Goal: Information Seeking & Learning: Learn about a topic

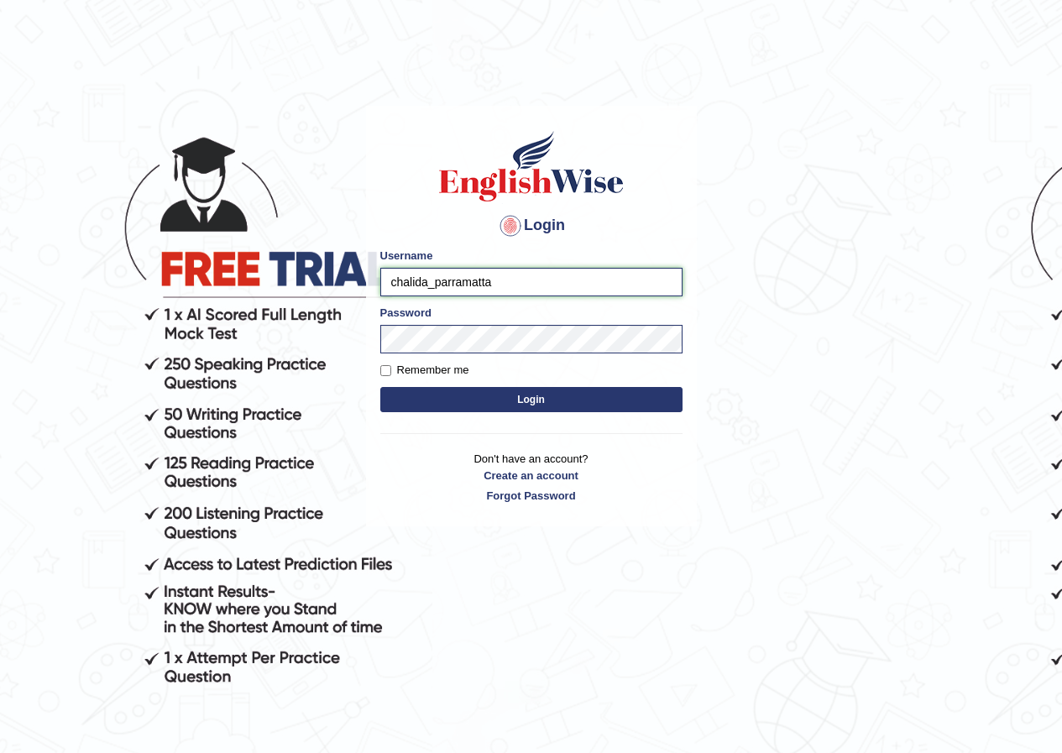
click at [424, 281] on input "chalida_parramatta" at bounding box center [531, 282] width 302 height 29
type input "Jennifer_parramatta"
click at [569, 390] on button "Login" at bounding box center [531, 399] width 302 height 25
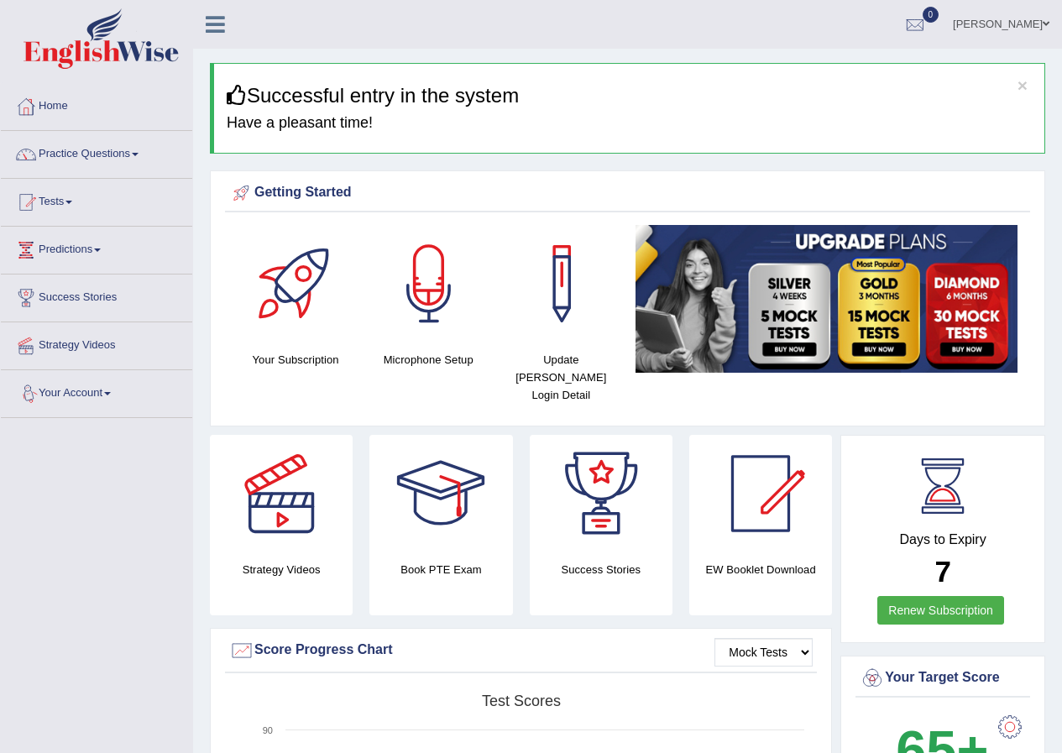
drag, startPoint x: 90, startPoint y: 385, endPoint x: 83, endPoint y: 379, distance: 8.9
click at [90, 383] on link "Your Account" at bounding box center [96, 391] width 191 height 42
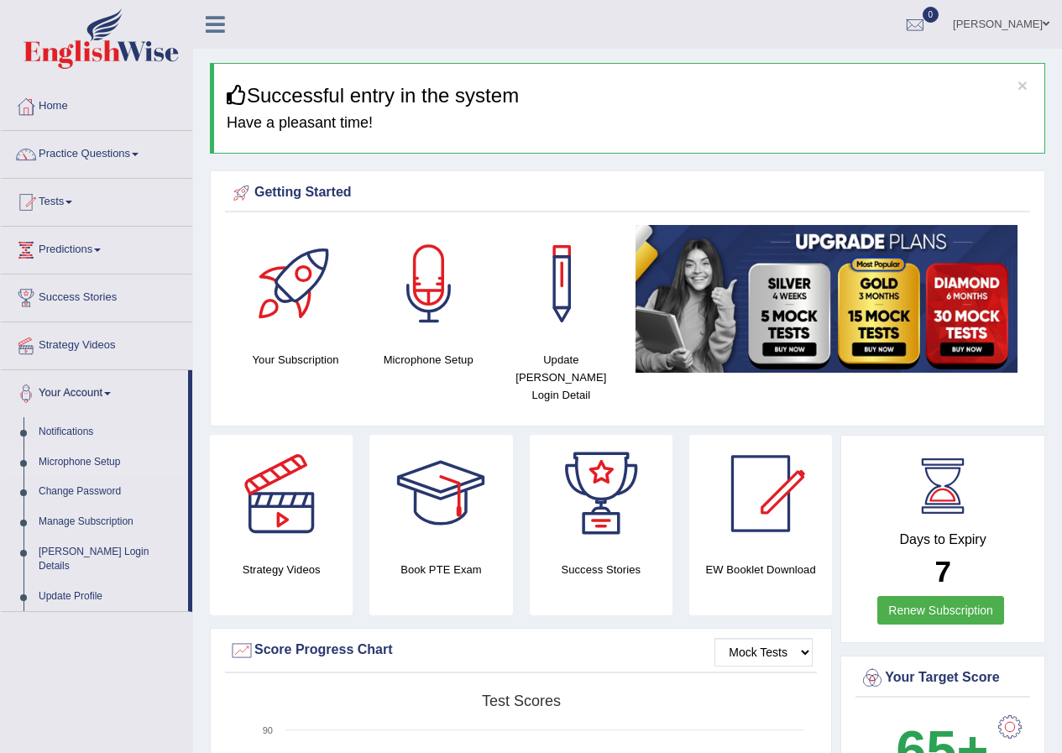
click at [74, 449] on link "Microphone Setup" at bounding box center [109, 463] width 157 height 30
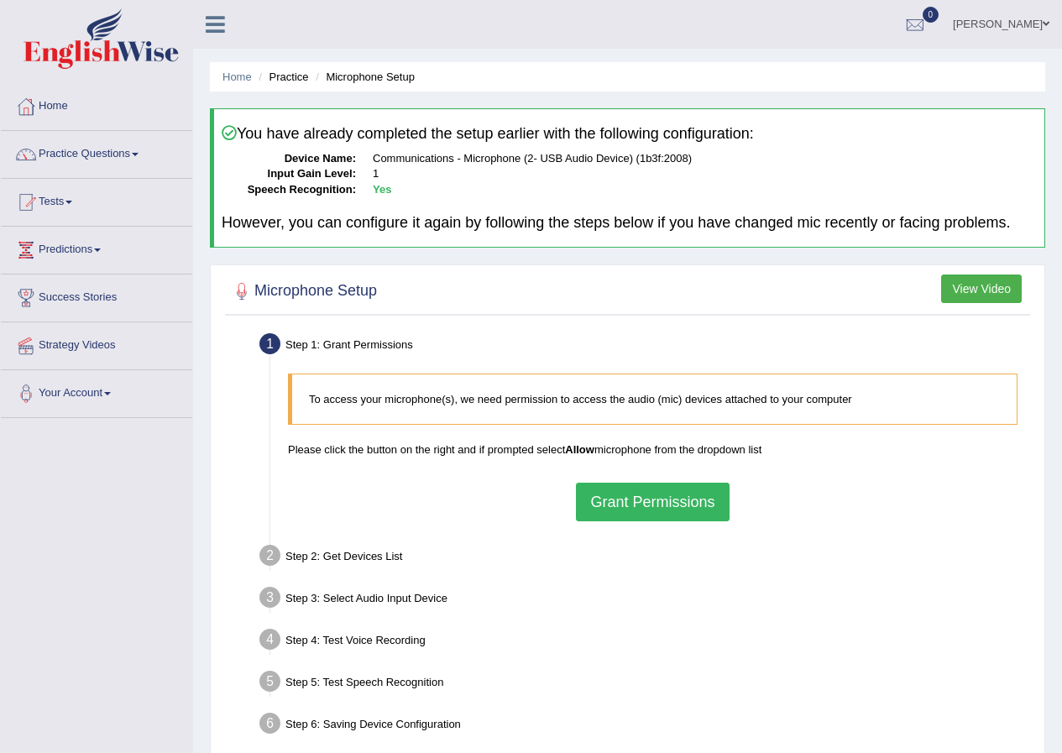
click at [600, 492] on button "Grant Permissions" at bounding box center [652, 502] width 153 height 39
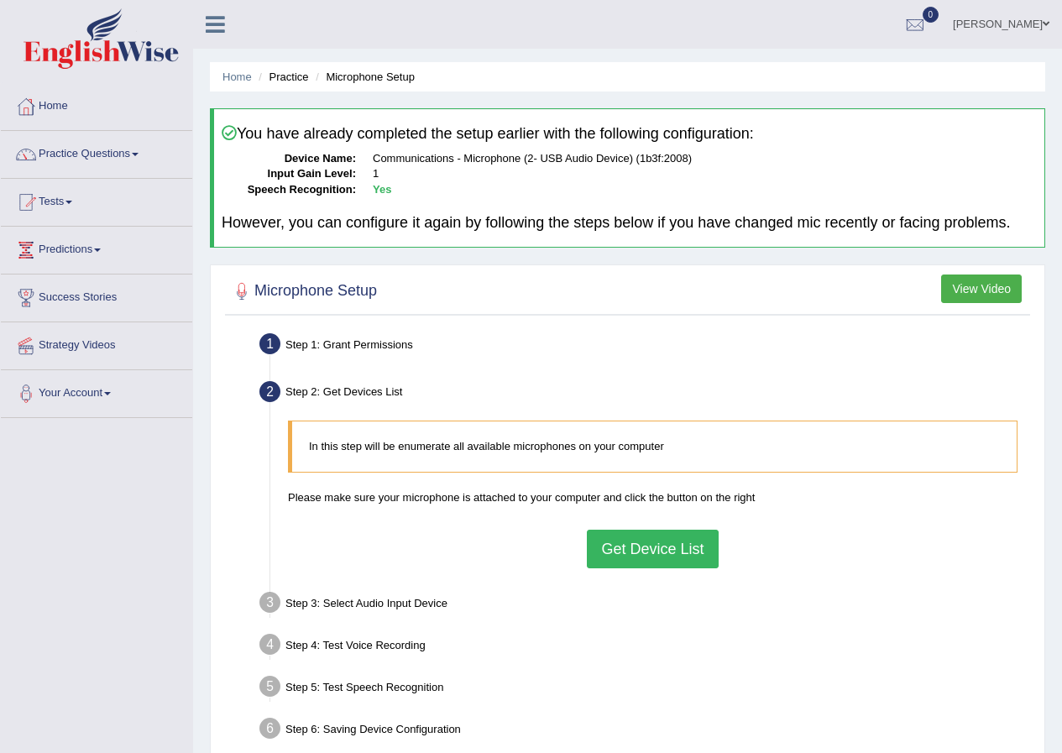
click at [631, 543] on button "Get Device List" at bounding box center [652, 549] width 131 height 39
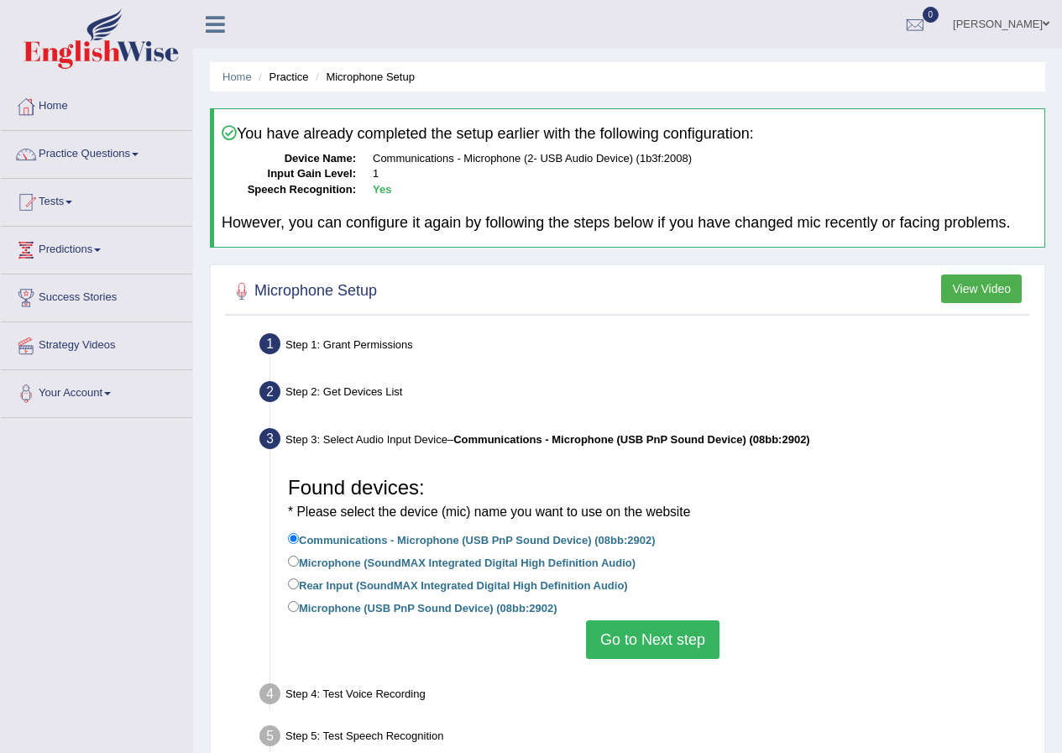
click at [643, 630] on button "Go to Next step" at bounding box center [653, 640] width 134 height 39
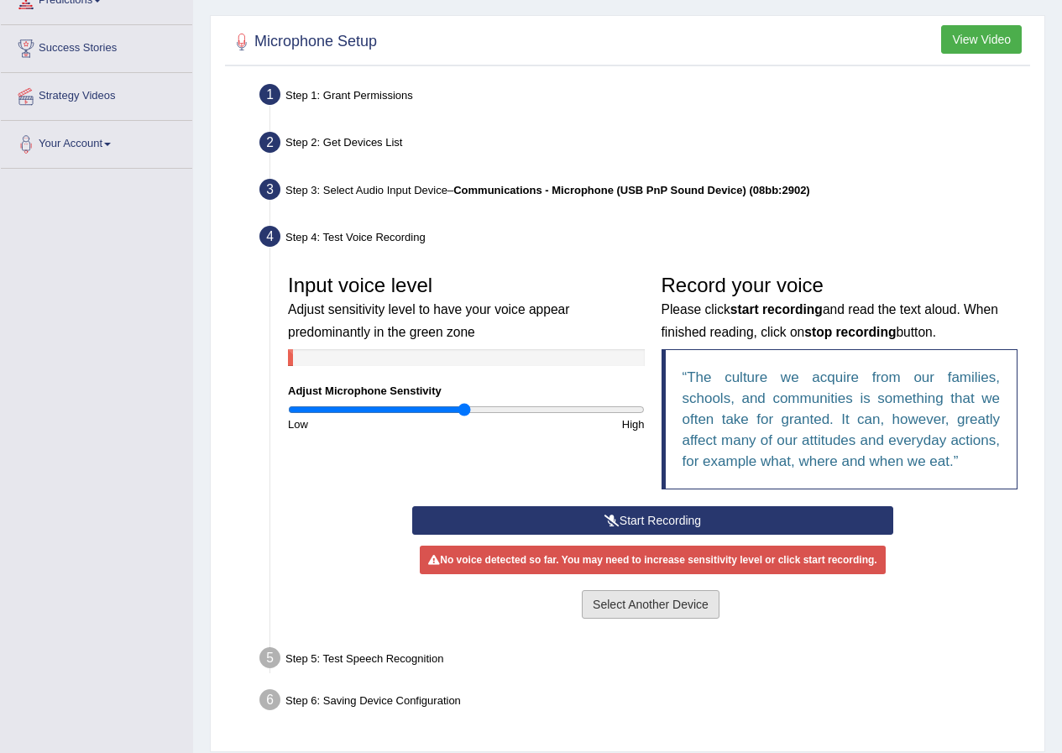
scroll to position [252, 0]
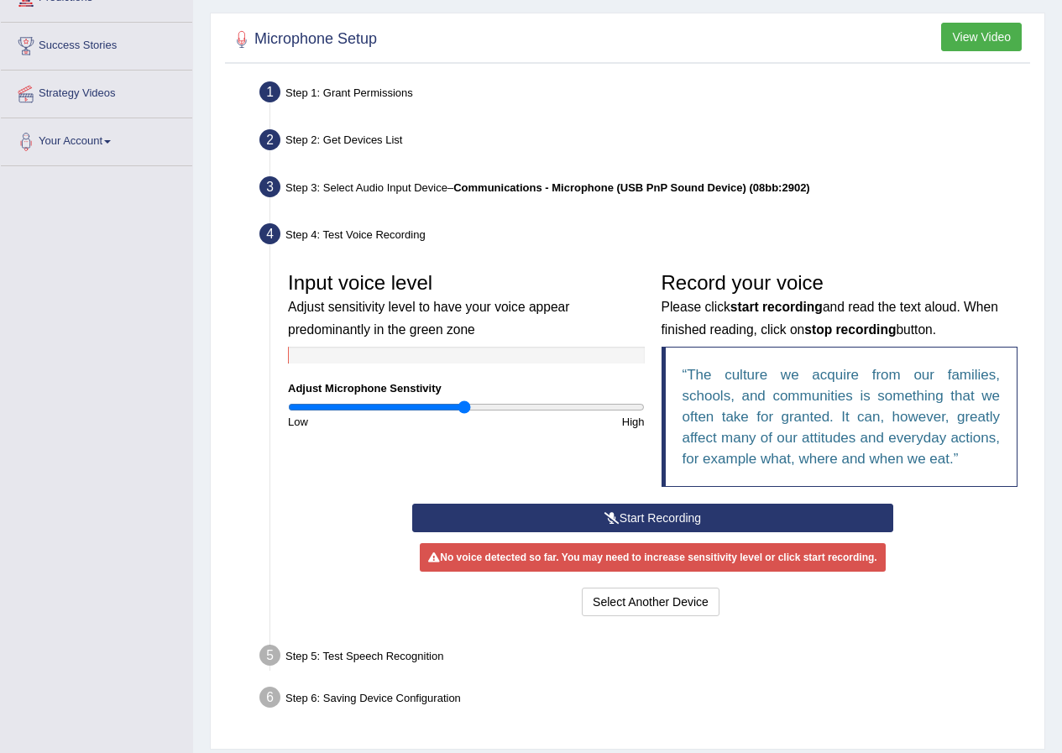
click at [659, 517] on button "Start Recording" at bounding box center [652, 518] width 481 height 29
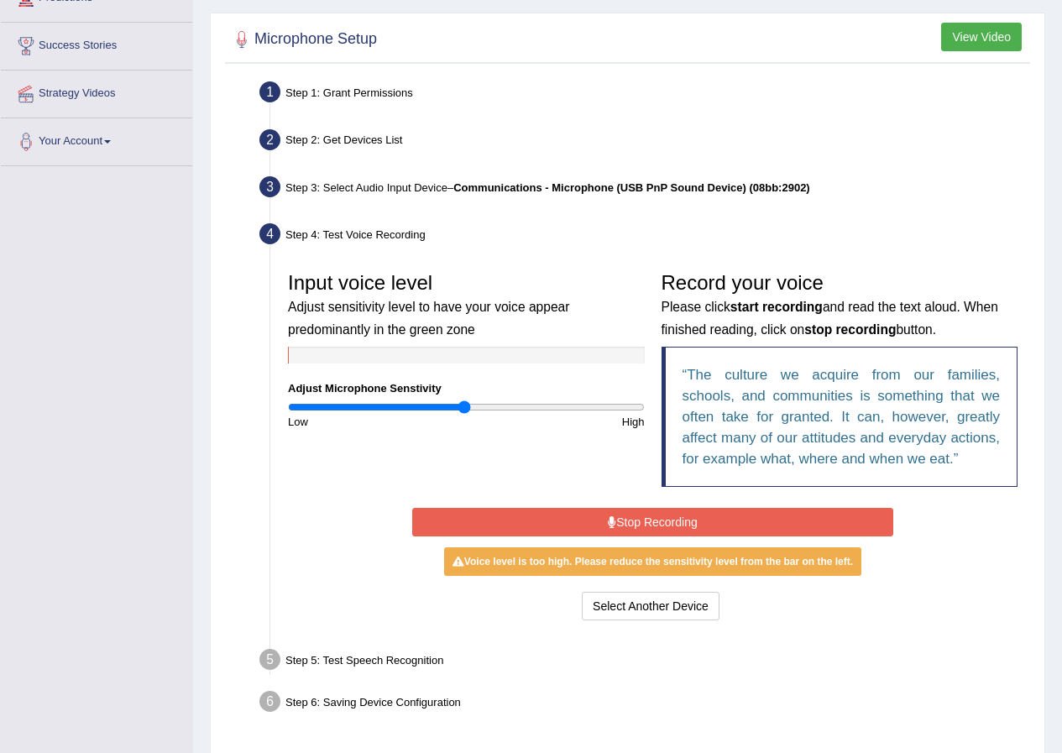
click at [699, 521] on button "Stop Recording" at bounding box center [652, 522] width 481 height 29
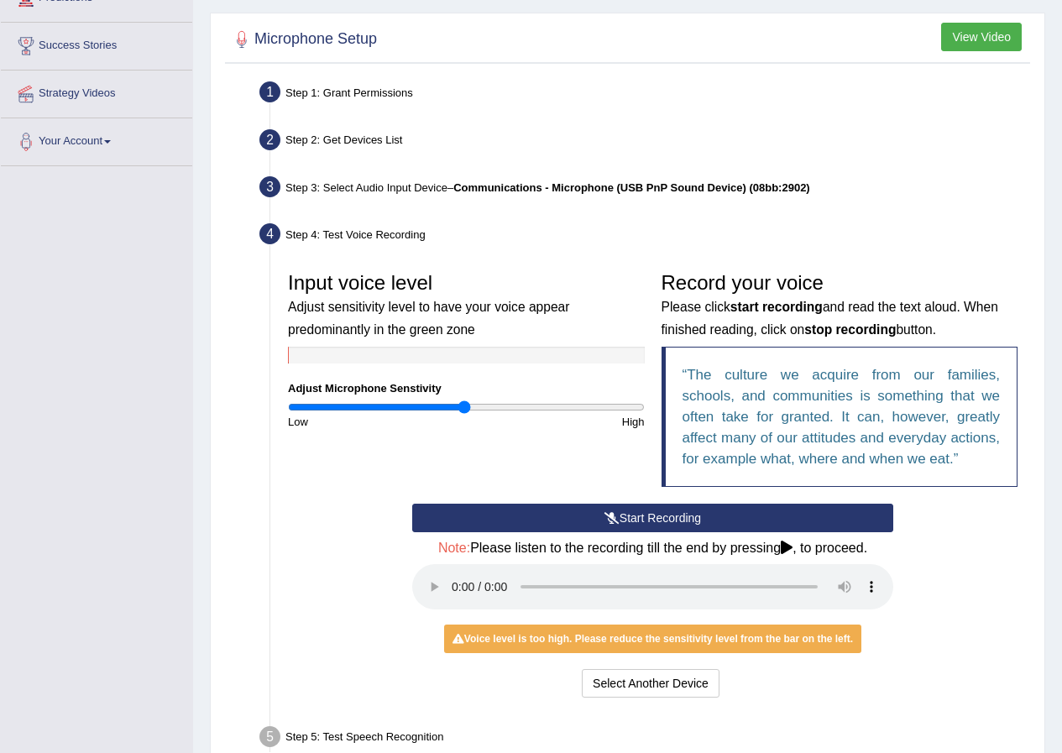
click at [591, 513] on button "Start Recording" at bounding box center [652, 518] width 481 height 29
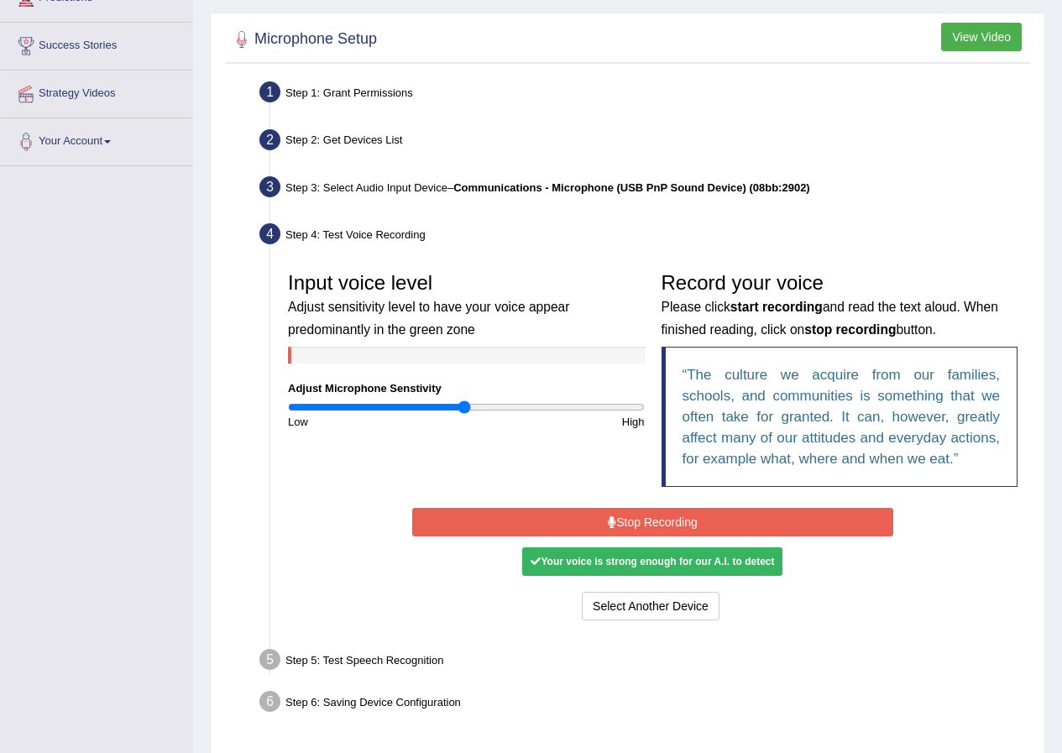
click at [626, 517] on button "Stop Recording" at bounding box center [652, 522] width 481 height 29
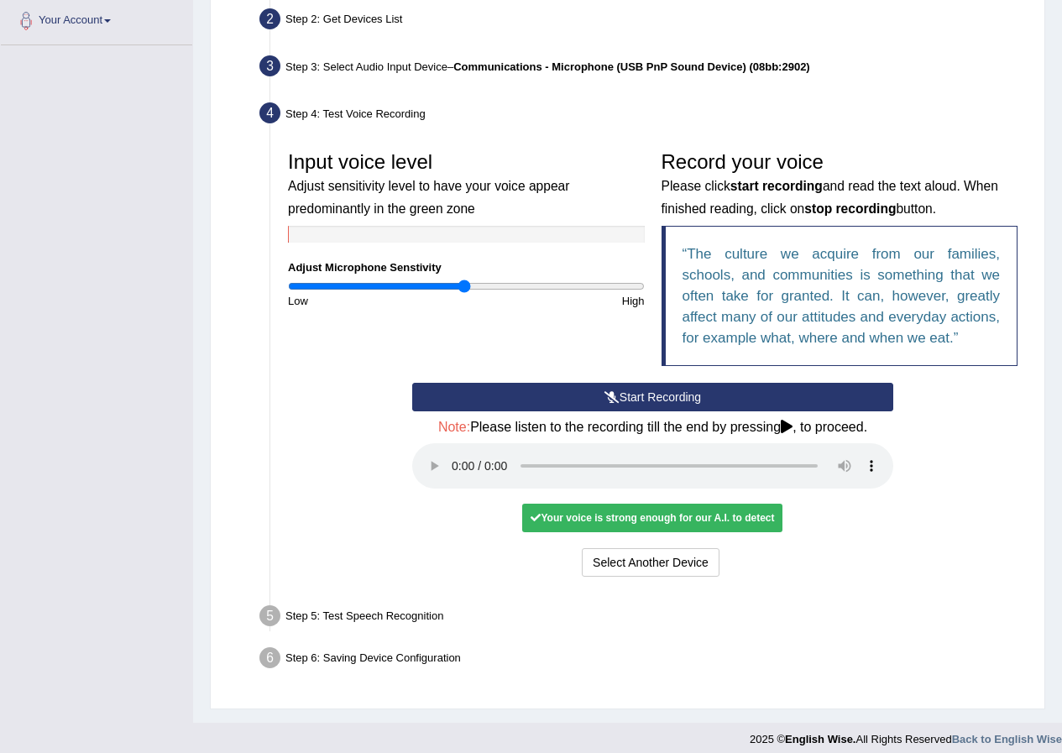
scroll to position [385, 0]
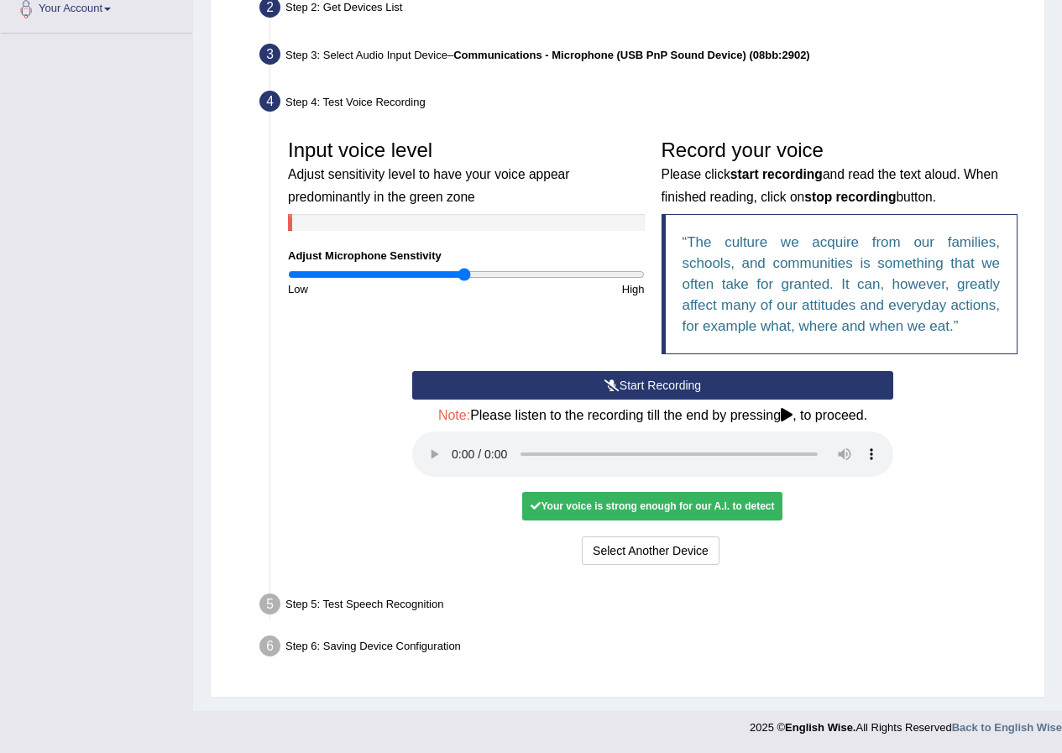
click at [412, 602] on div "Step 5: Test Speech Recognition" at bounding box center [644, 607] width 785 height 37
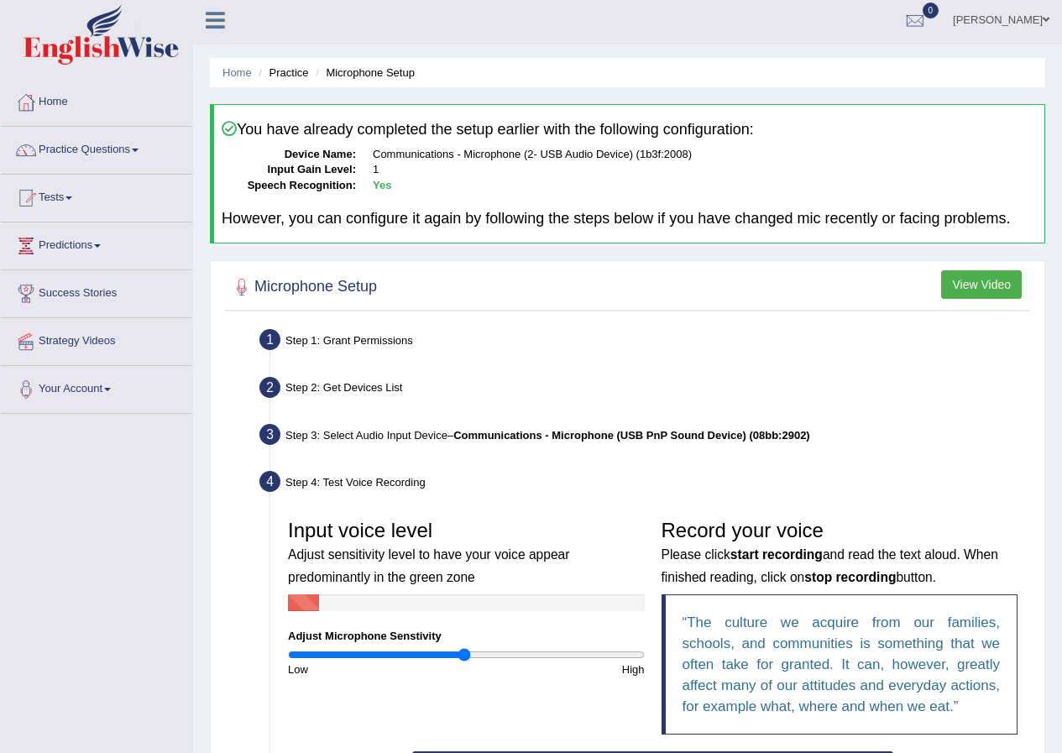
scroll to position [0, 0]
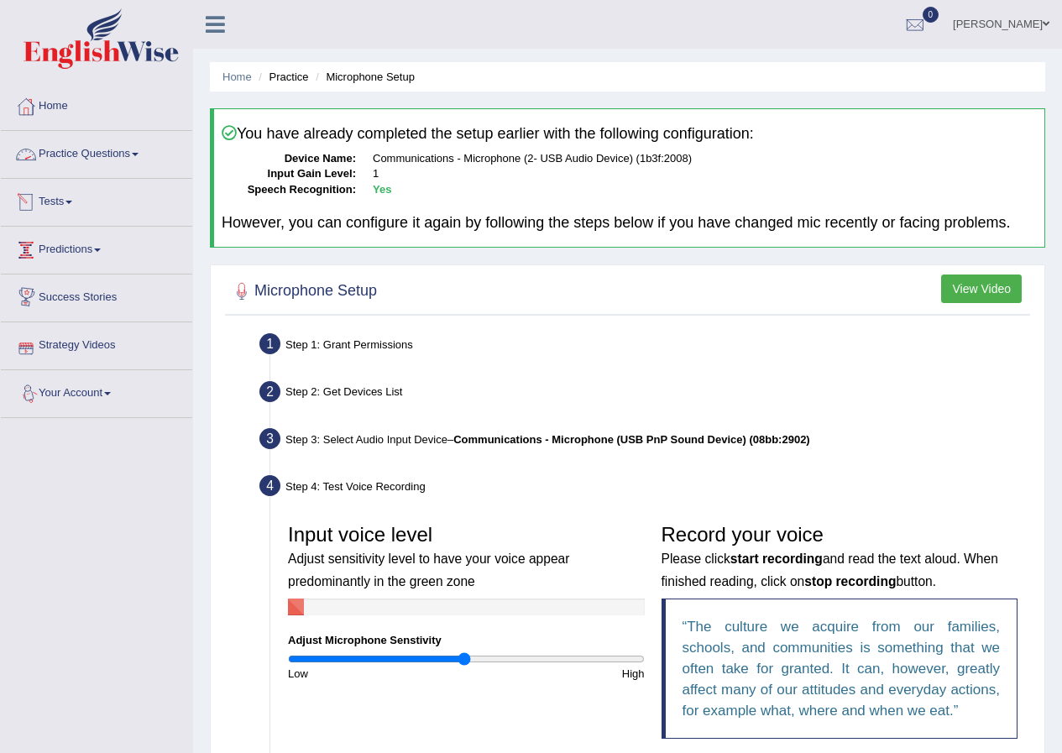
click at [76, 152] on link "Practice Questions" at bounding box center [96, 152] width 191 height 42
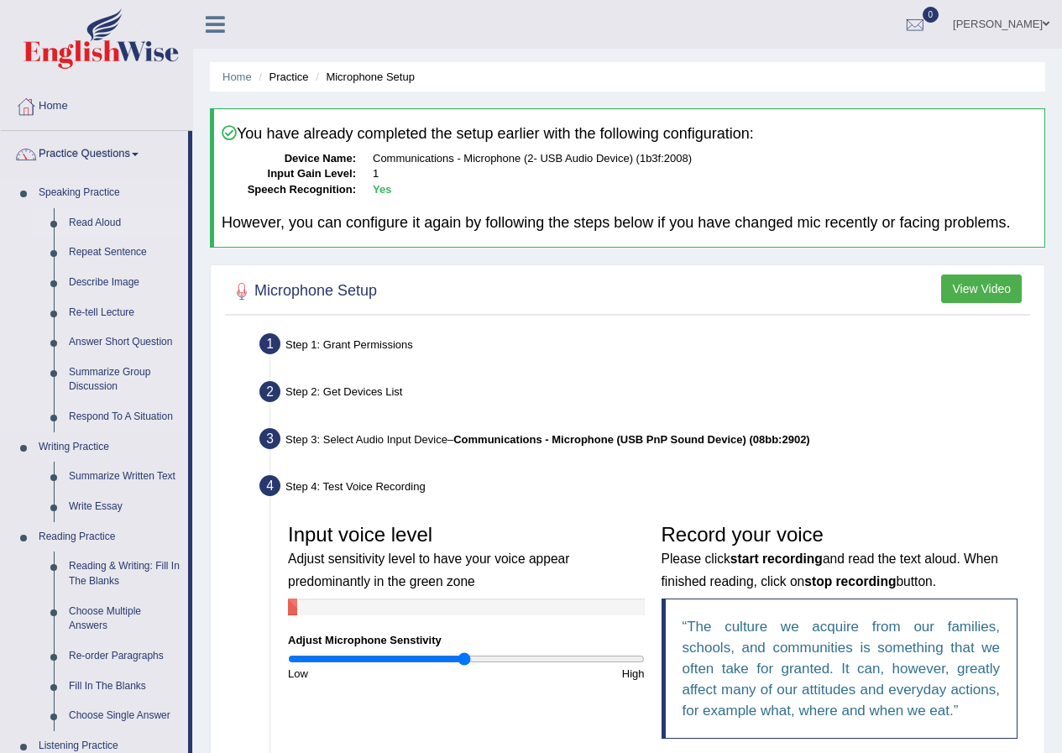
click at [102, 213] on link "Read Aloud" at bounding box center [124, 223] width 127 height 30
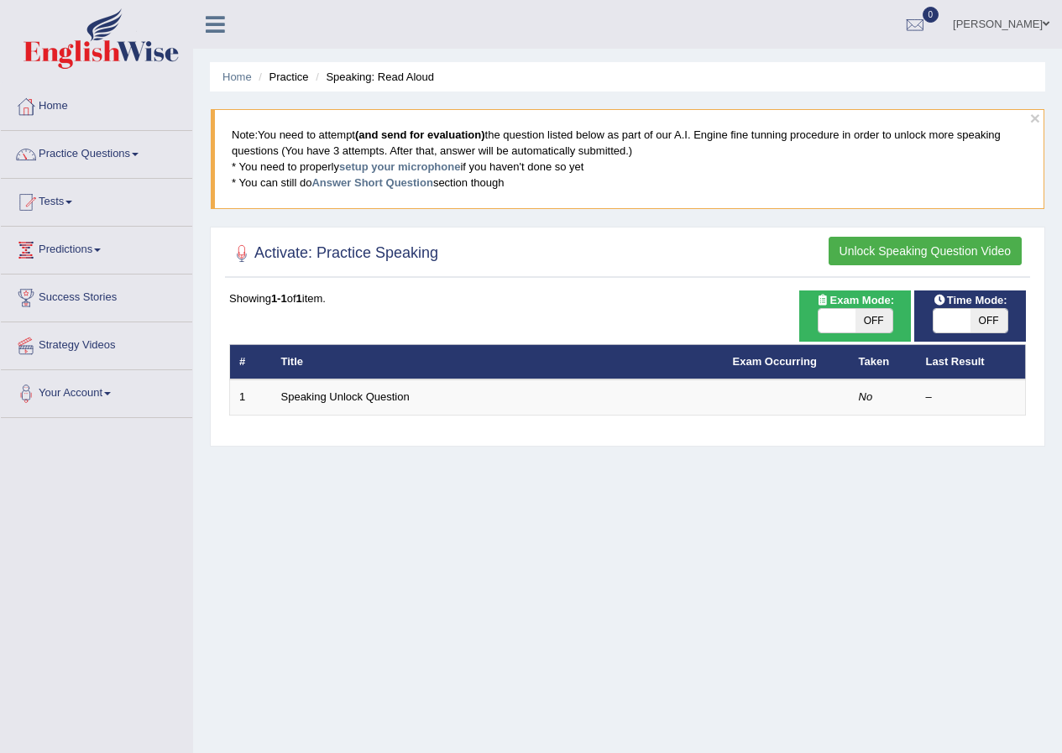
click at [872, 312] on span "OFF" at bounding box center [874, 321] width 37 height 24
checkbox input "true"
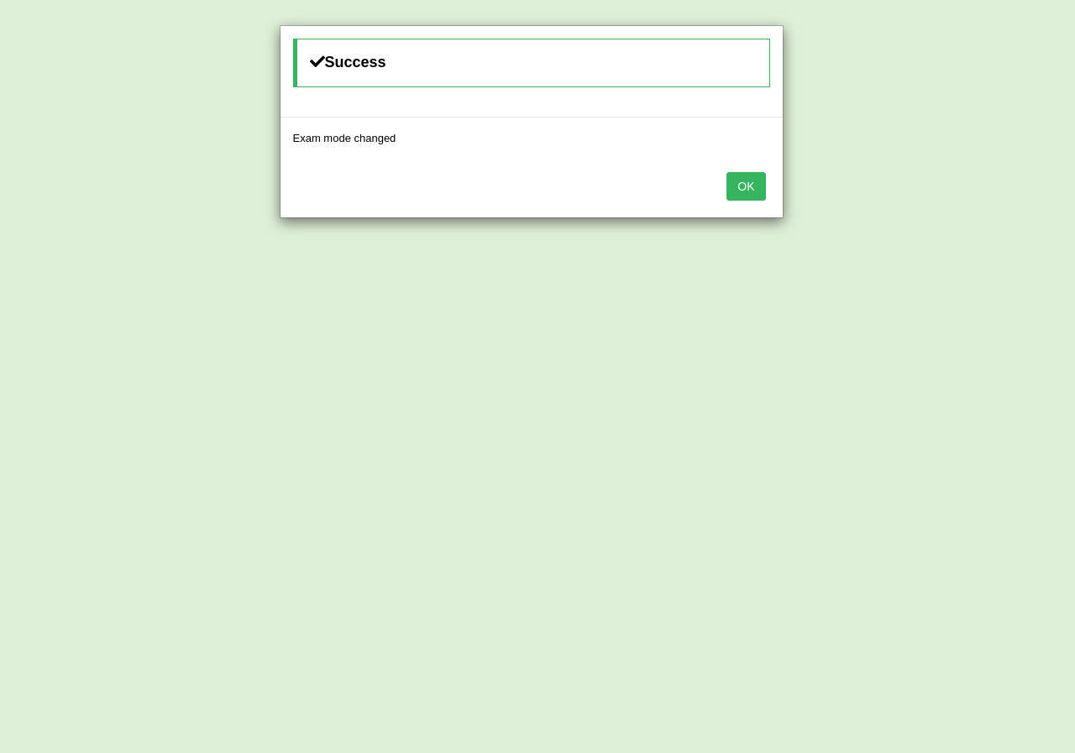
click at [744, 176] on button "OK" at bounding box center [745, 186] width 39 height 29
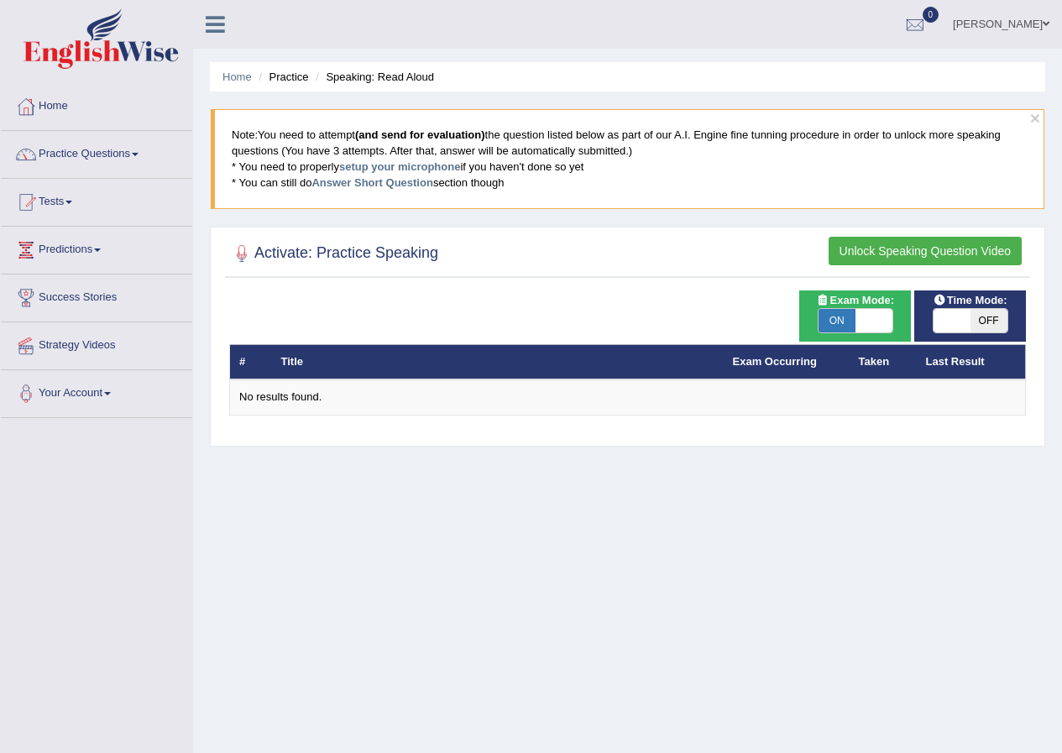
click at [71, 380] on link "Your Account" at bounding box center [96, 391] width 191 height 42
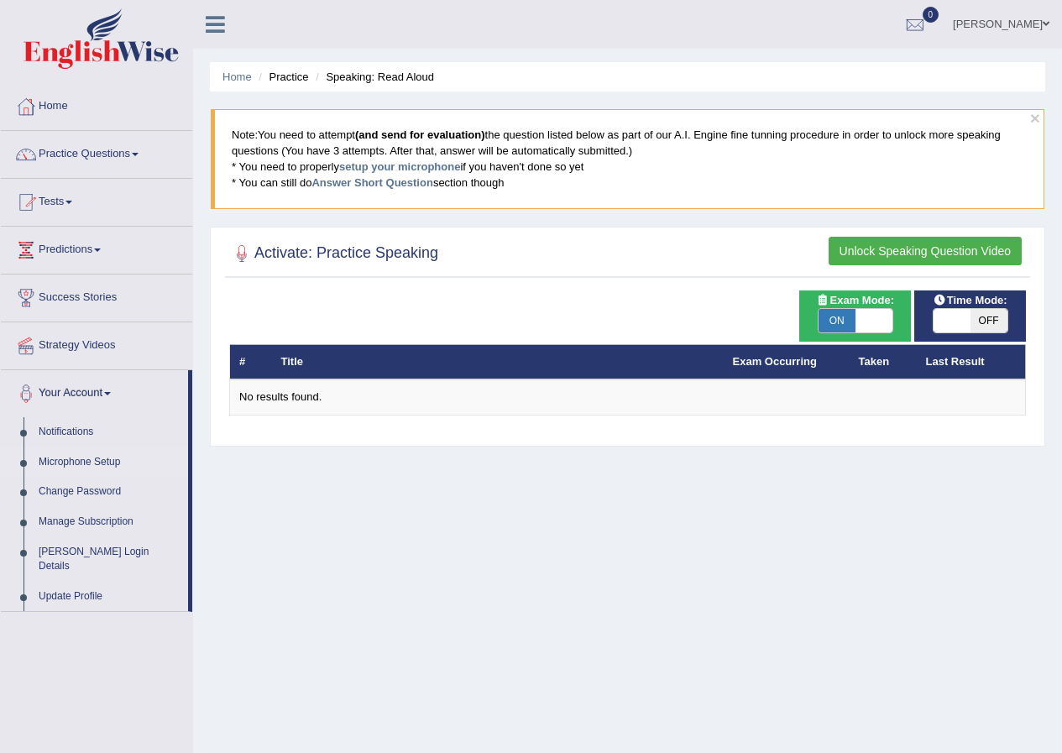
click at [92, 458] on link "Microphone Setup" at bounding box center [109, 463] width 157 height 30
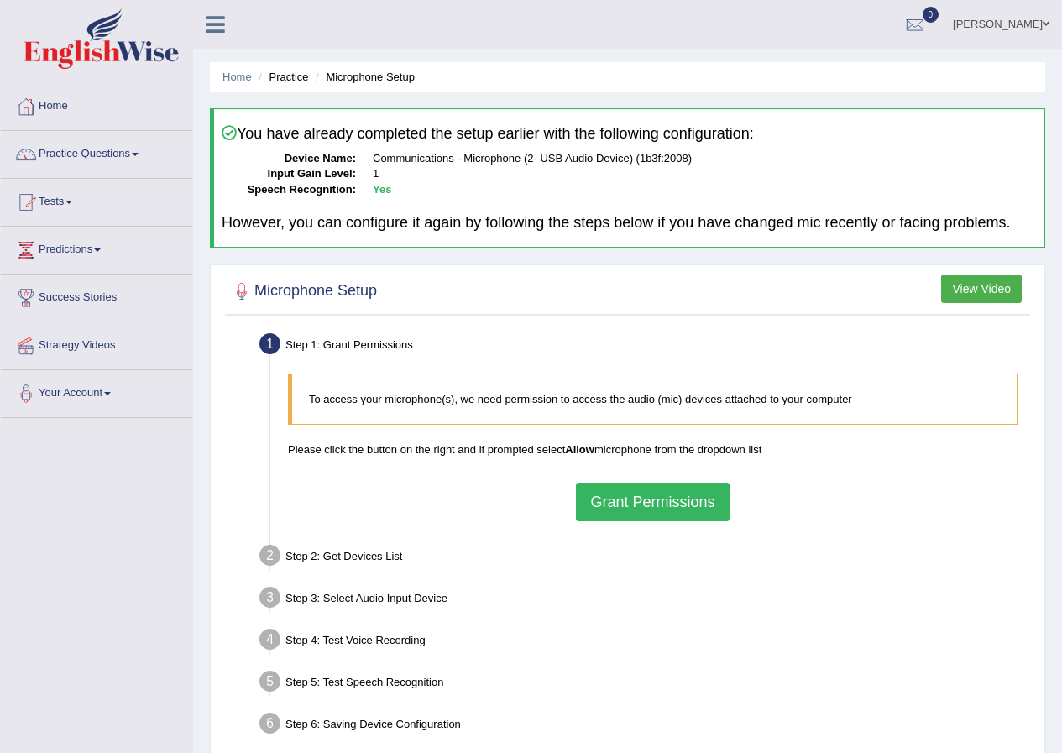
click at [609, 495] on button "Grant Permissions" at bounding box center [652, 502] width 153 height 39
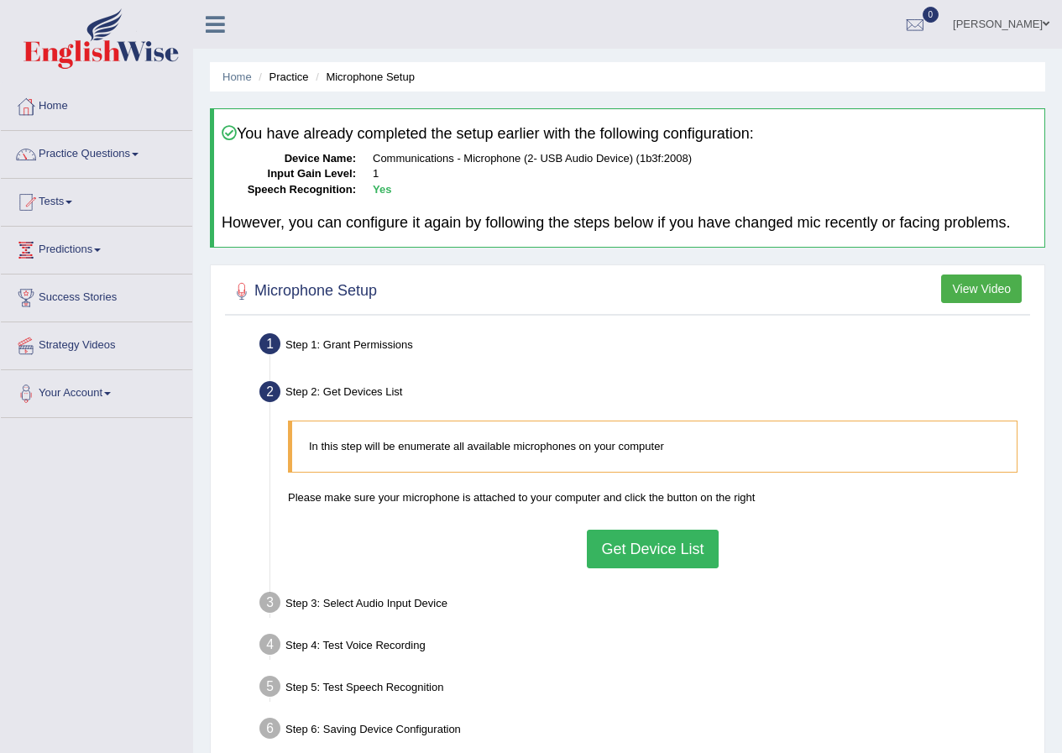
drag, startPoint x: 415, startPoint y: 604, endPoint x: 443, endPoint y: 596, distance: 28.7
click at [417, 603] on div "Step 3: Select Audio Input Device –" at bounding box center [644, 605] width 785 height 37
click at [611, 542] on button "Get Device List" at bounding box center [652, 549] width 131 height 39
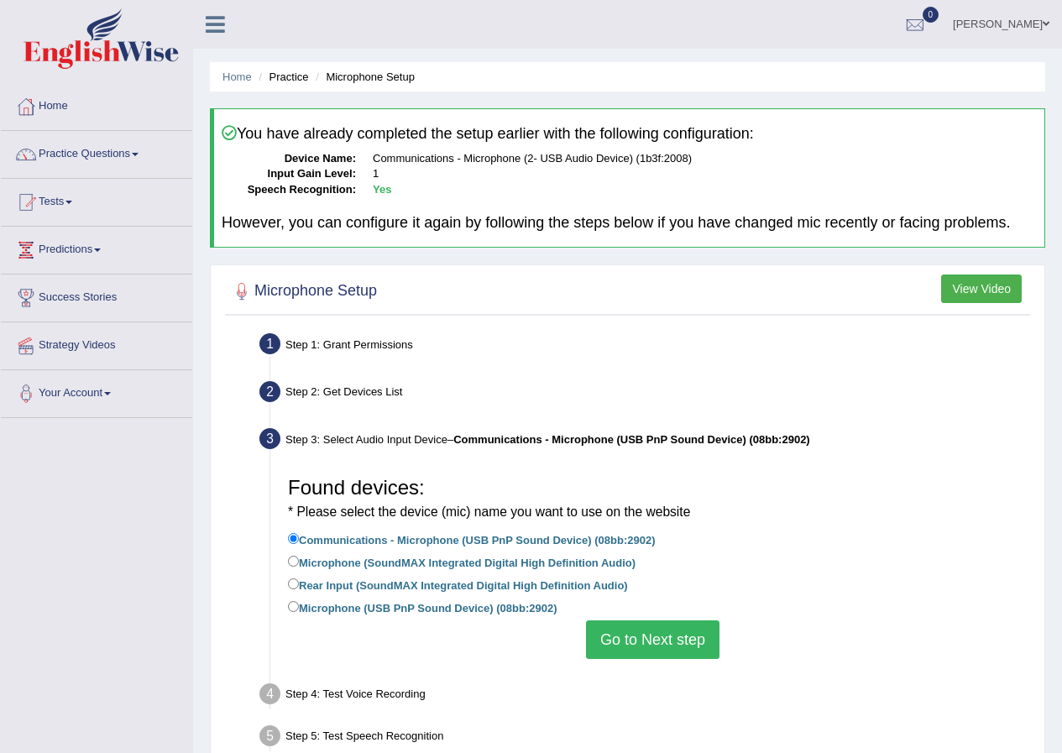
click at [643, 637] on button "Go to Next step" at bounding box center [653, 640] width 134 height 39
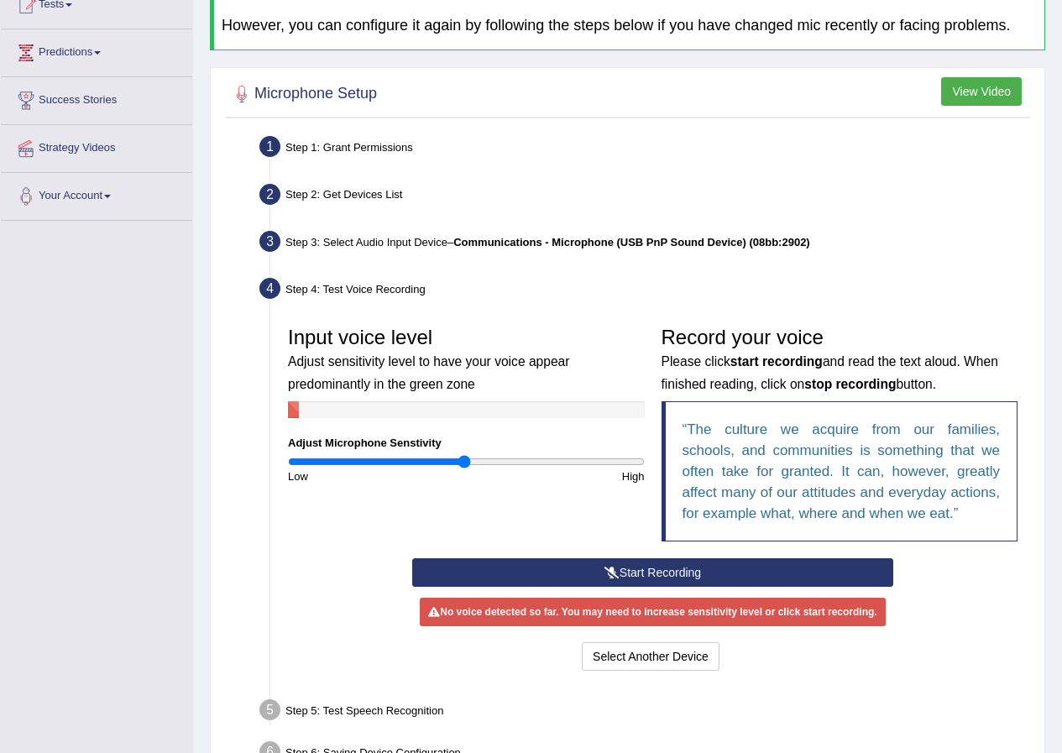
scroll to position [303, 0]
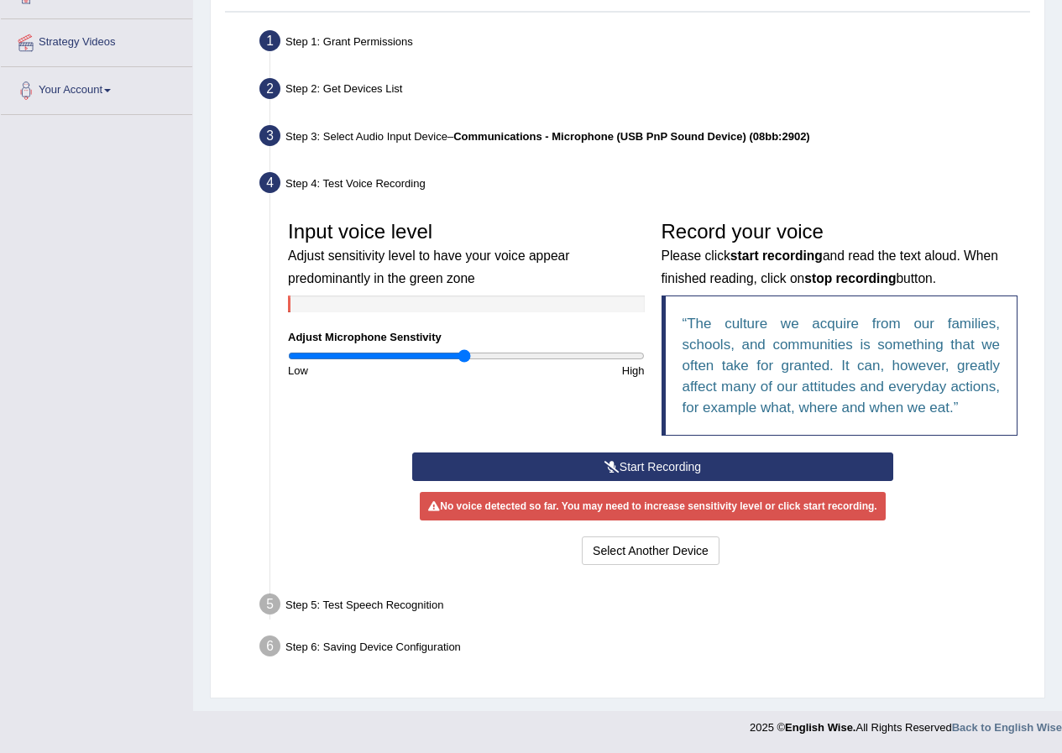
click at [672, 459] on button "Start Recording" at bounding box center [652, 467] width 481 height 29
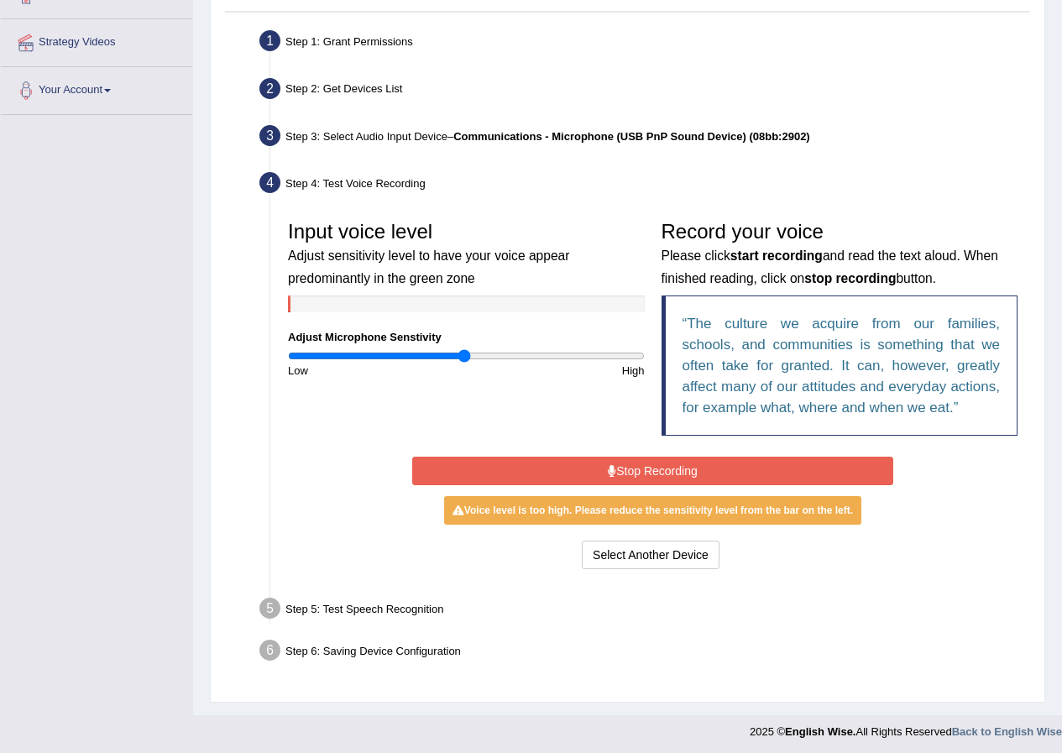
click at [679, 465] on button "Stop Recording" at bounding box center [652, 471] width 481 height 29
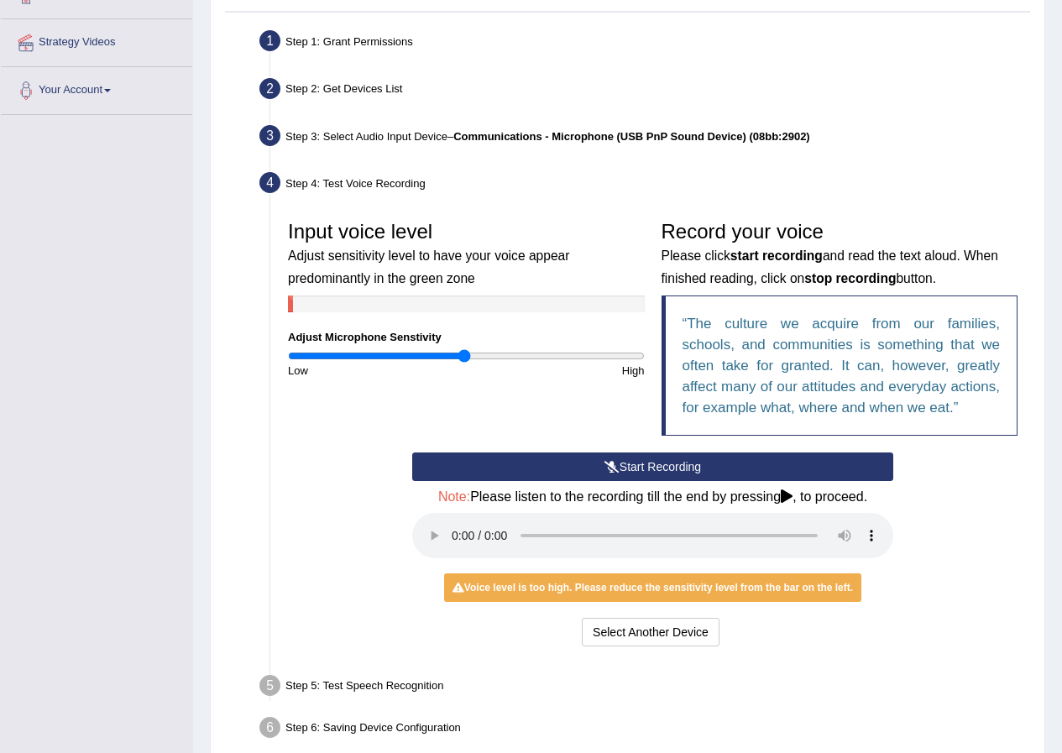
click at [677, 459] on button "Start Recording" at bounding box center [652, 467] width 481 height 29
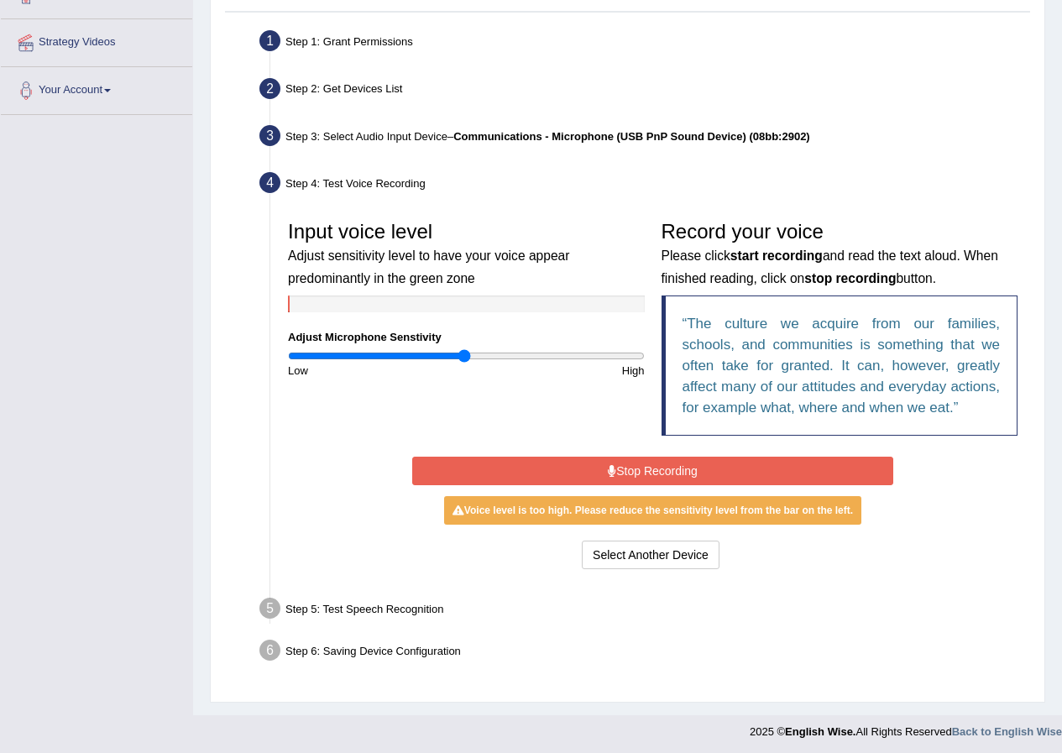
click at [685, 466] on button "Stop Recording" at bounding box center [652, 471] width 481 height 29
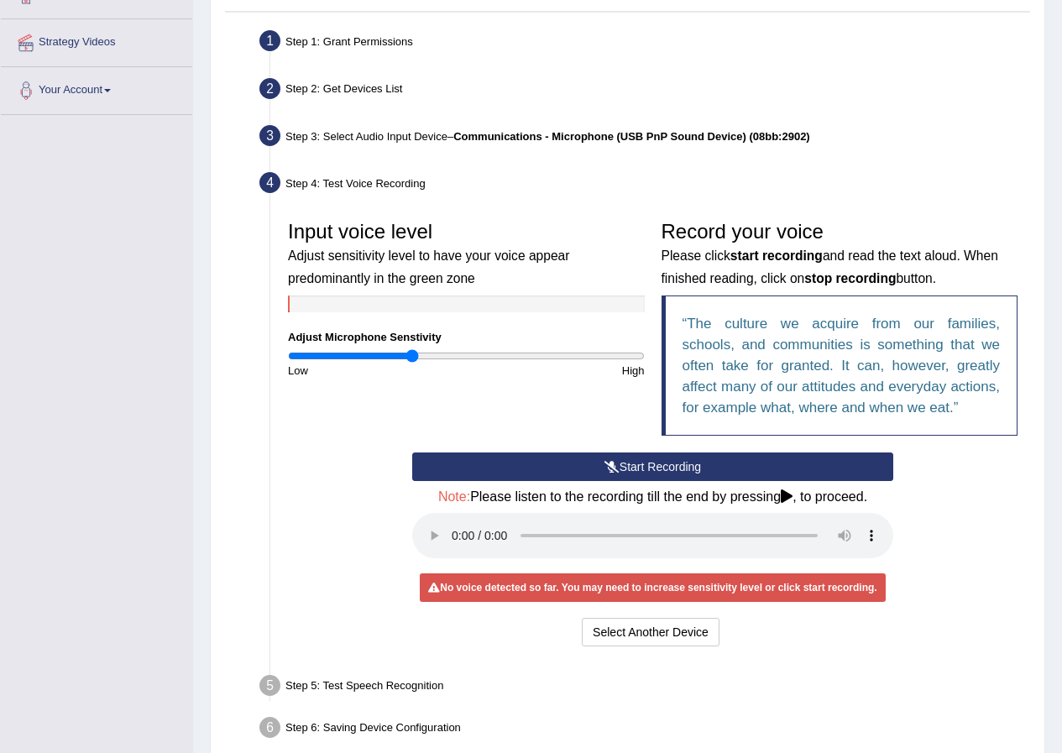
drag, startPoint x: 457, startPoint y: 358, endPoint x: 413, endPoint y: 354, distance: 43.8
type input "0.7"
click at [413, 354] on input "range" at bounding box center [466, 355] width 357 height 13
click at [522, 458] on button "Start Recording" at bounding box center [652, 467] width 481 height 29
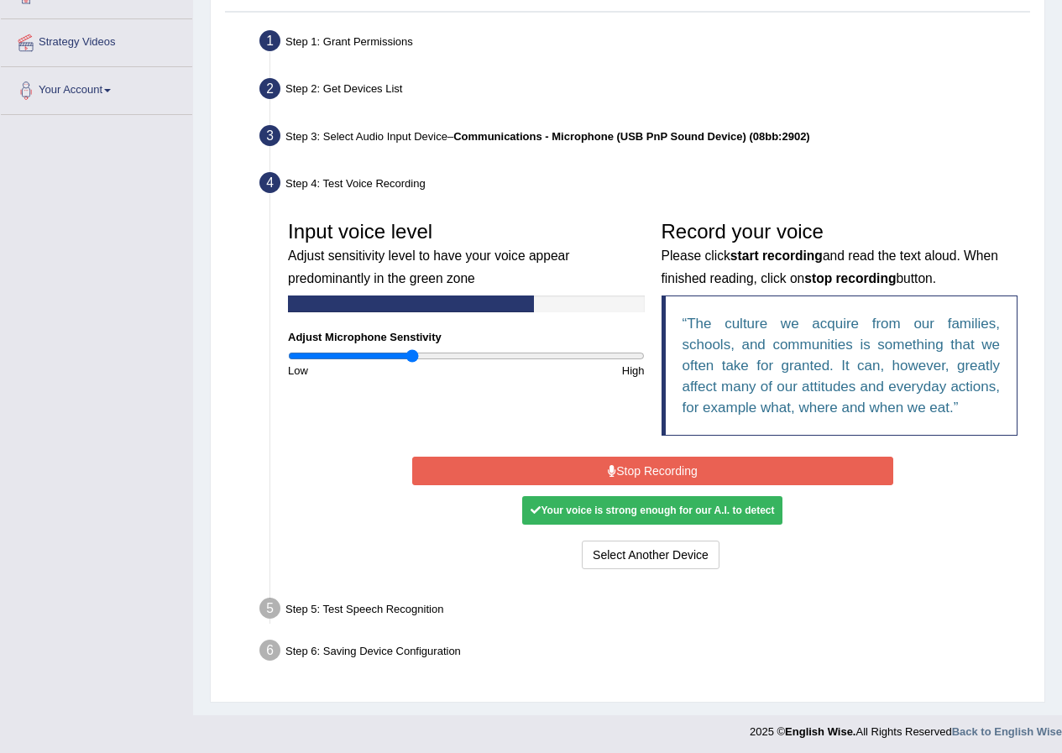
click at [522, 458] on button "Stop Recording" at bounding box center [652, 471] width 481 height 29
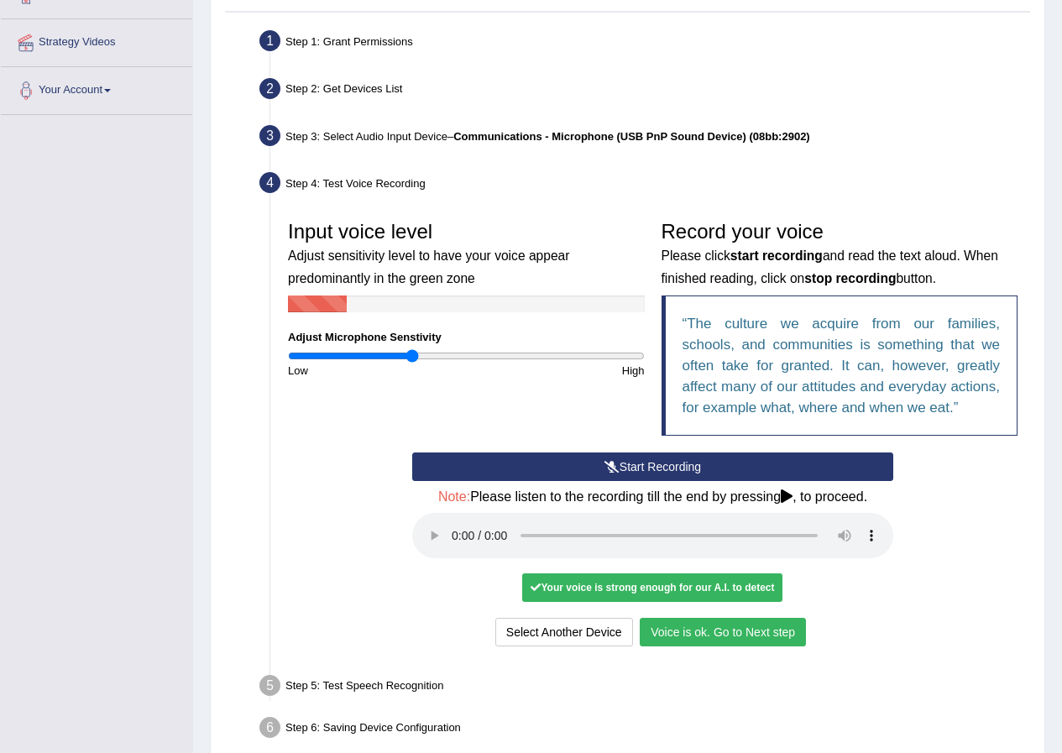
click at [652, 621] on button "Voice is ok. Go to Next step" at bounding box center [723, 632] width 166 height 29
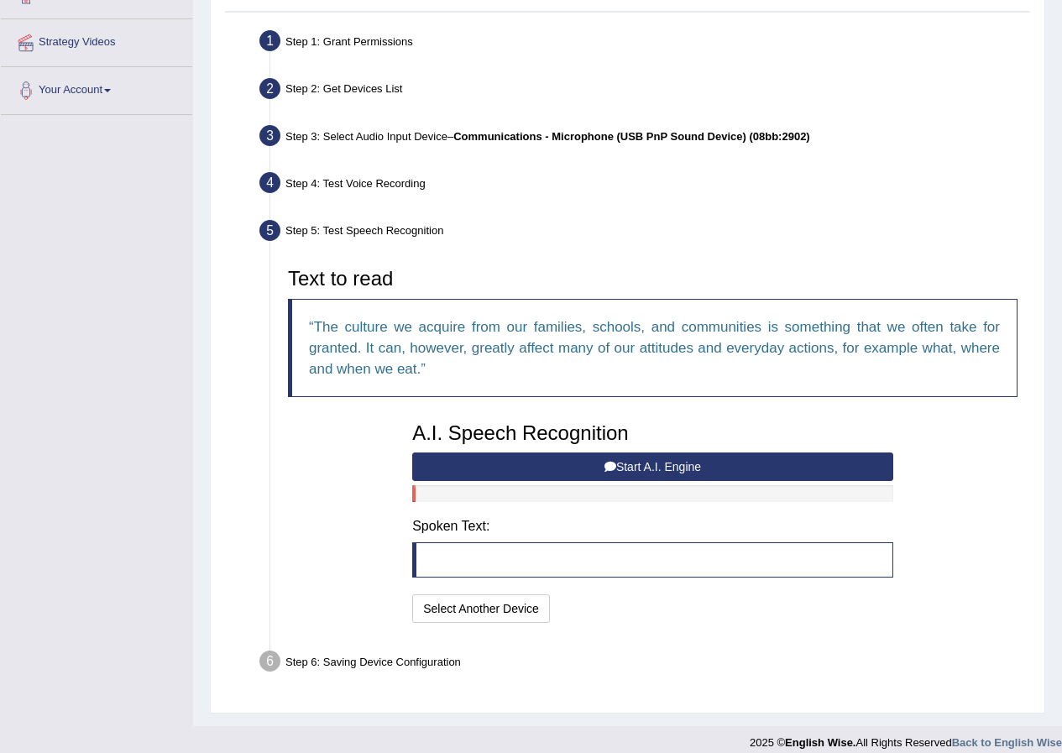
click at [560, 470] on button "Start A.I. Engine" at bounding box center [652, 467] width 481 height 29
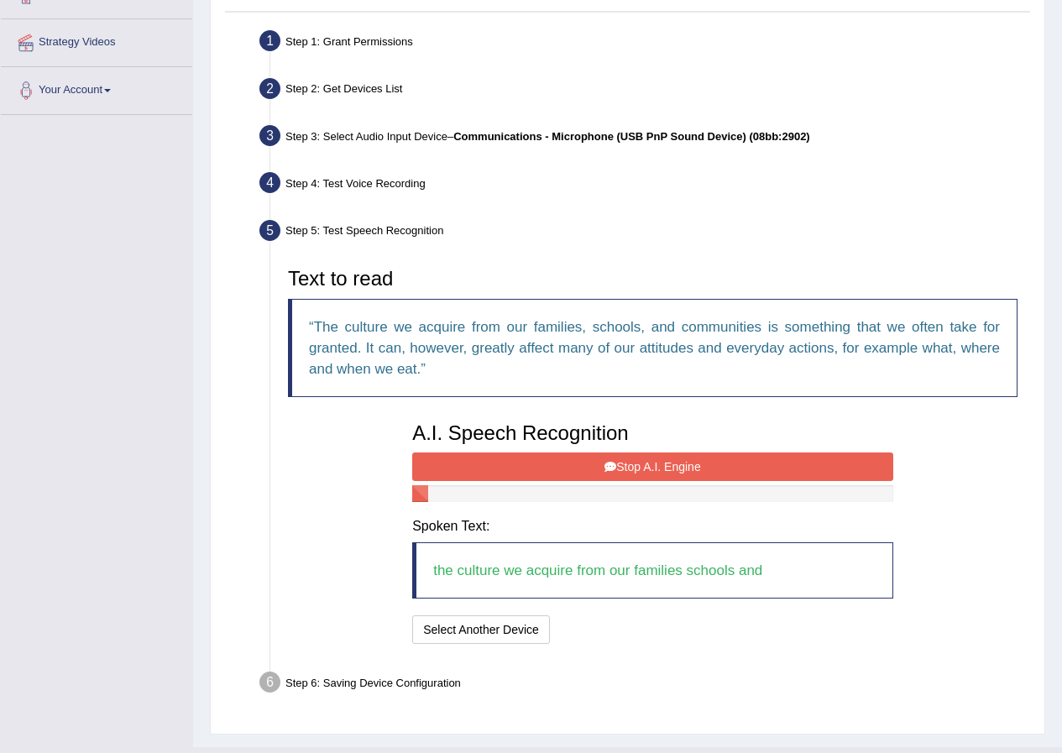
click at [560, 470] on button "Stop A.I. Engine" at bounding box center [652, 467] width 481 height 29
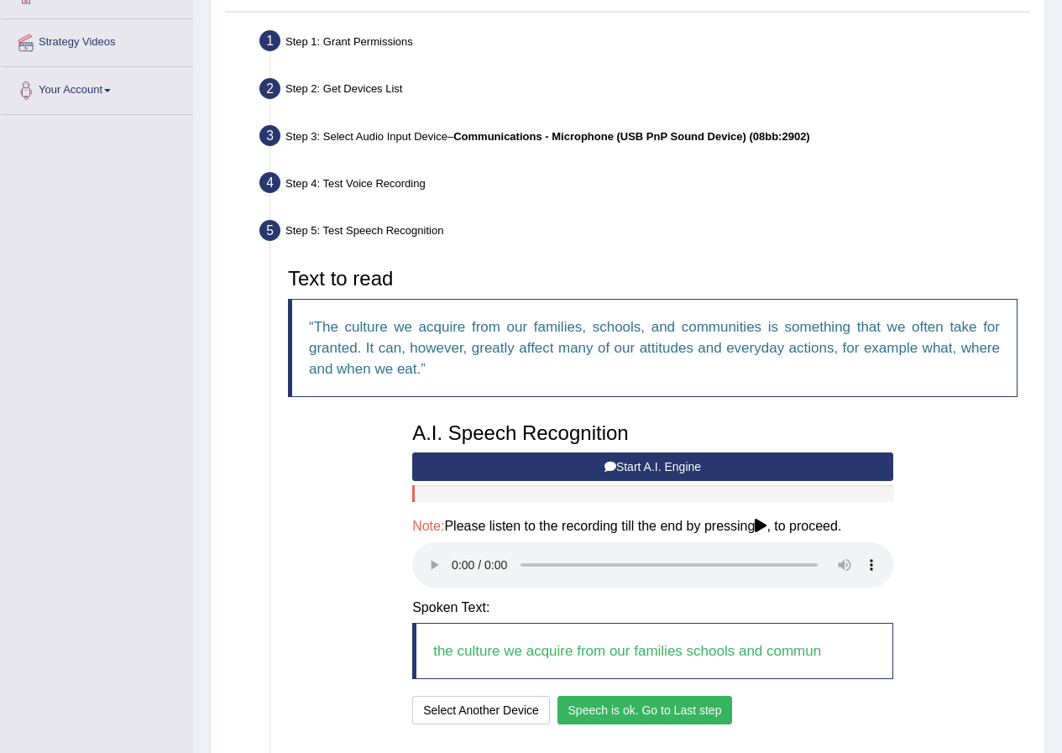
click at [652, 710] on button "Speech is ok. Go to Last step" at bounding box center [646, 710] width 176 height 29
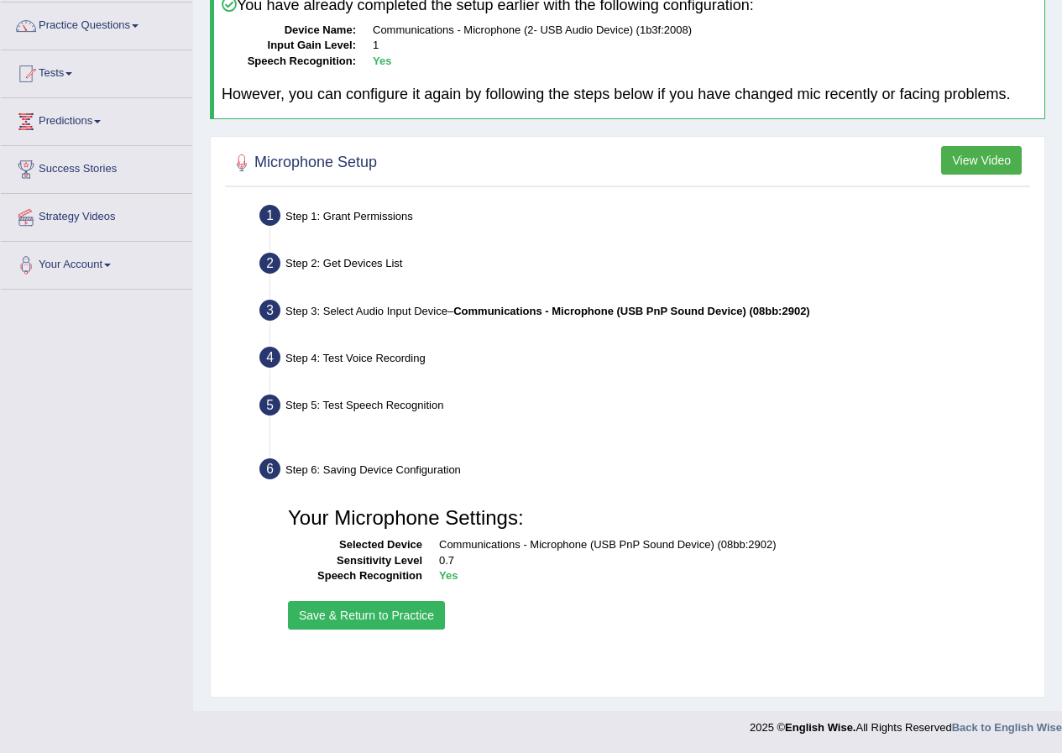
scroll to position [128, 0]
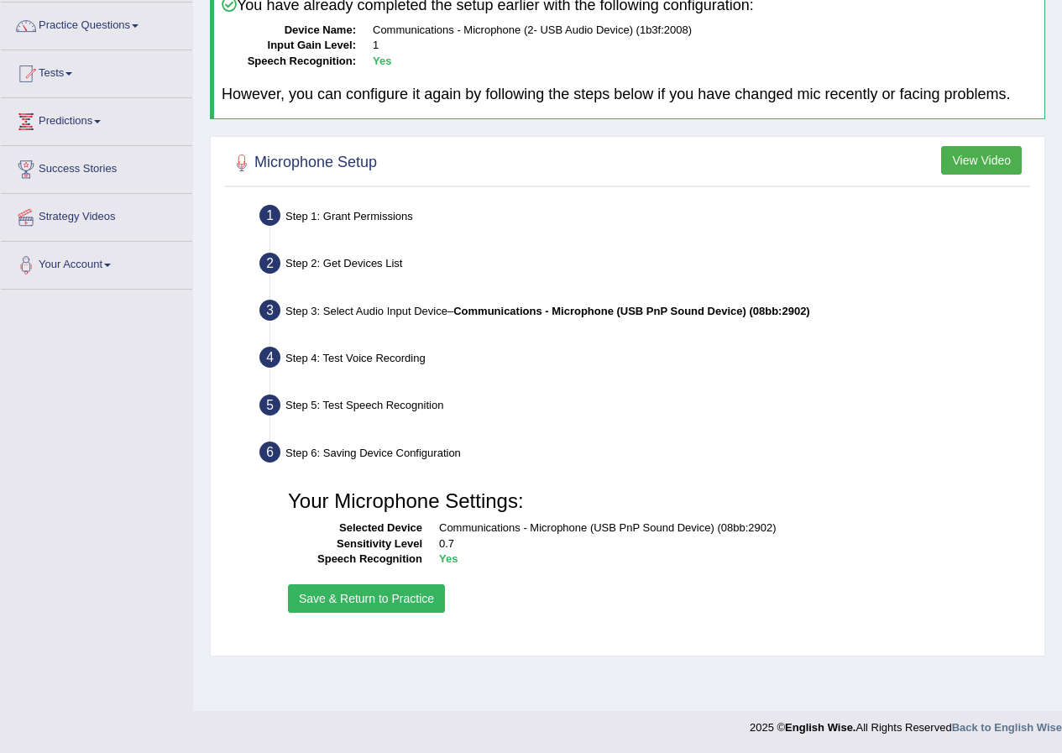
click at [396, 586] on button "Save & Return to Practice" at bounding box center [366, 598] width 157 height 29
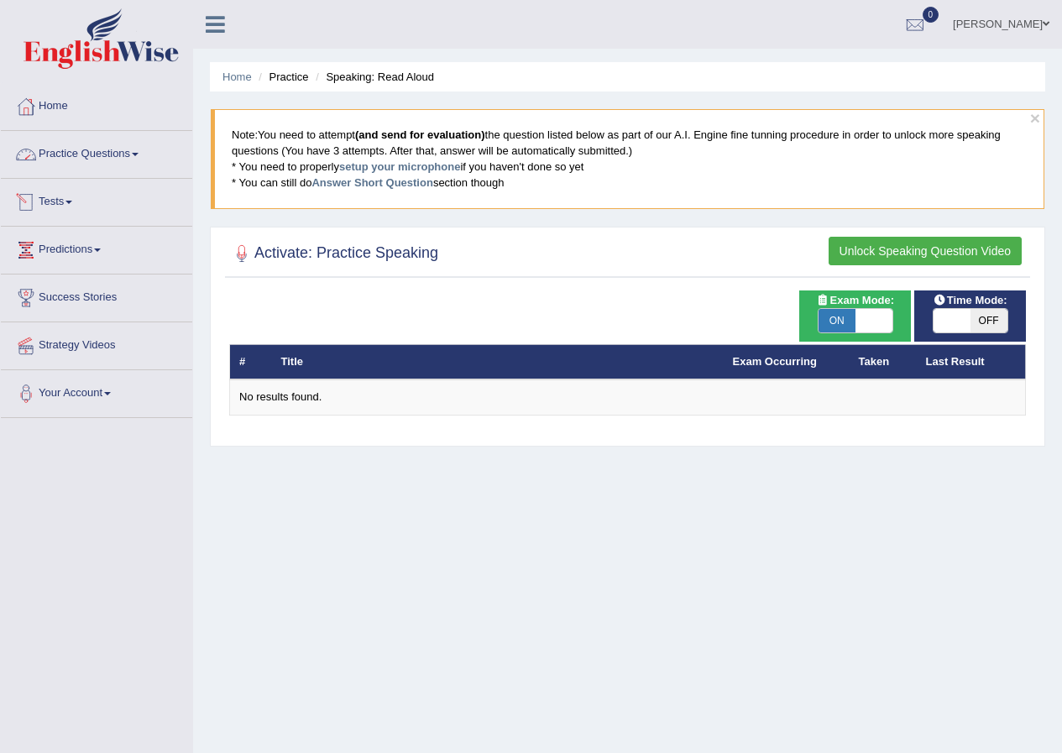
click at [62, 150] on link "Practice Questions" at bounding box center [96, 152] width 191 height 42
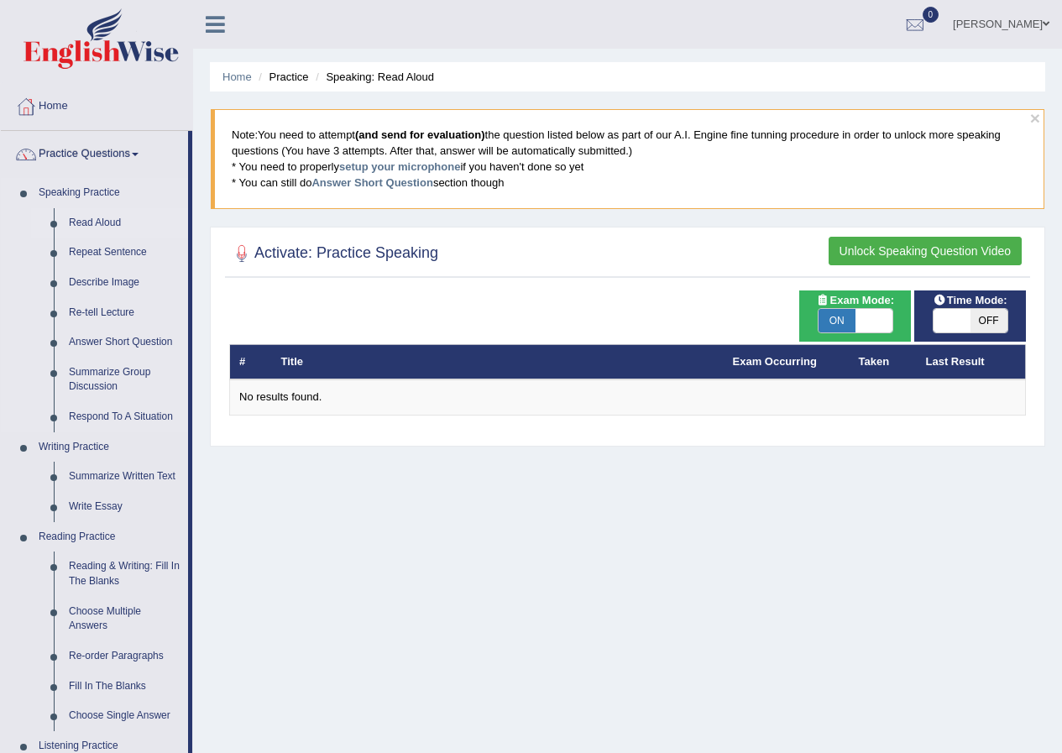
click at [92, 219] on link "Read Aloud" at bounding box center [124, 223] width 127 height 30
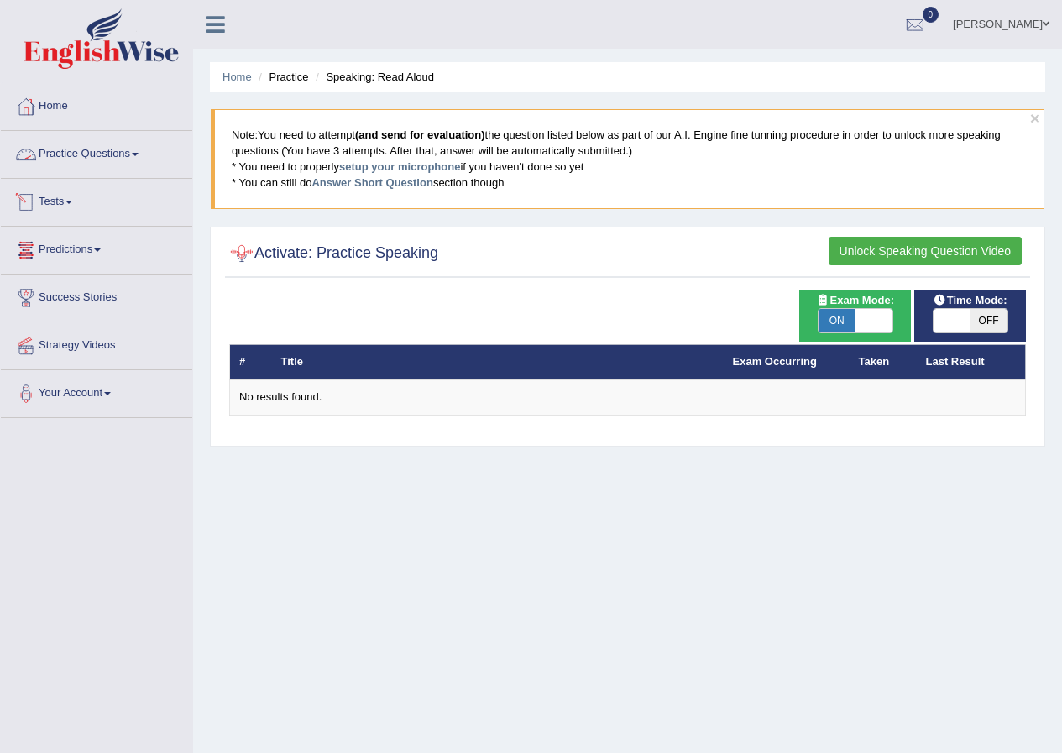
click at [116, 160] on link "Practice Questions" at bounding box center [96, 152] width 191 height 42
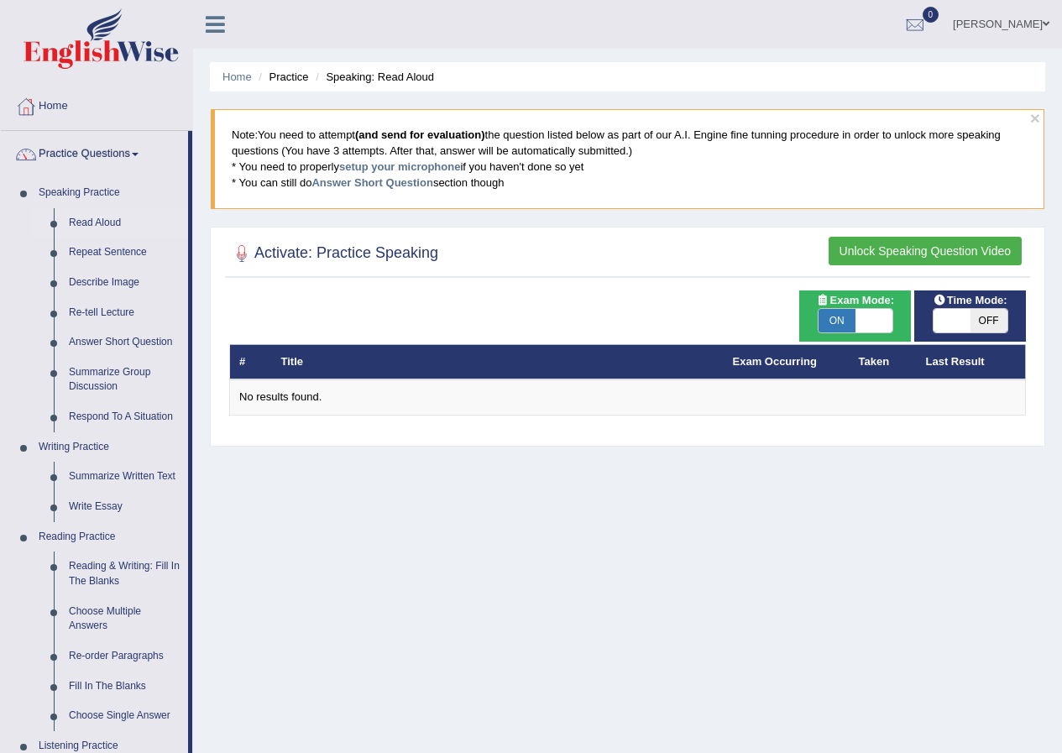
click at [834, 326] on span "ON" at bounding box center [837, 321] width 37 height 24
checkbox input "false"
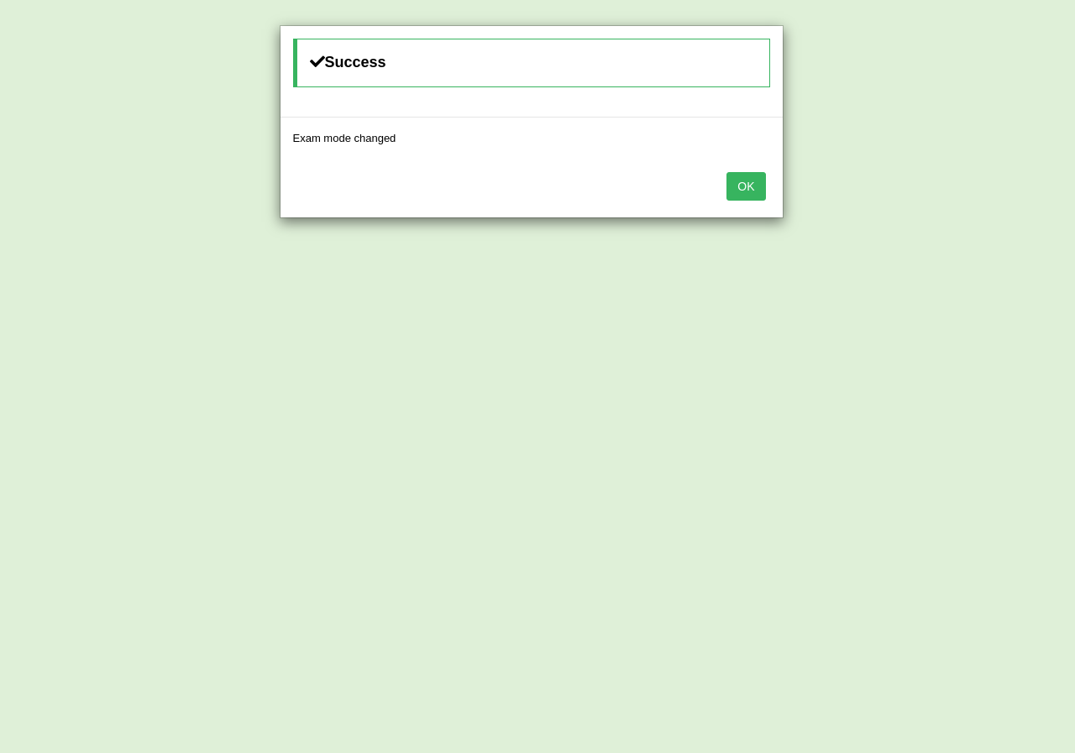
click at [748, 186] on button "OK" at bounding box center [745, 186] width 39 height 29
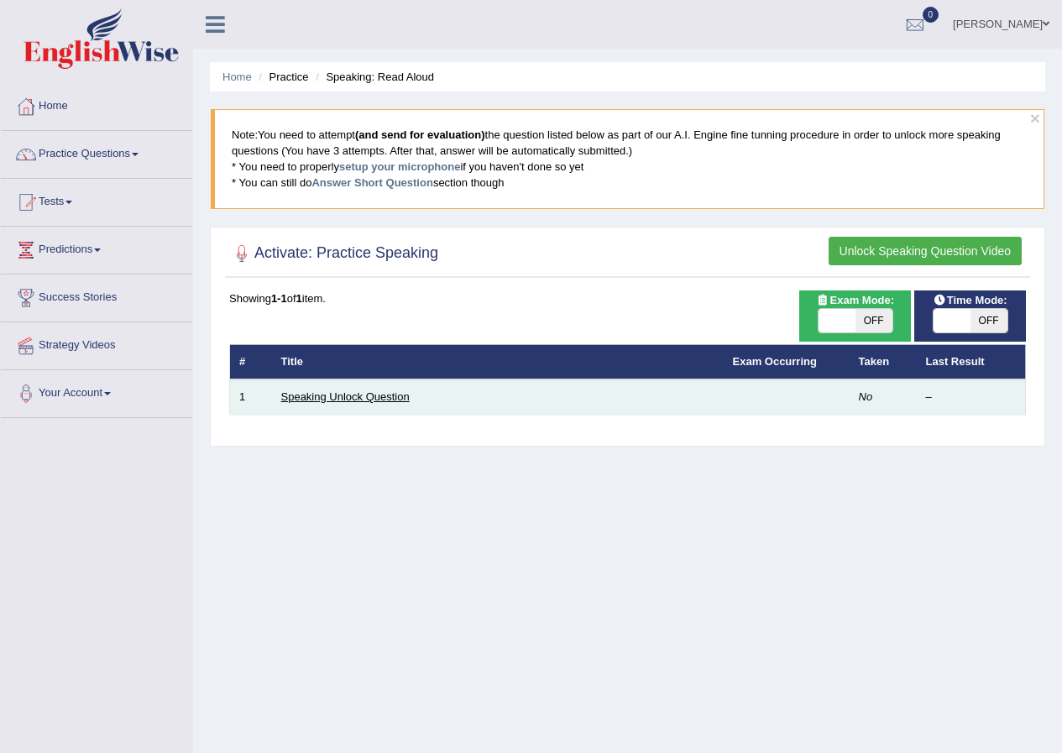
click at [359, 397] on link "Speaking Unlock Question" at bounding box center [345, 396] width 128 height 13
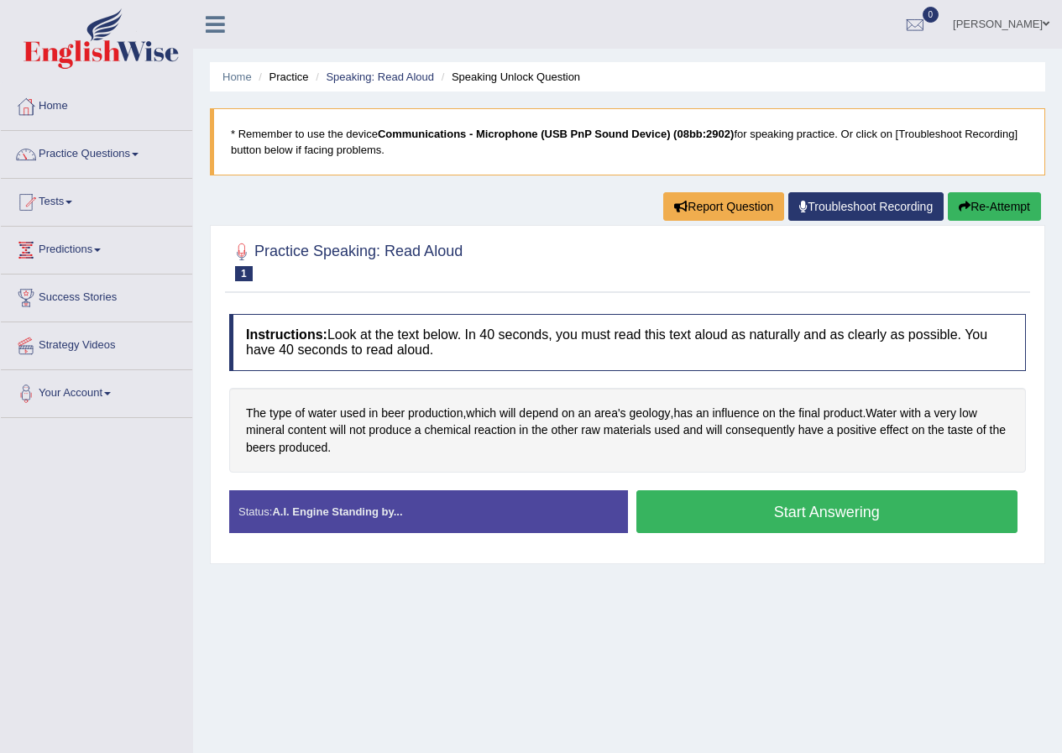
click at [768, 521] on button "Start Answering" at bounding box center [828, 511] width 382 height 43
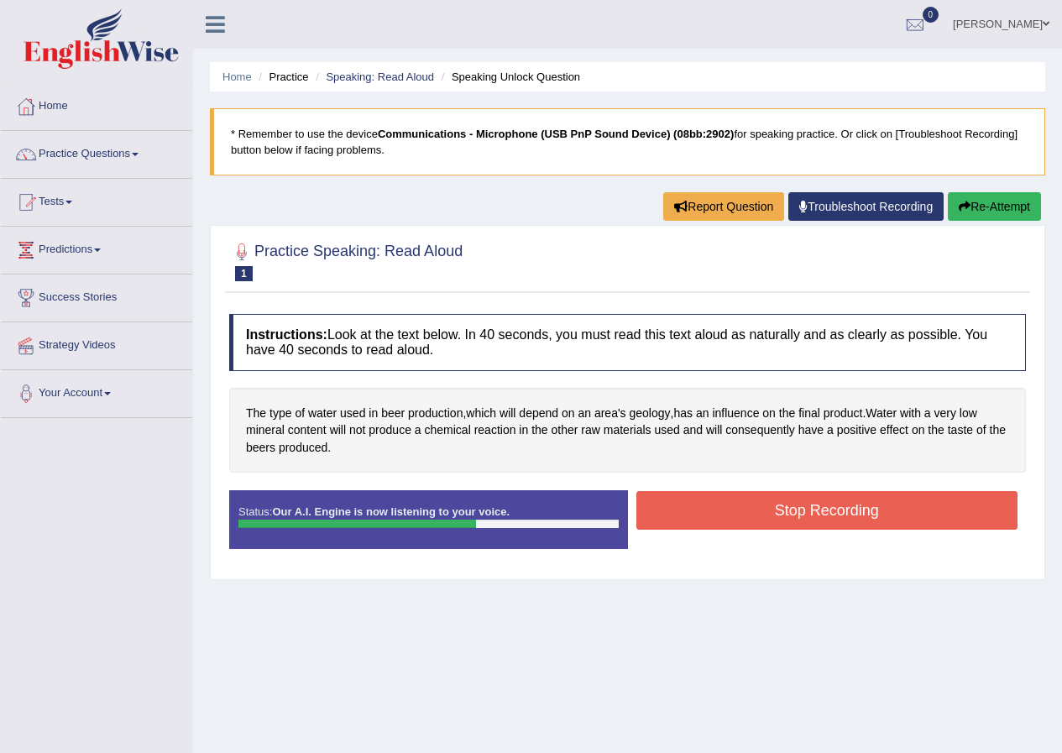
drag, startPoint x: 1000, startPoint y: 521, endPoint x: 991, endPoint y: 526, distance: 10.5
click at [998, 521] on button "Stop Recording" at bounding box center [828, 510] width 382 height 39
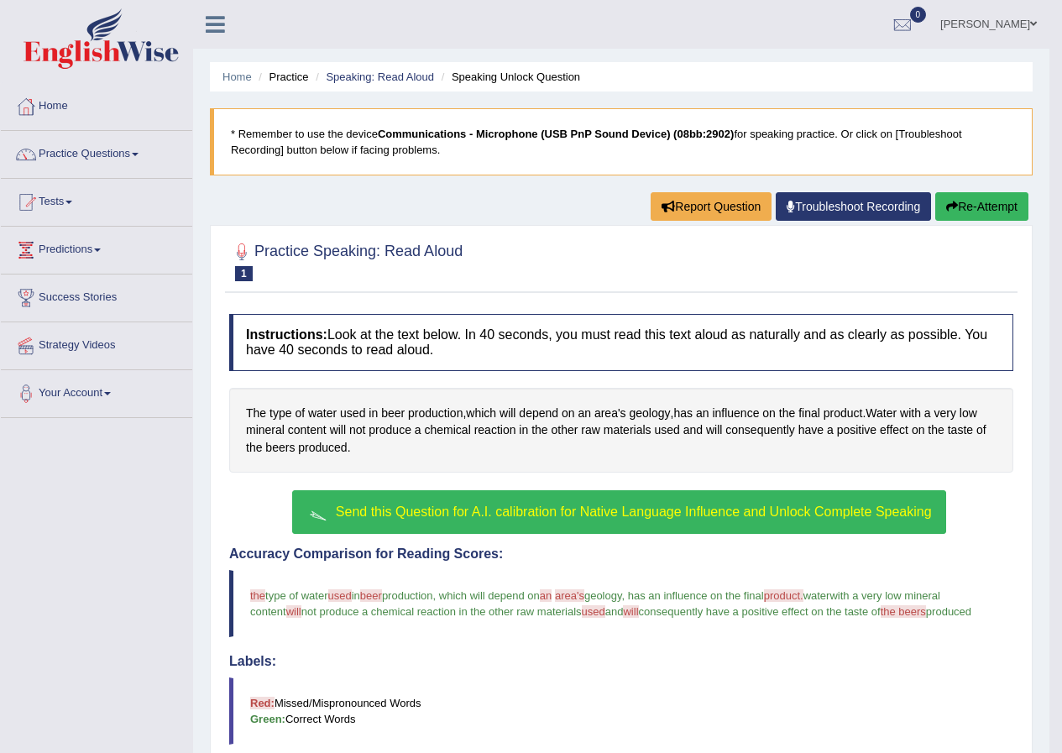
click at [508, 514] on span "Send this Question for A.I. calibration for Native Language Influence and Unloc…" at bounding box center [634, 512] width 596 height 14
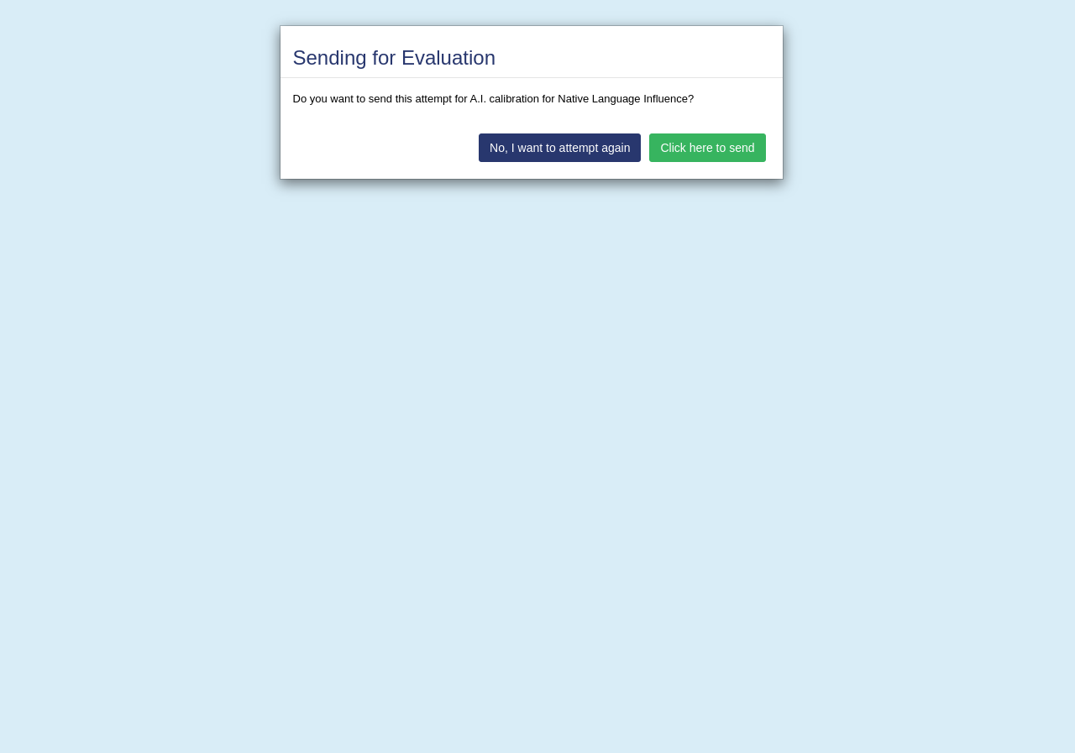
click at [725, 152] on button "Click here to send" at bounding box center [707, 148] width 116 height 29
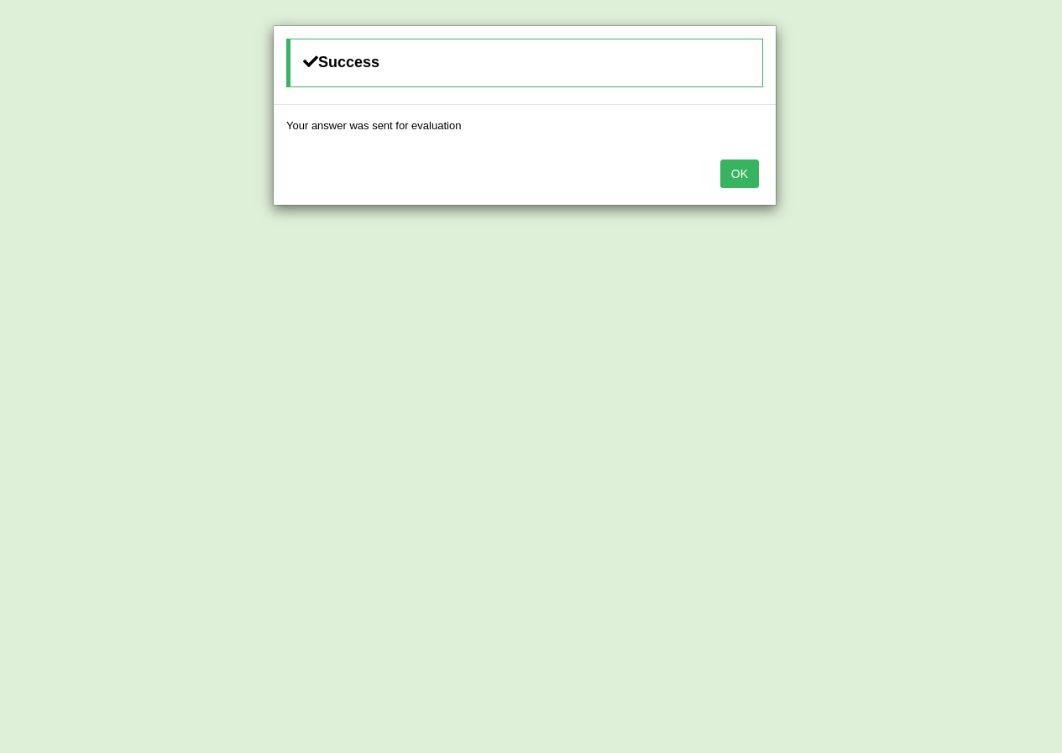
click at [731, 171] on button "OK" at bounding box center [740, 174] width 39 height 29
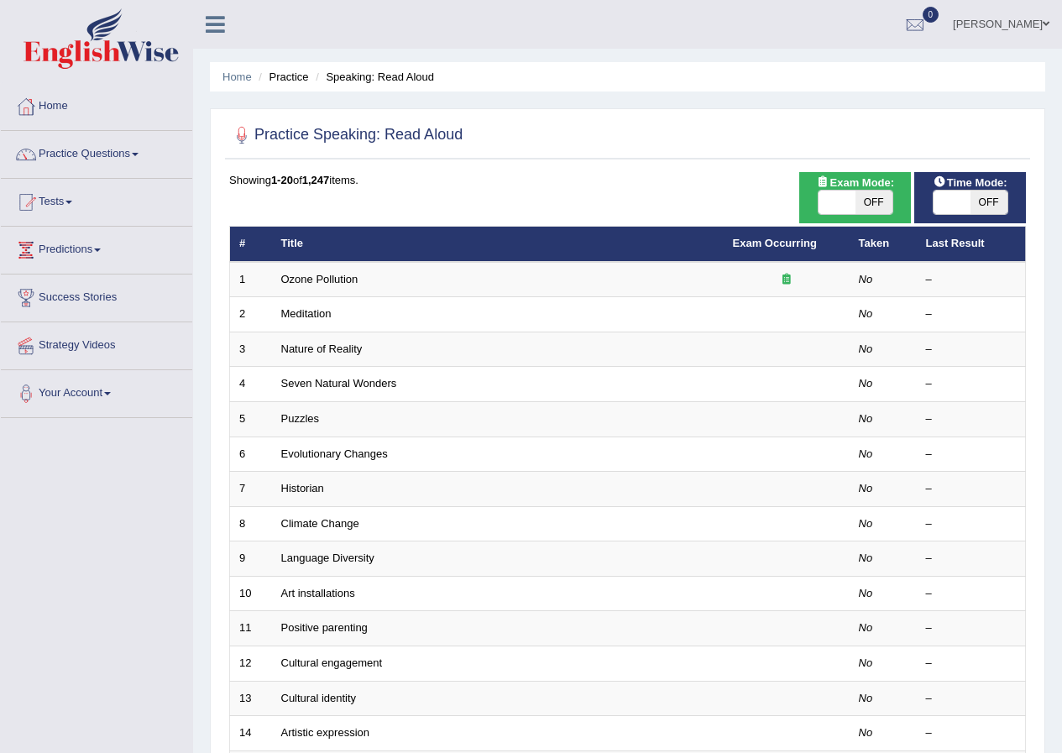
click at [882, 200] on span "OFF" at bounding box center [874, 203] width 37 height 24
checkbox input "true"
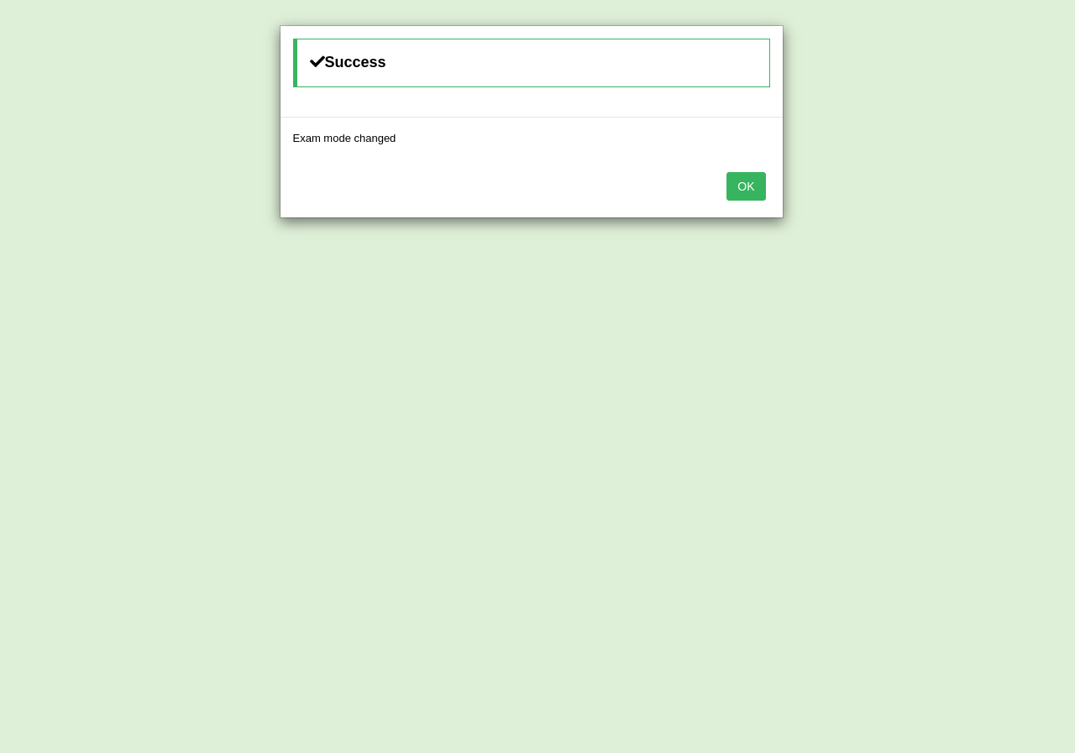
click at [750, 181] on button "OK" at bounding box center [745, 186] width 39 height 29
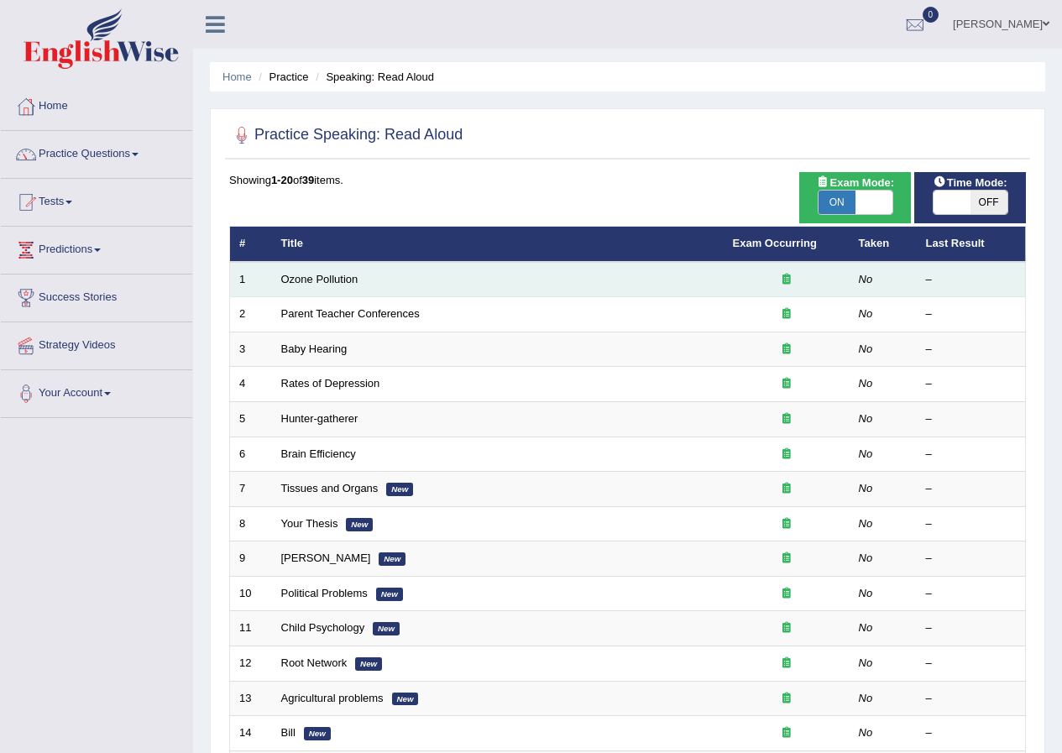
click at [442, 278] on td "Ozone Pollution" at bounding box center [498, 279] width 452 height 35
click at [331, 273] on link "Ozone Pollution" at bounding box center [319, 279] width 77 height 13
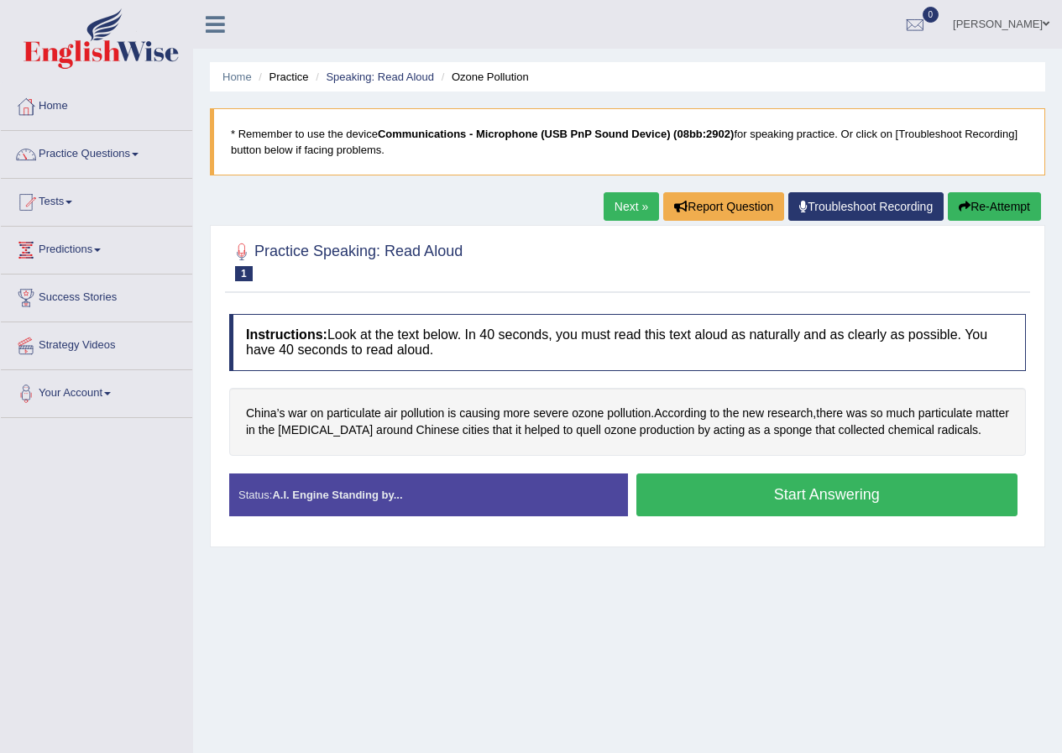
click at [670, 490] on button "Start Answering" at bounding box center [828, 495] width 382 height 43
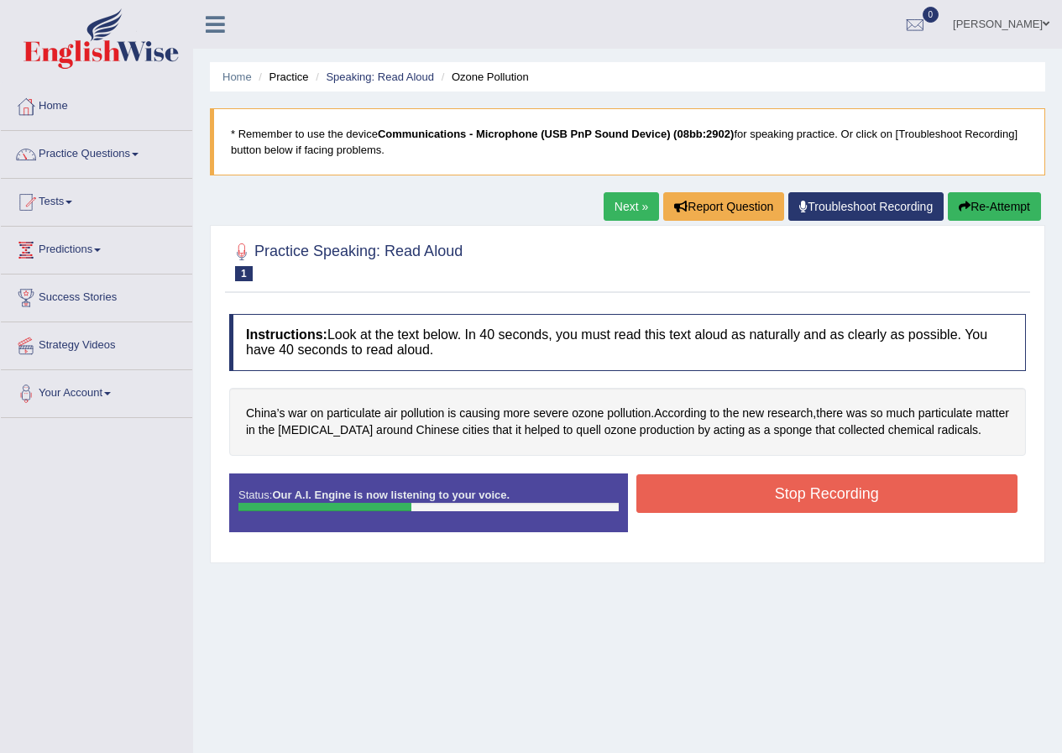
click at [693, 485] on button "Stop Recording" at bounding box center [828, 493] width 382 height 39
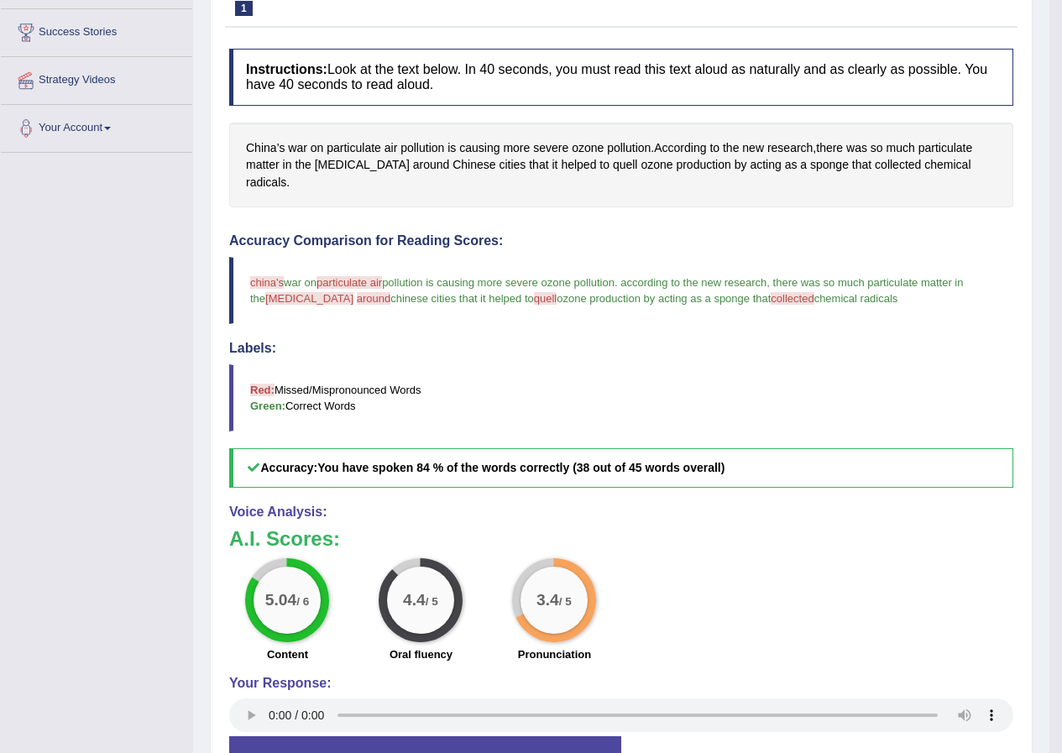
scroll to position [124, 0]
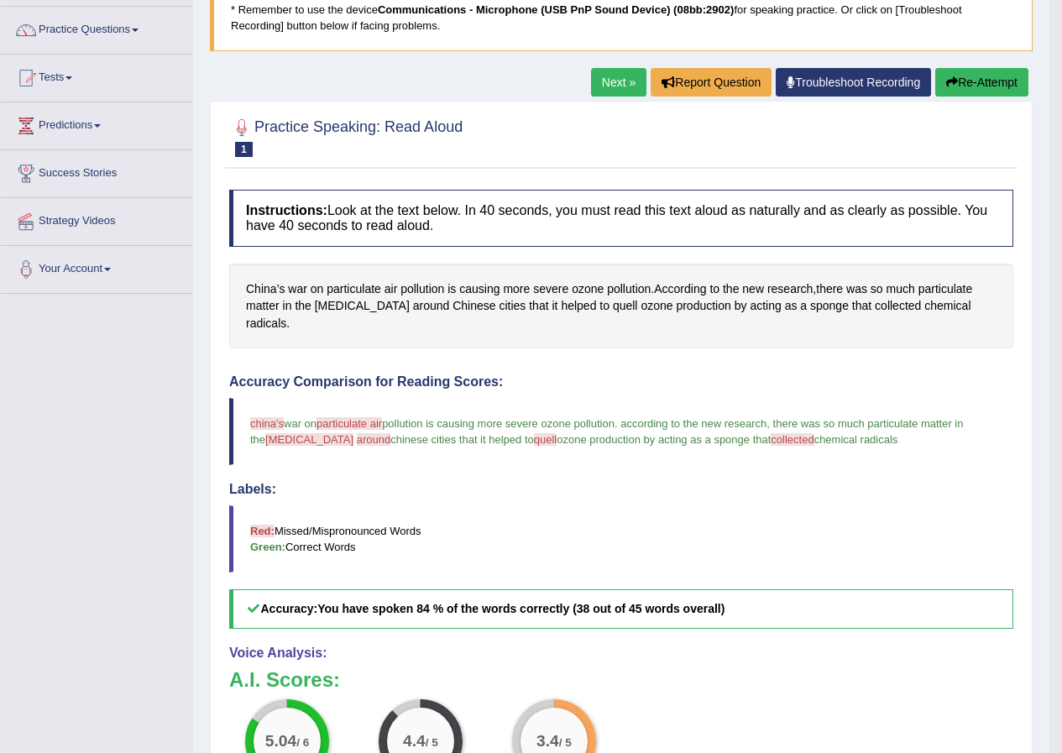
click at [597, 73] on link "Next »" at bounding box center [618, 82] width 55 height 29
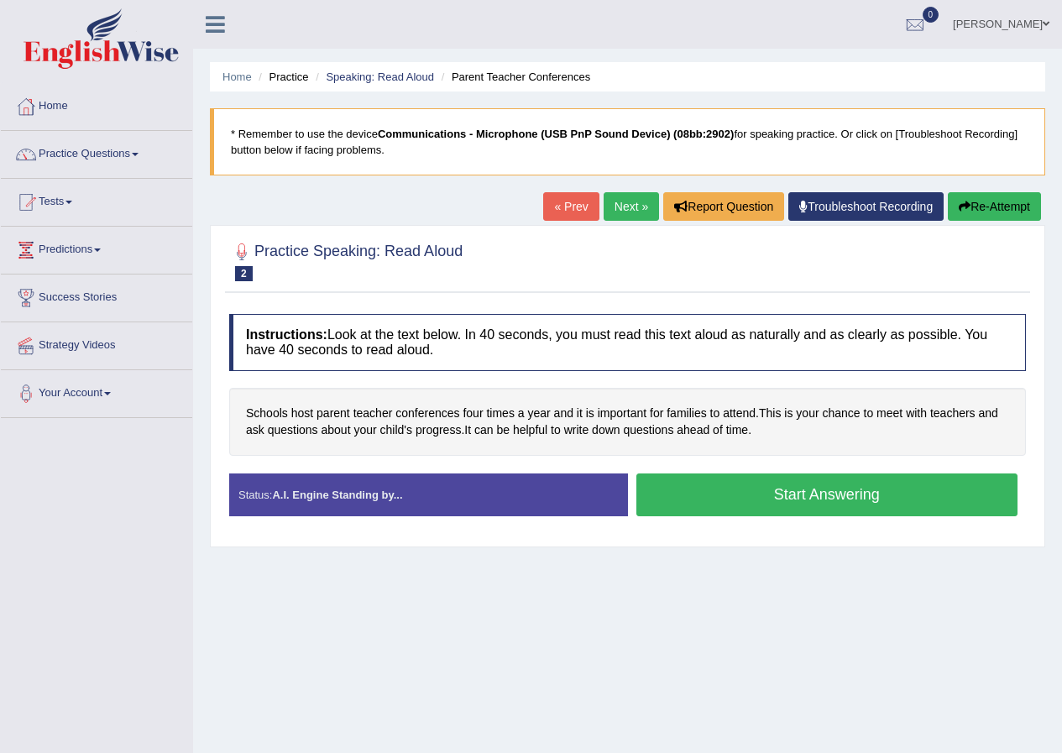
click at [693, 488] on button "Start Answering" at bounding box center [828, 495] width 382 height 43
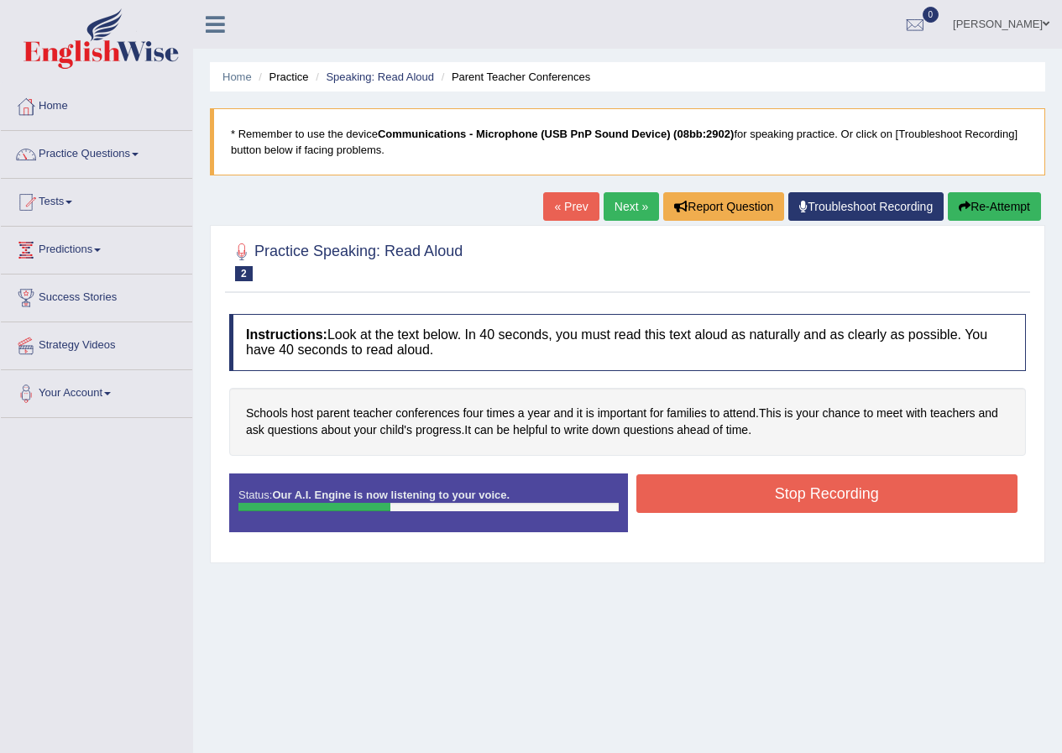
click at [714, 493] on button "Stop Recording" at bounding box center [828, 493] width 382 height 39
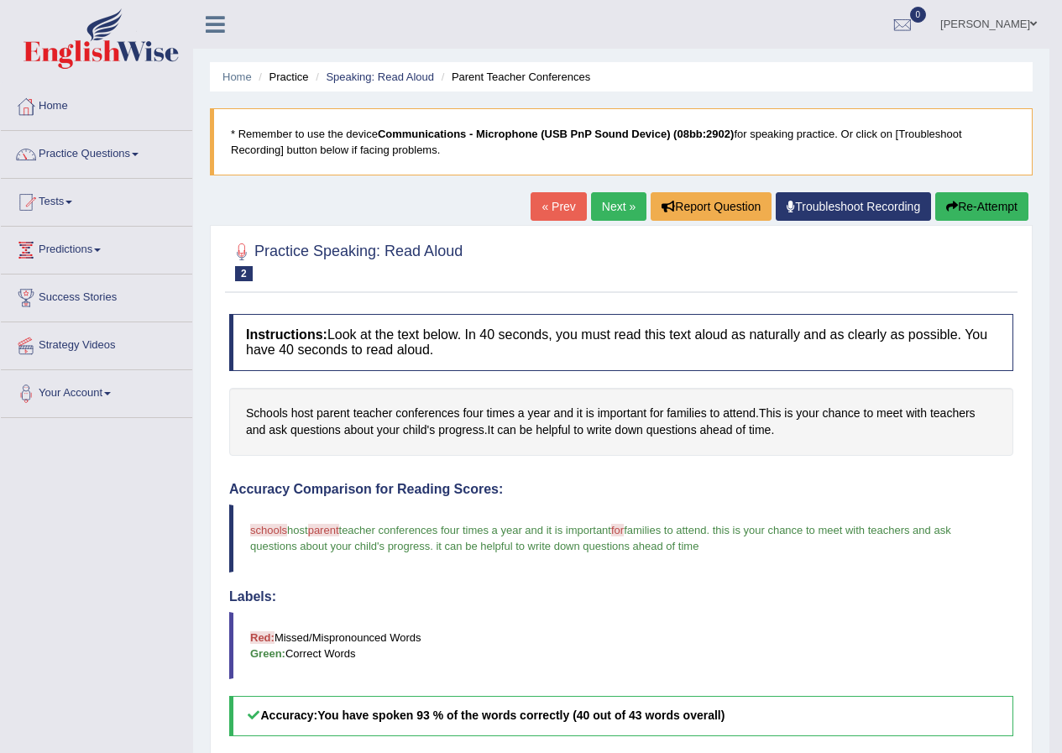
click at [616, 198] on link "Next »" at bounding box center [618, 206] width 55 height 29
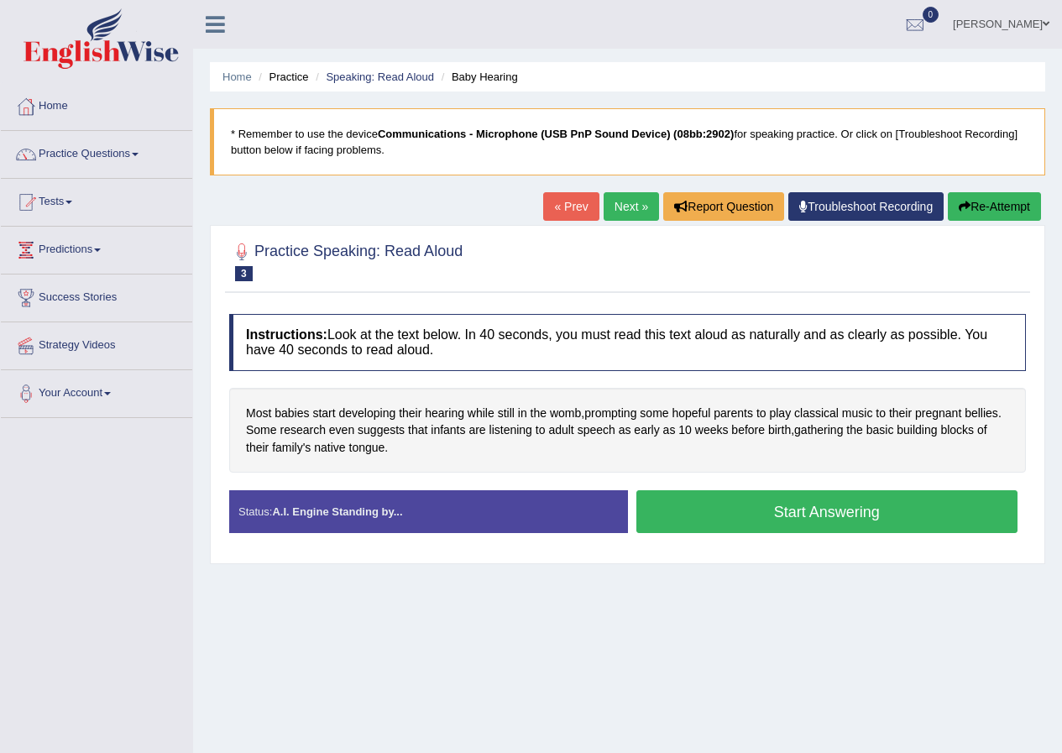
click at [715, 506] on button "Start Answering" at bounding box center [828, 511] width 382 height 43
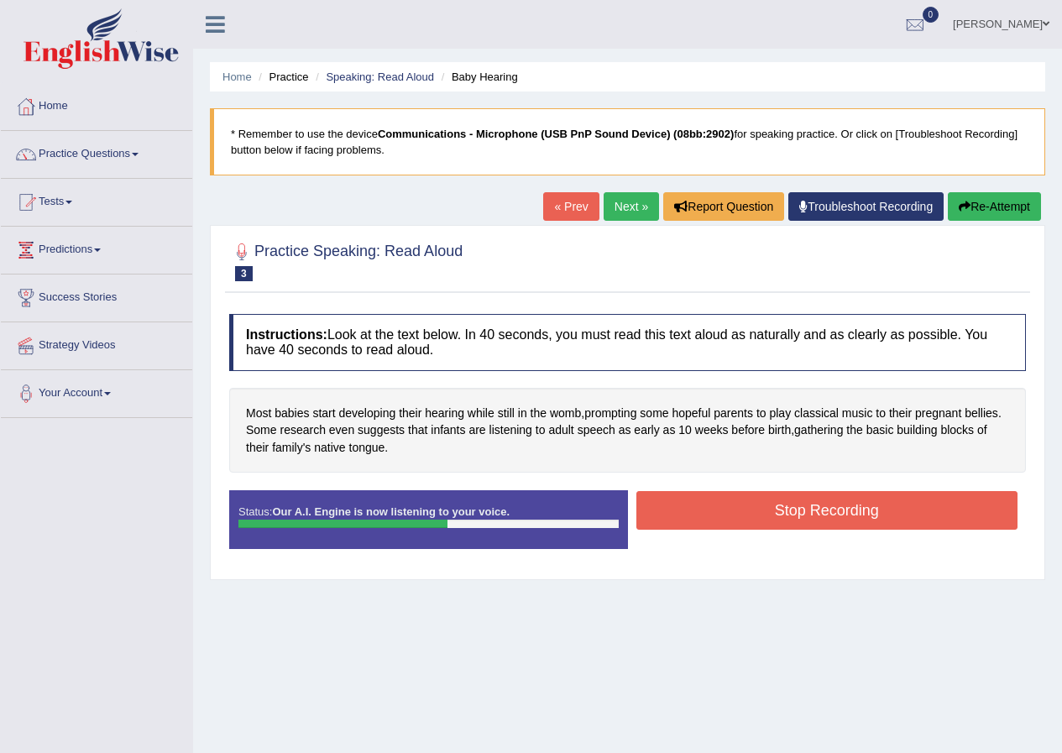
click at [737, 508] on button "Stop Recording" at bounding box center [828, 510] width 382 height 39
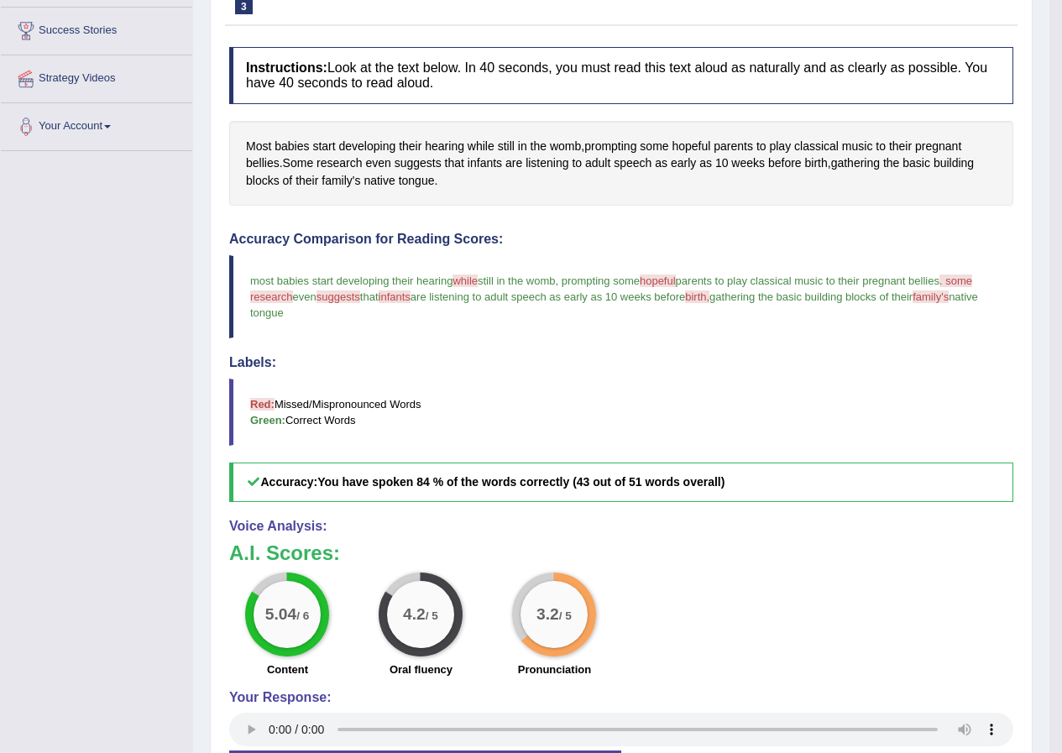
scroll to position [74, 0]
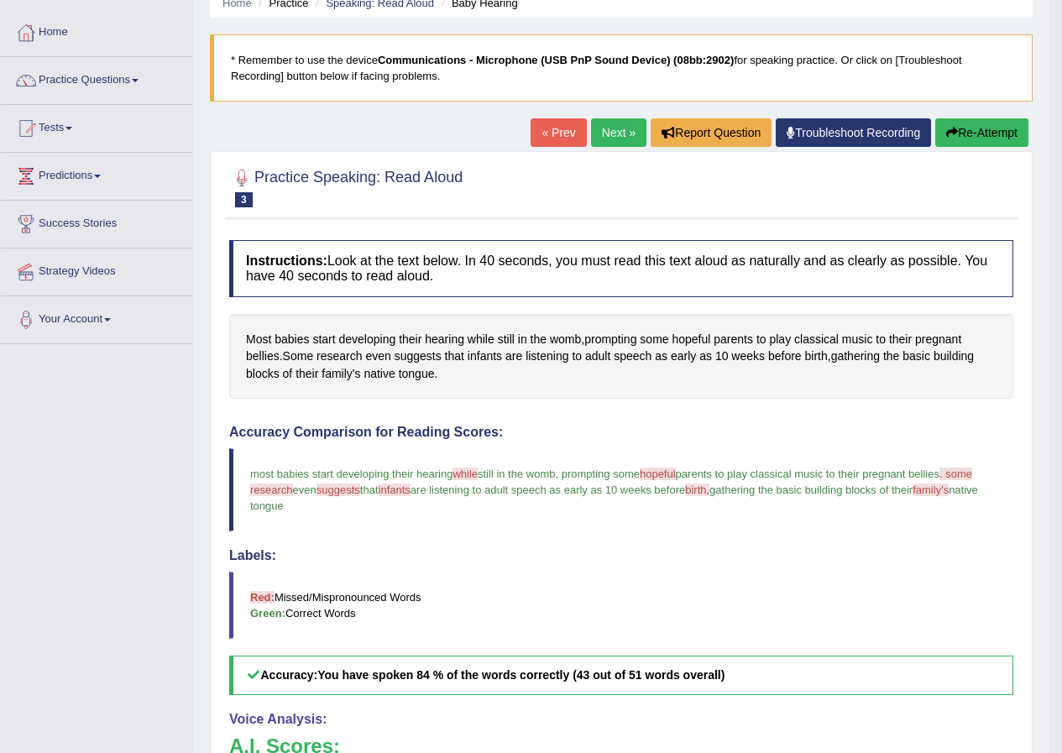
click at [600, 129] on link "Next »" at bounding box center [618, 132] width 55 height 29
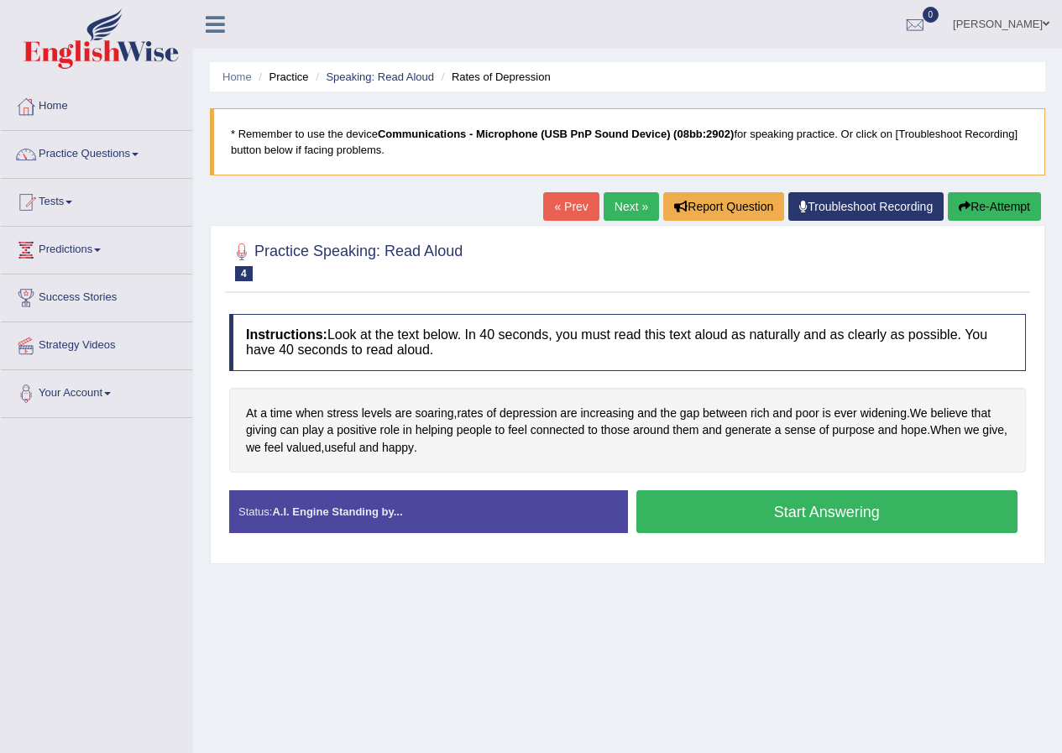
click at [724, 510] on button "Start Answering" at bounding box center [828, 511] width 382 height 43
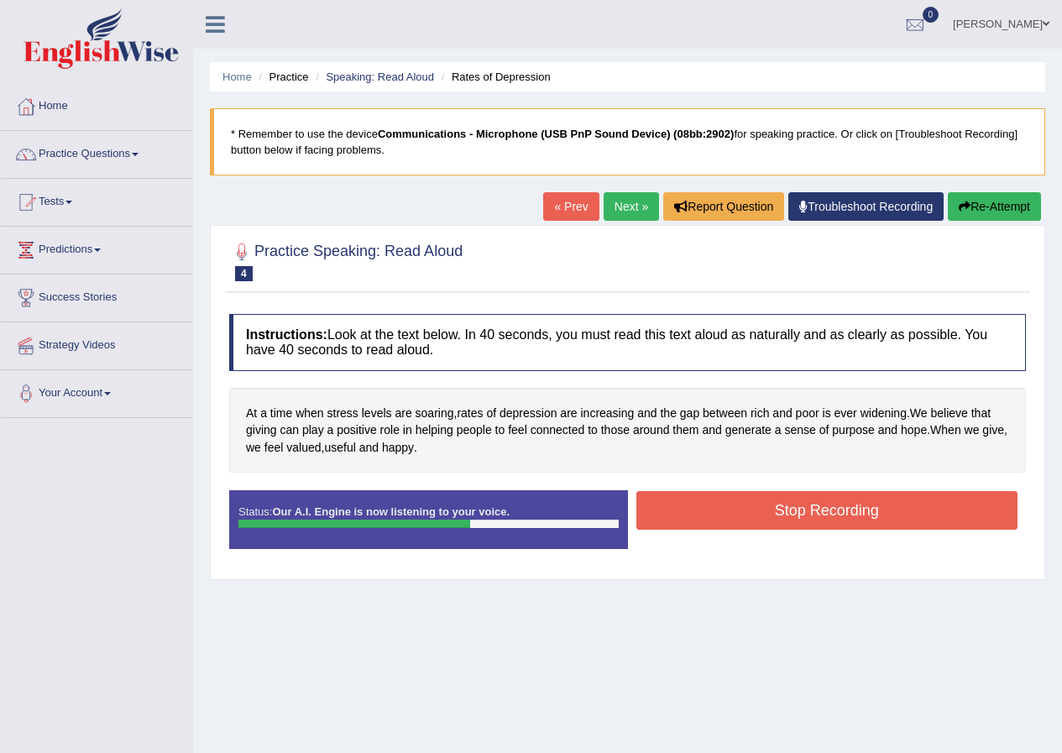
click at [746, 505] on button "Stop Recording" at bounding box center [828, 510] width 382 height 39
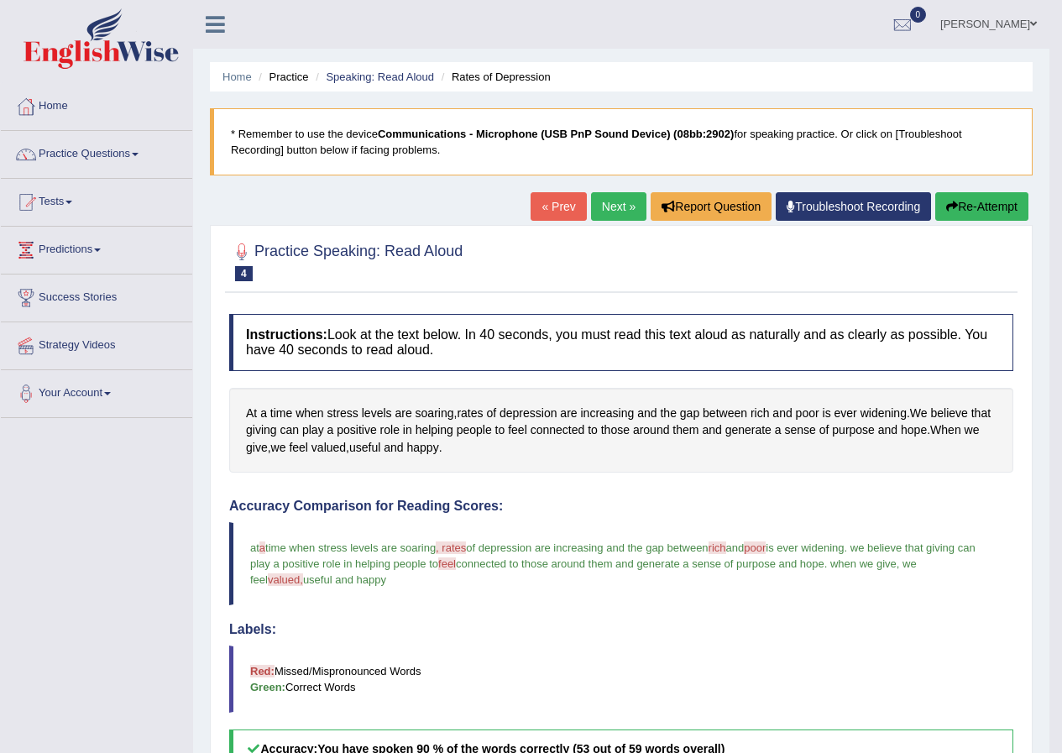
click at [600, 201] on link "Next »" at bounding box center [618, 206] width 55 height 29
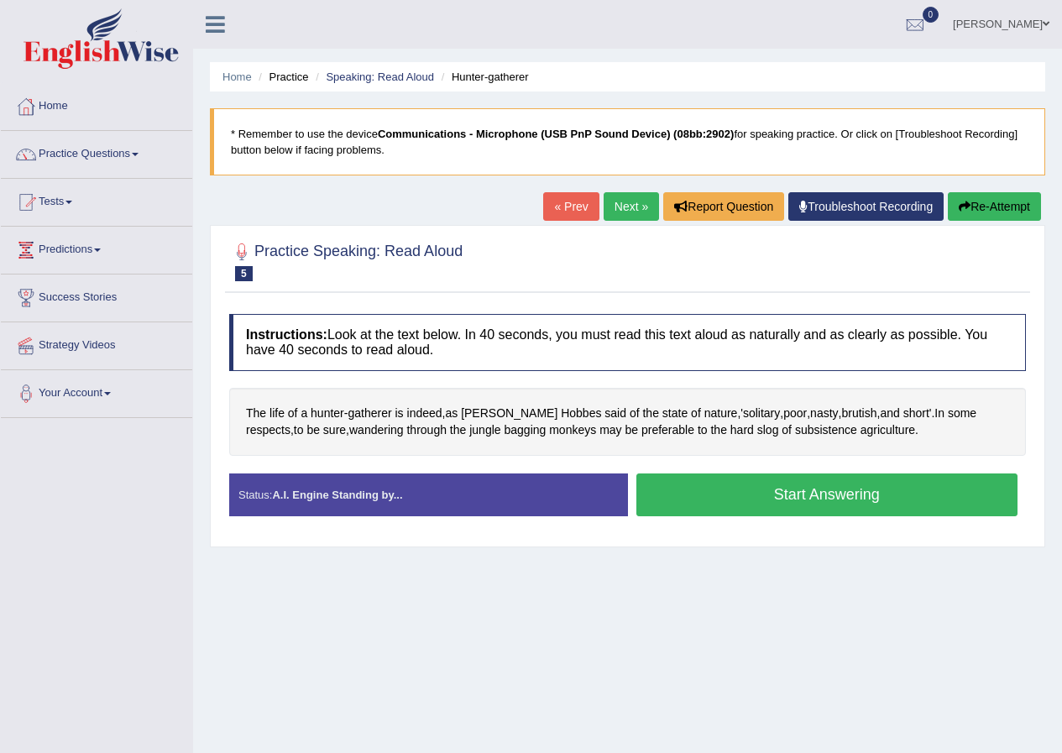
click at [711, 489] on button "Start Answering" at bounding box center [828, 495] width 382 height 43
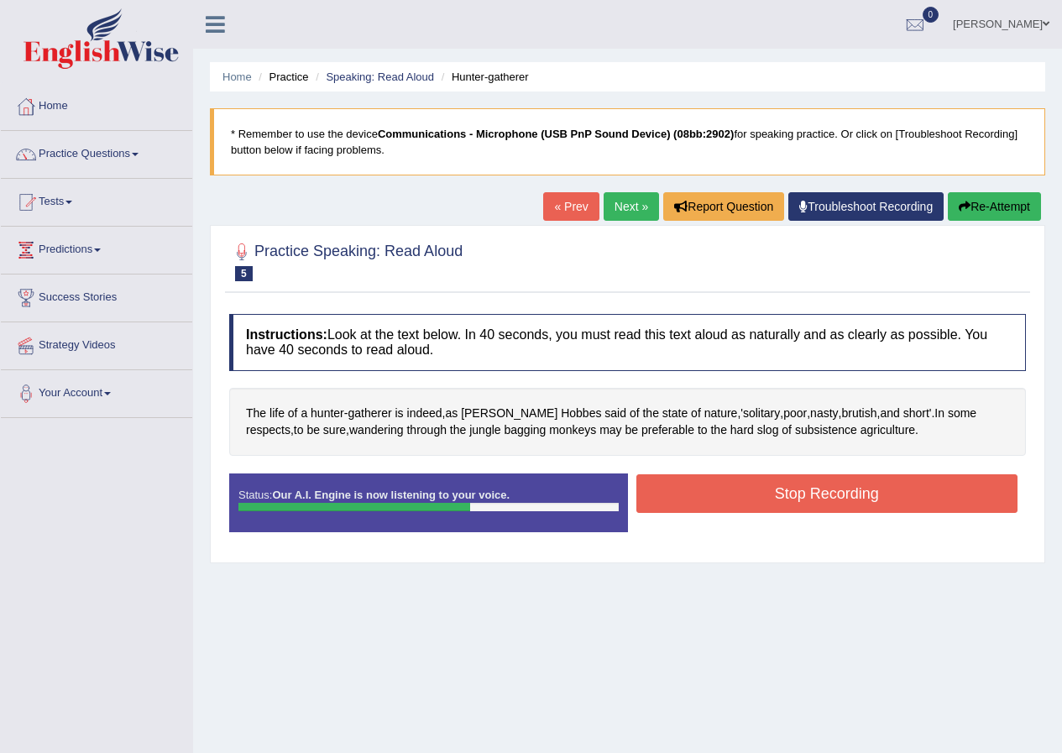
click at [736, 493] on button "Stop Recording" at bounding box center [828, 493] width 382 height 39
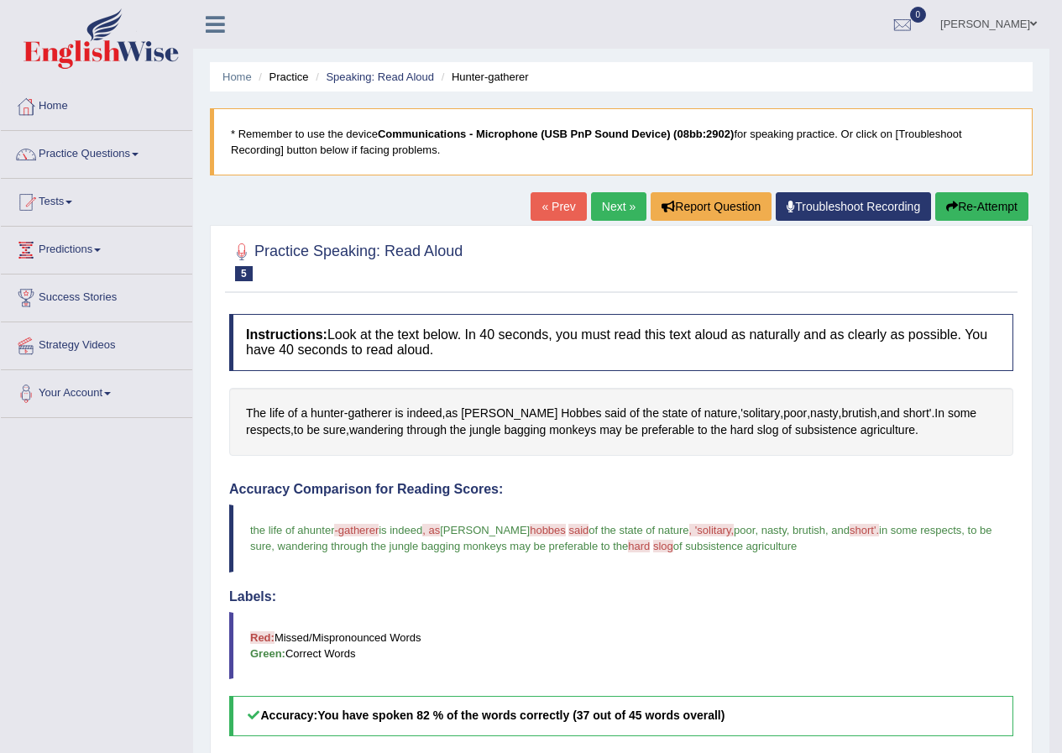
click at [615, 202] on link "Next »" at bounding box center [618, 206] width 55 height 29
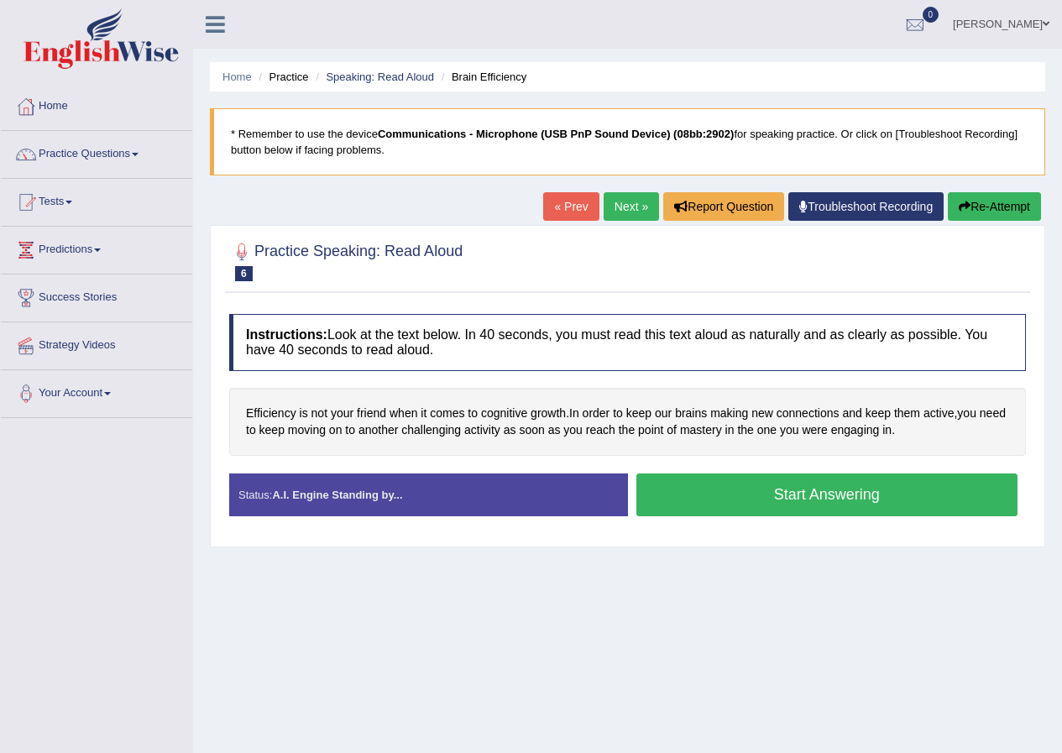
drag, startPoint x: 694, startPoint y: 487, endPoint x: 689, endPoint y: 477, distance: 11.3
click at [692, 484] on button "Start Answering" at bounding box center [828, 495] width 382 height 43
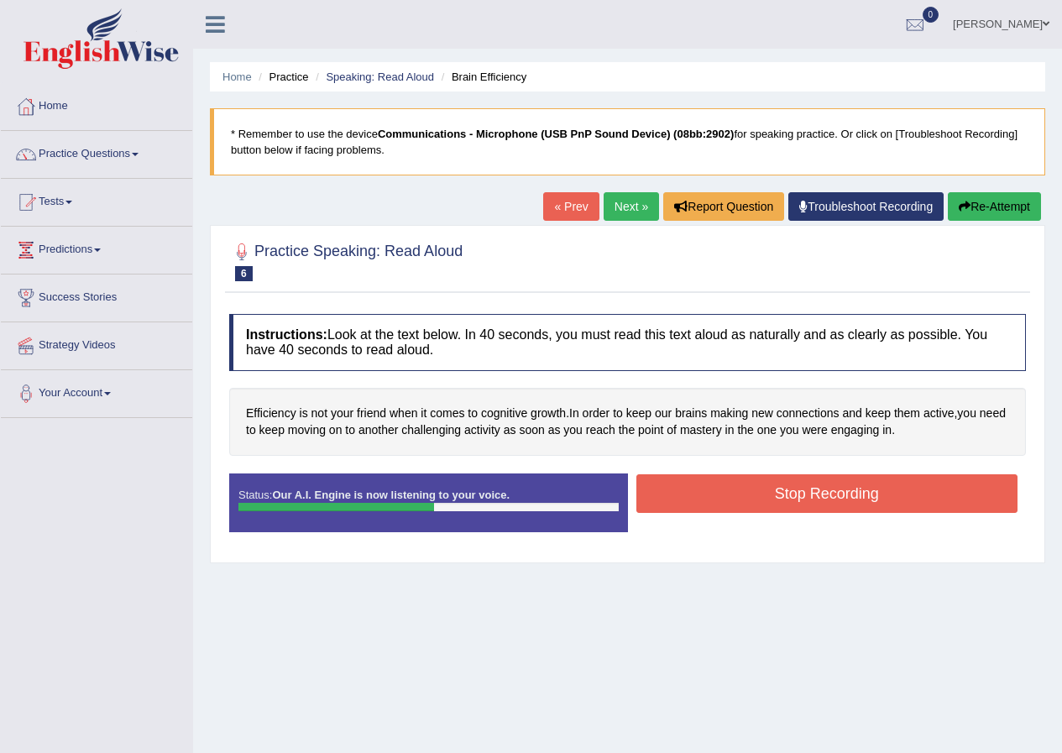
click at [723, 485] on button "Stop Recording" at bounding box center [828, 493] width 382 height 39
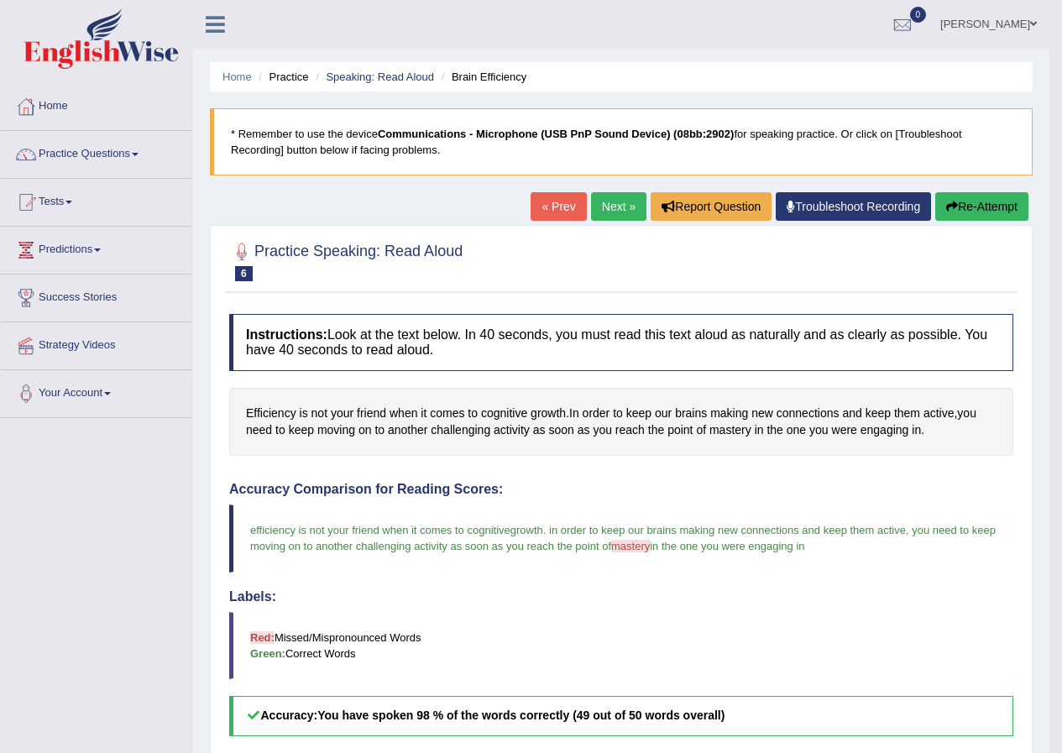
click at [597, 208] on link "Next »" at bounding box center [618, 206] width 55 height 29
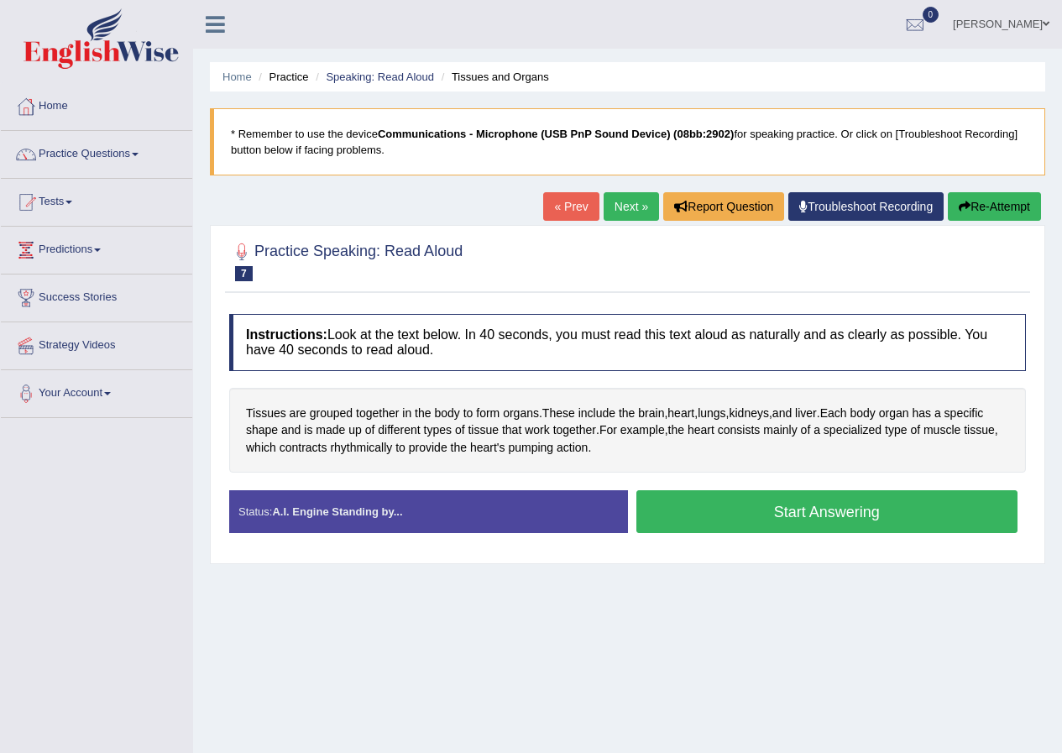
click at [684, 515] on button "Start Answering" at bounding box center [828, 511] width 382 height 43
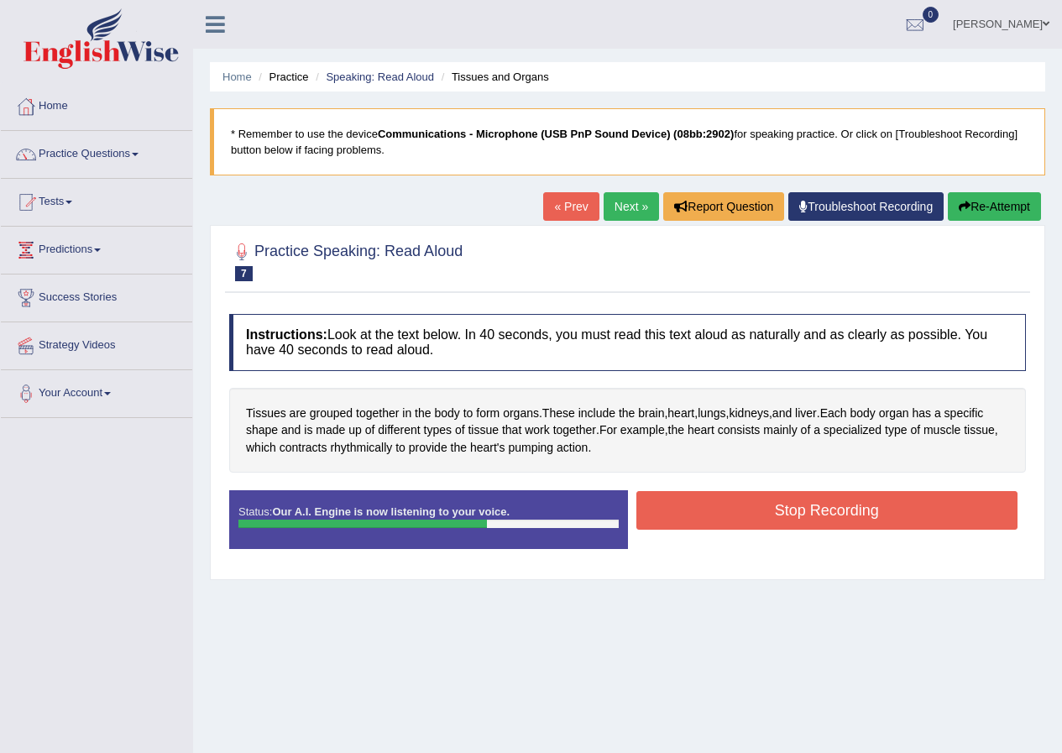
click at [717, 504] on button "Stop Recording" at bounding box center [828, 510] width 382 height 39
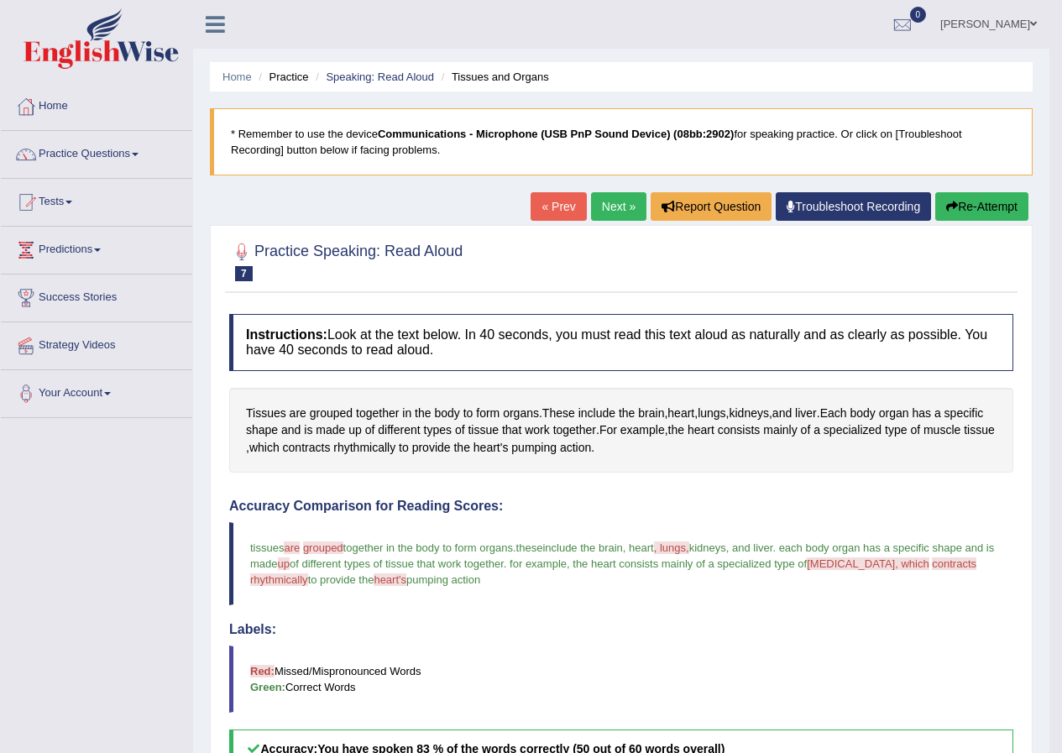
click at [612, 203] on link "Next »" at bounding box center [618, 206] width 55 height 29
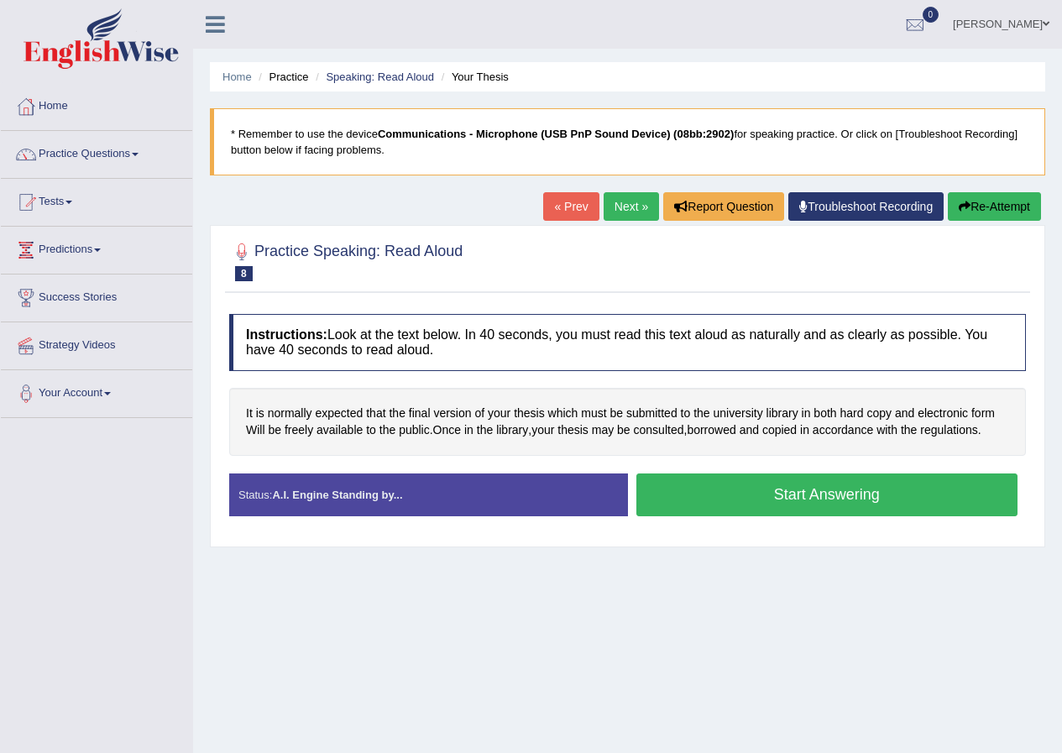
click at [759, 483] on button "Start Answering" at bounding box center [828, 495] width 382 height 43
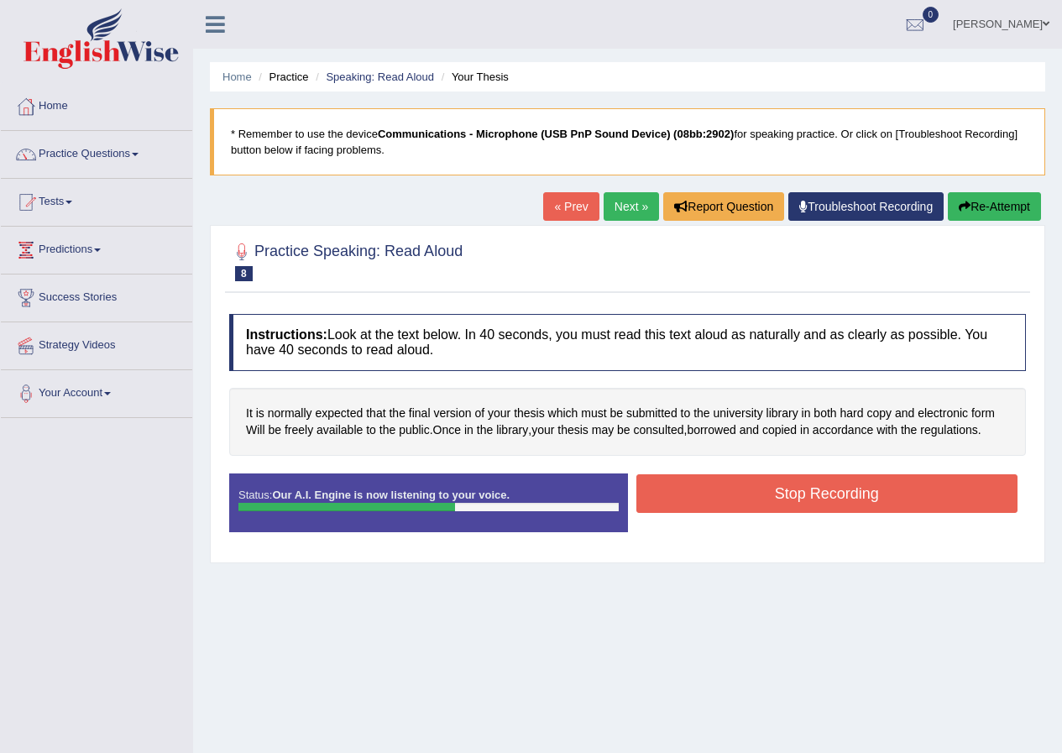
click at [771, 488] on button "Stop Recording" at bounding box center [828, 493] width 382 height 39
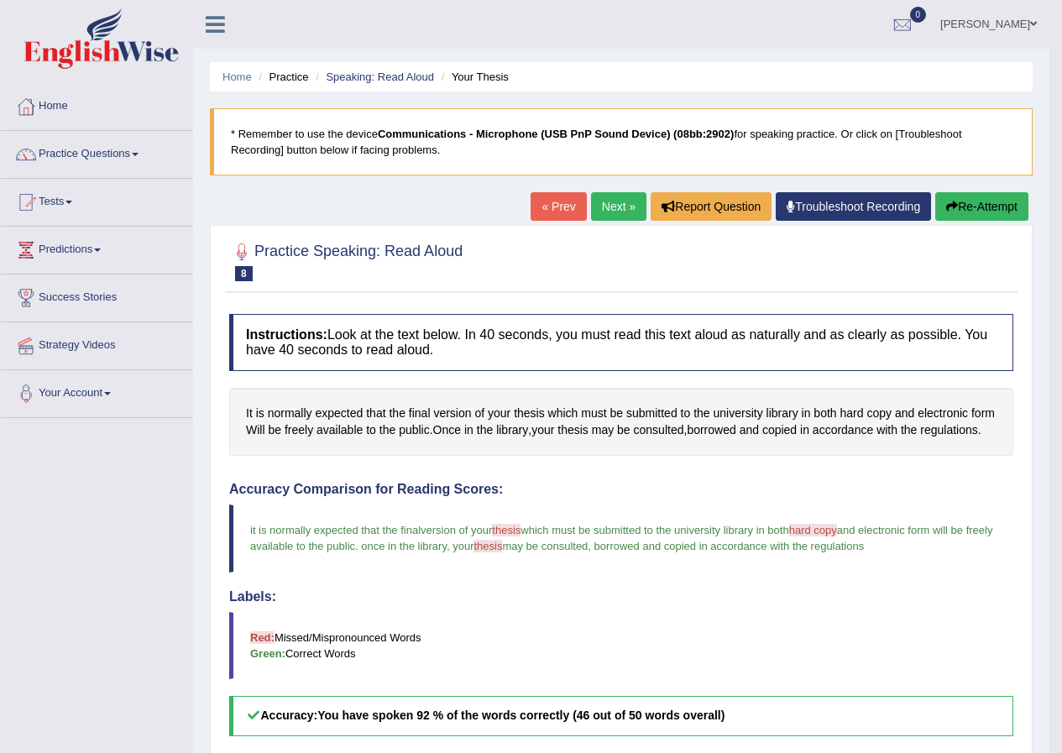
click at [608, 207] on link "Next »" at bounding box center [618, 206] width 55 height 29
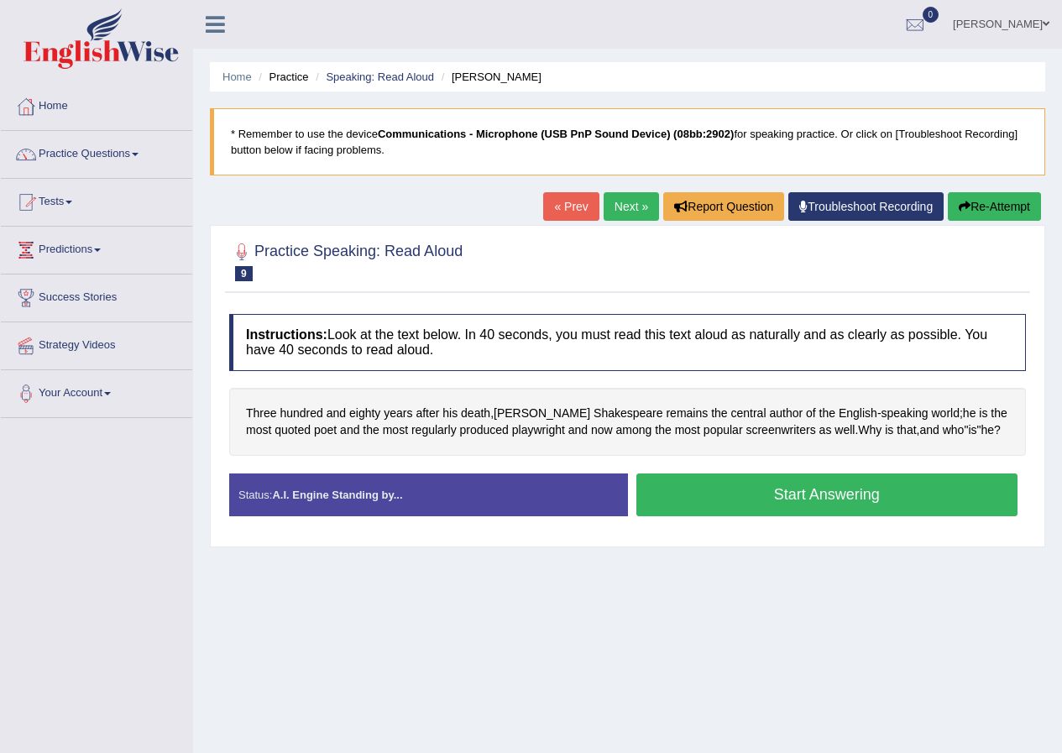
click at [696, 485] on button "Start Answering" at bounding box center [828, 495] width 382 height 43
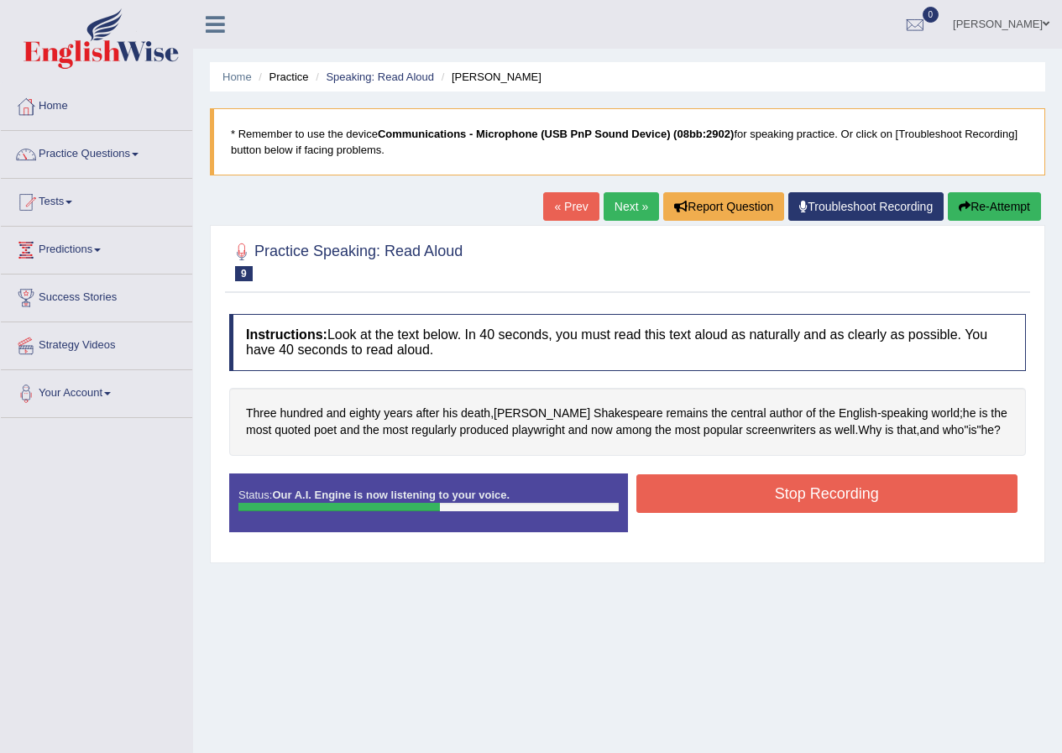
click at [708, 482] on button "Stop Recording" at bounding box center [828, 493] width 382 height 39
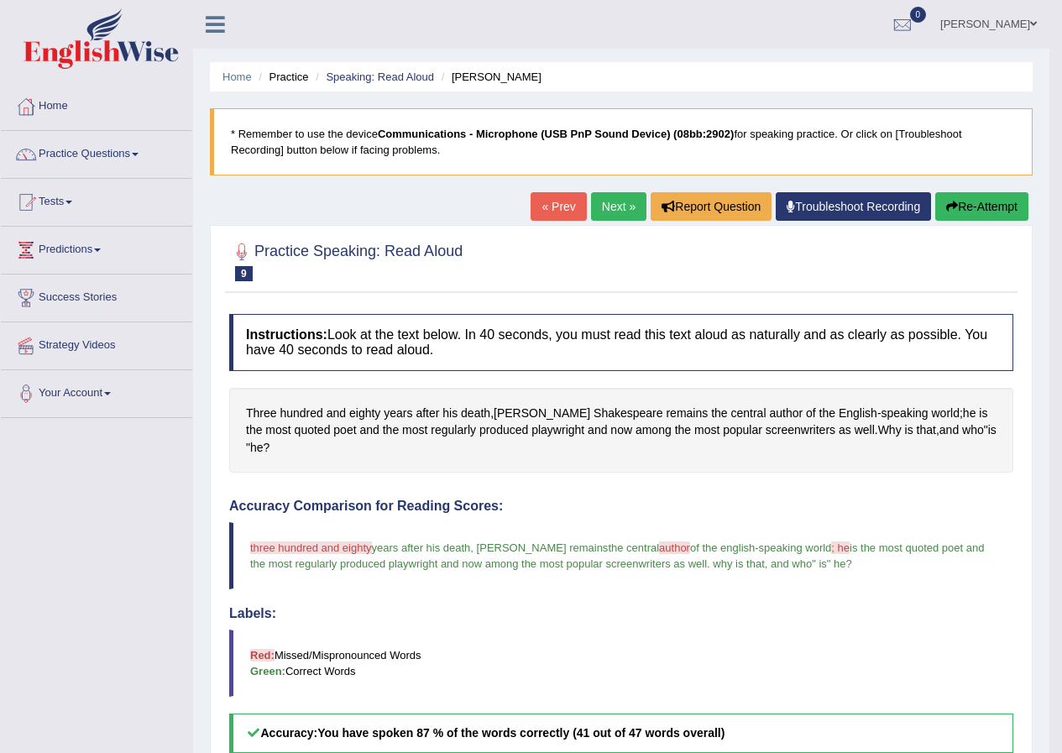
click at [591, 207] on link "Next »" at bounding box center [618, 206] width 55 height 29
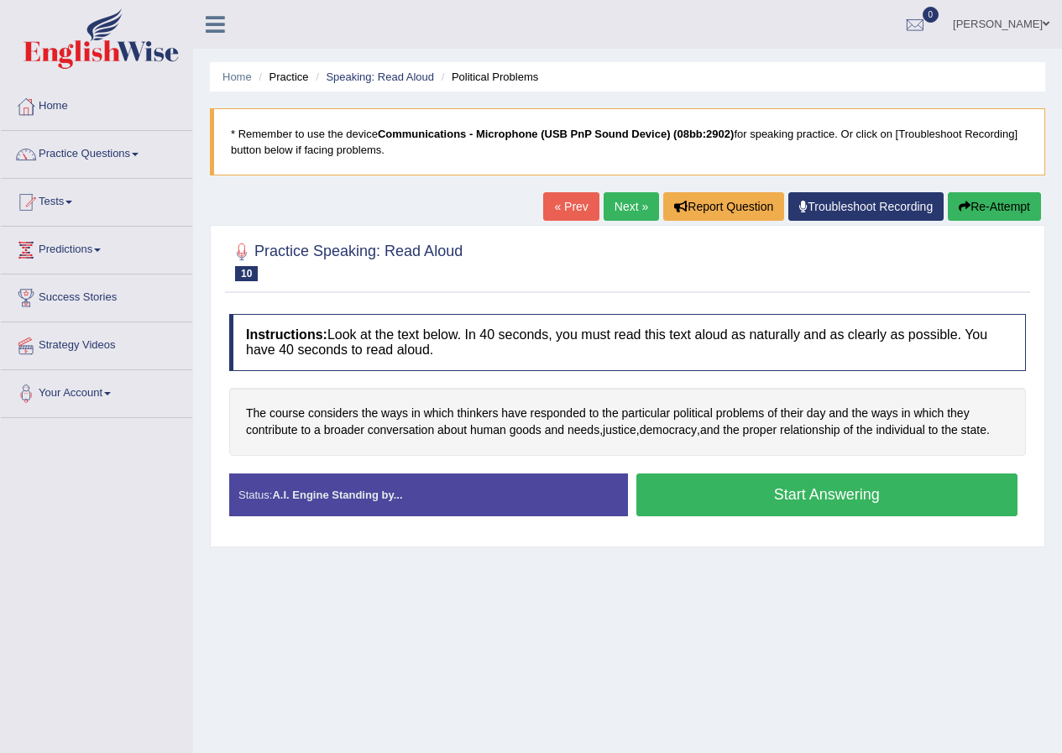
click at [716, 486] on button "Start Answering" at bounding box center [828, 495] width 382 height 43
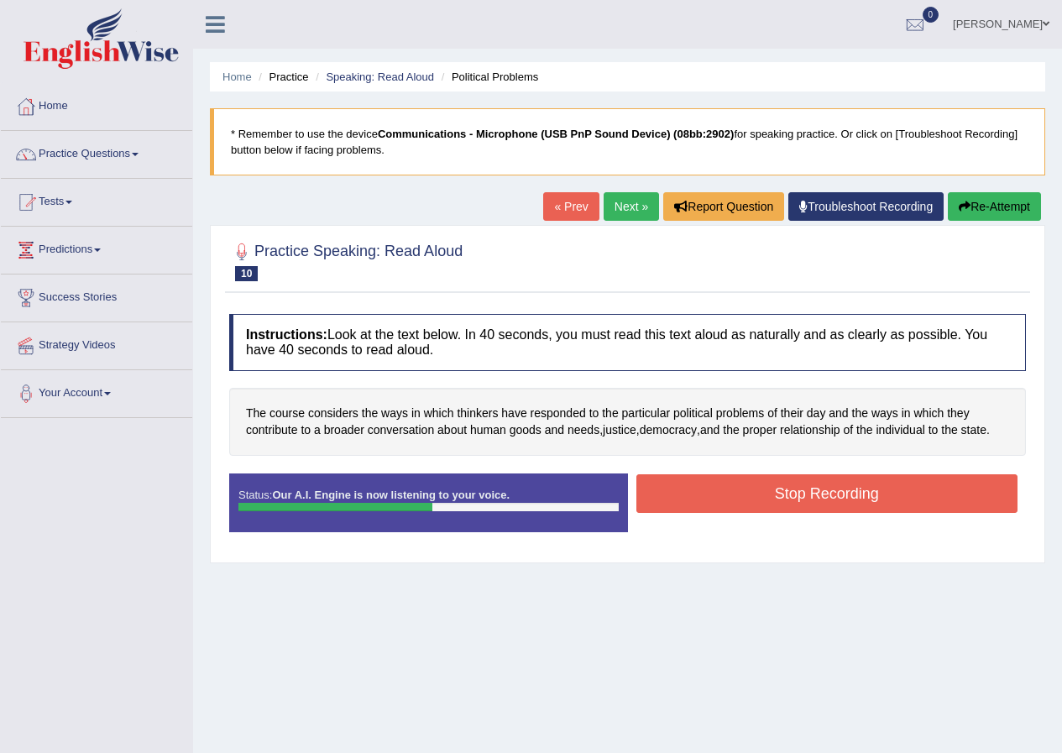
click at [726, 487] on button "Stop Recording" at bounding box center [828, 493] width 382 height 39
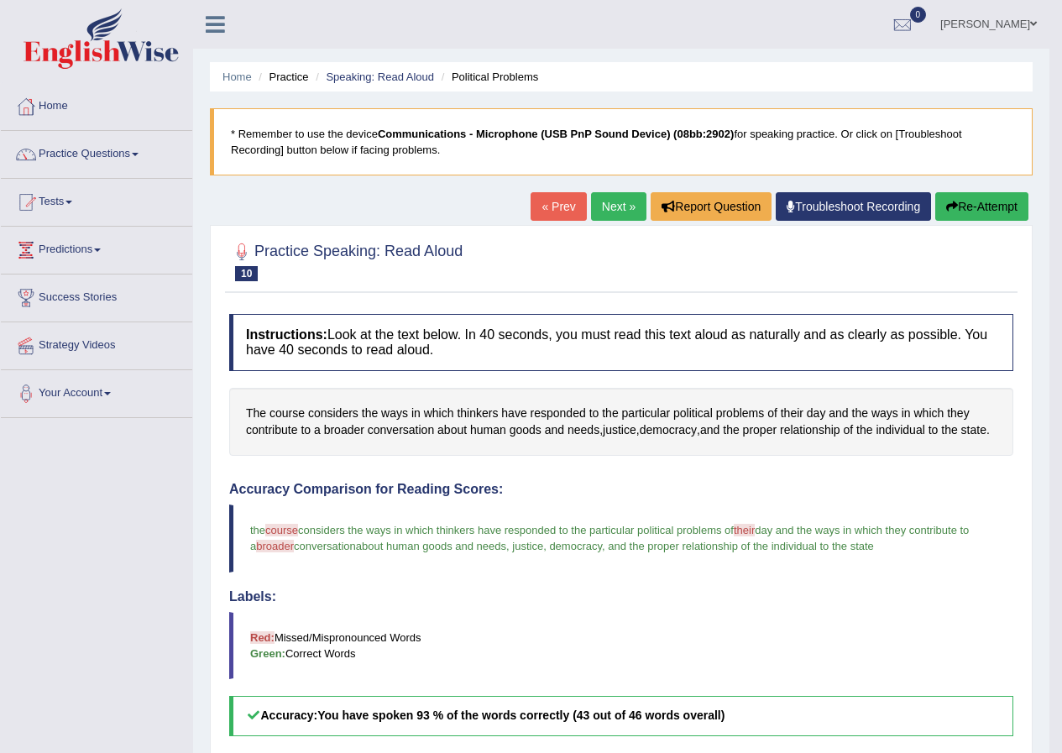
click at [610, 196] on link "Next »" at bounding box center [618, 206] width 55 height 29
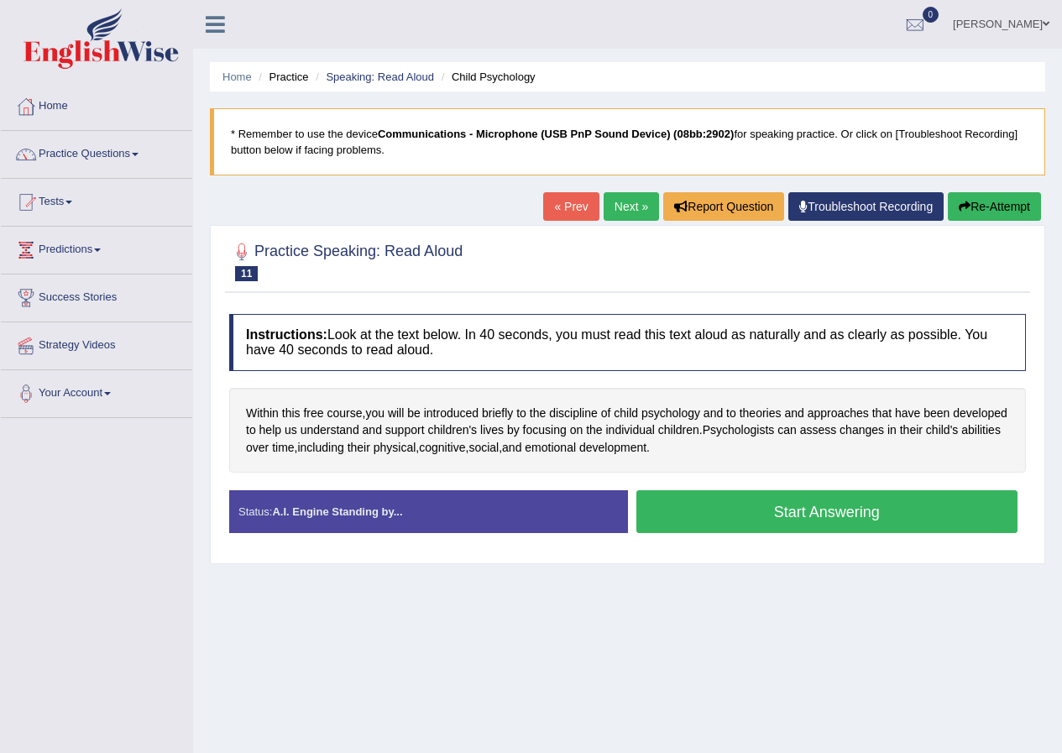
click at [745, 511] on button "Start Answering" at bounding box center [828, 511] width 382 height 43
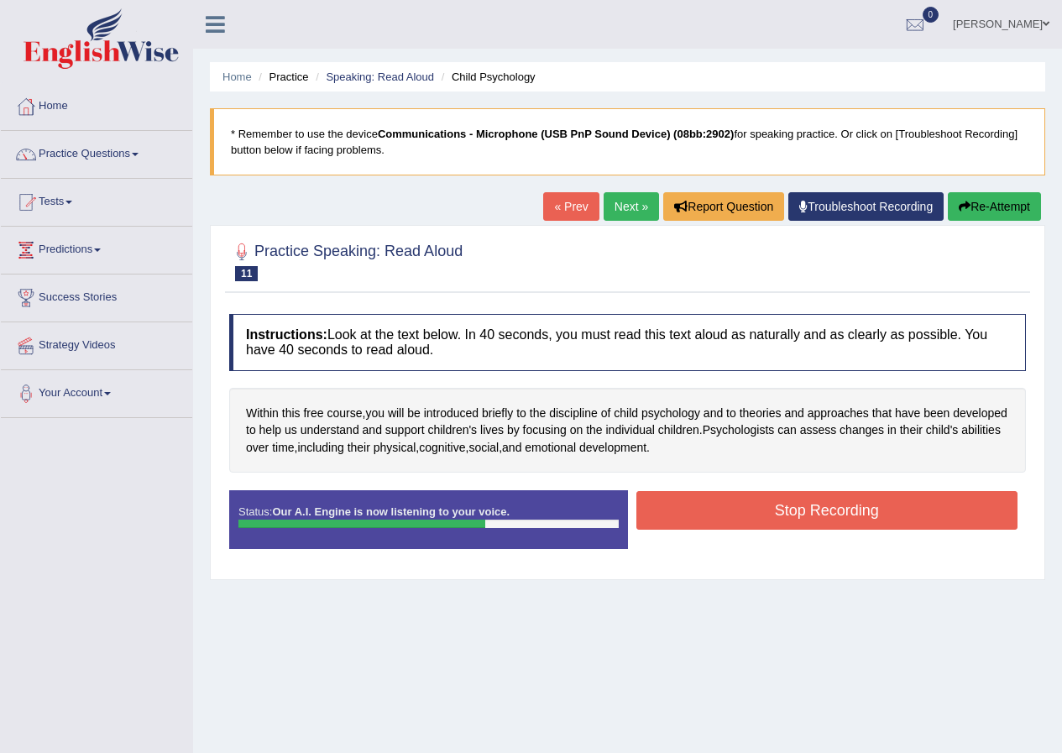
click at [744, 510] on button "Stop Recording" at bounding box center [828, 510] width 382 height 39
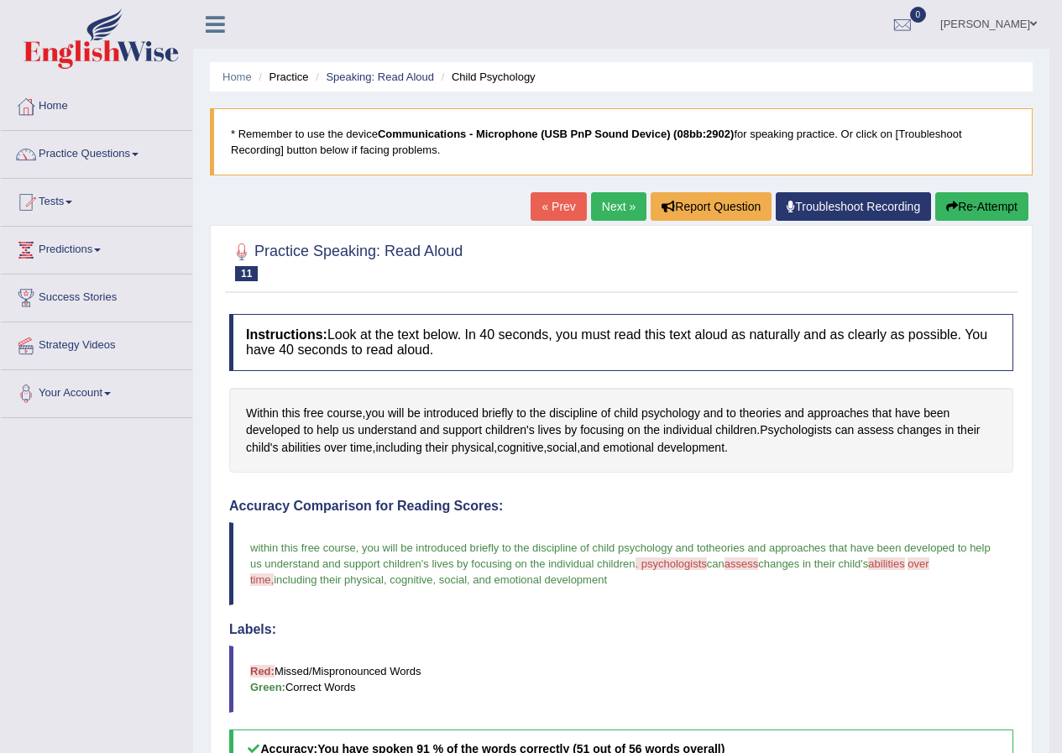
click at [620, 205] on link "Next »" at bounding box center [618, 206] width 55 height 29
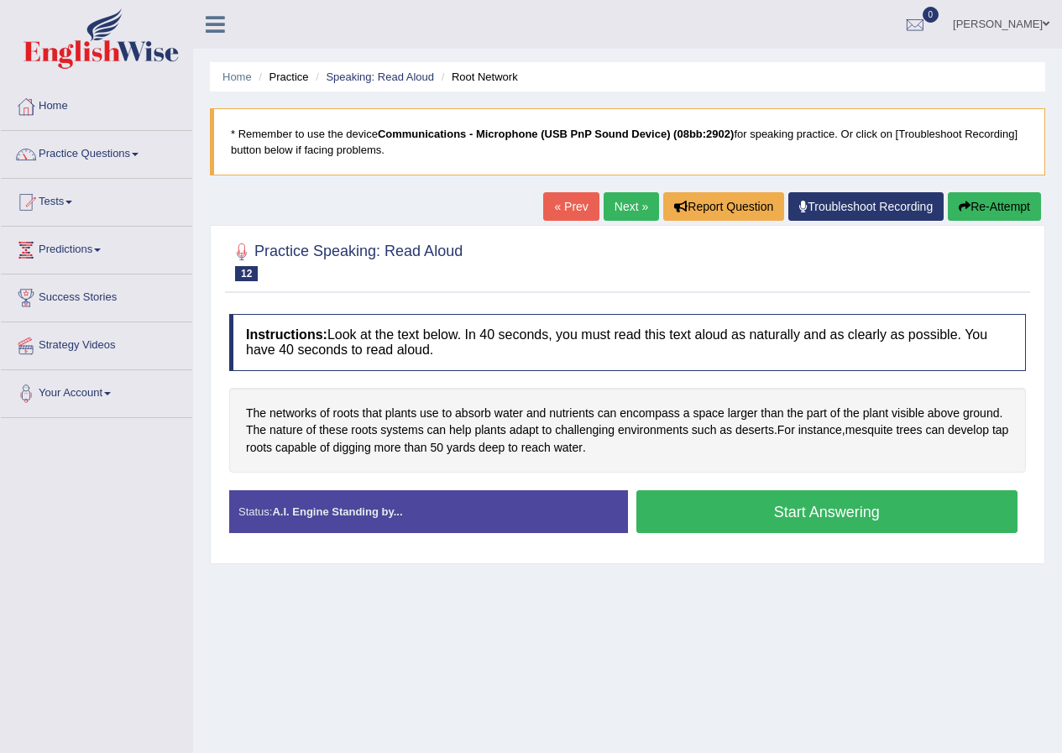
click at [725, 503] on button "Start Answering" at bounding box center [828, 511] width 382 height 43
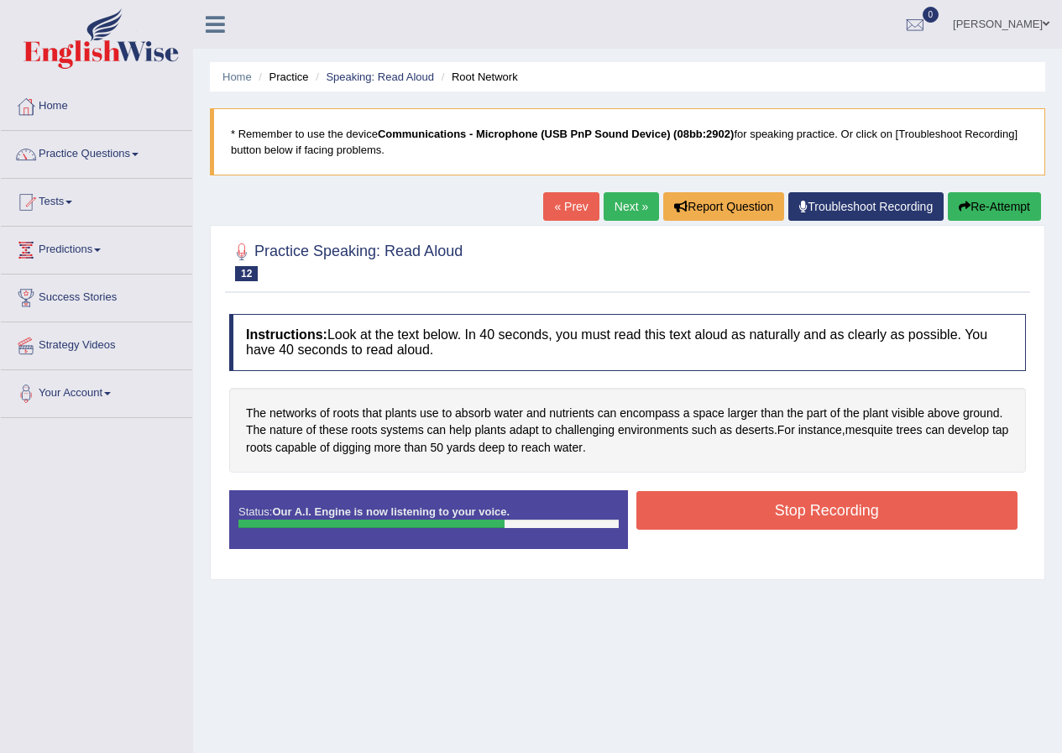
click at [748, 506] on button "Stop Recording" at bounding box center [828, 510] width 382 height 39
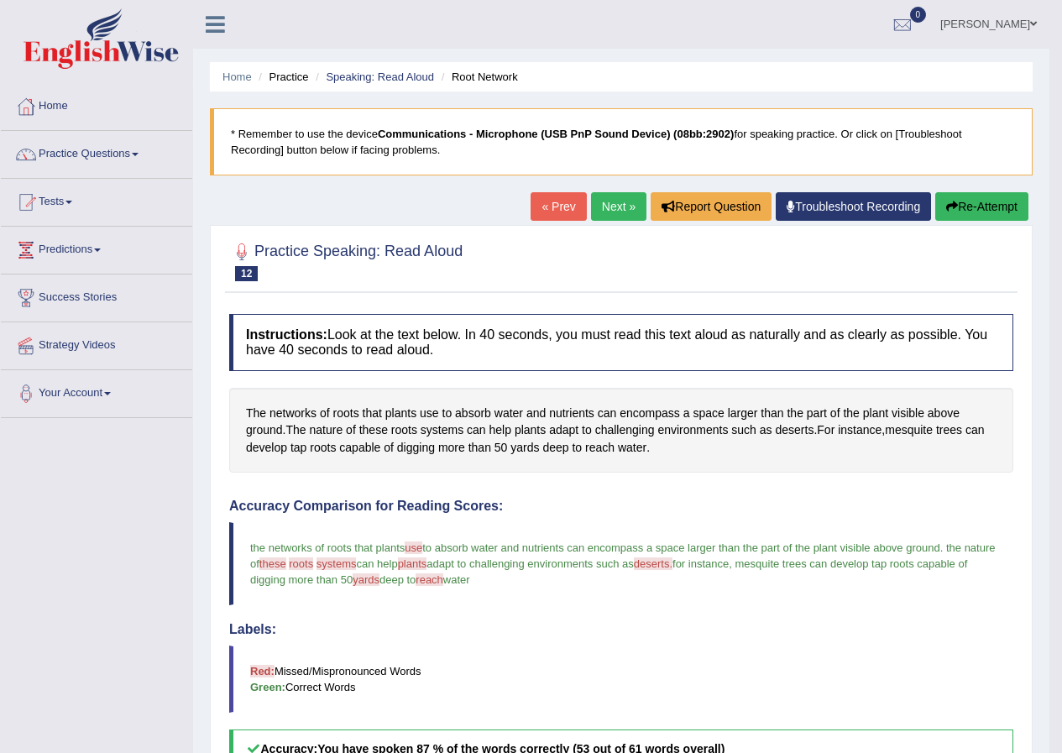
click at [598, 202] on link "Next »" at bounding box center [618, 206] width 55 height 29
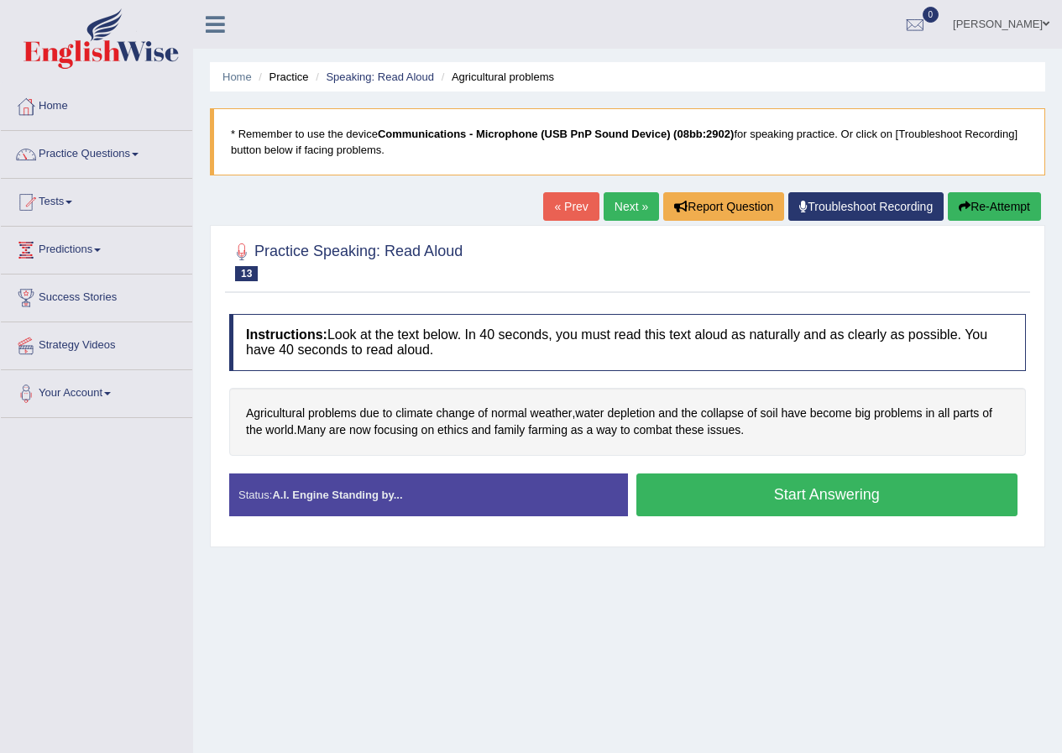
click at [684, 485] on button "Start Answering" at bounding box center [828, 495] width 382 height 43
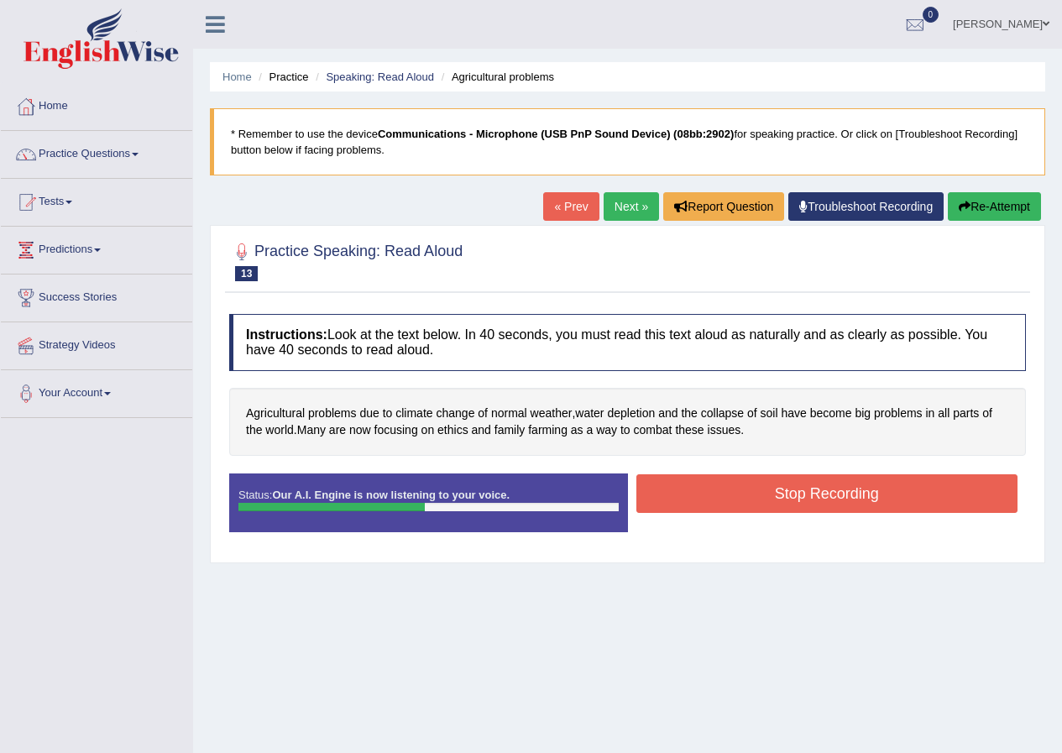
click at [694, 492] on button "Stop Recording" at bounding box center [828, 493] width 382 height 39
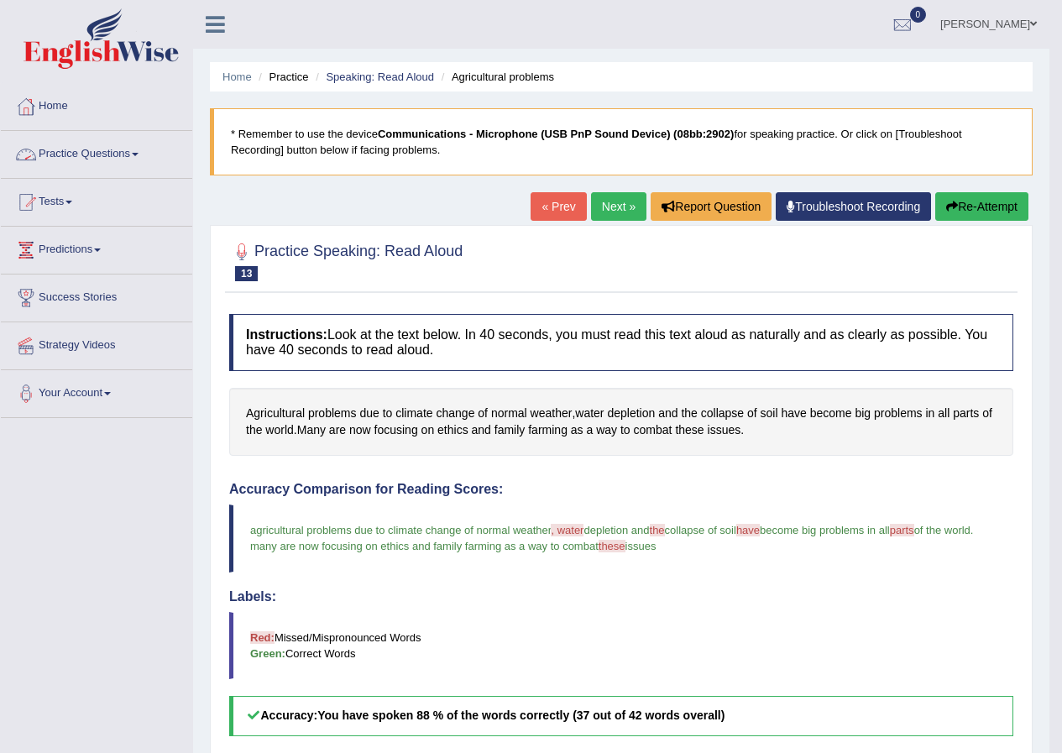
click at [86, 157] on link "Practice Questions" at bounding box center [96, 152] width 191 height 42
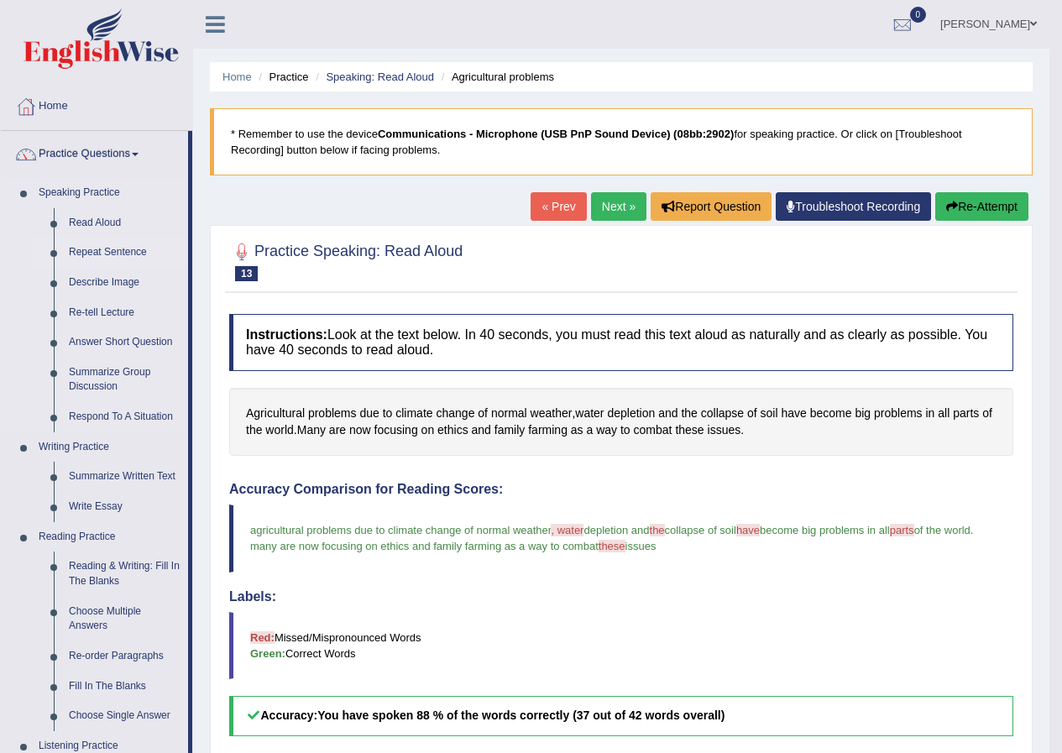
click at [118, 244] on link "Repeat Sentence" at bounding box center [124, 253] width 127 height 30
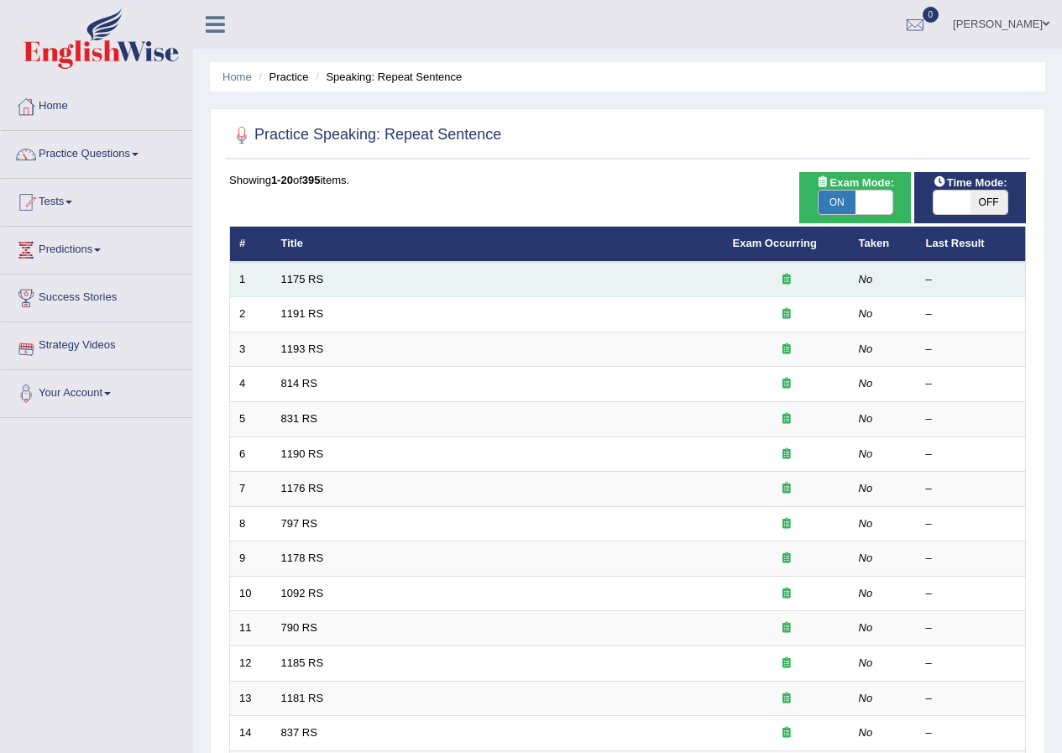
click at [356, 275] on td "1175 RS" at bounding box center [498, 279] width 452 height 35
click at [302, 279] on link "1175 RS" at bounding box center [302, 279] width 43 height 13
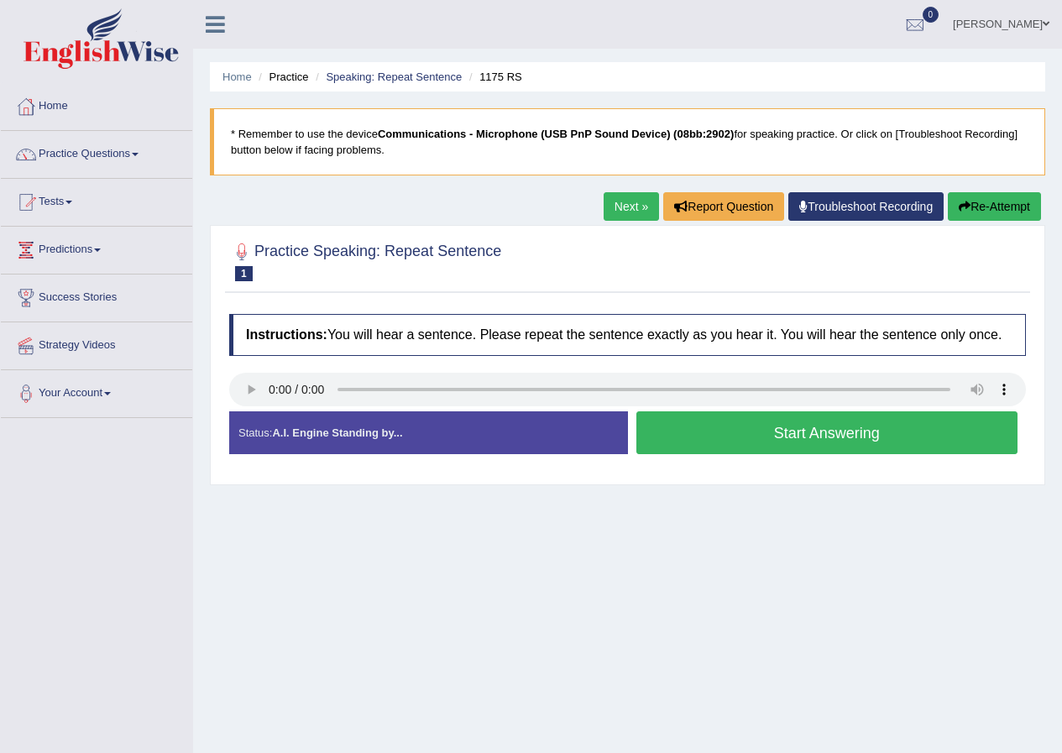
click at [745, 432] on button "Start Answering" at bounding box center [828, 432] width 382 height 43
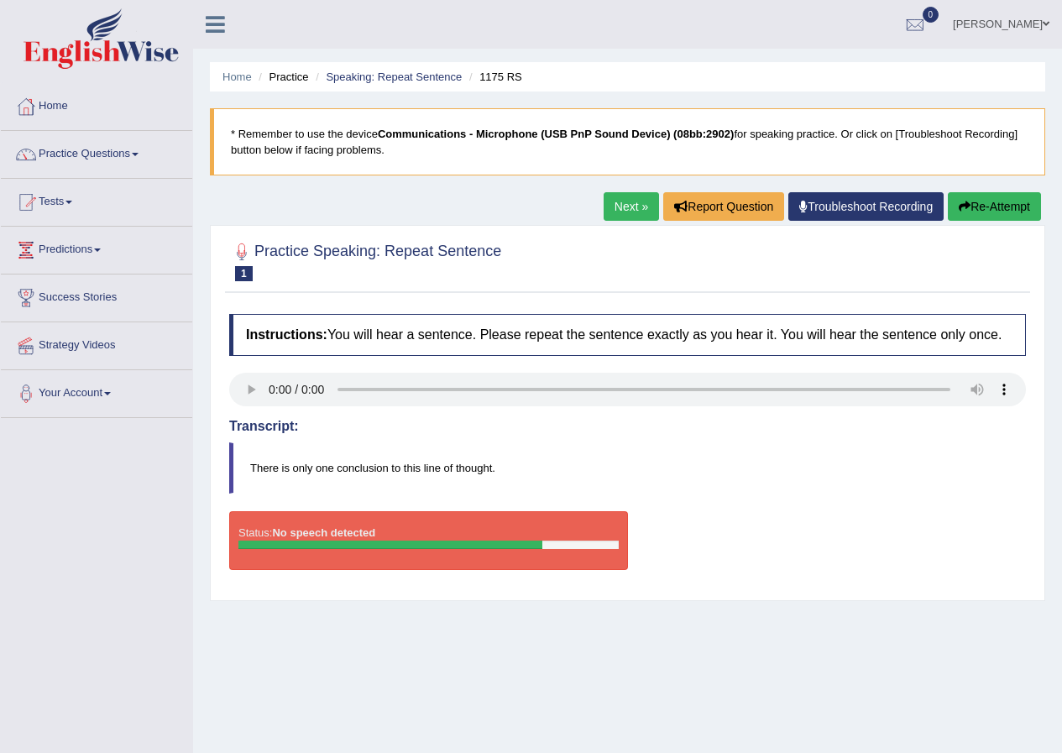
click at [519, 553] on div "Status: No speech detected" at bounding box center [428, 540] width 399 height 59
click at [532, 532] on div "Status: No speech detected" at bounding box center [428, 540] width 399 height 59
click at [625, 202] on link "Next »" at bounding box center [631, 206] width 55 height 29
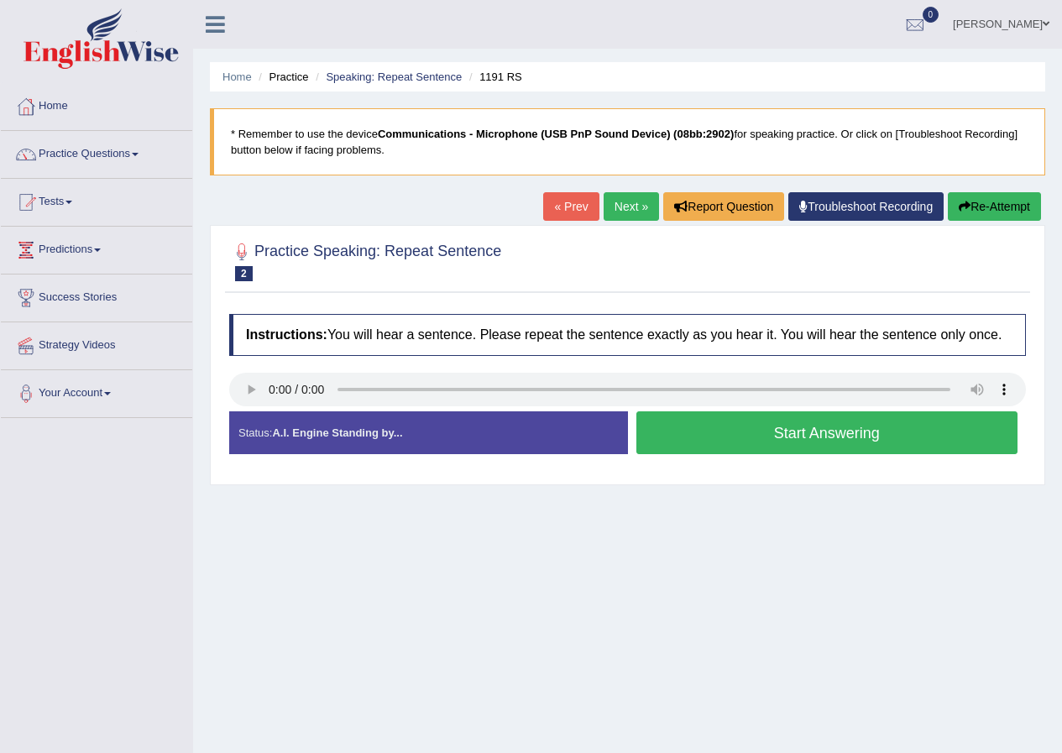
click at [563, 193] on link "« Prev" at bounding box center [570, 206] width 55 height 29
click at [716, 427] on button "Start Answering" at bounding box center [828, 432] width 382 height 43
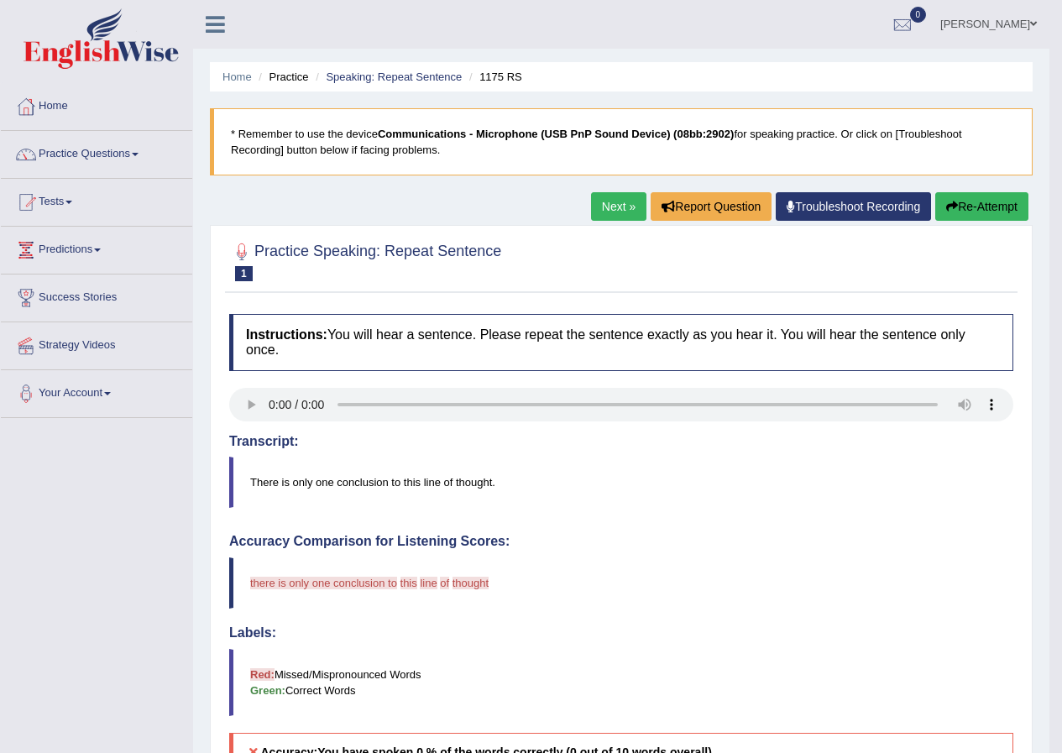
click at [612, 206] on link "Next »" at bounding box center [618, 206] width 55 height 29
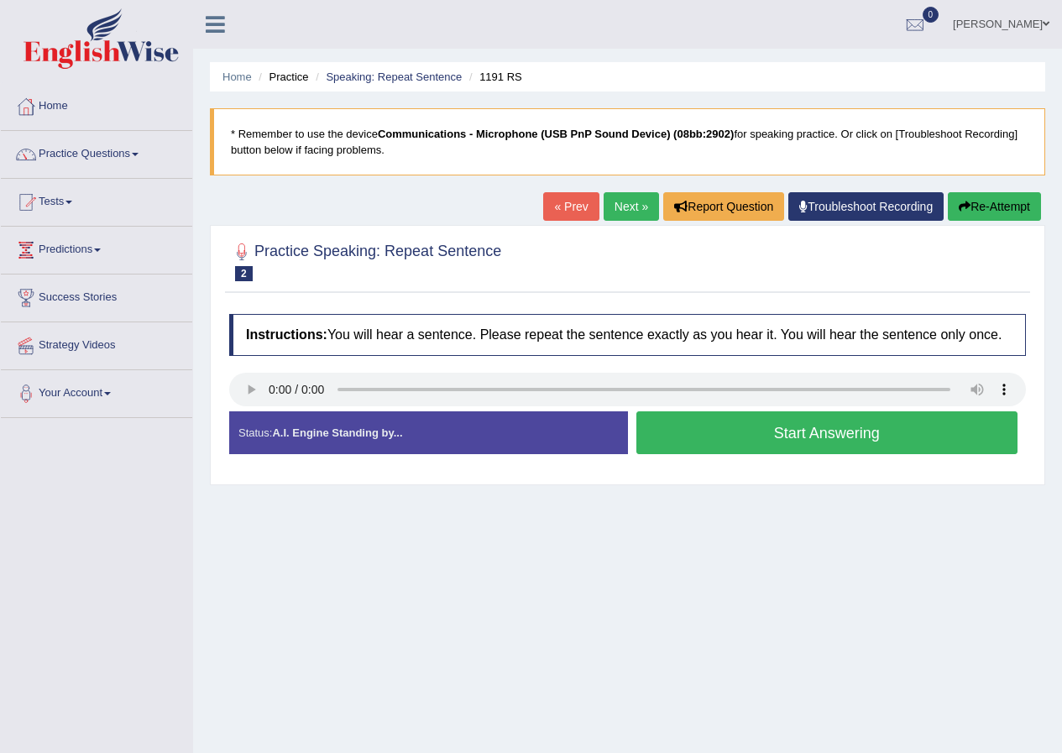
click at [555, 197] on link "« Prev" at bounding box center [570, 206] width 55 height 29
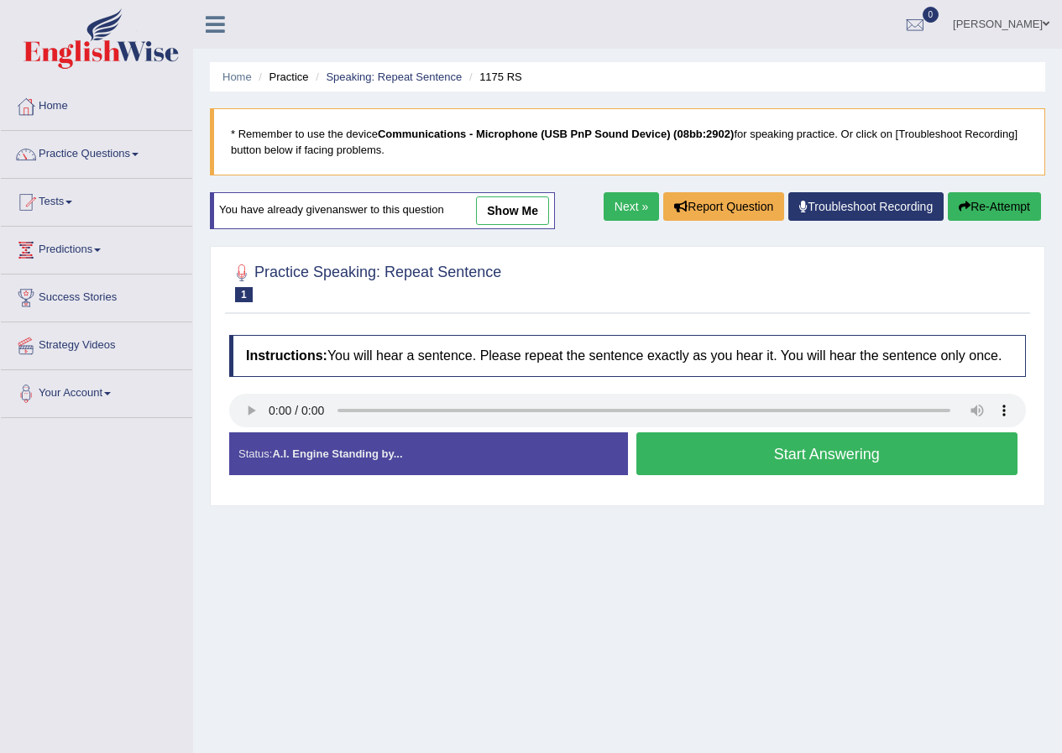
click at [711, 457] on button "Start Answering" at bounding box center [828, 453] width 382 height 43
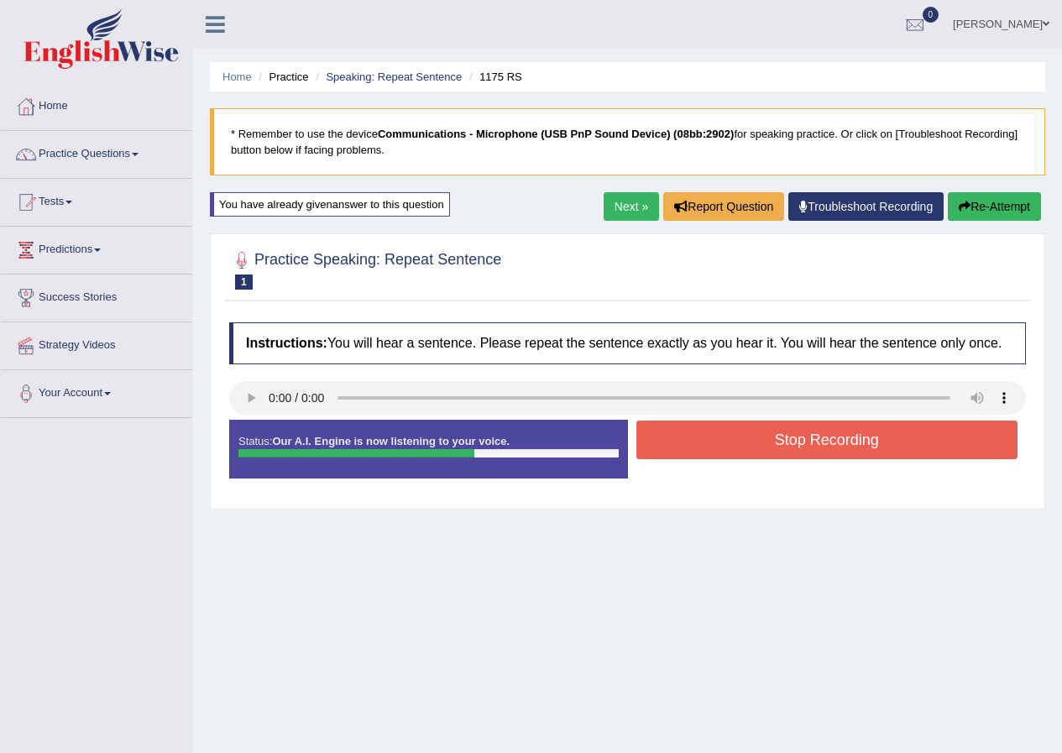
click at [689, 450] on button "Stop Recording" at bounding box center [828, 440] width 382 height 39
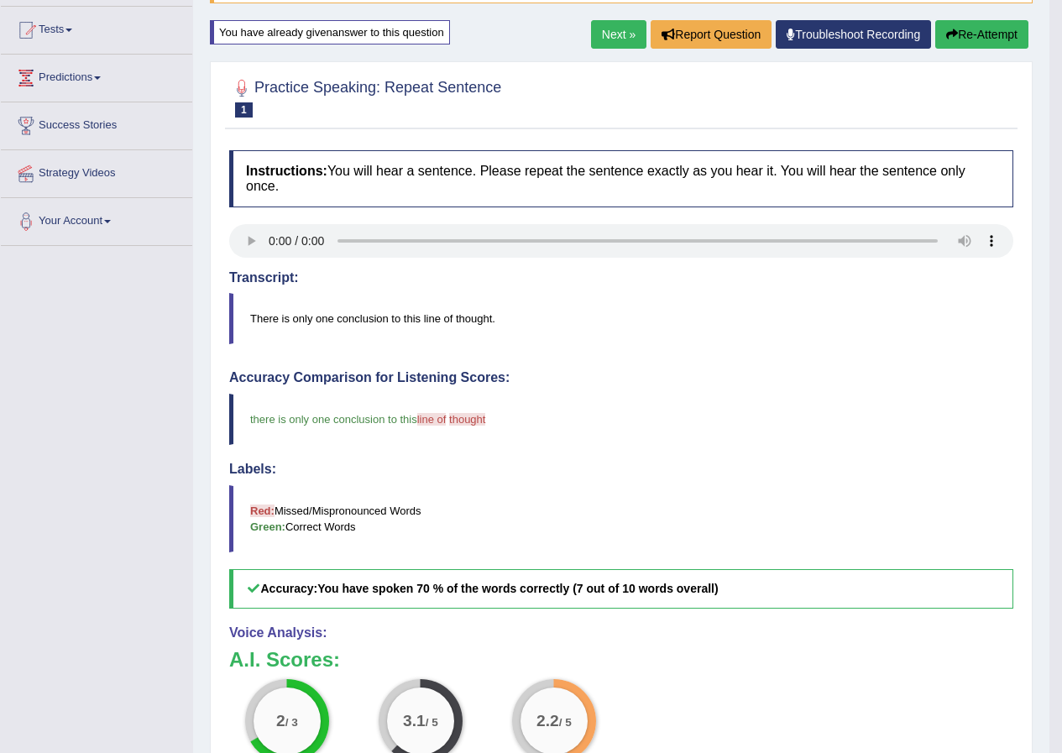
scroll to position [85, 0]
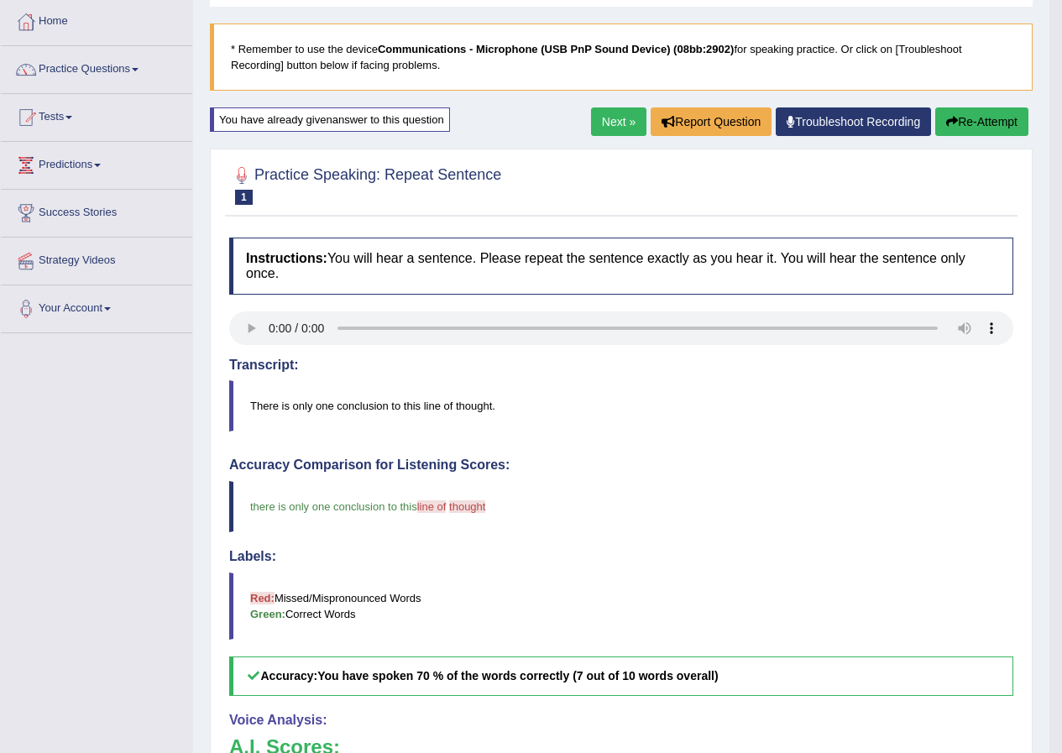
click at [591, 115] on link "Next »" at bounding box center [618, 121] width 55 height 29
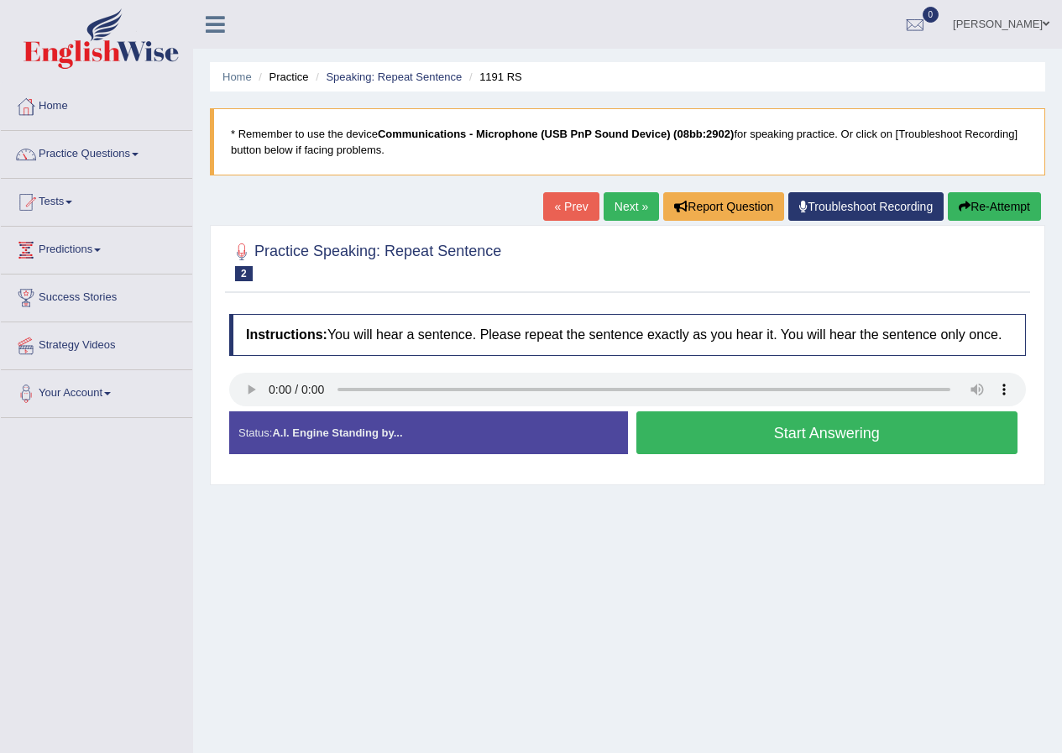
click at [753, 426] on button "Start Answering" at bounding box center [828, 432] width 382 height 43
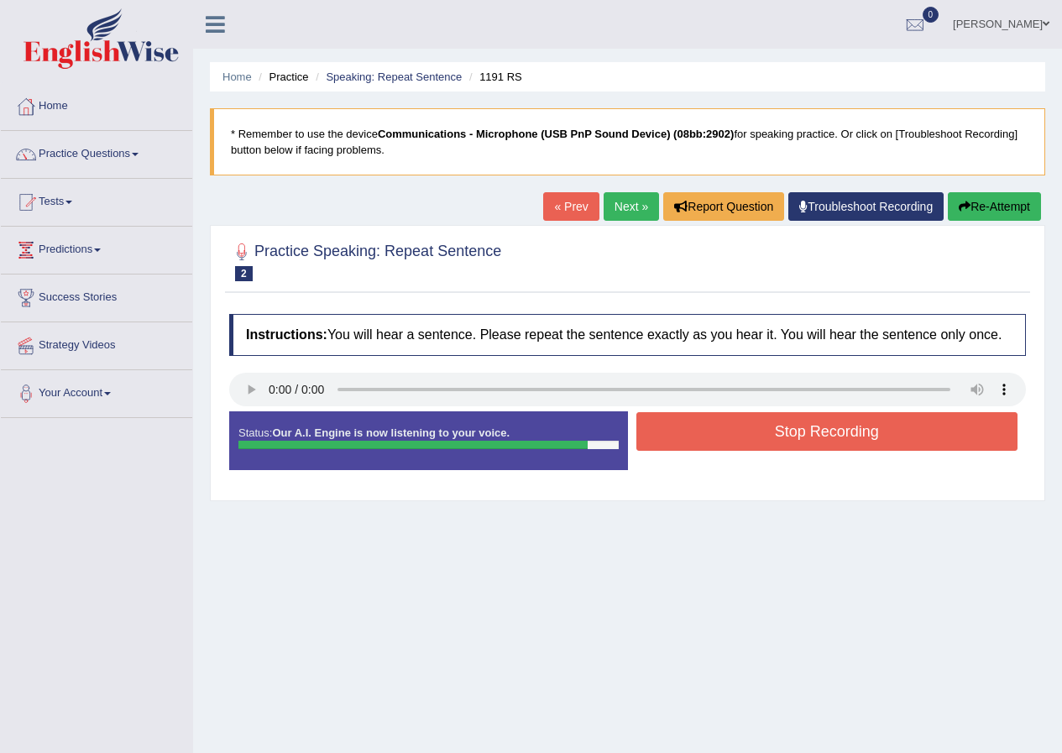
click at [668, 427] on button "Stop Recording" at bounding box center [828, 431] width 382 height 39
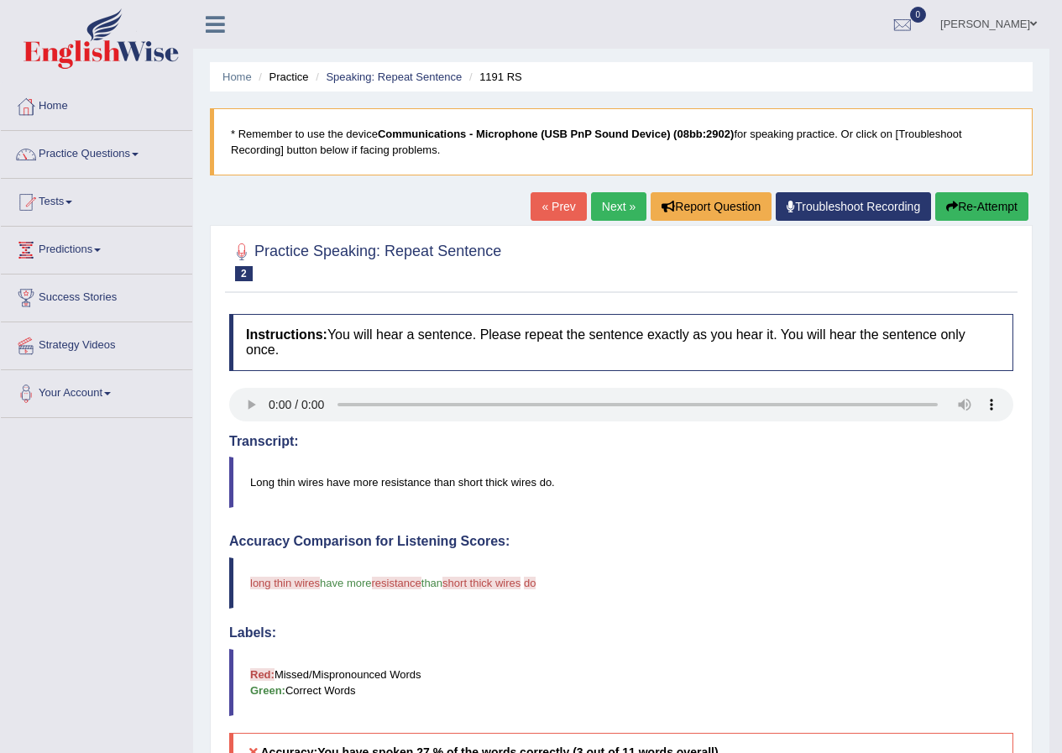
click at [545, 211] on link "« Prev" at bounding box center [558, 206] width 55 height 29
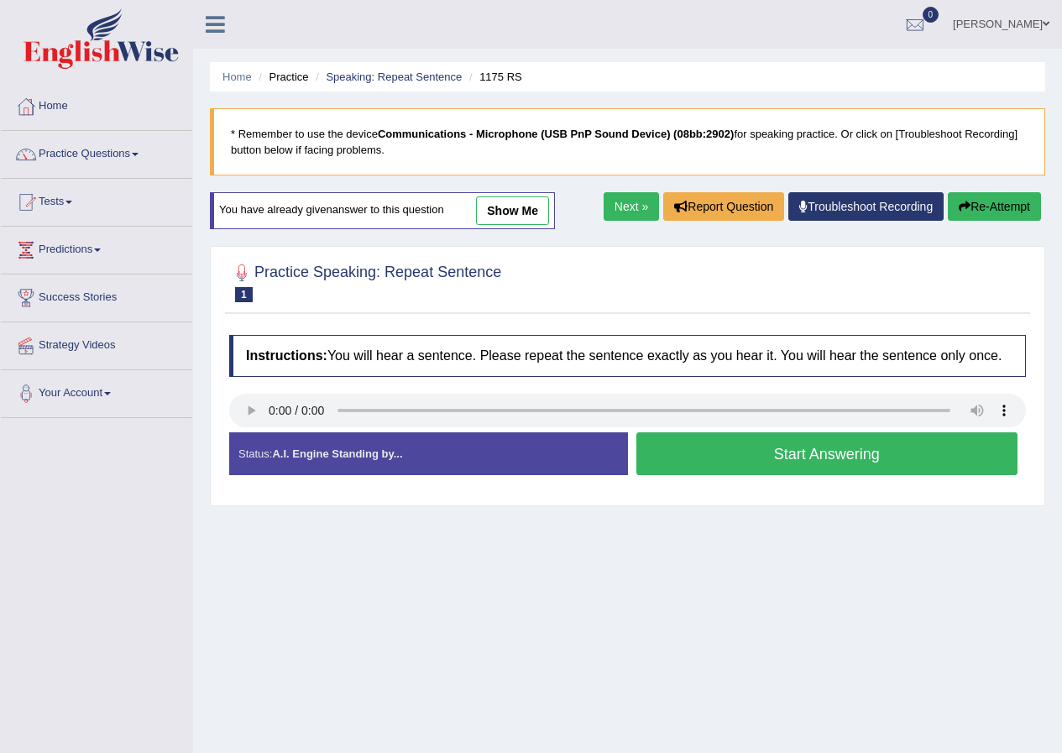
click at [624, 211] on link "Next »" at bounding box center [631, 206] width 55 height 29
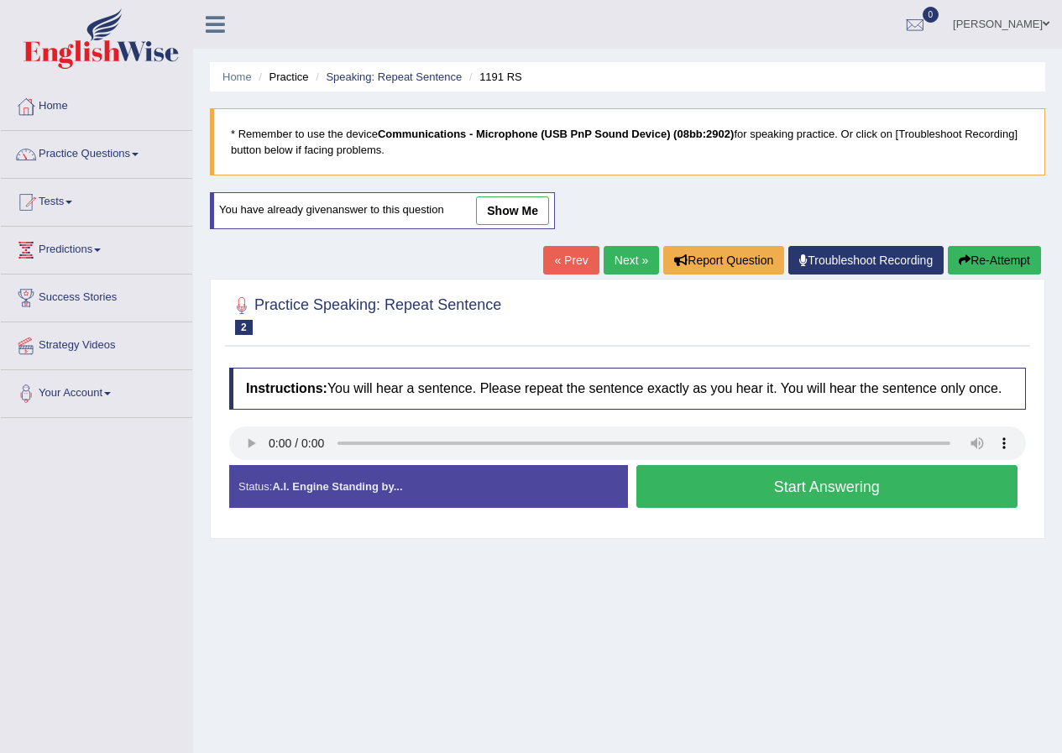
click at [782, 484] on button "Start Answering" at bounding box center [828, 486] width 382 height 43
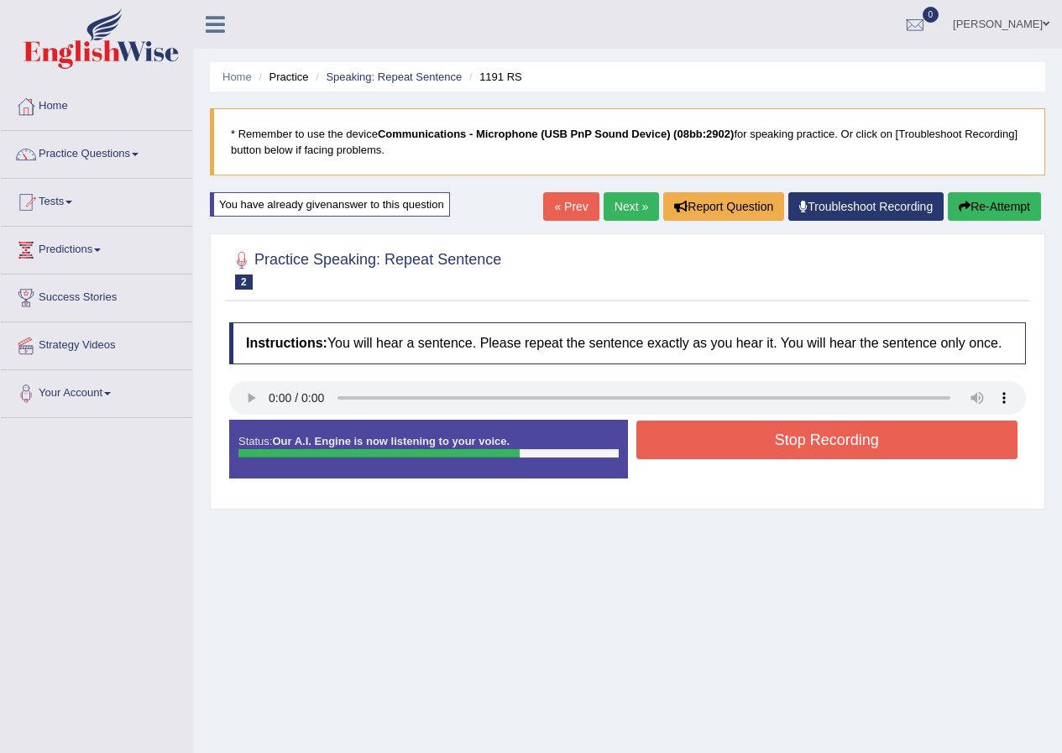
click at [736, 443] on button "Stop Recording" at bounding box center [828, 440] width 382 height 39
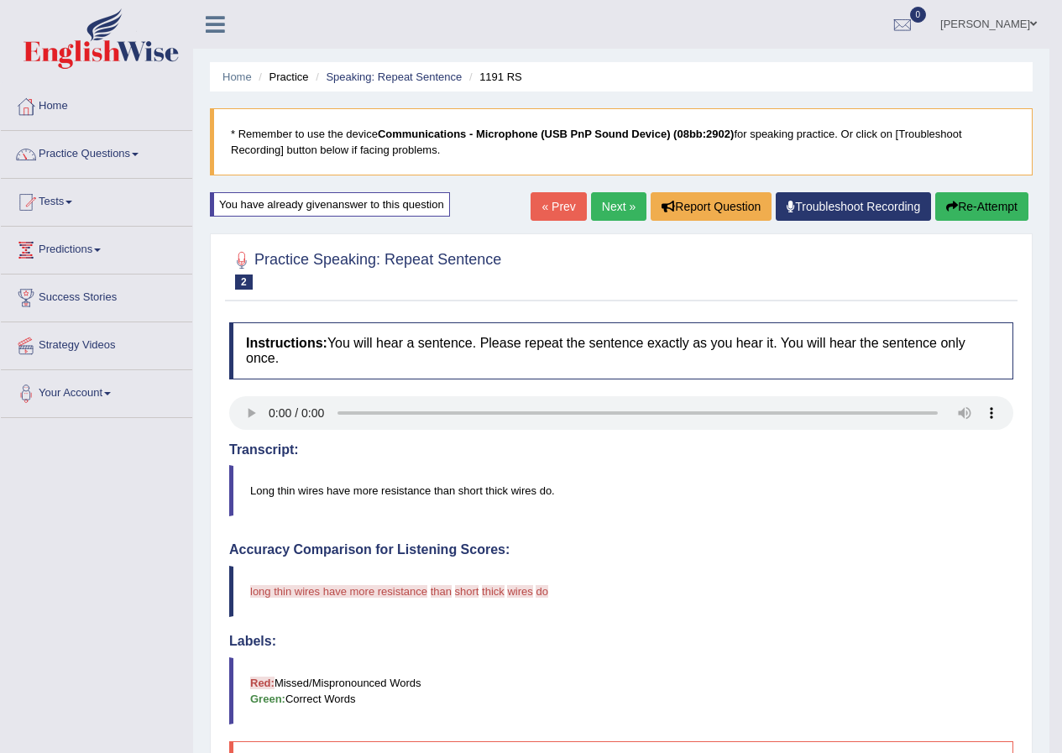
click at [615, 204] on link "Next »" at bounding box center [618, 206] width 55 height 29
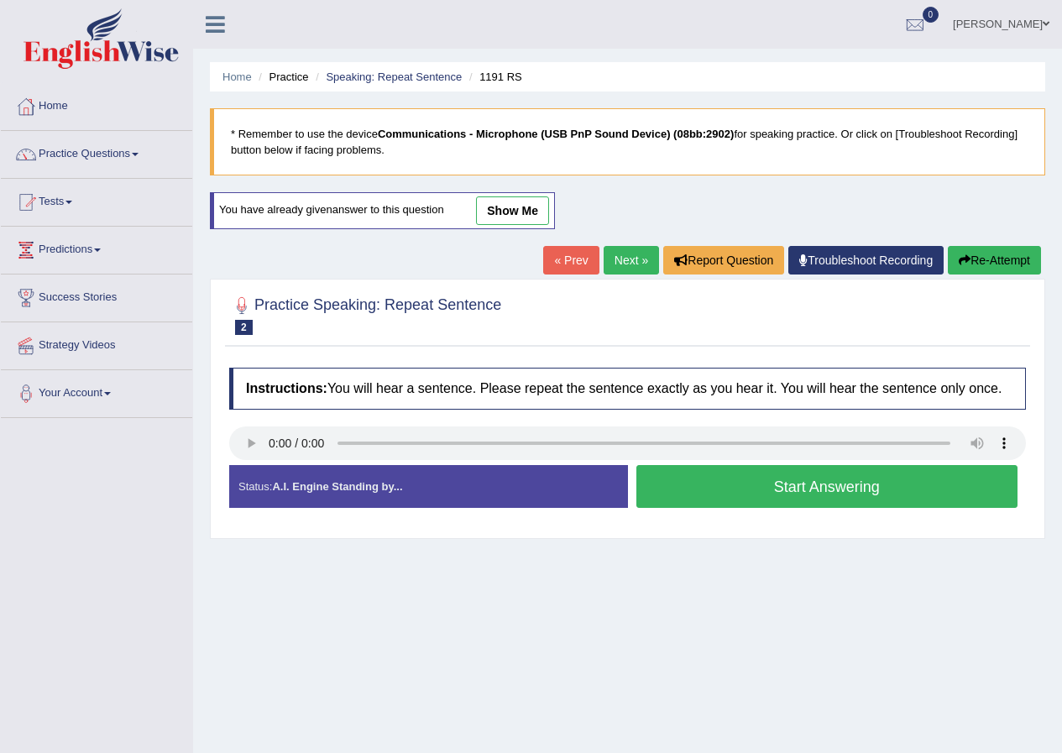
click at [726, 486] on button "Start Answering" at bounding box center [828, 486] width 382 height 43
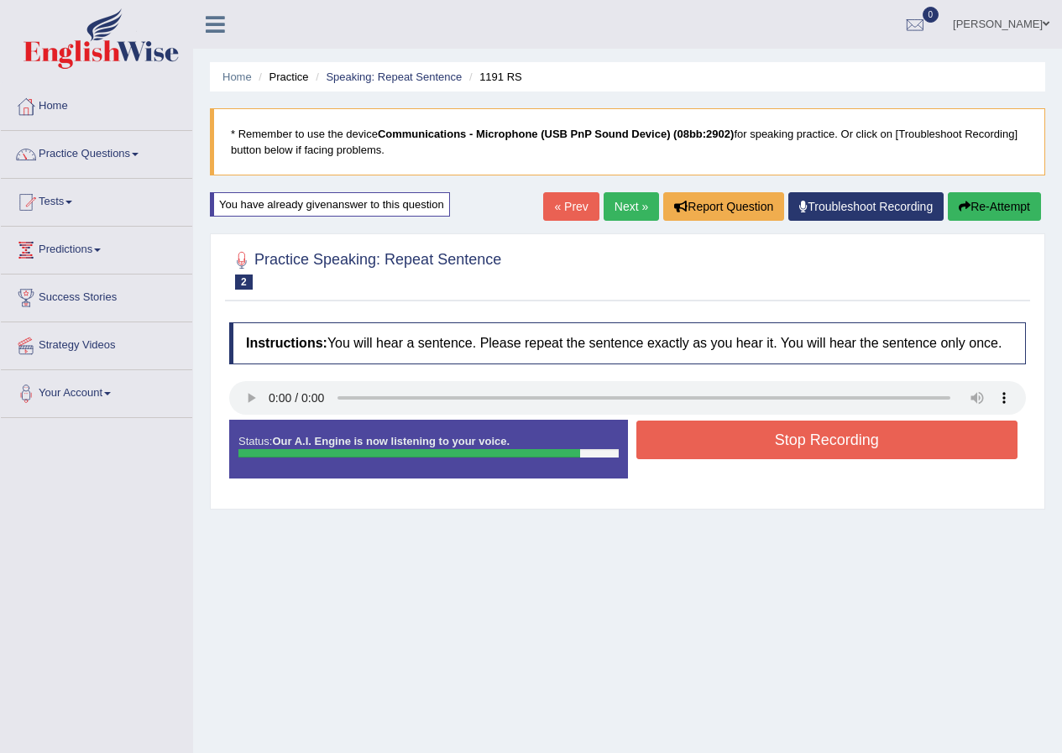
click at [695, 438] on button "Stop Recording" at bounding box center [828, 440] width 382 height 39
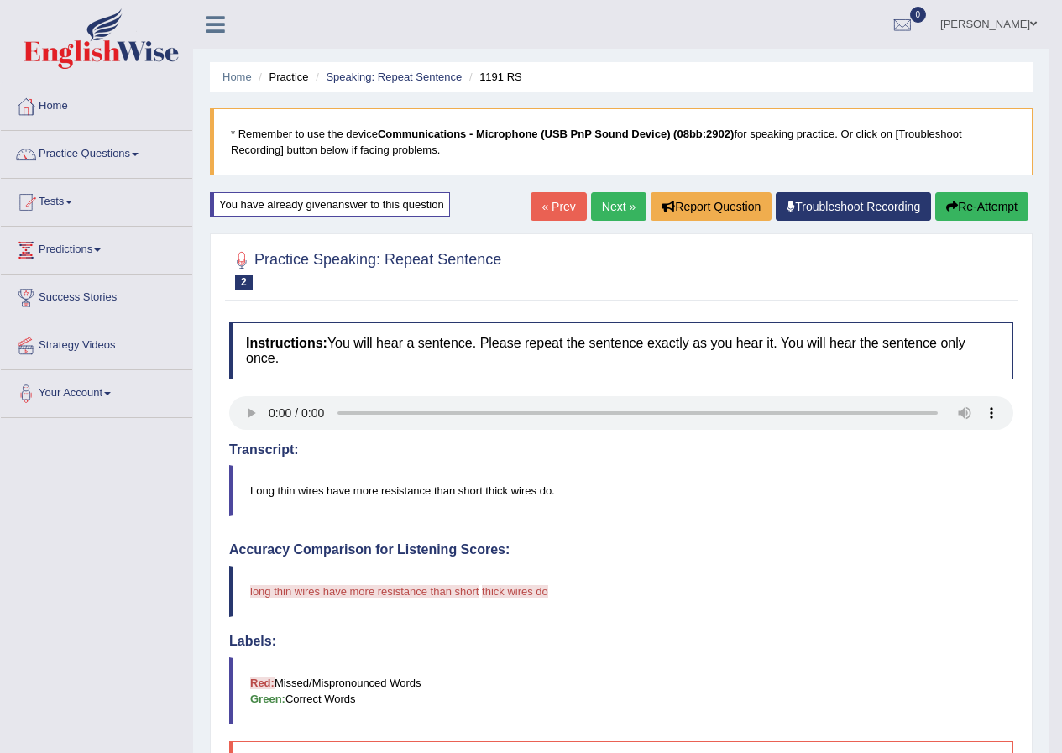
click at [610, 205] on link "Next »" at bounding box center [618, 206] width 55 height 29
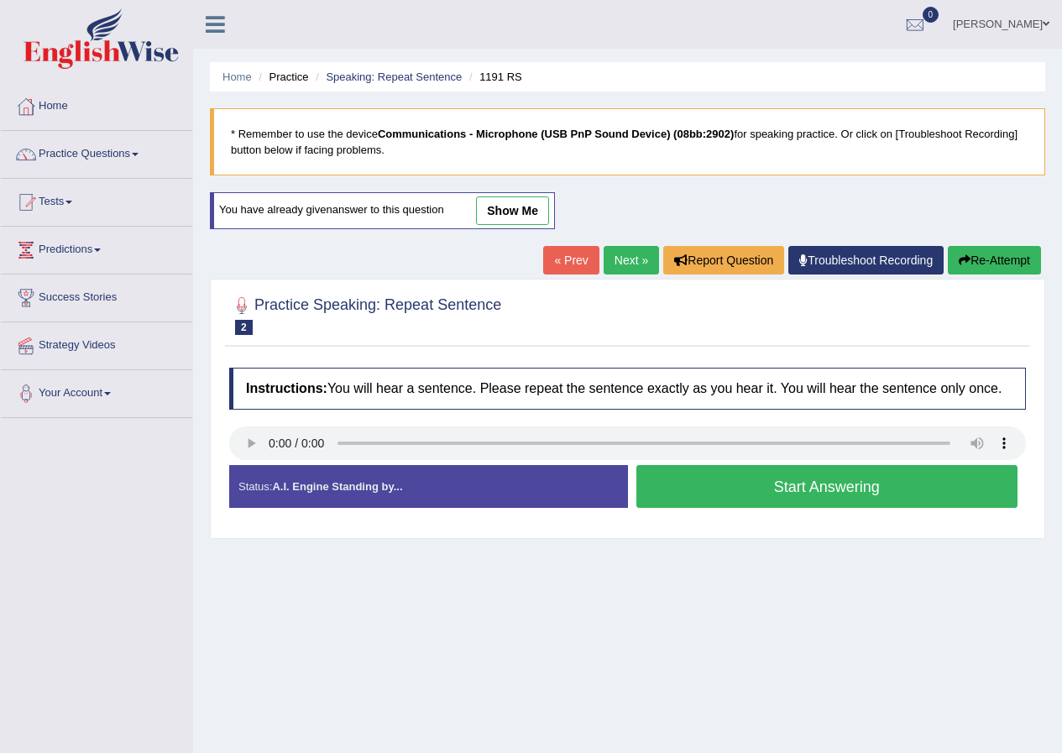
click at [617, 253] on link "Next »" at bounding box center [631, 260] width 55 height 29
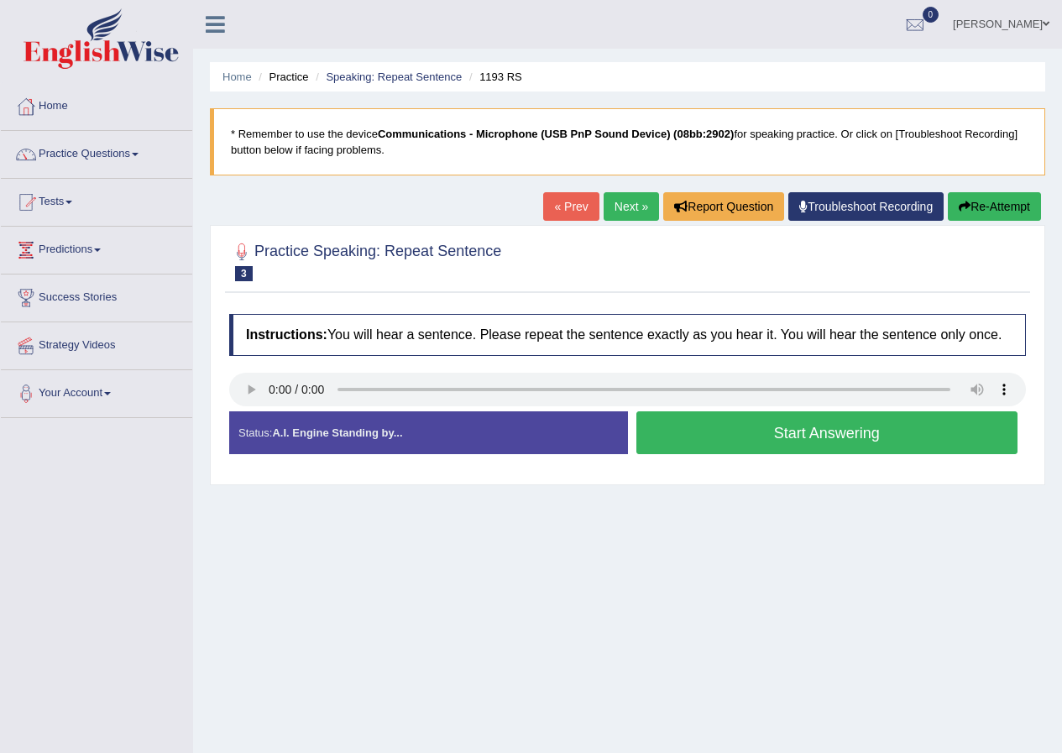
click at [687, 443] on button "Start Answering" at bounding box center [828, 432] width 382 height 43
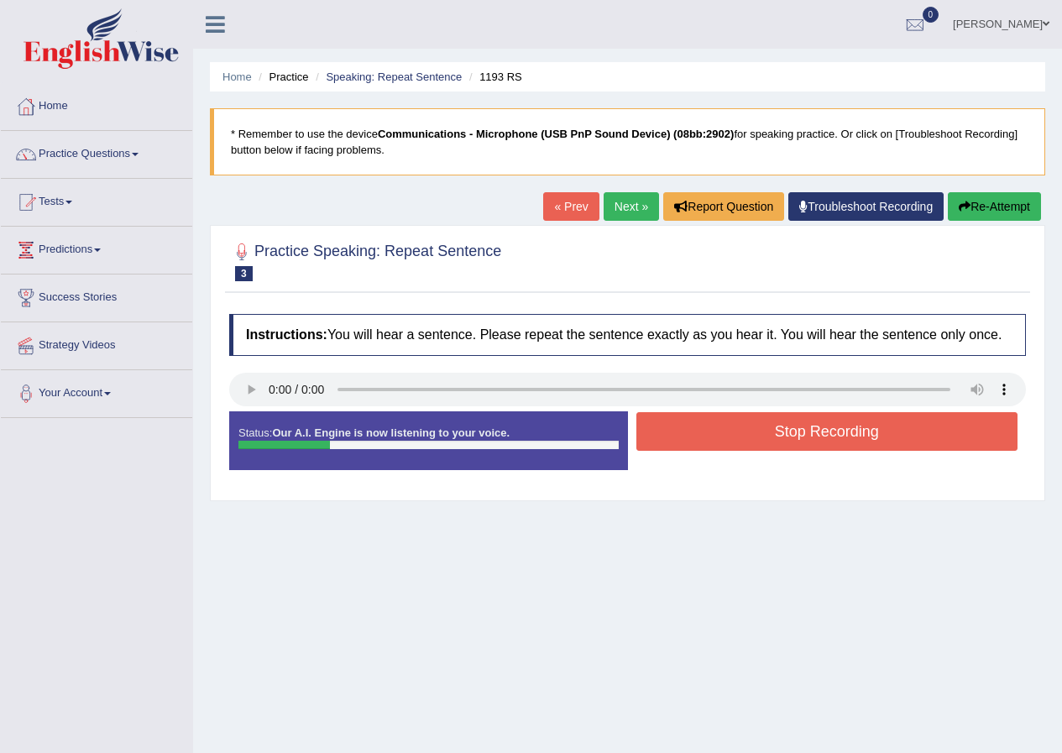
click at [657, 427] on button "Stop Recording" at bounding box center [828, 431] width 382 height 39
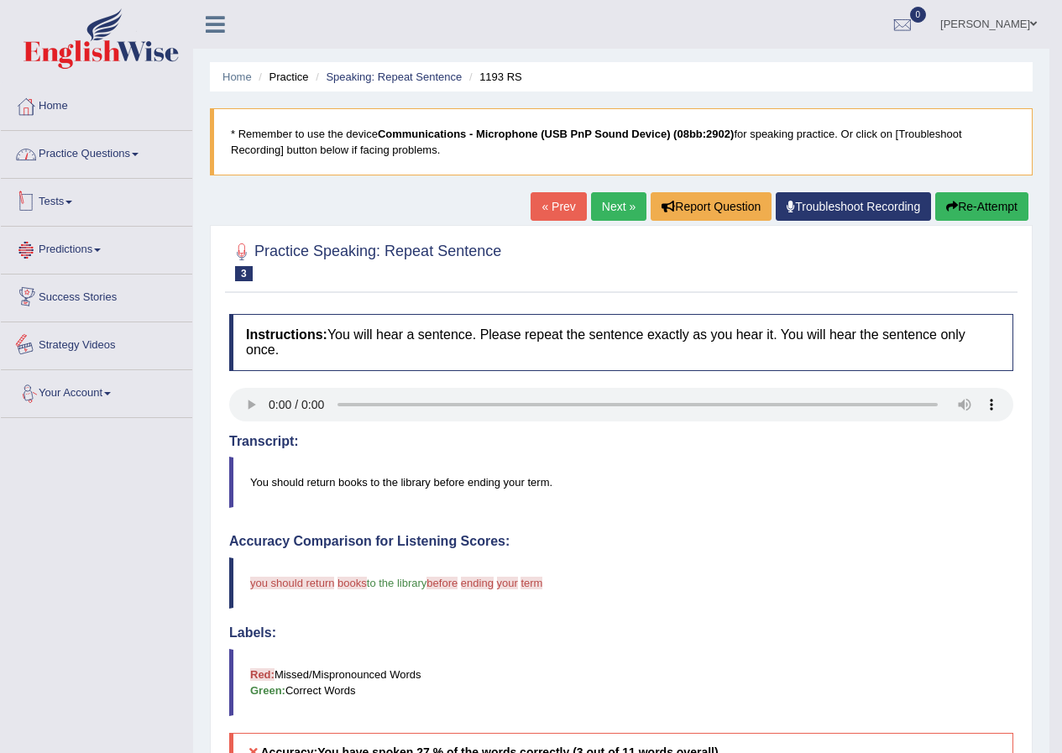
drag, startPoint x: 51, startPoint y: 165, endPoint x: 100, endPoint y: 217, distance: 71.9
click at [52, 165] on link "Practice Questions" at bounding box center [96, 152] width 191 height 42
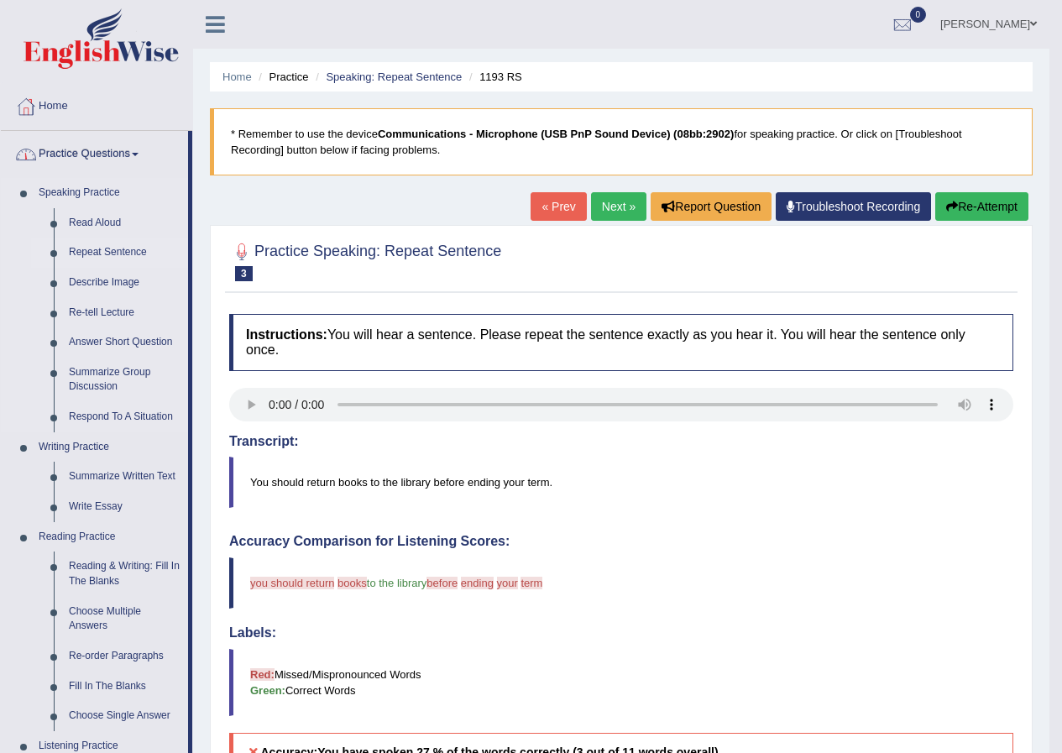
click at [120, 257] on link "Repeat Sentence" at bounding box center [124, 253] width 127 height 30
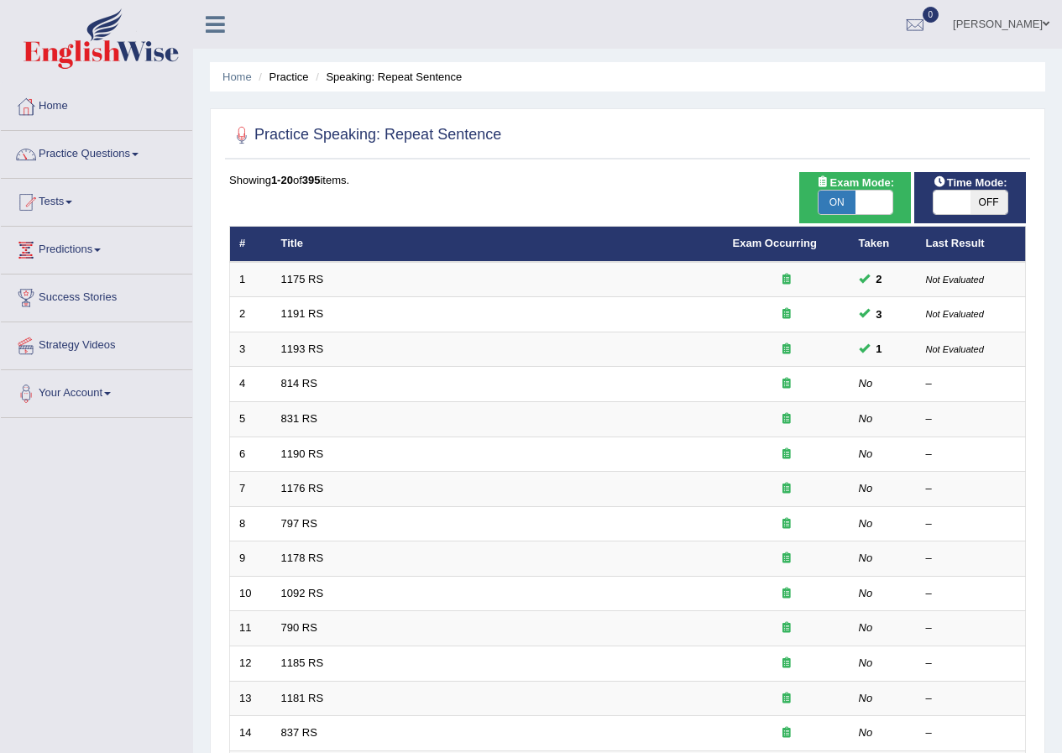
click at [967, 187] on span "Time Mode:" at bounding box center [970, 183] width 87 height 18
click at [957, 190] on div "ON OFF" at bounding box center [971, 202] width 76 height 25
click at [955, 202] on span at bounding box center [952, 203] width 37 height 24
click at [950, 202] on span at bounding box center [952, 203] width 37 height 24
checkbox input "true"
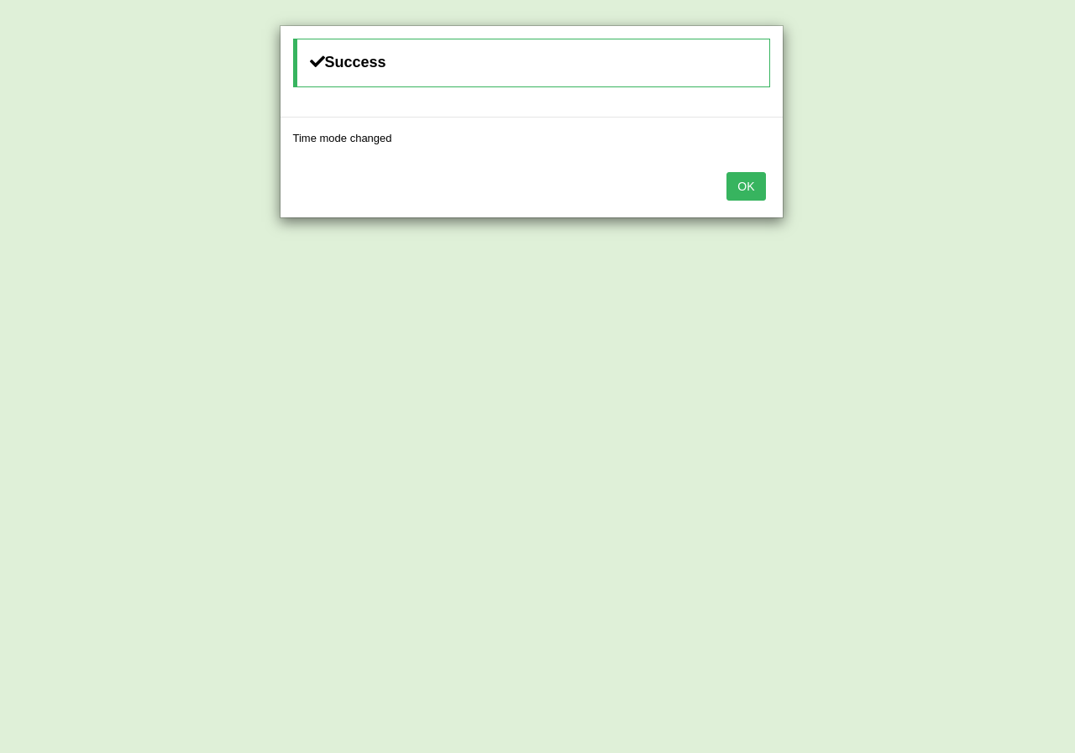
click at [752, 184] on button "OK" at bounding box center [745, 186] width 39 height 29
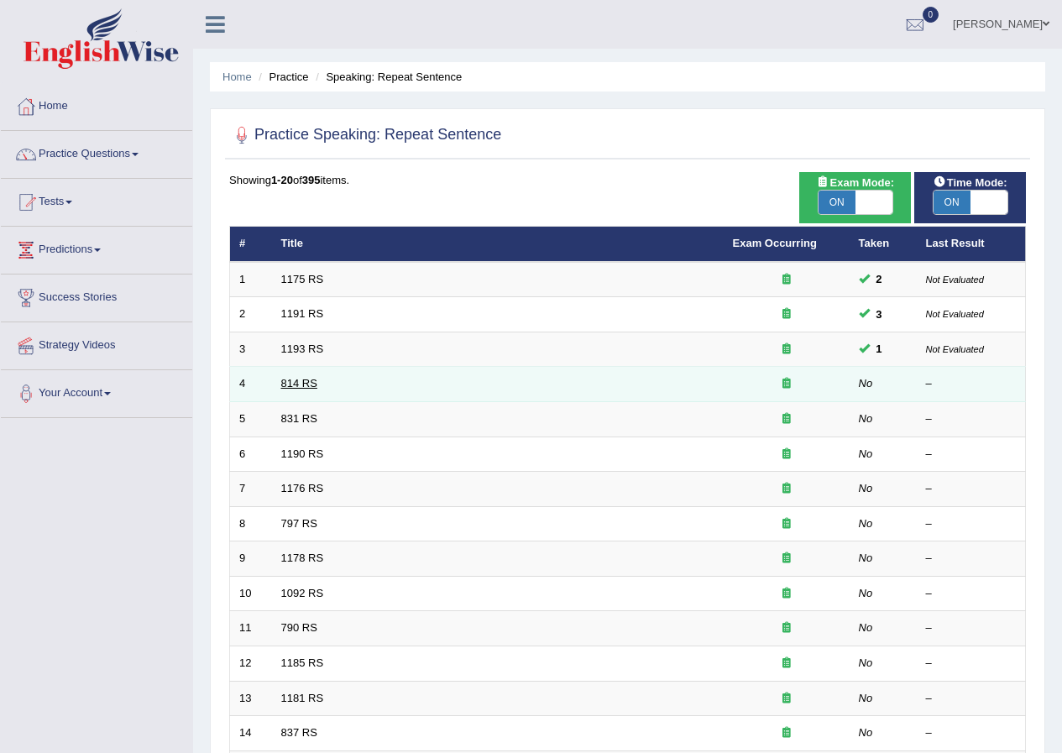
click at [303, 380] on link "814 RS" at bounding box center [299, 383] width 36 height 13
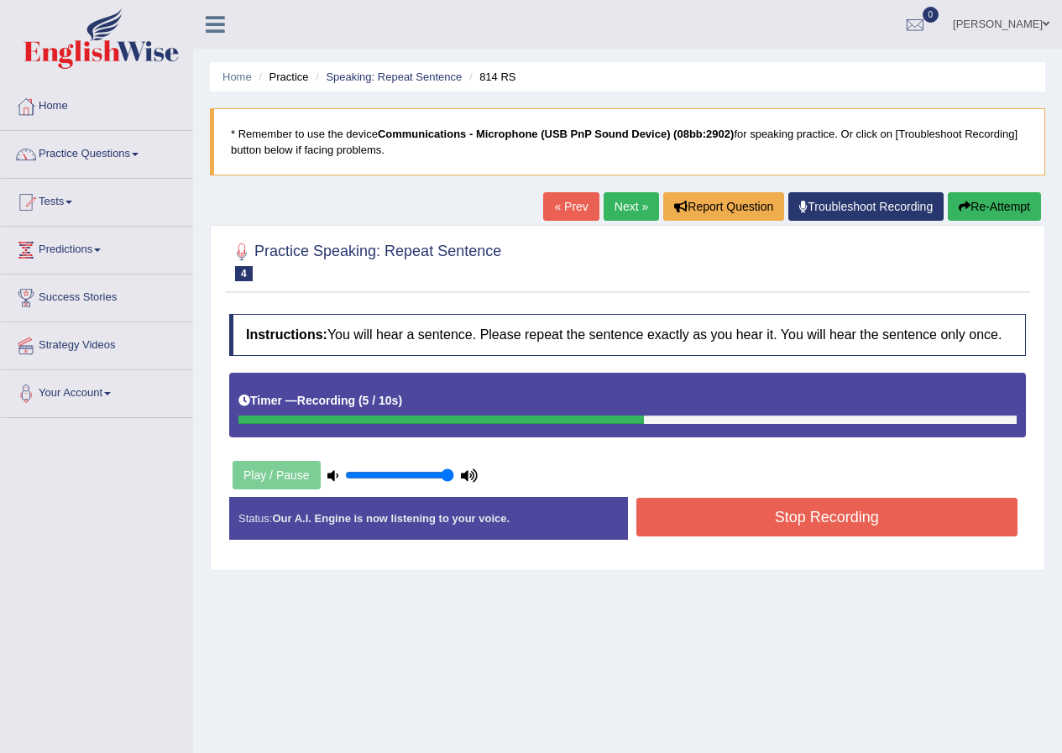
drag, startPoint x: 347, startPoint y: 473, endPoint x: 477, endPoint y: 477, distance: 130.2
type input "1"
click at [454, 477] on input "range" at bounding box center [399, 475] width 109 height 13
click at [959, 208] on icon "button" at bounding box center [965, 207] width 12 height 12
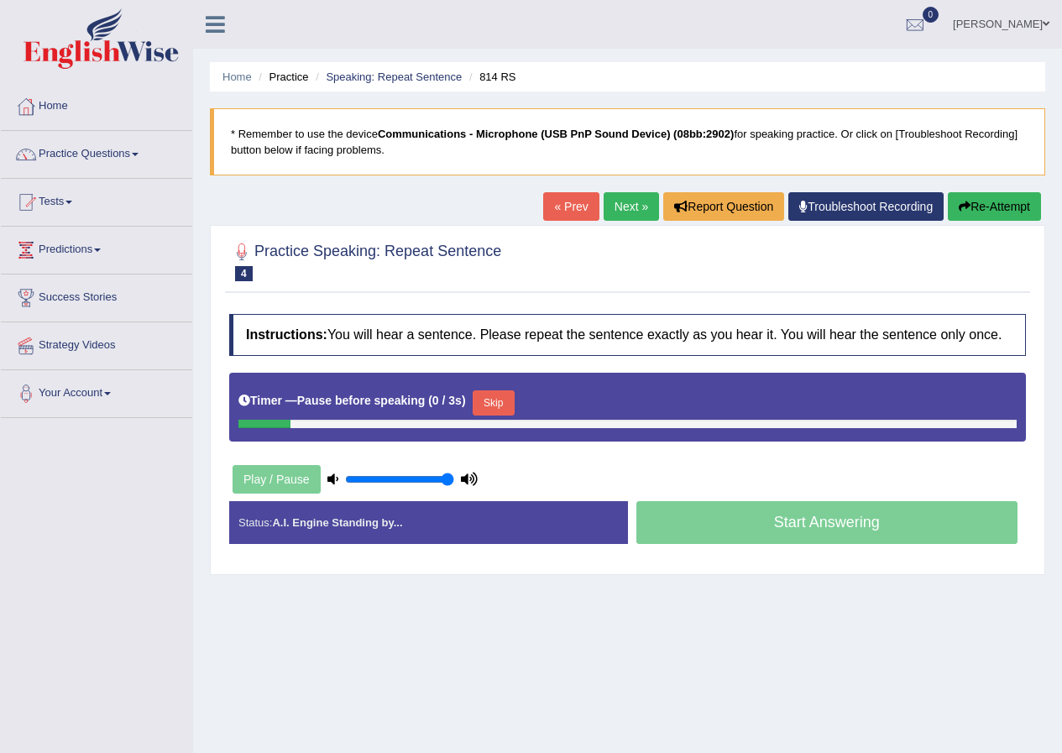
click at [894, 523] on div "Start Answering" at bounding box center [827, 524] width 399 height 47
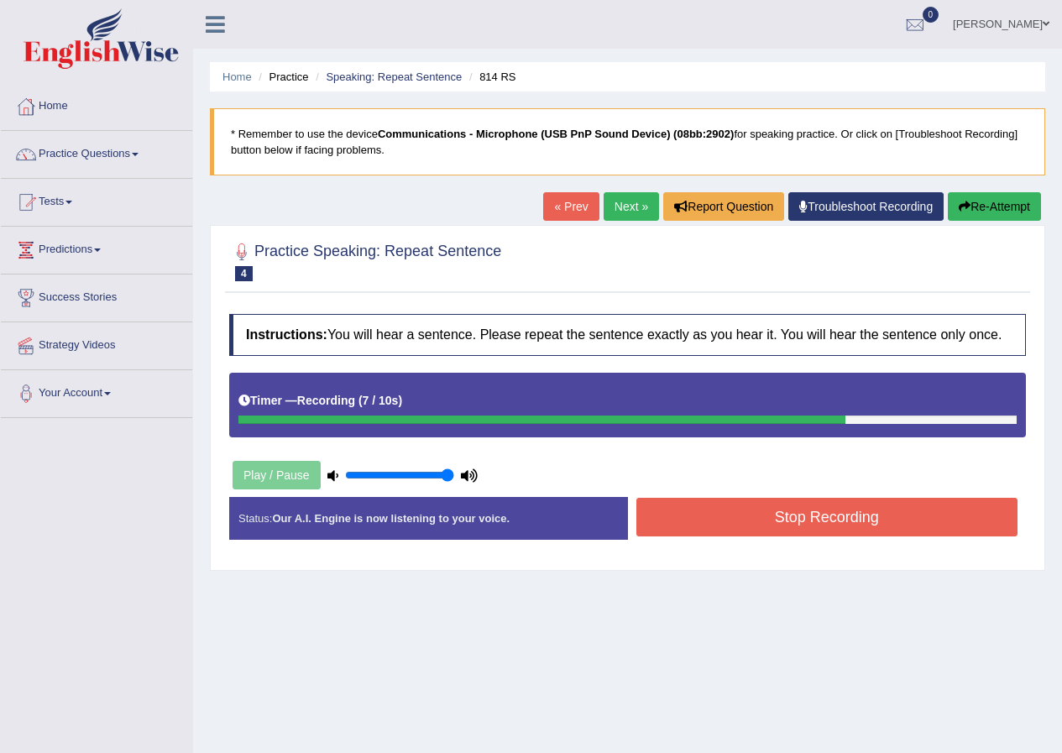
click at [904, 516] on button "Stop Recording" at bounding box center [828, 517] width 382 height 39
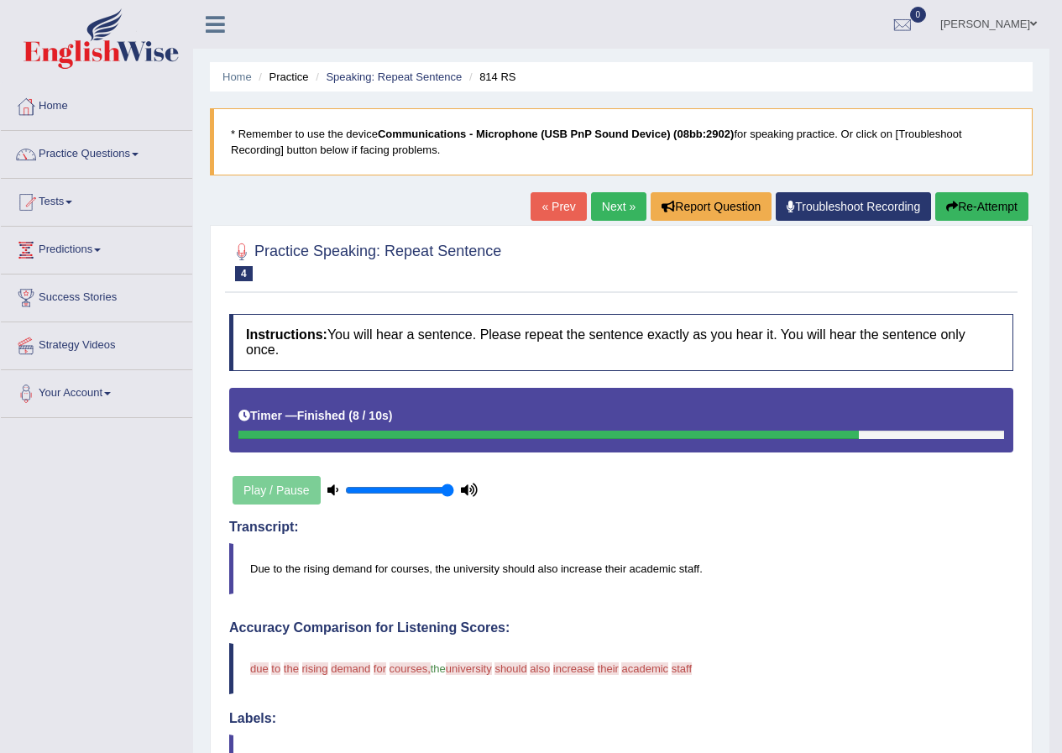
click at [534, 201] on link "« Prev" at bounding box center [558, 206] width 55 height 29
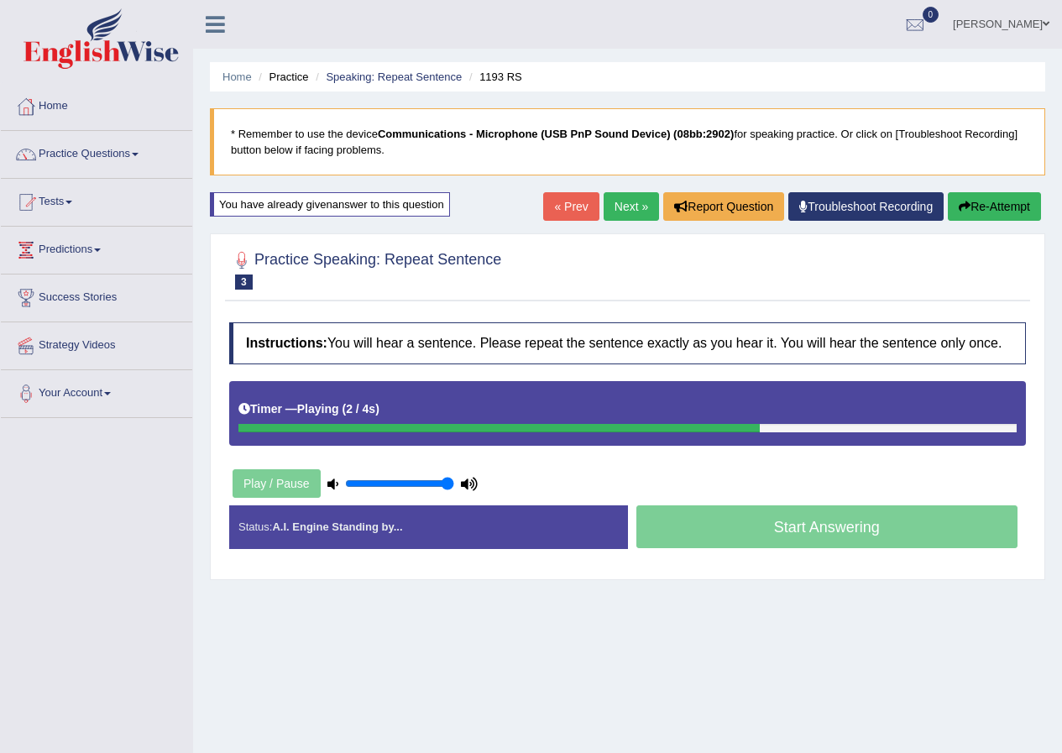
click at [556, 205] on link "« Prev" at bounding box center [570, 206] width 55 height 29
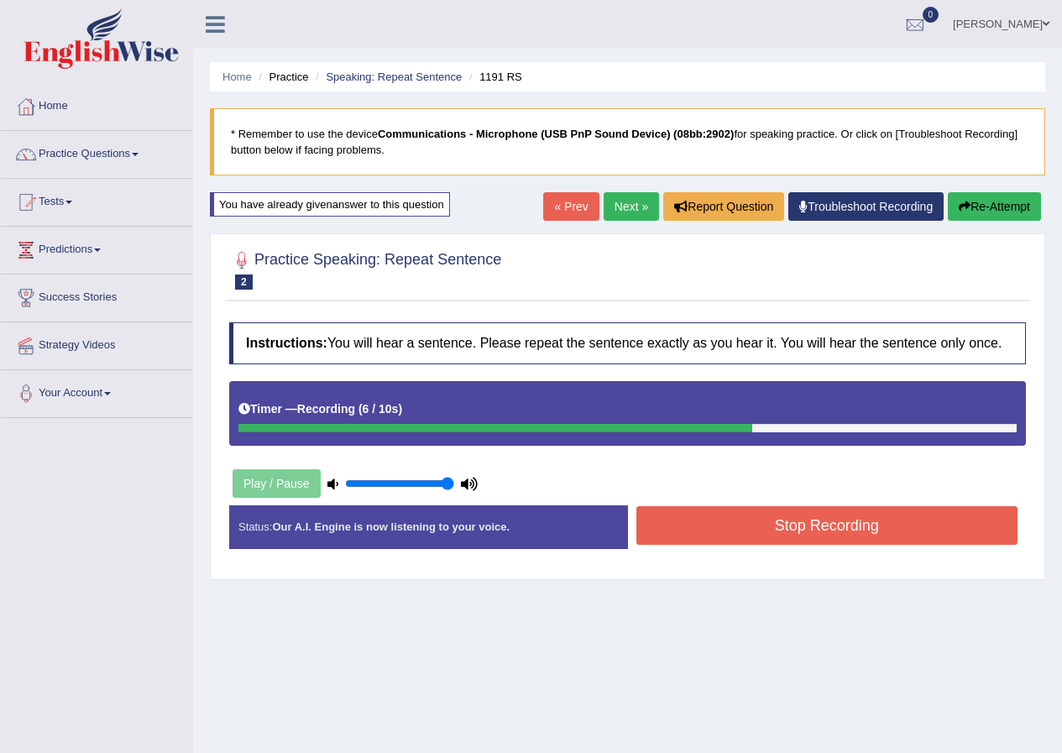
click at [695, 517] on button "Stop Recording" at bounding box center [828, 525] width 382 height 39
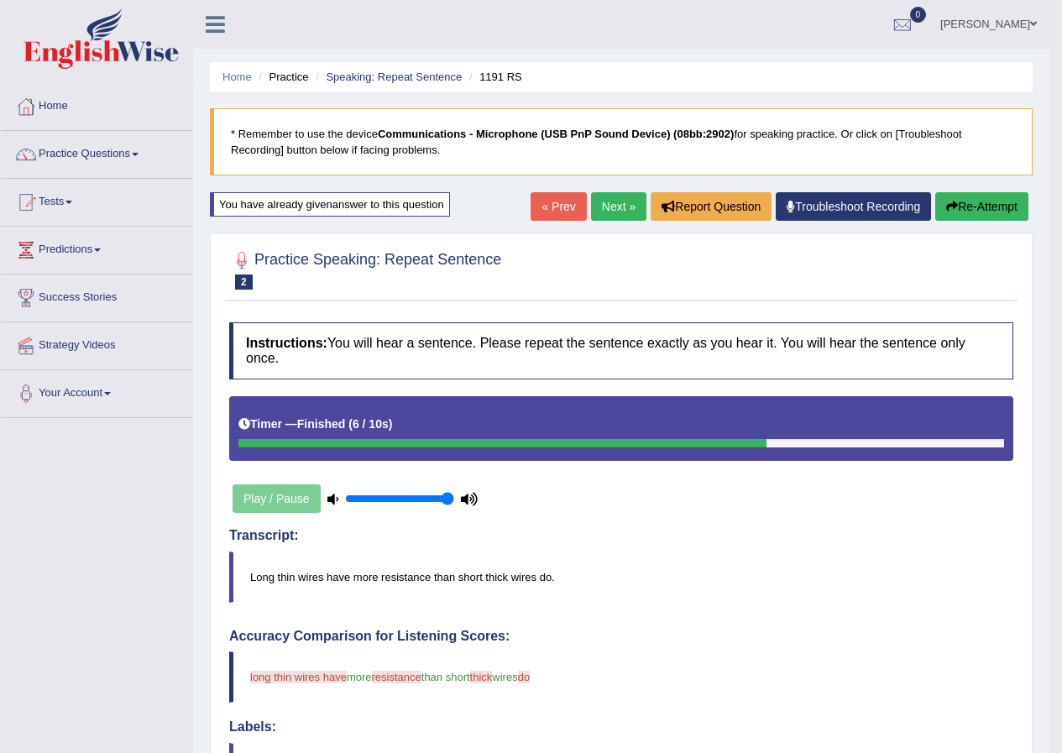
click at [595, 205] on link "Next »" at bounding box center [618, 206] width 55 height 29
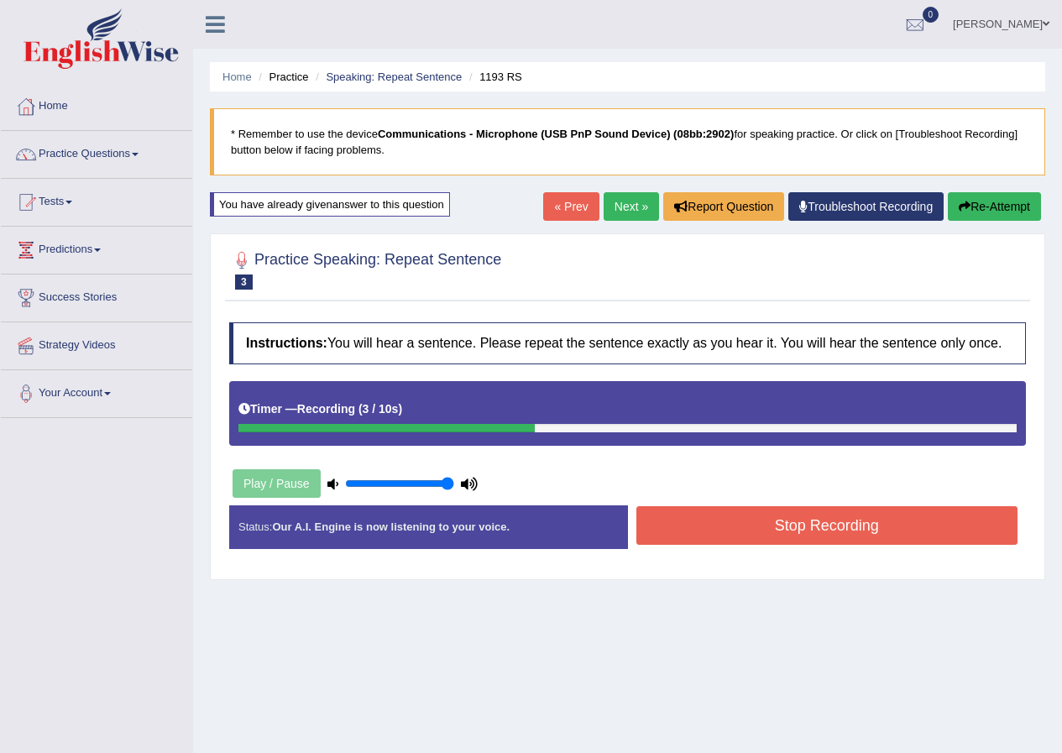
click at [728, 519] on button "Stop Recording" at bounding box center [828, 525] width 382 height 39
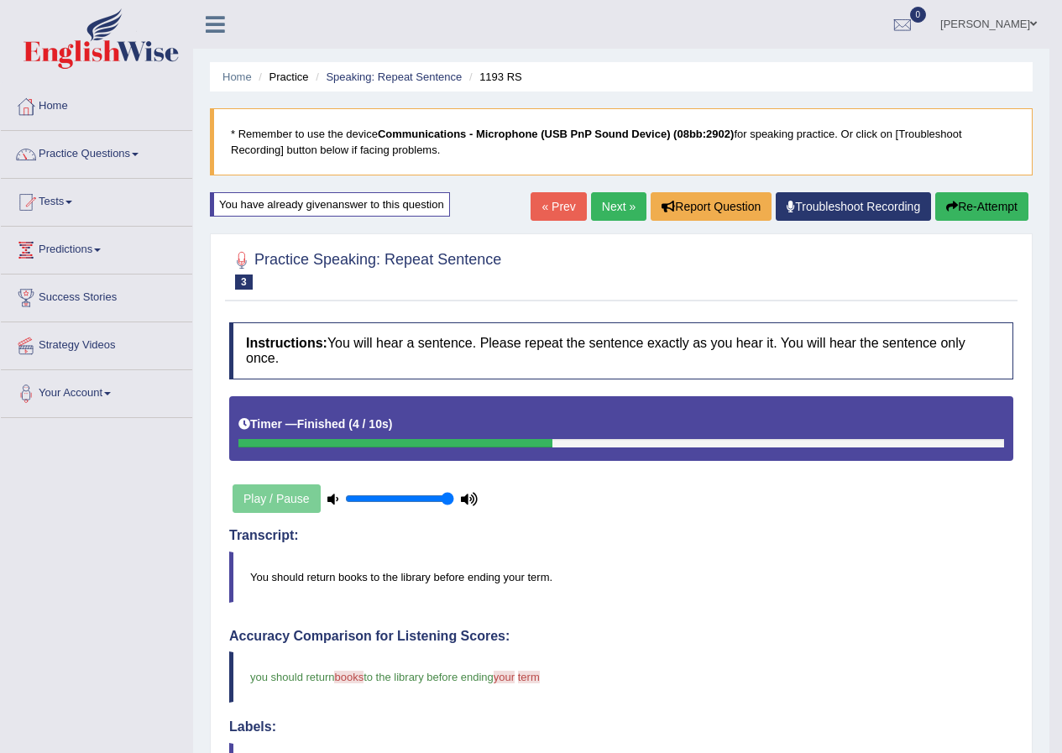
click at [600, 206] on link "Next »" at bounding box center [618, 206] width 55 height 29
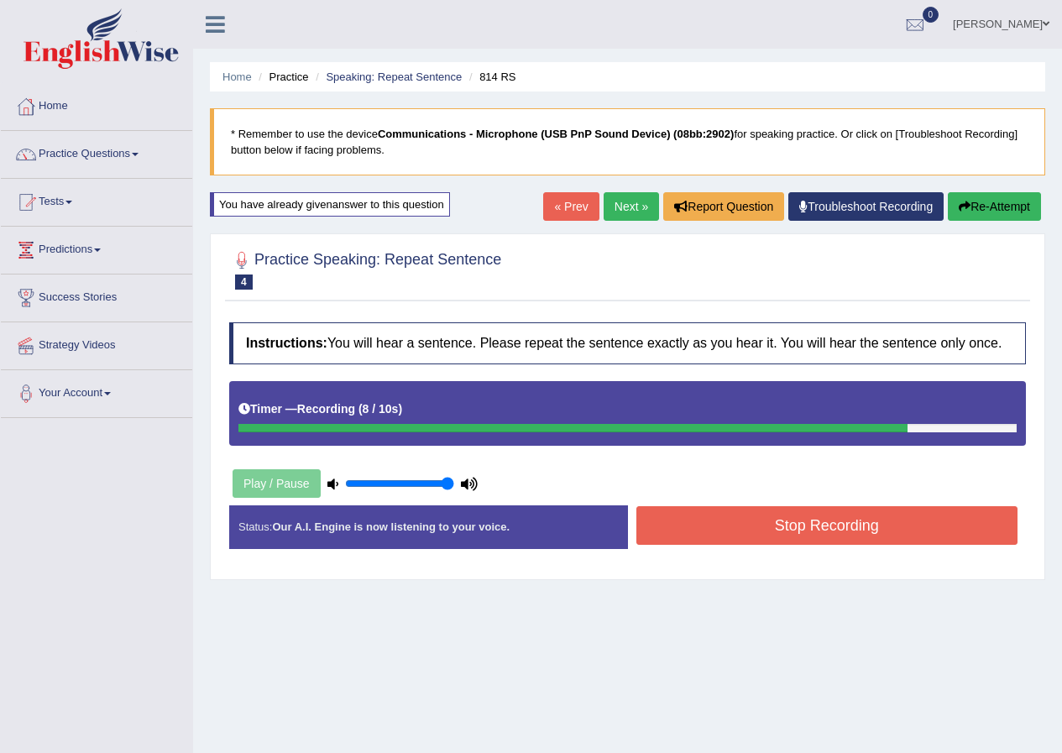
click at [744, 531] on button "Stop Recording" at bounding box center [828, 525] width 382 height 39
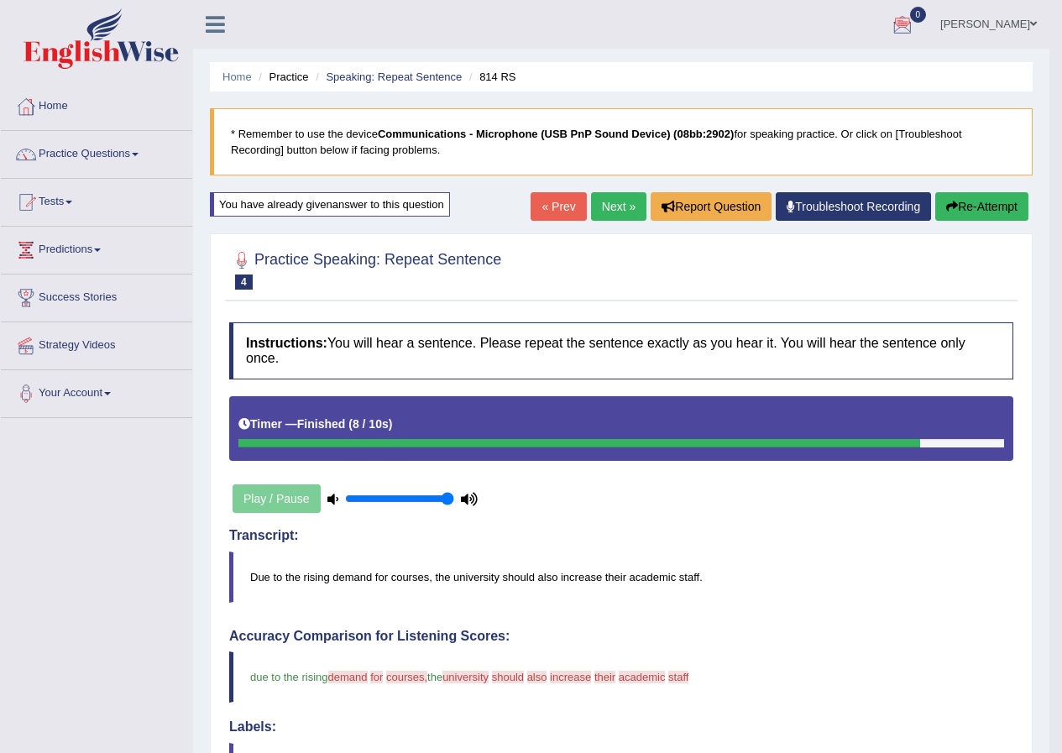
click at [560, 201] on link "« Prev" at bounding box center [558, 206] width 55 height 29
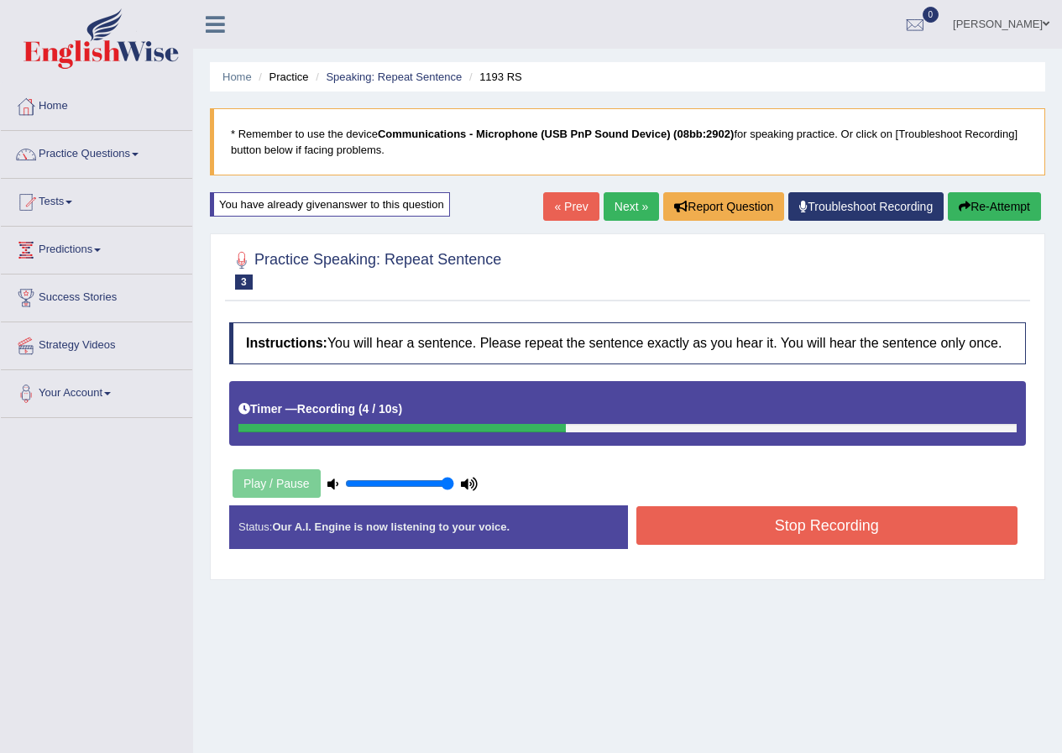
click at [678, 531] on button "Stop Recording" at bounding box center [828, 525] width 382 height 39
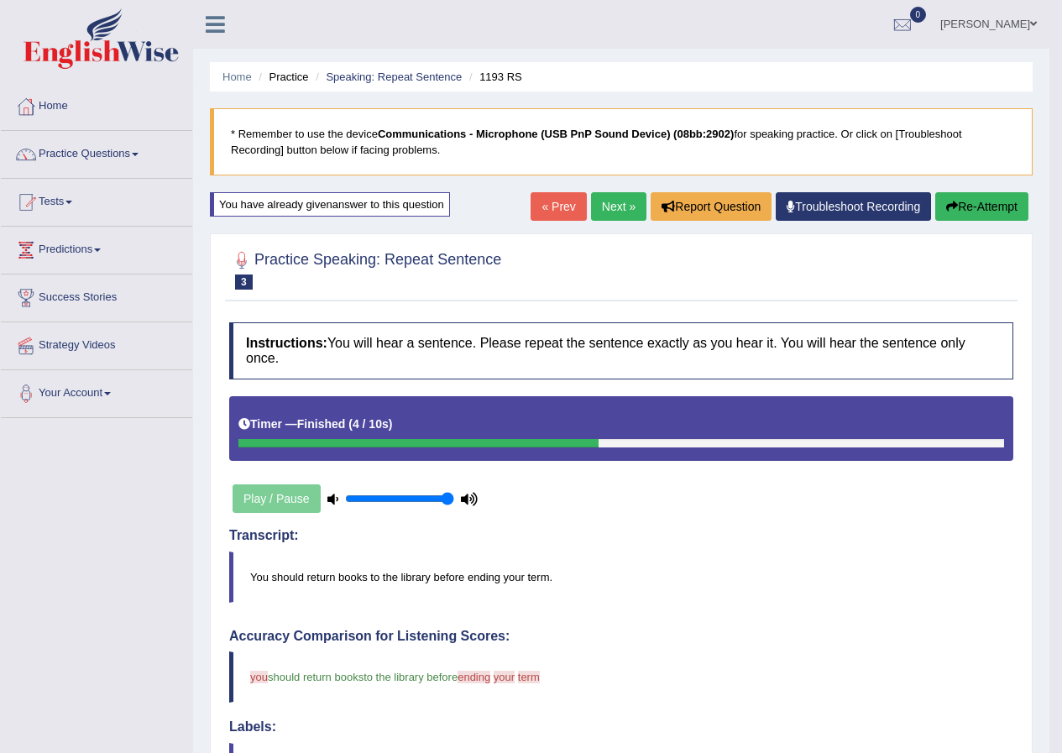
click at [606, 205] on link "Next »" at bounding box center [618, 206] width 55 height 29
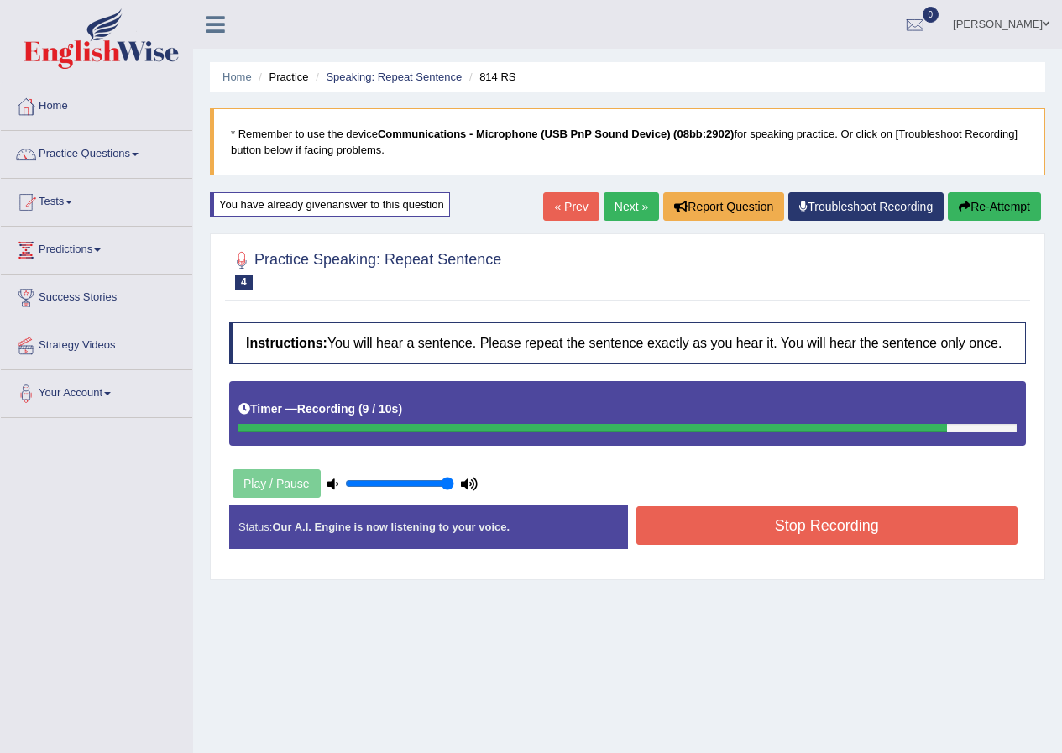
click at [770, 527] on button "Stop Recording" at bounding box center [828, 525] width 382 height 39
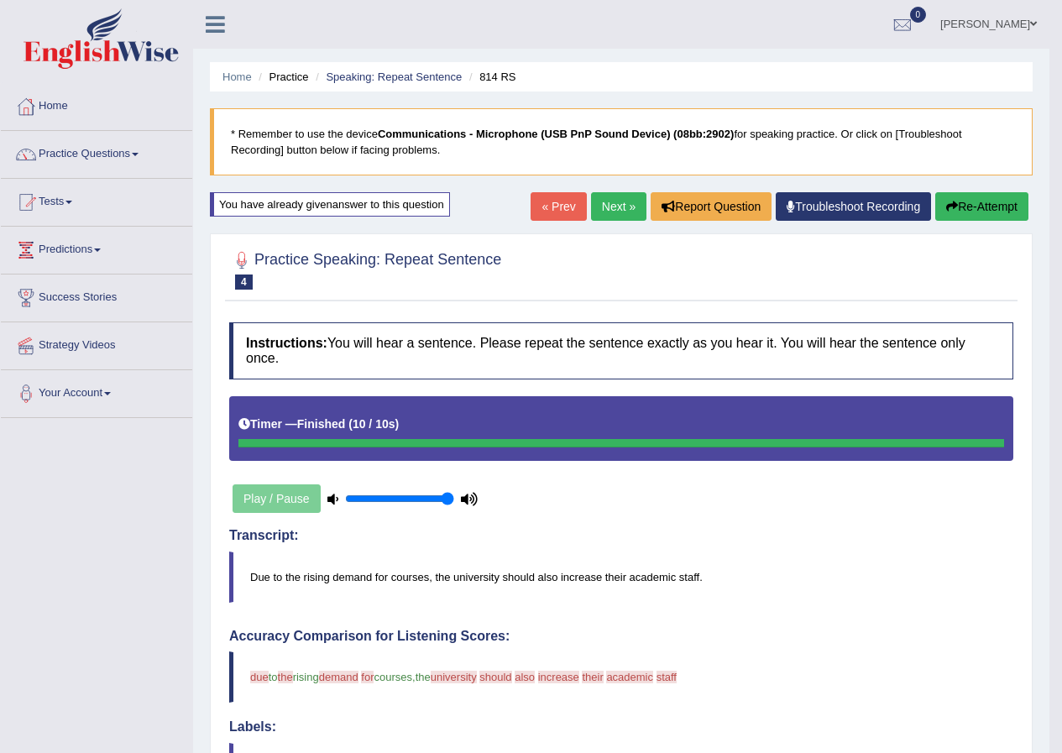
click at [599, 211] on link "Next »" at bounding box center [618, 206] width 55 height 29
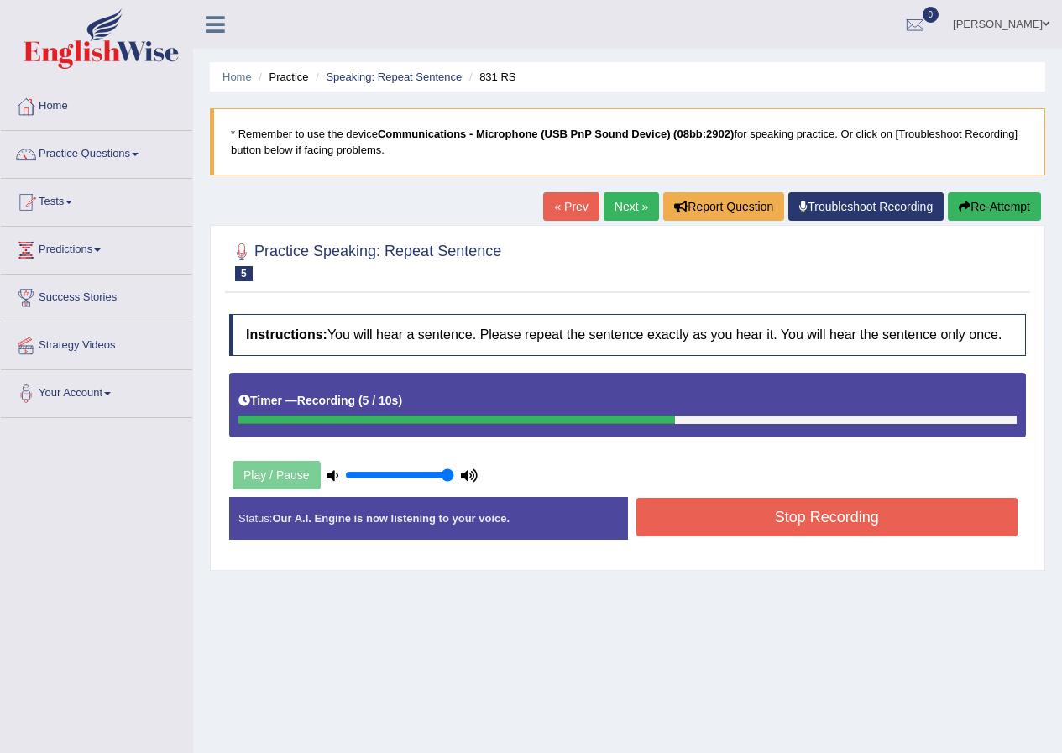
click at [734, 513] on button "Stop Recording" at bounding box center [828, 517] width 382 height 39
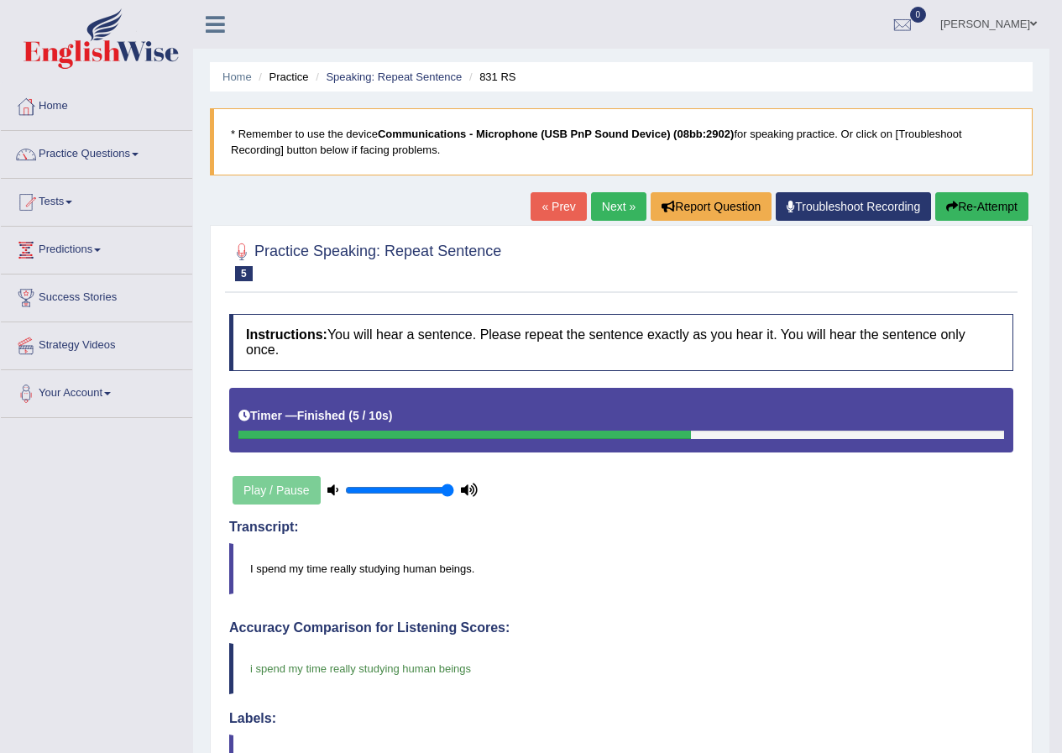
click at [610, 197] on link "Next »" at bounding box center [618, 206] width 55 height 29
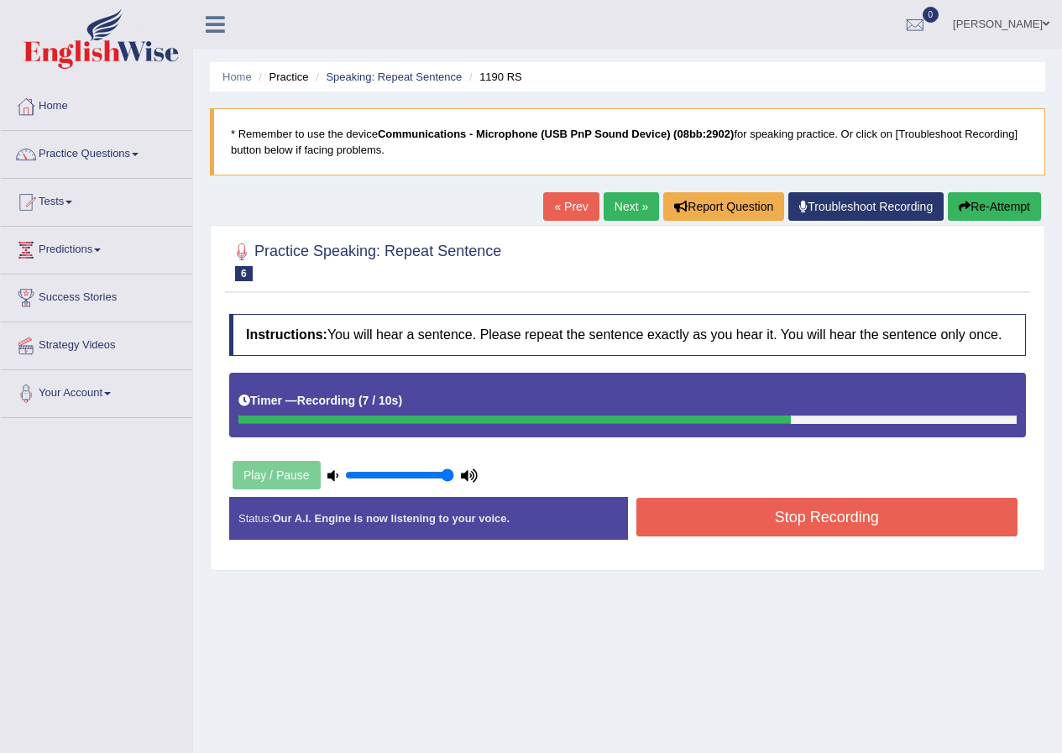
click at [681, 501] on button "Stop Recording" at bounding box center [828, 517] width 382 height 39
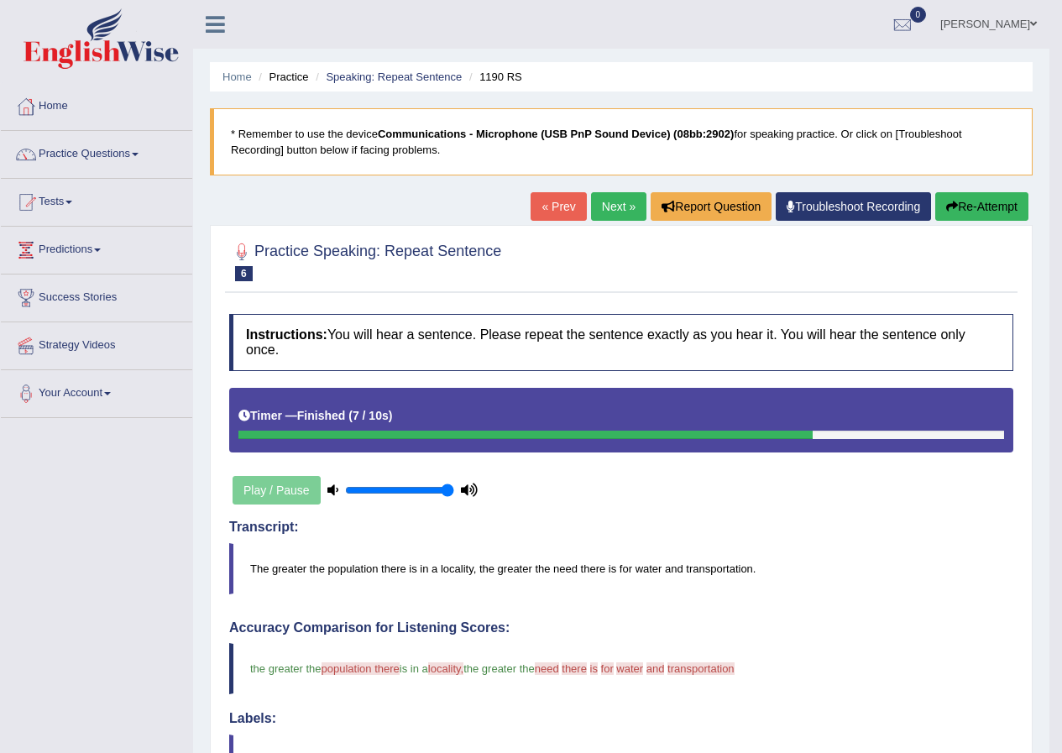
click at [598, 202] on link "Next »" at bounding box center [618, 206] width 55 height 29
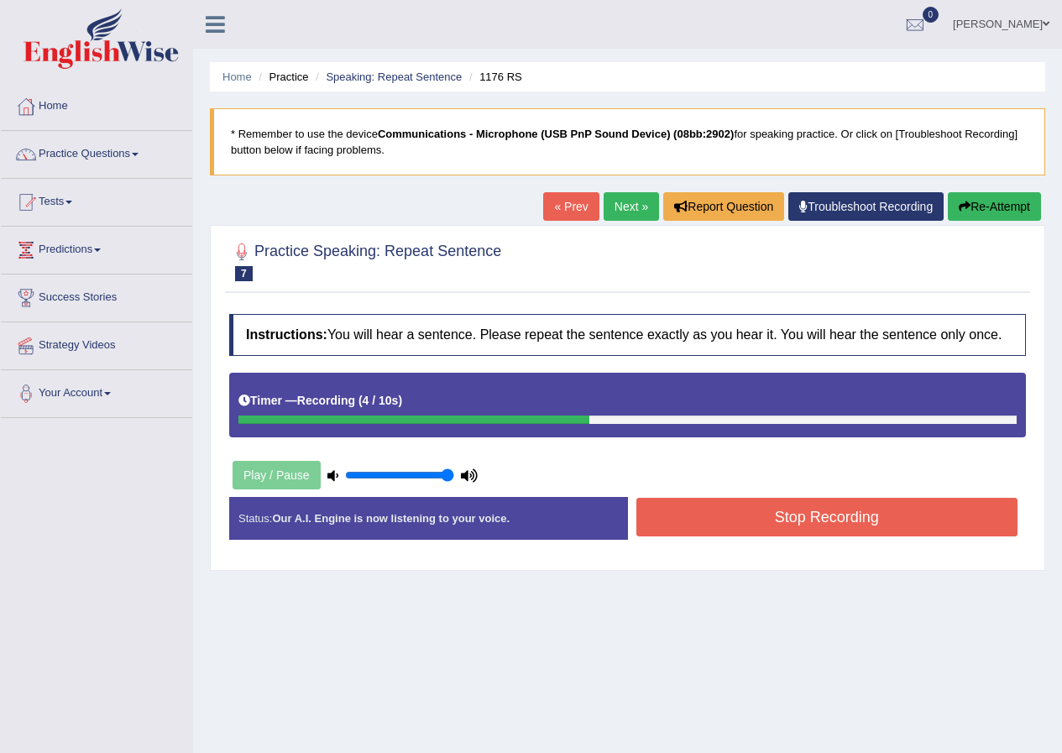
click at [690, 508] on button "Stop Recording" at bounding box center [828, 517] width 382 height 39
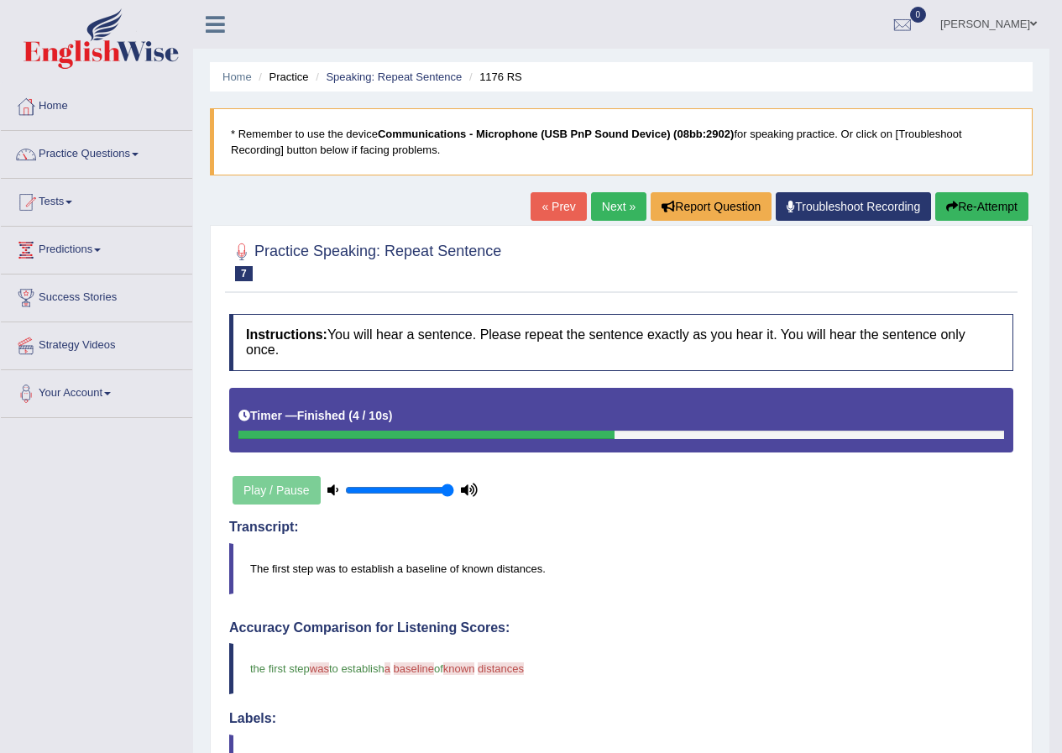
click at [612, 206] on link "Next »" at bounding box center [618, 206] width 55 height 29
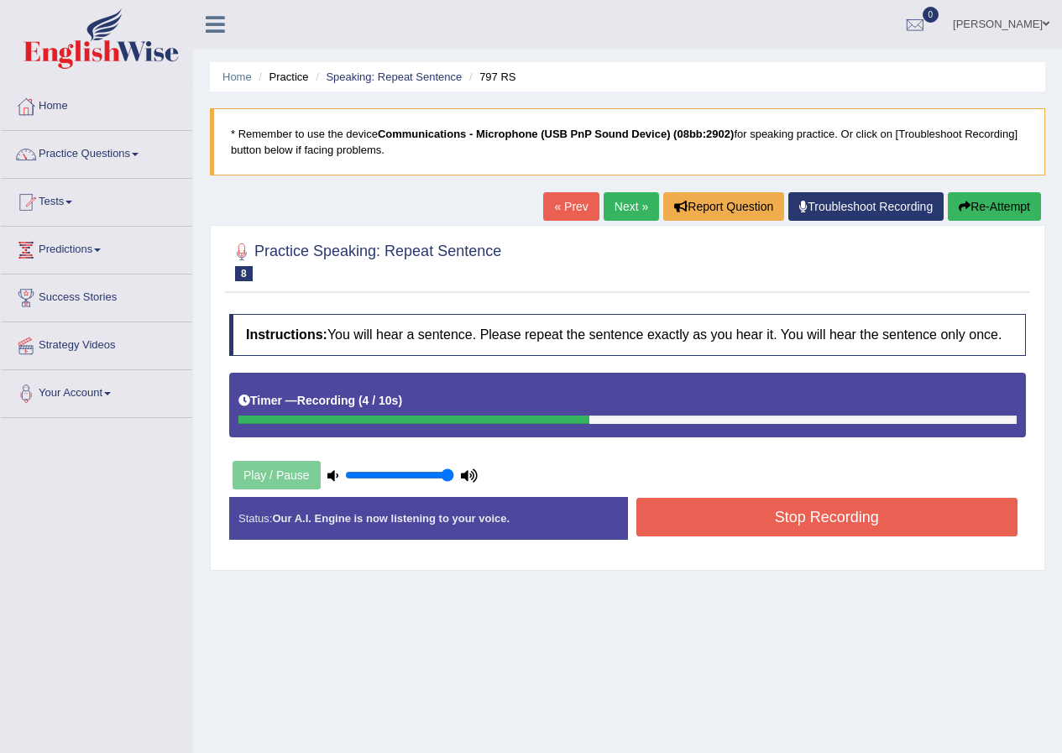
click at [676, 507] on button "Stop Recording" at bounding box center [828, 517] width 382 height 39
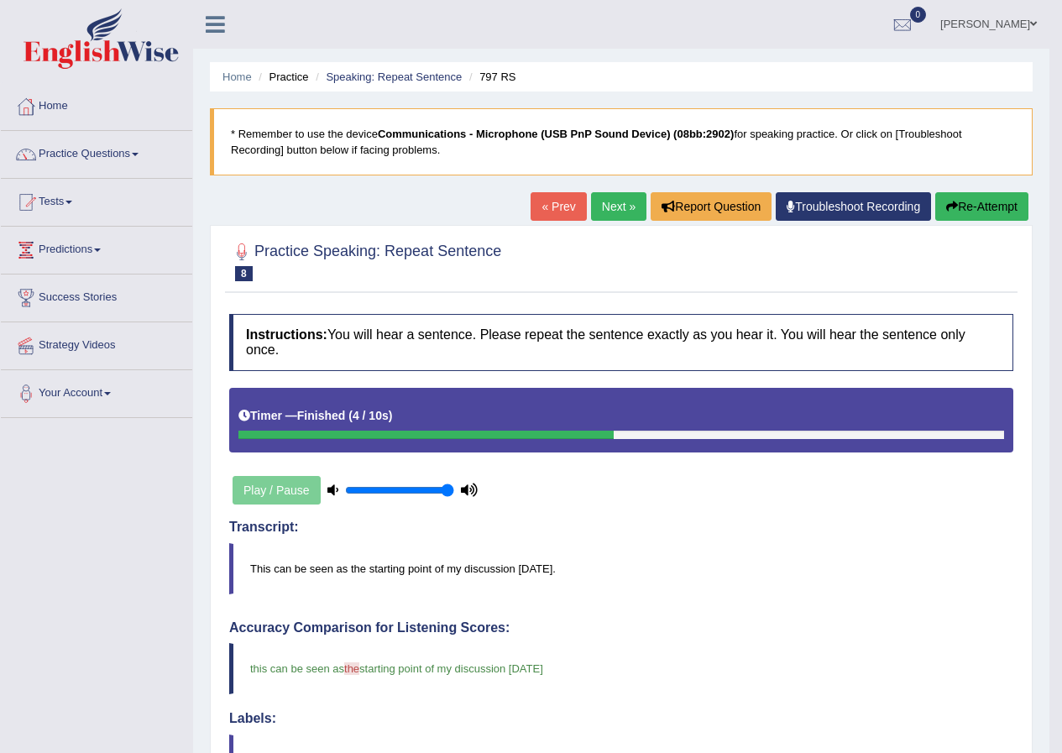
click at [606, 212] on link "Next »" at bounding box center [618, 206] width 55 height 29
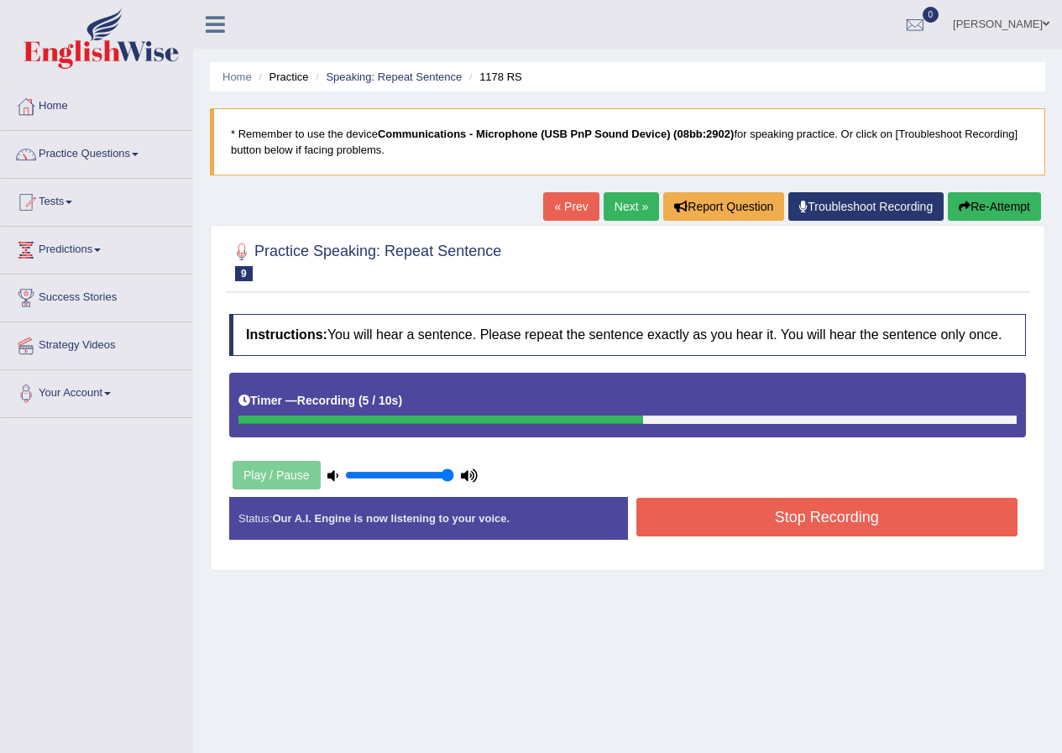
click at [741, 509] on button "Stop Recording" at bounding box center [828, 517] width 382 height 39
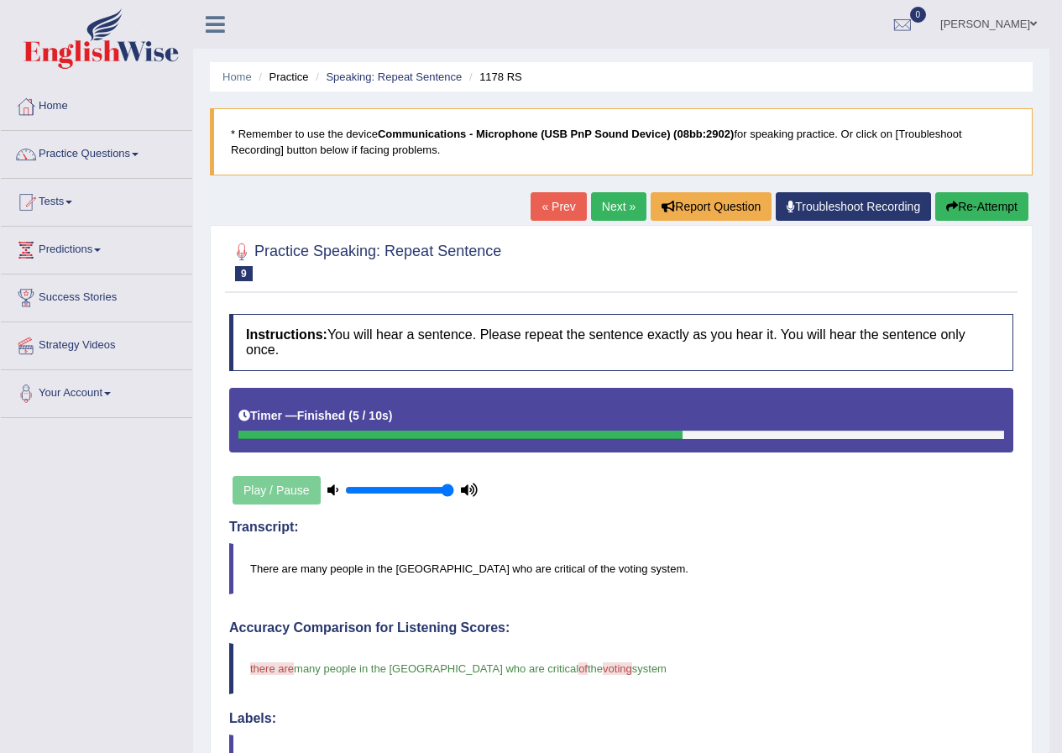
click at [612, 212] on link "Next »" at bounding box center [618, 206] width 55 height 29
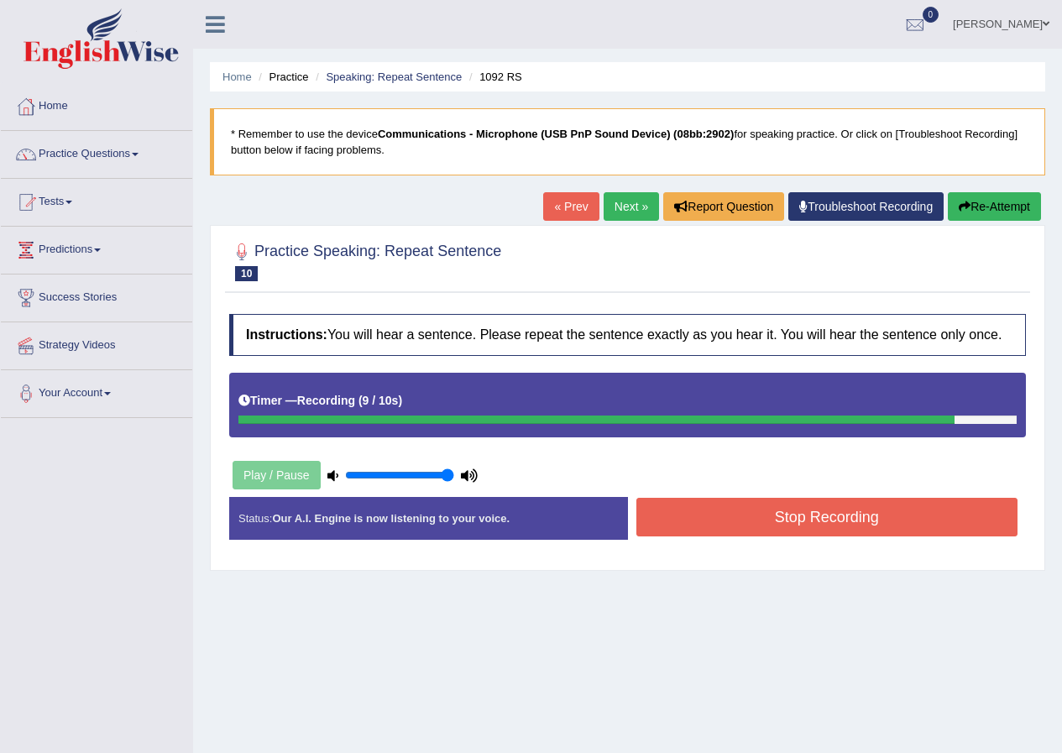
click at [660, 508] on button "Stop Recording" at bounding box center [828, 517] width 382 height 39
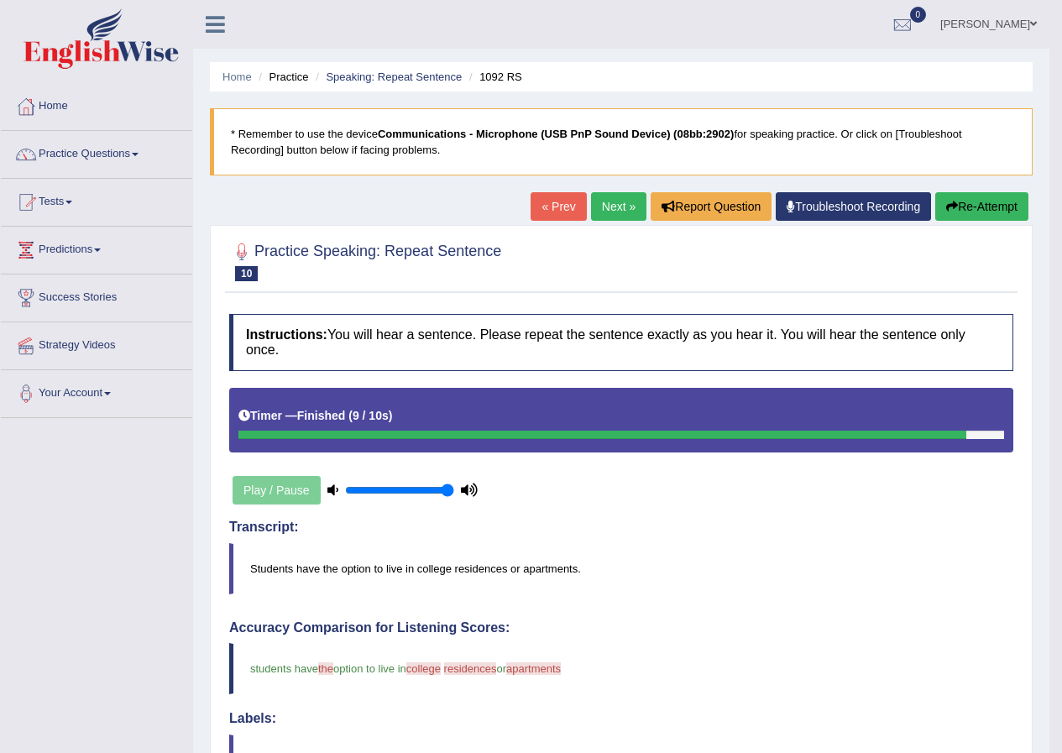
click at [537, 206] on link "« Prev" at bounding box center [558, 206] width 55 height 29
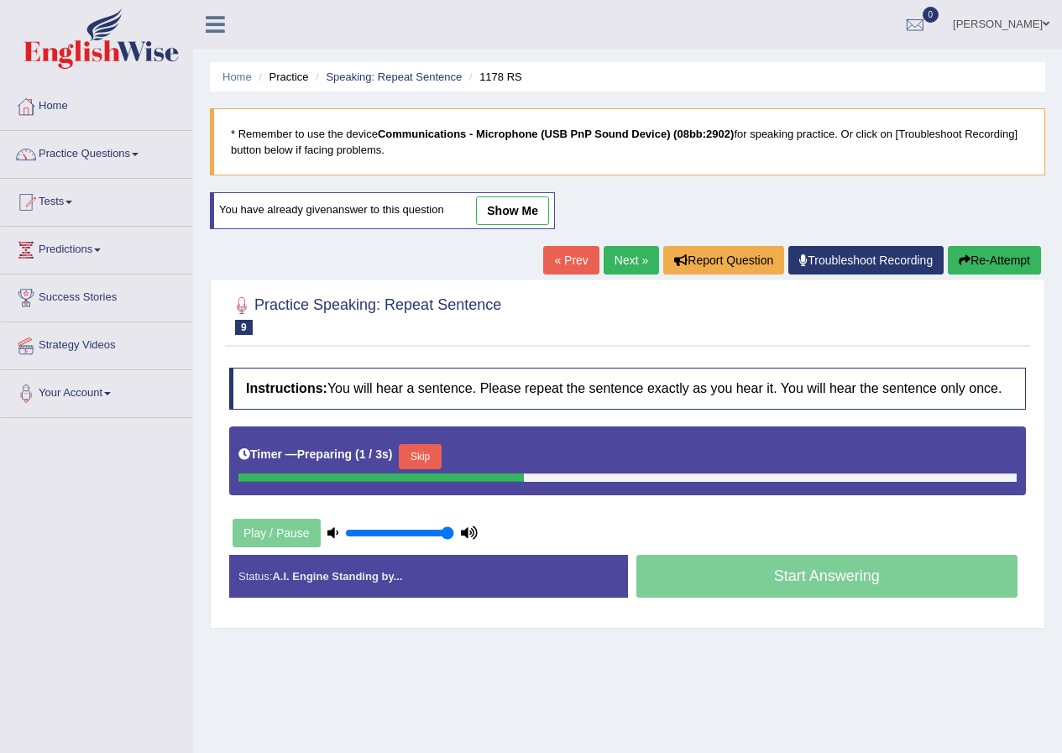
click at [621, 255] on link "Next »" at bounding box center [631, 260] width 55 height 29
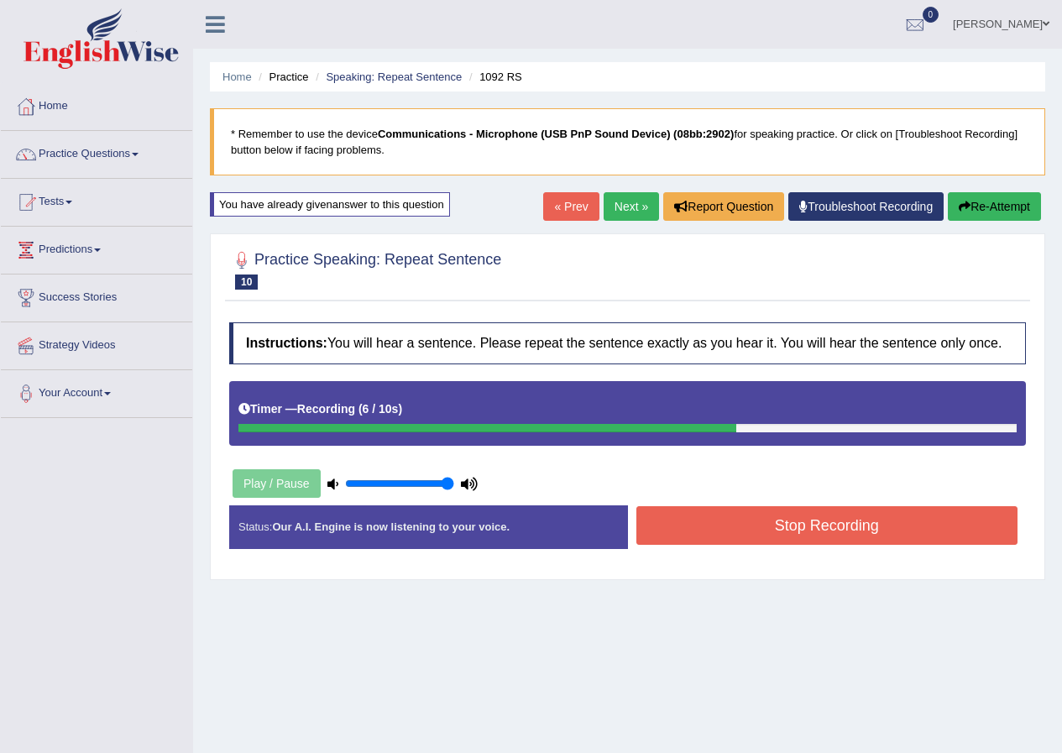
click at [723, 534] on button "Stop Recording" at bounding box center [828, 525] width 382 height 39
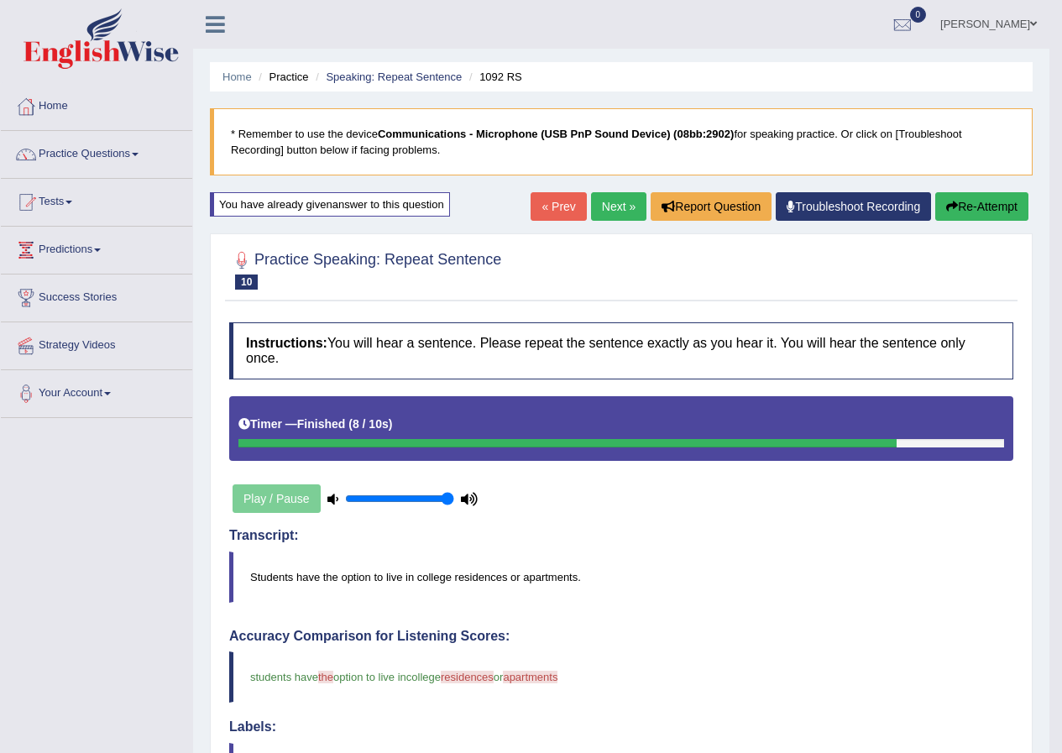
click at [602, 196] on link "Next »" at bounding box center [618, 206] width 55 height 29
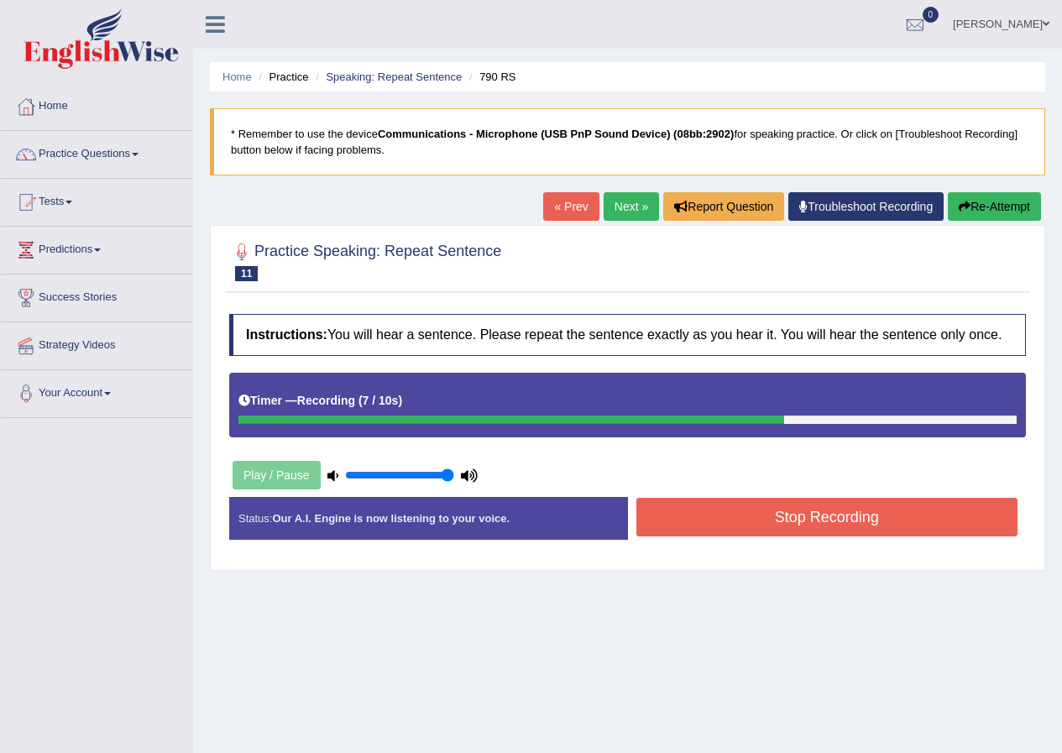
click at [672, 509] on button "Stop Recording" at bounding box center [828, 517] width 382 height 39
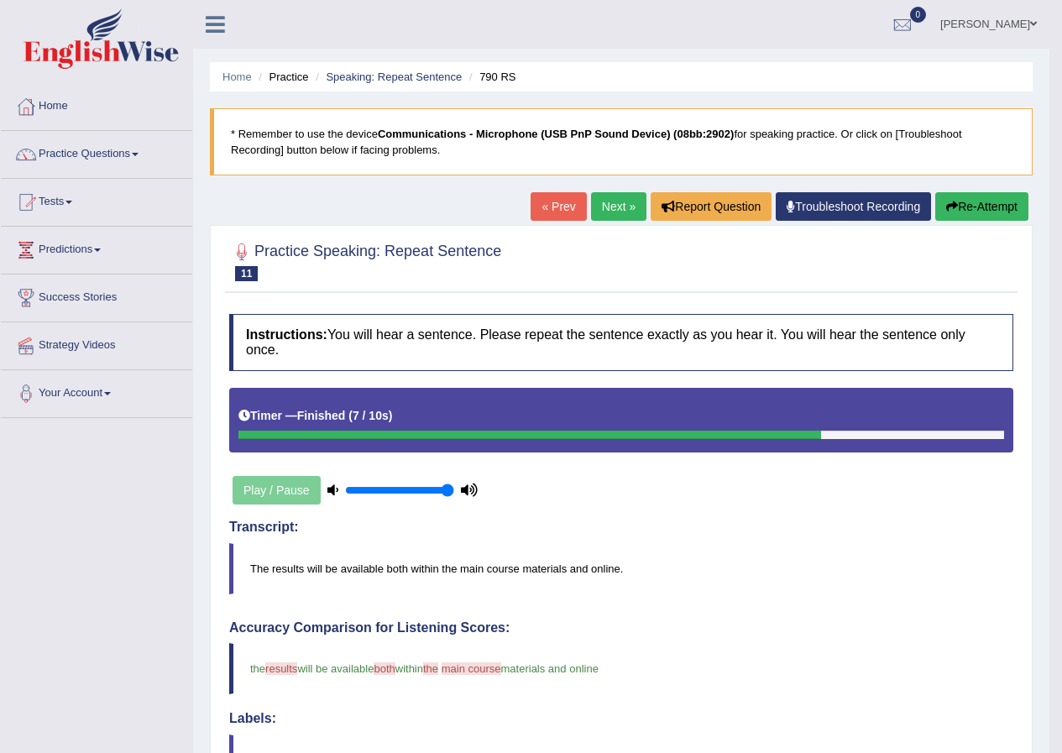
click at [612, 204] on link "Next »" at bounding box center [618, 206] width 55 height 29
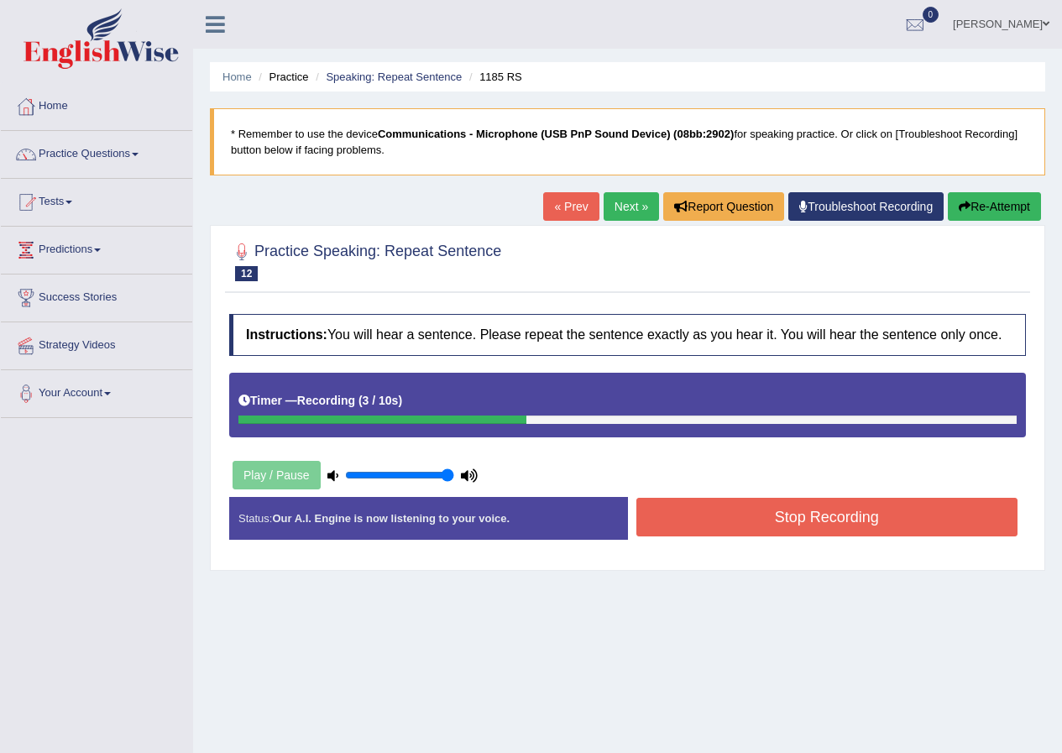
click at [748, 510] on button "Stop Recording" at bounding box center [828, 517] width 382 height 39
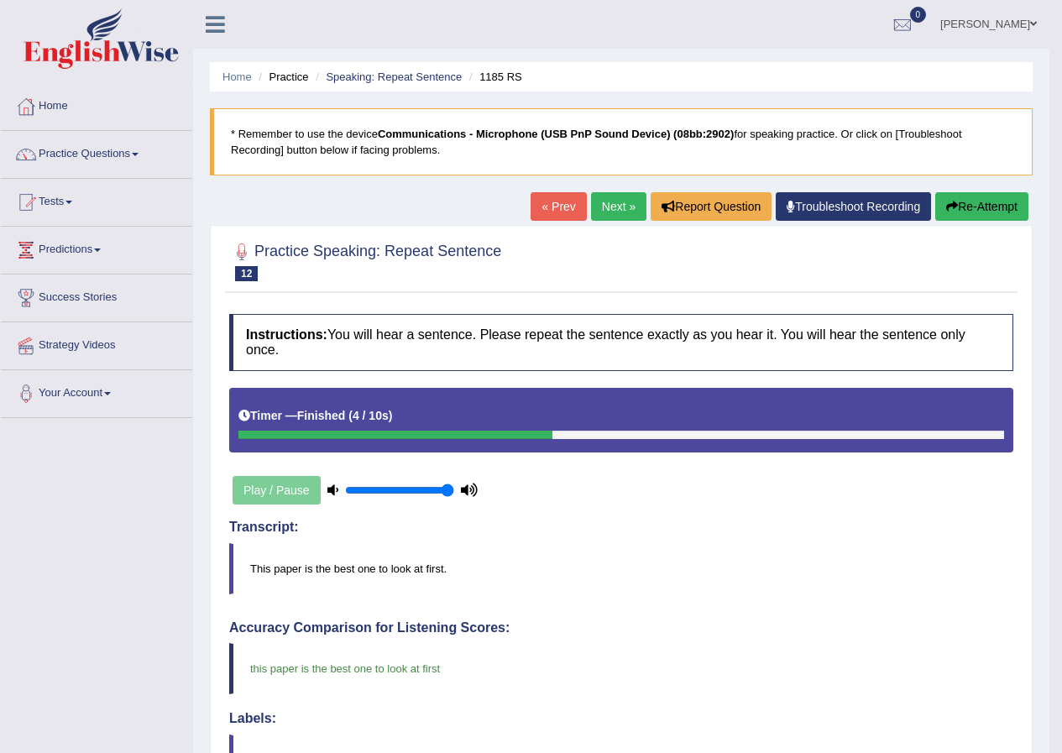
click at [607, 207] on link "Next »" at bounding box center [618, 206] width 55 height 29
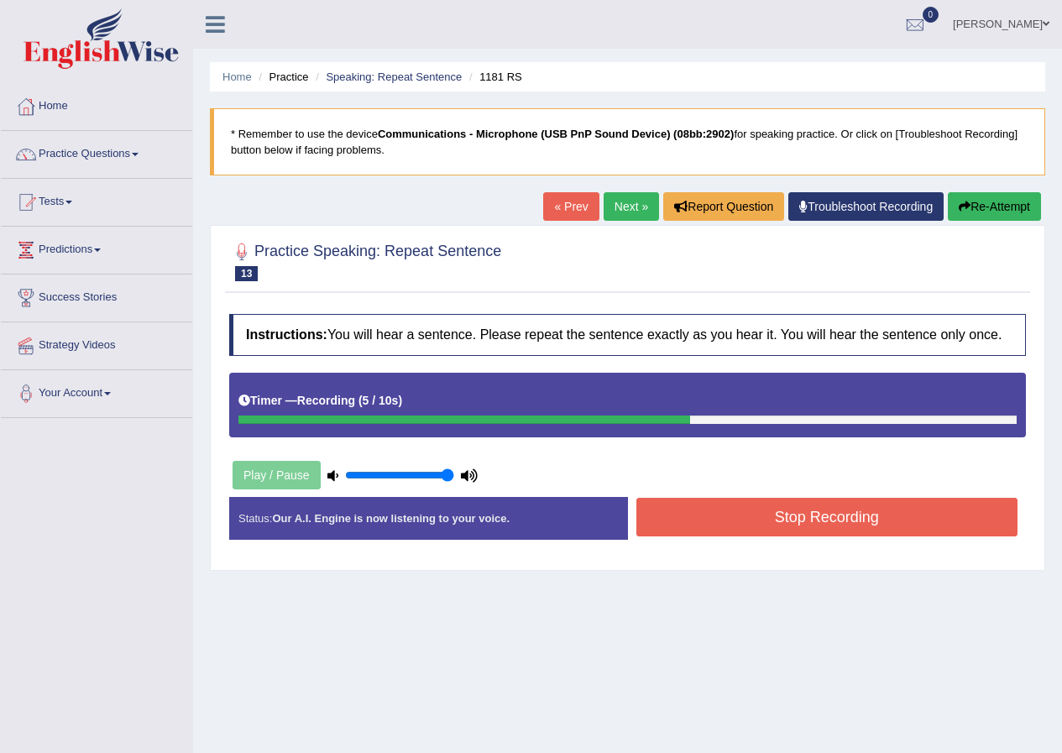
click at [700, 505] on button "Stop Recording" at bounding box center [828, 517] width 382 height 39
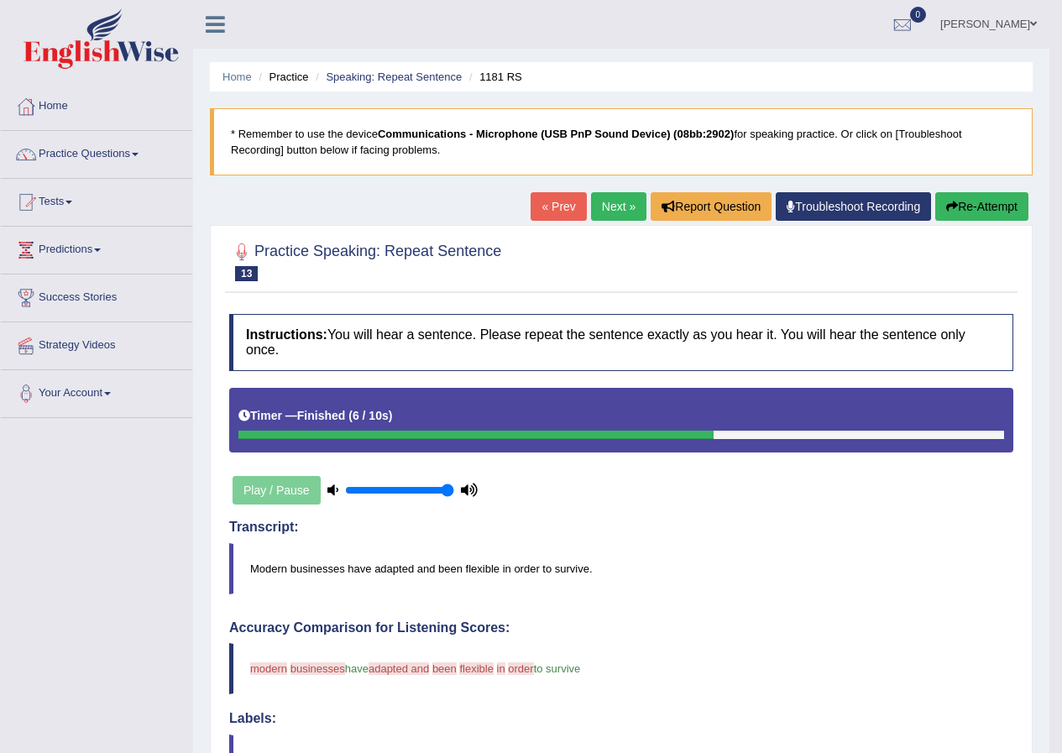
click at [563, 208] on link "« Prev" at bounding box center [558, 206] width 55 height 29
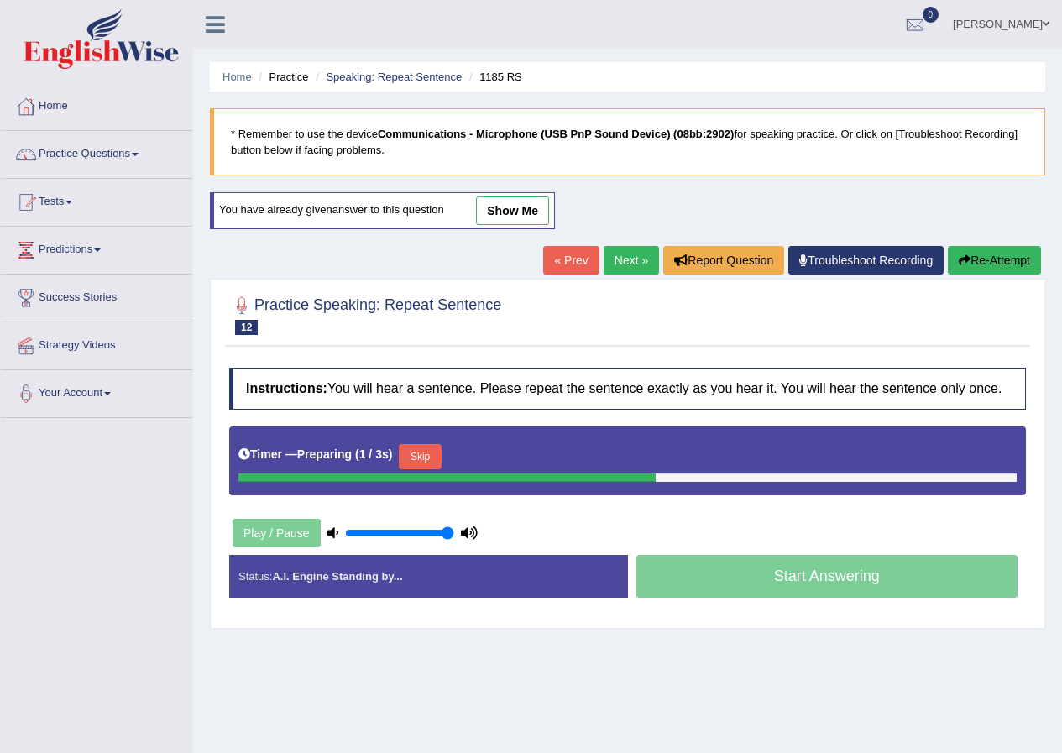
click at [610, 263] on link "Next »" at bounding box center [631, 260] width 55 height 29
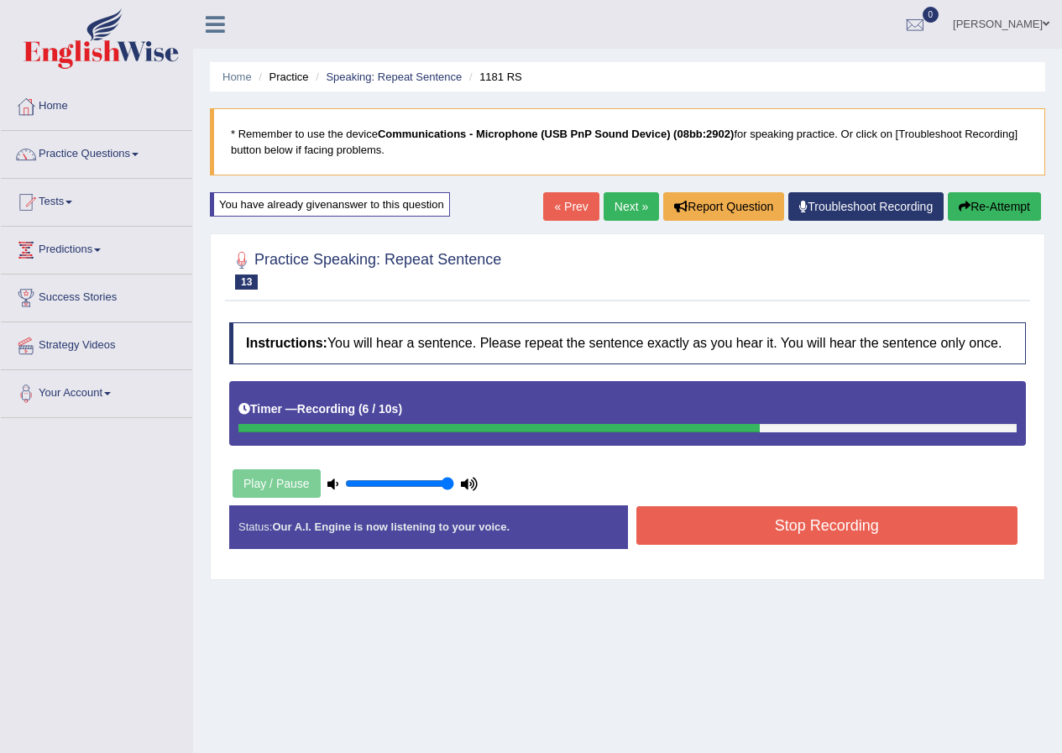
click at [878, 527] on button "Stop Recording" at bounding box center [828, 525] width 382 height 39
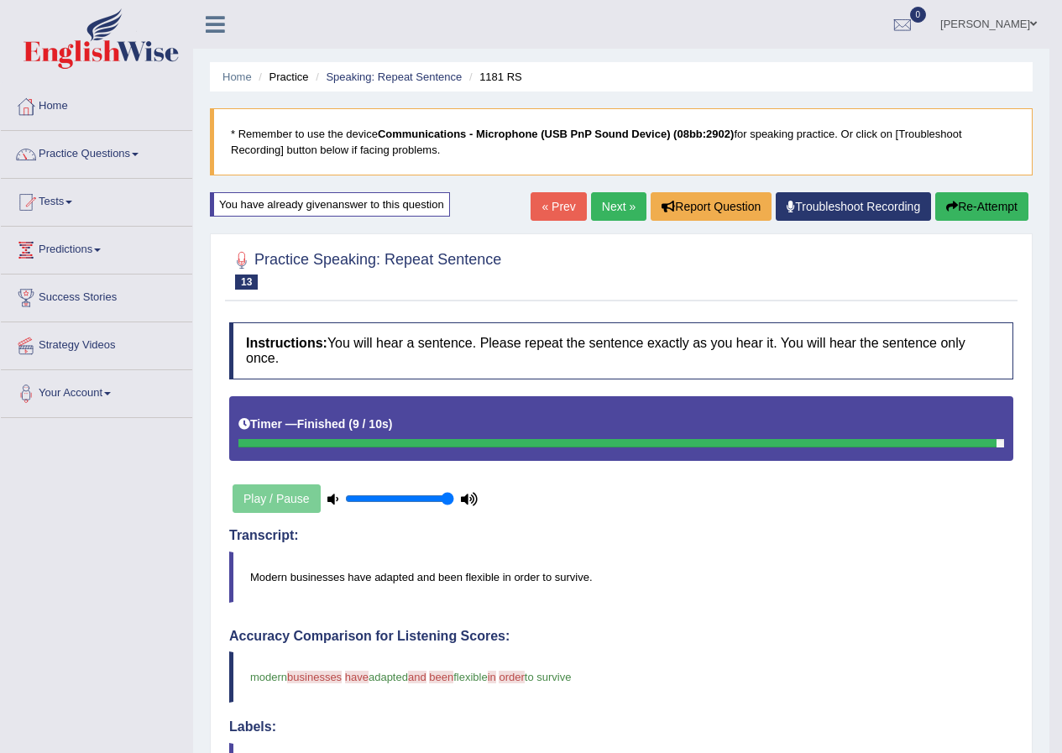
click at [592, 201] on link "Next »" at bounding box center [618, 206] width 55 height 29
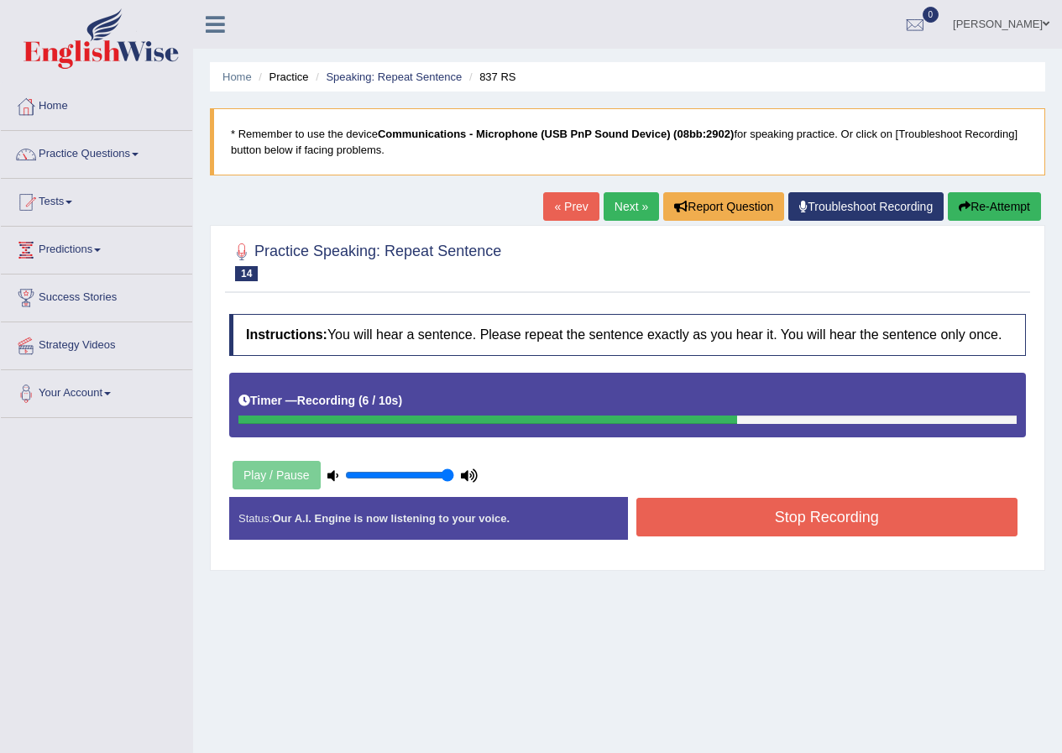
click at [698, 510] on button "Stop Recording" at bounding box center [828, 517] width 382 height 39
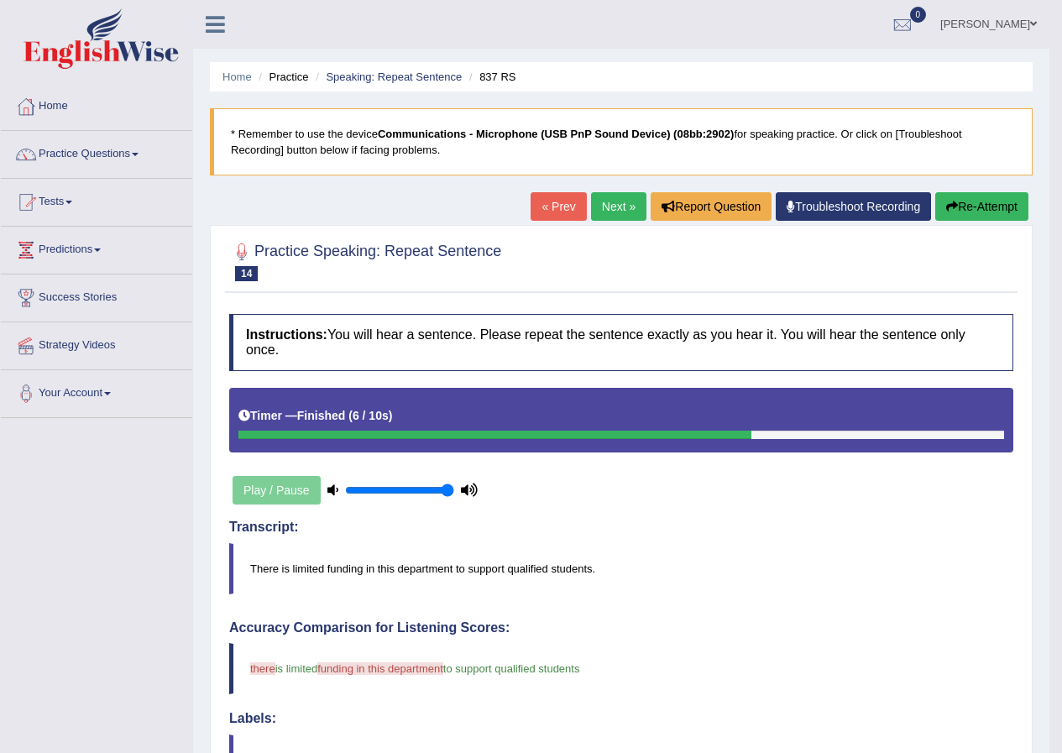
click at [598, 209] on link "Next »" at bounding box center [618, 206] width 55 height 29
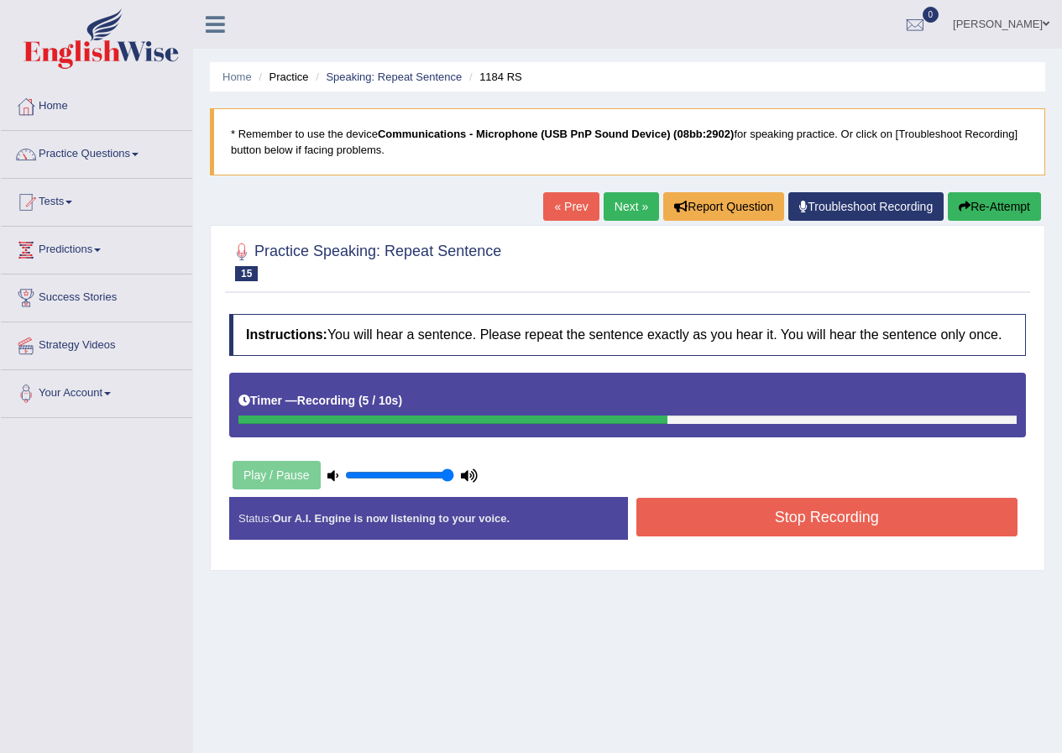
click at [779, 516] on button "Stop Recording" at bounding box center [828, 517] width 382 height 39
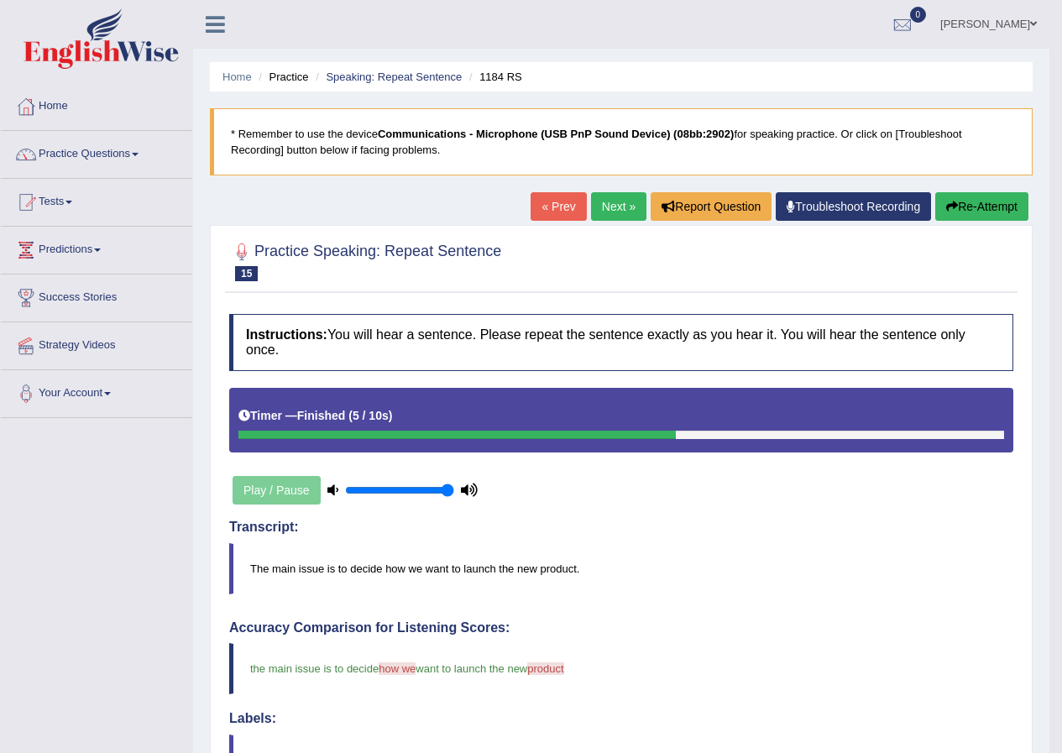
click at [602, 212] on link "Next »" at bounding box center [618, 206] width 55 height 29
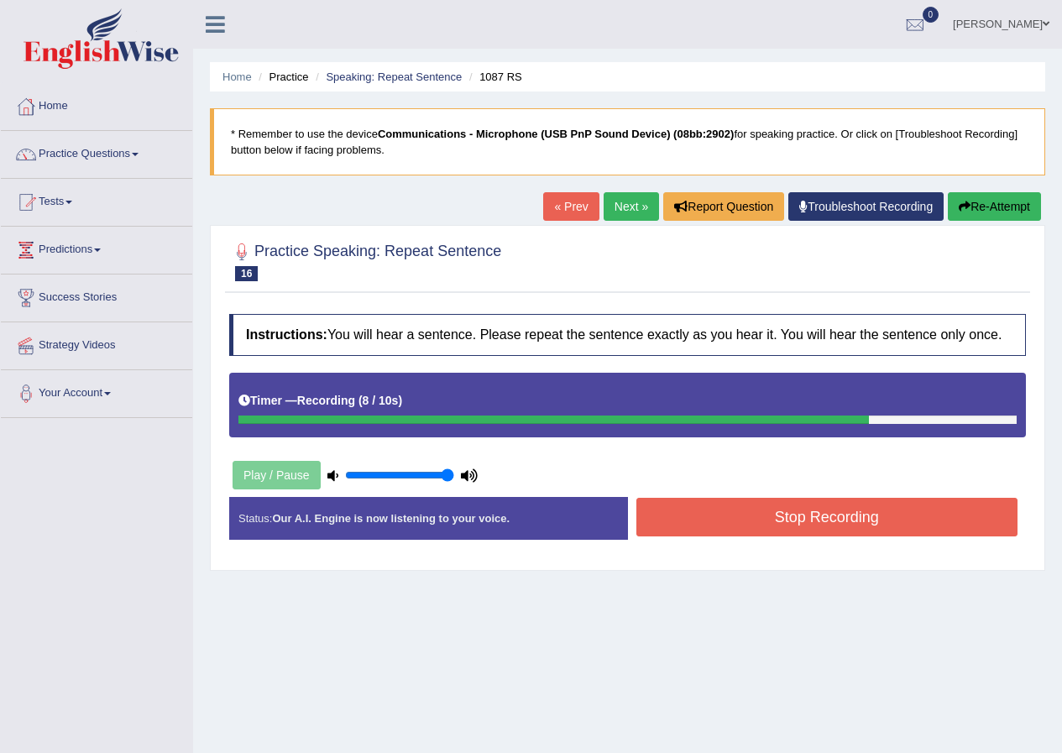
click at [705, 517] on button "Stop Recording" at bounding box center [828, 517] width 382 height 39
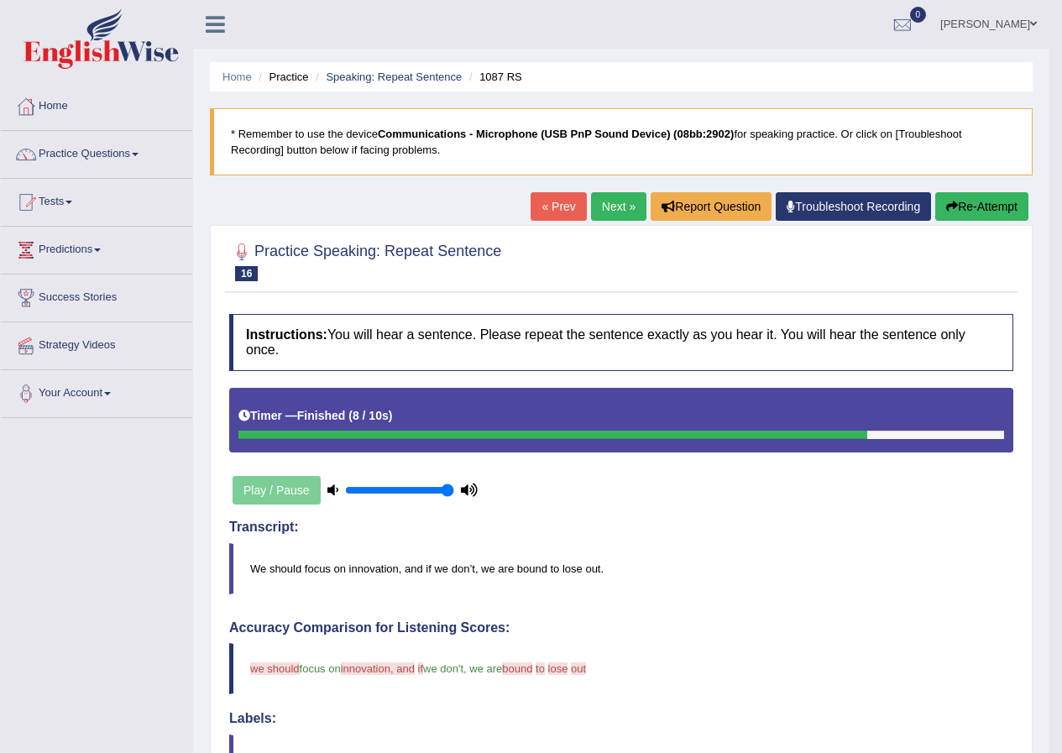
click at [563, 207] on link "« Prev" at bounding box center [558, 206] width 55 height 29
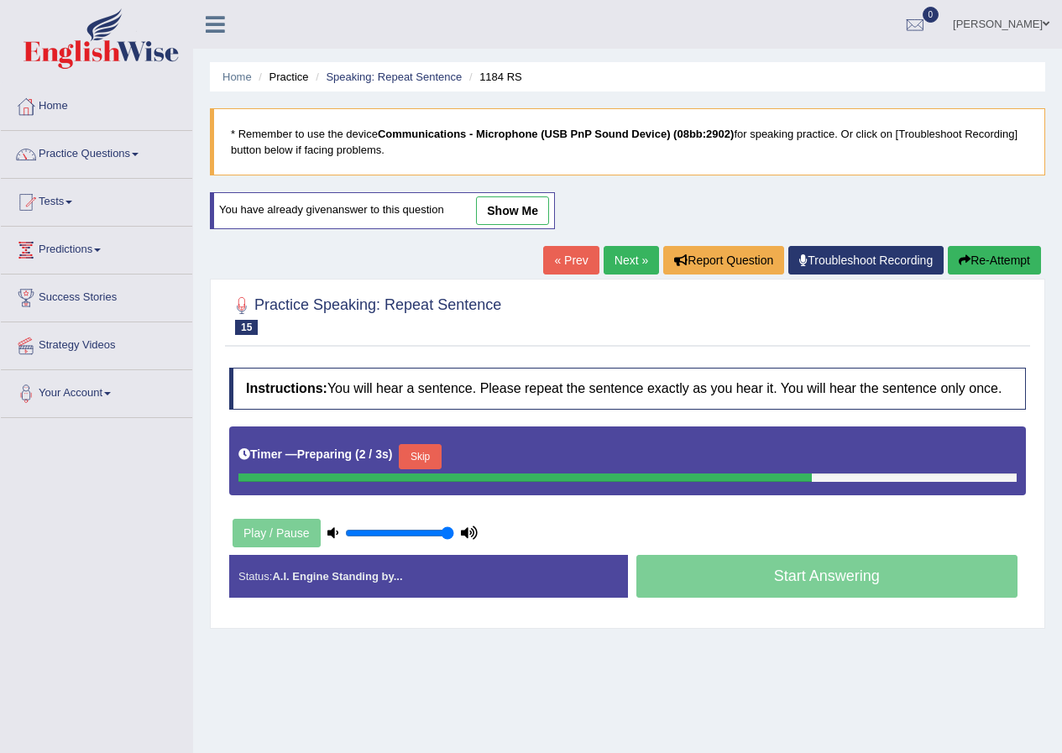
click at [613, 258] on link "Next »" at bounding box center [631, 260] width 55 height 29
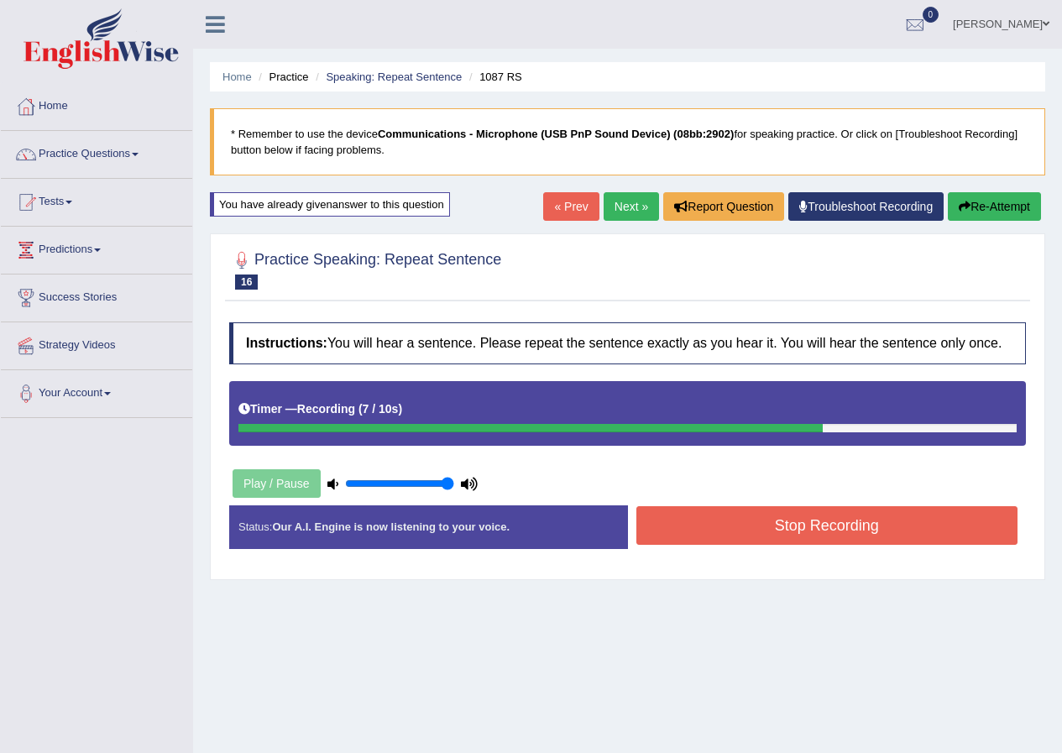
drag, startPoint x: 724, startPoint y: 516, endPoint x: 713, endPoint y: 516, distance: 10.9
click at [717, 520] on button "Stop Recording" at bounding box center [828, 525] width 382 height 39
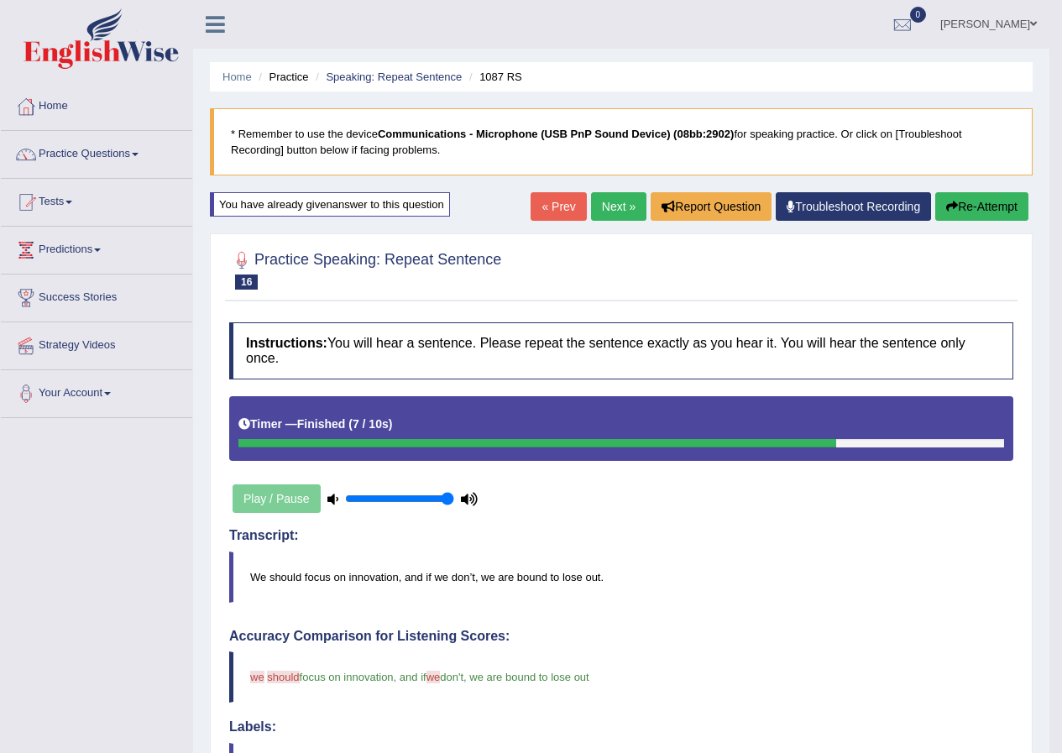
click at [597, 205] on link "Next »" at bounding box center [618, 206] width 55 height 29
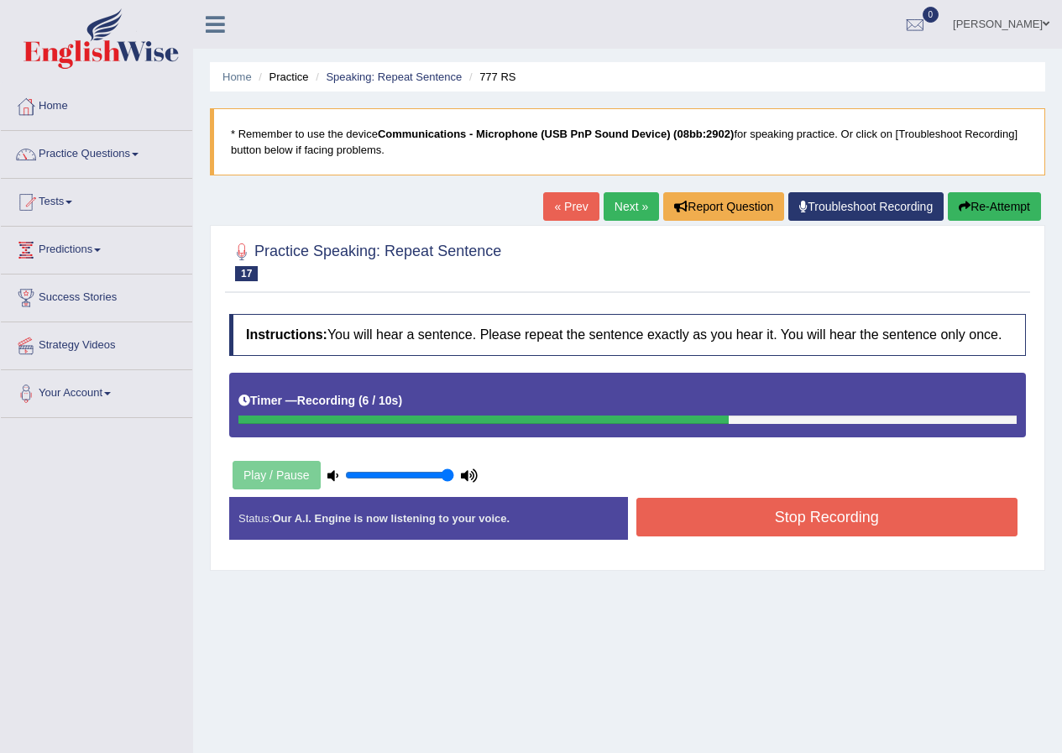
click at [660, 501] on button "Stop Recording" at bounding box center [828, 517] width 382 height 39
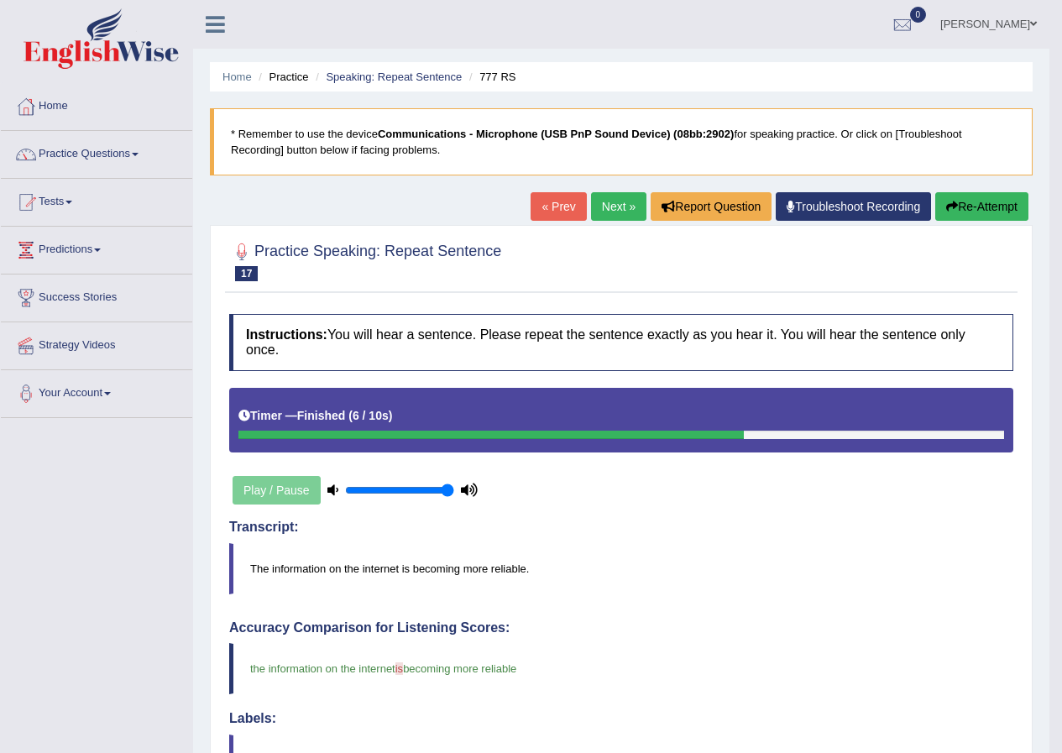
click at [615, 210] on link "Next »" at bounding box center [618, 206] width 55 height 29
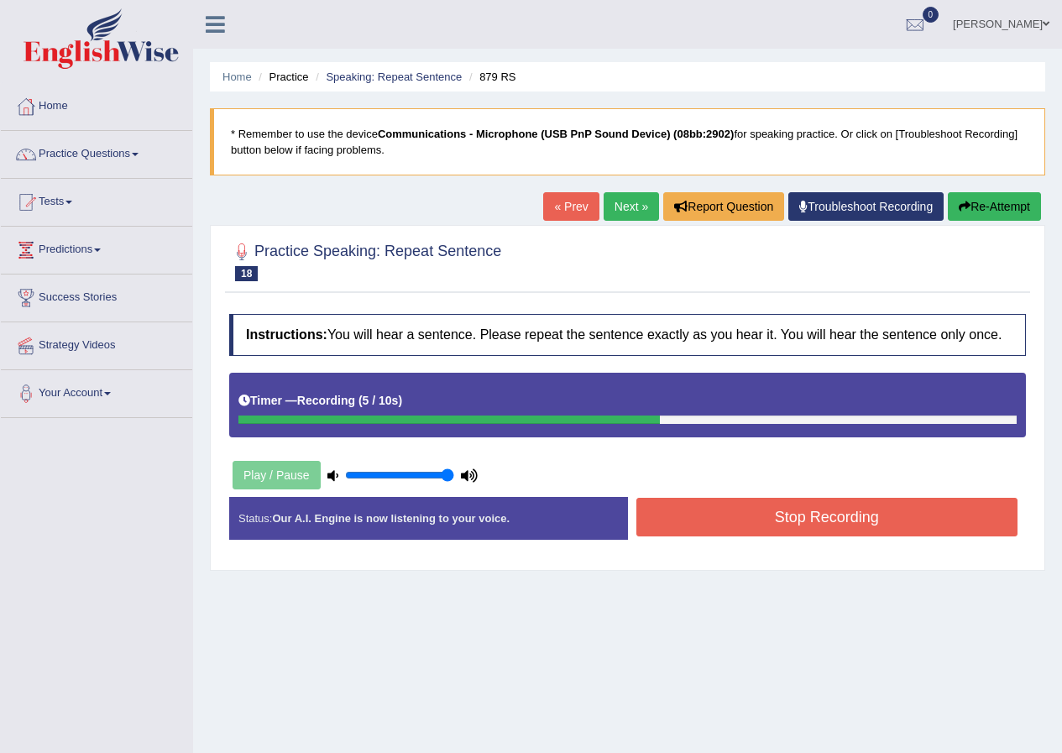
click at [766, 499] on button "Stop Recording" at bounding box center [828, 517] width 382 height 39
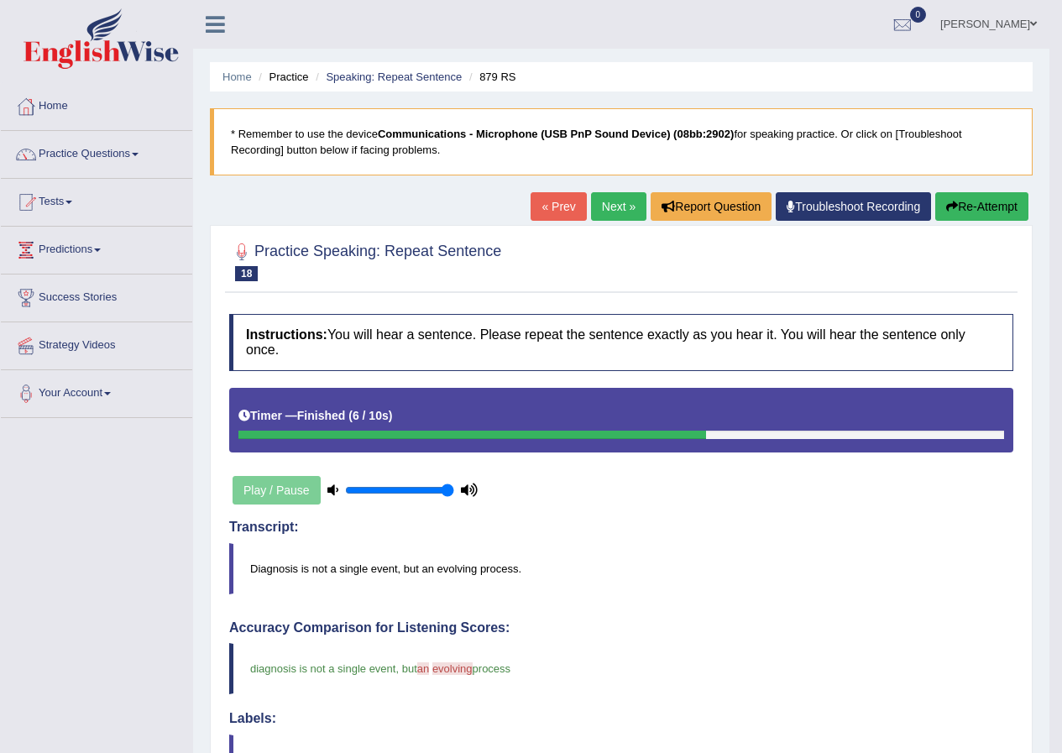
click at [602, 201] on link "Next »" at bounding box center [618, 206] width 55 height 29
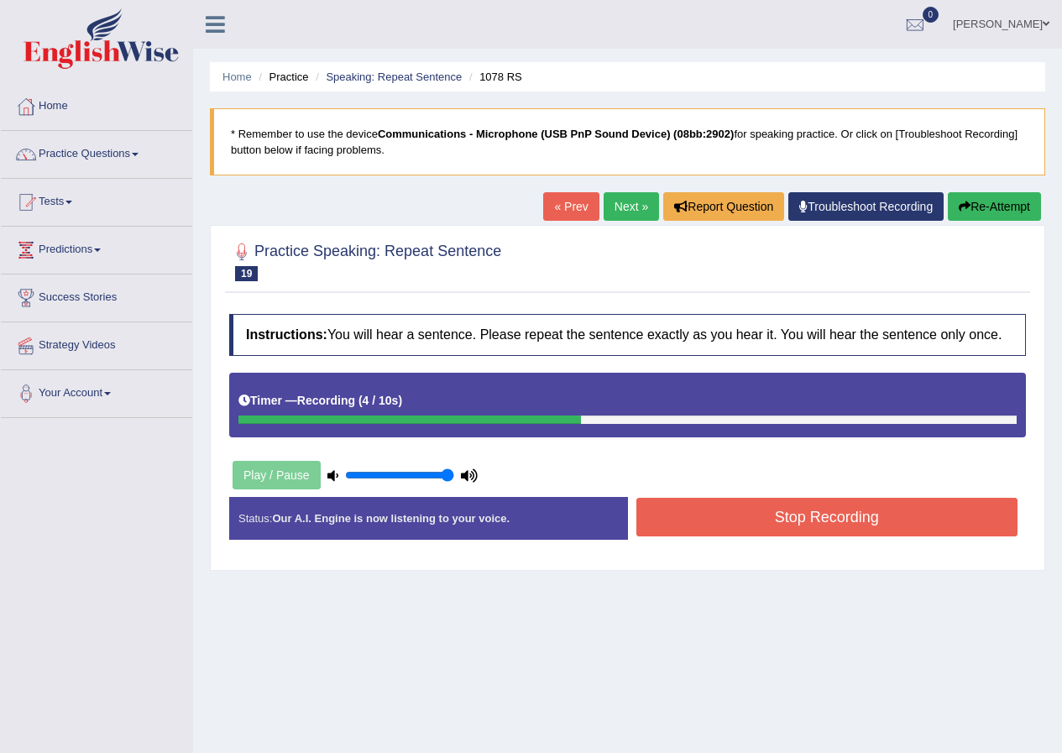
click at [678, 513] on button "Stop Recording" at bounding box center [828, 517] width 382 height 39
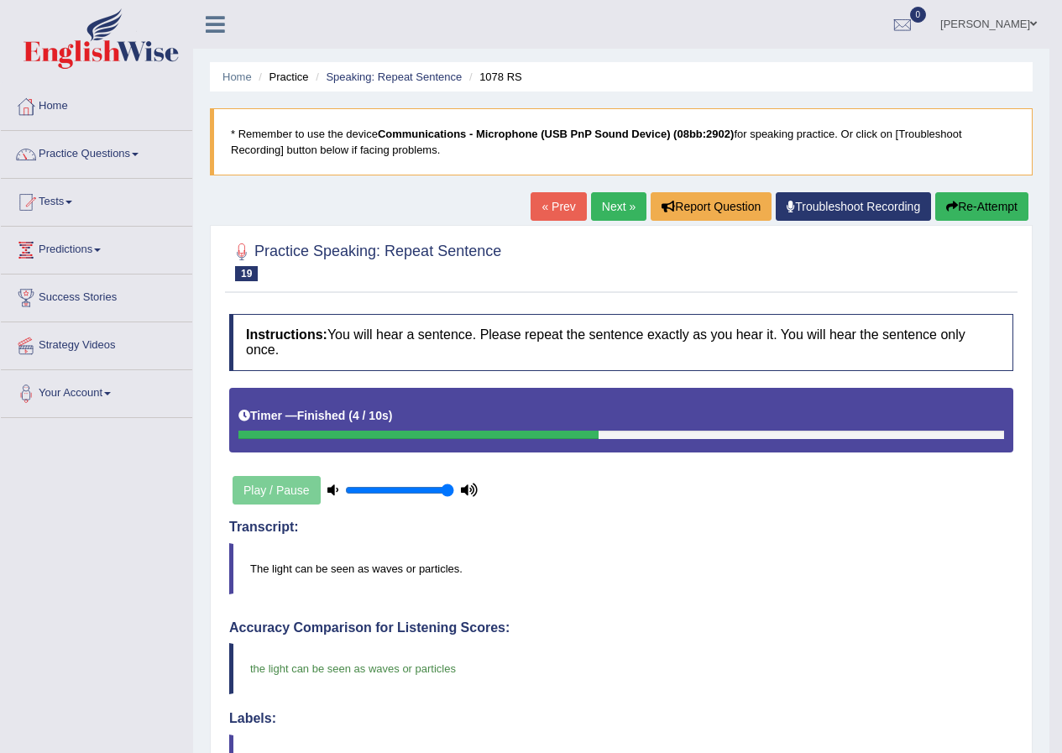
click at [614, 206] on link "Next »" at bounding box center [618, 206] width 55 height 29
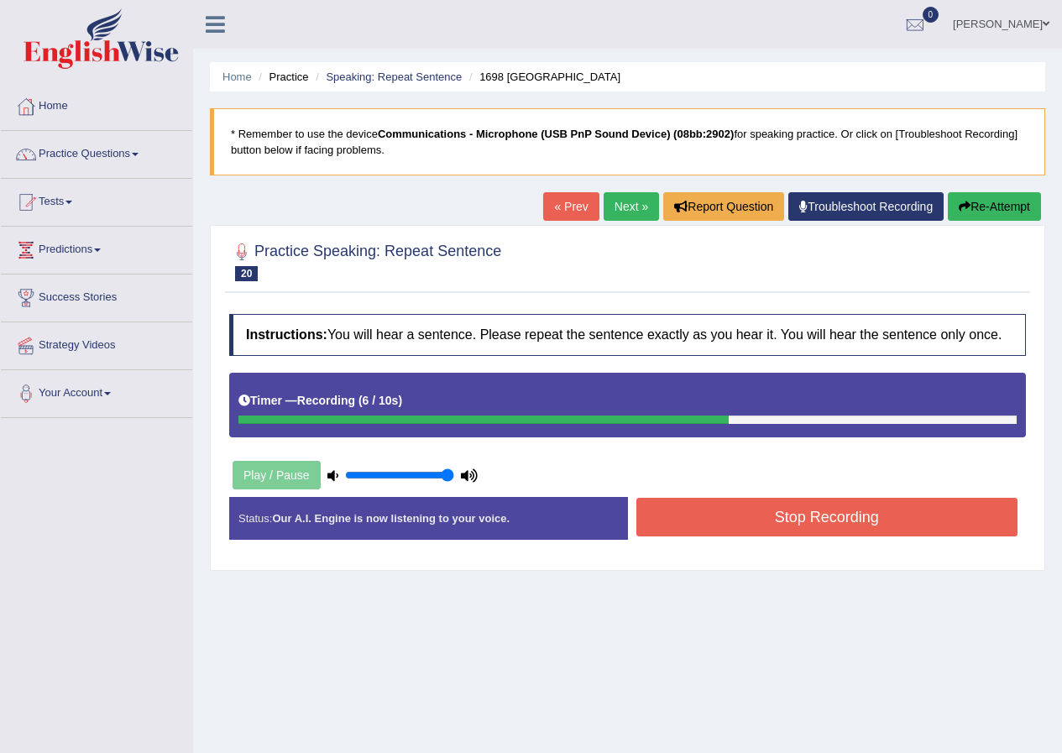
click at [700, 520] on button "Stop Recording" at bounding box center [828, 517] width 382 height 39
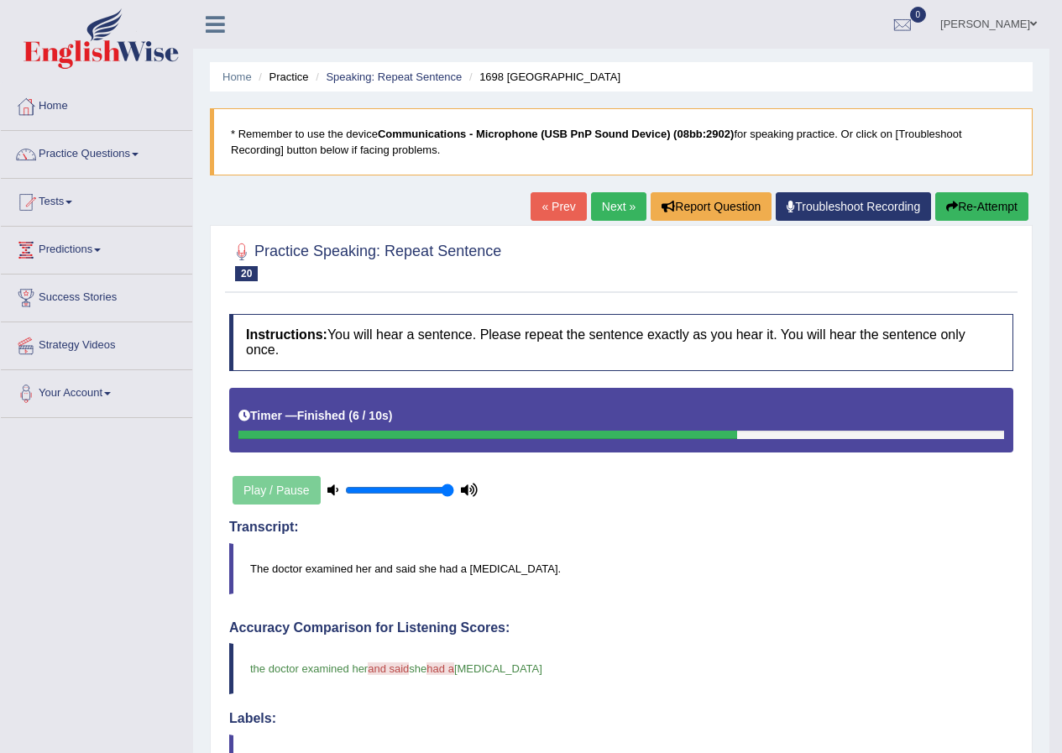
click at [594, 203] on link "Next »" at bounding box center [618, 206] width 55 height 29
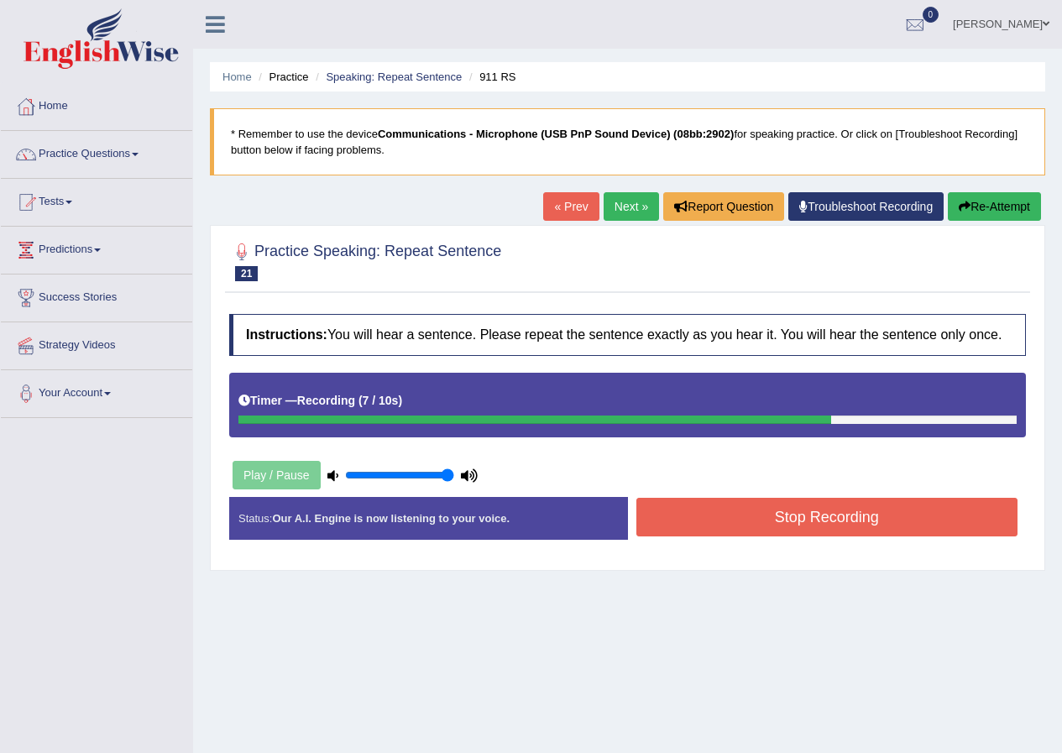
click at [763, 501] on button "Stop Recording" at bounding box center [828, 517] width 382 height 39
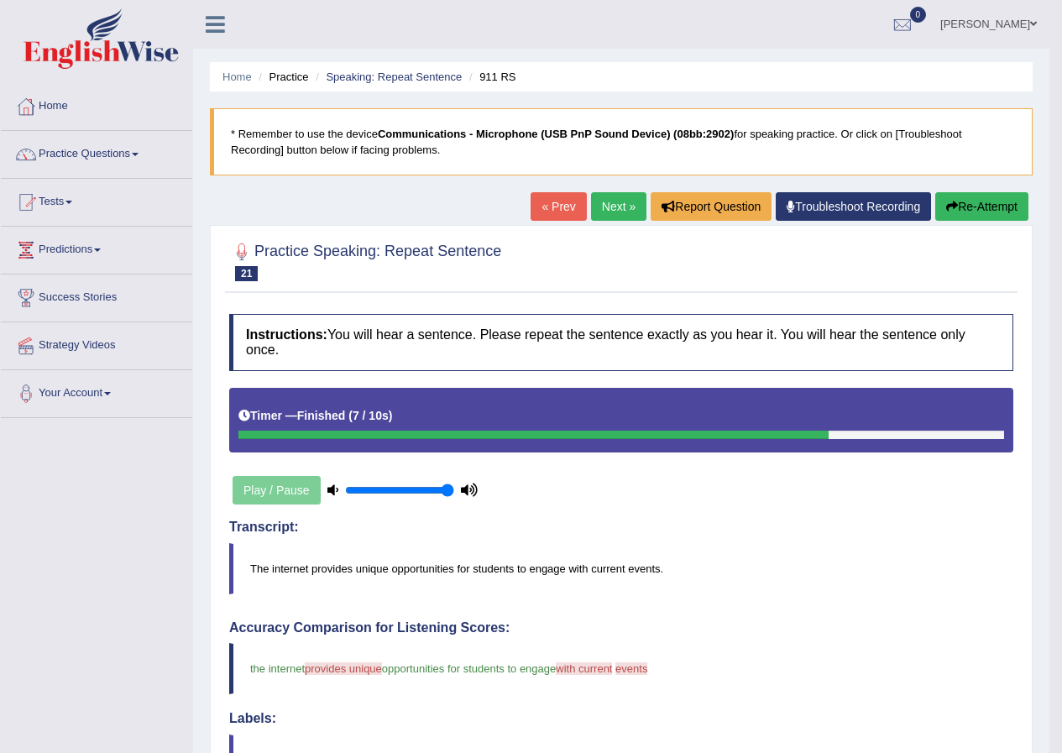
click at [610, 201] on link "Next »" at bounding box center [618, 206] width 55 height 29
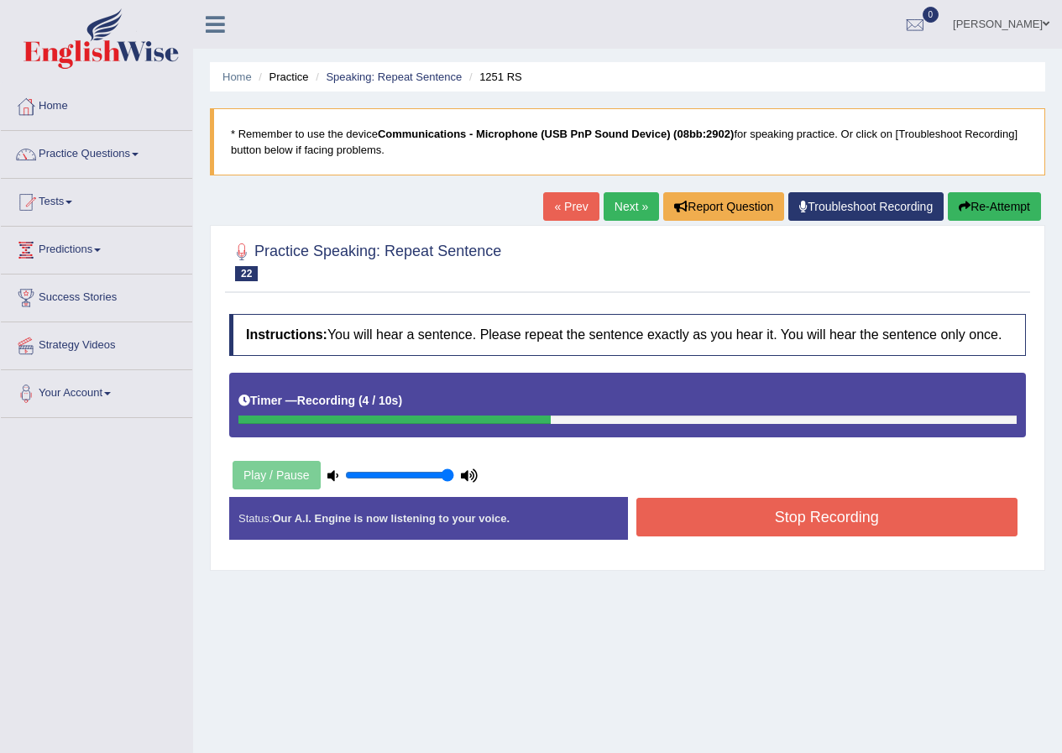
click at [720, 504] on button "Stop Recording" at bounding box center [828, 517] width 382 height 39
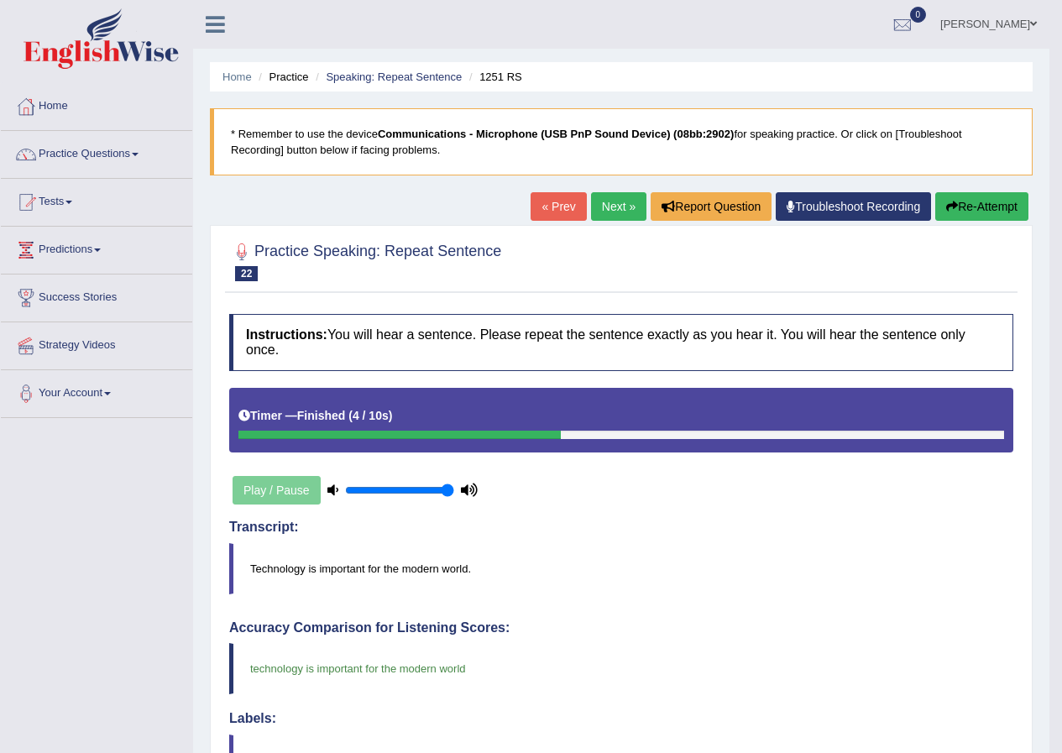
click at [604, 194] on link "Next »" at bounding box center [618, 206] width 55 height 29
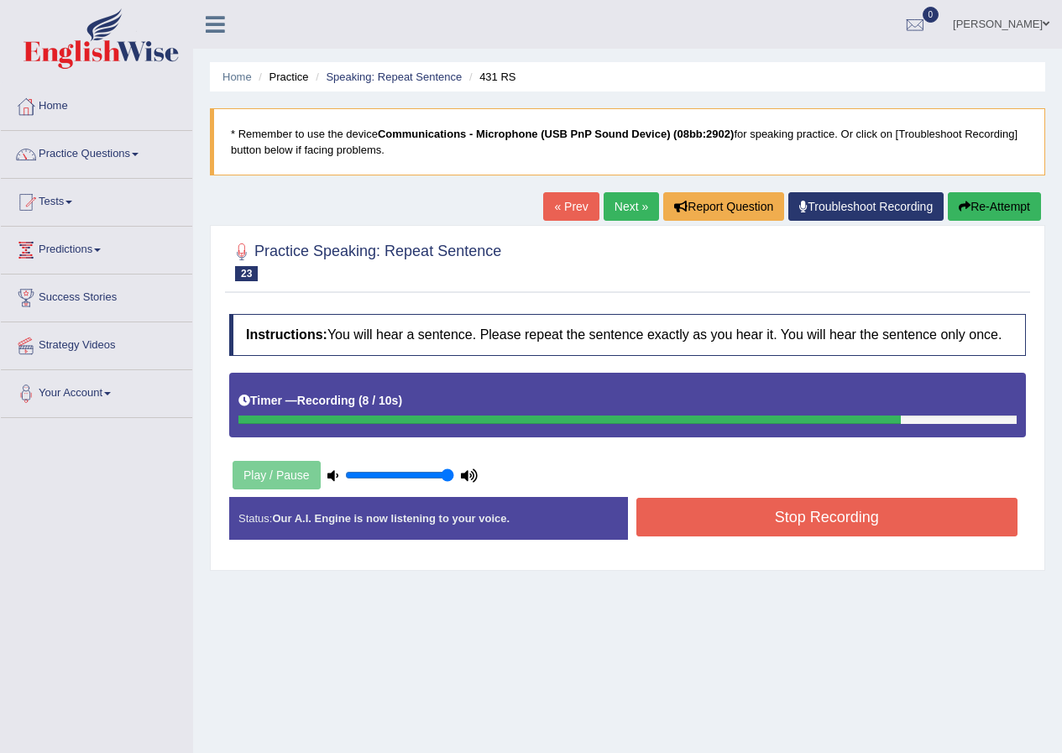
click at [695, 506] on button "Stop Recording" at bounding box center [828, 517] width 382 height 39
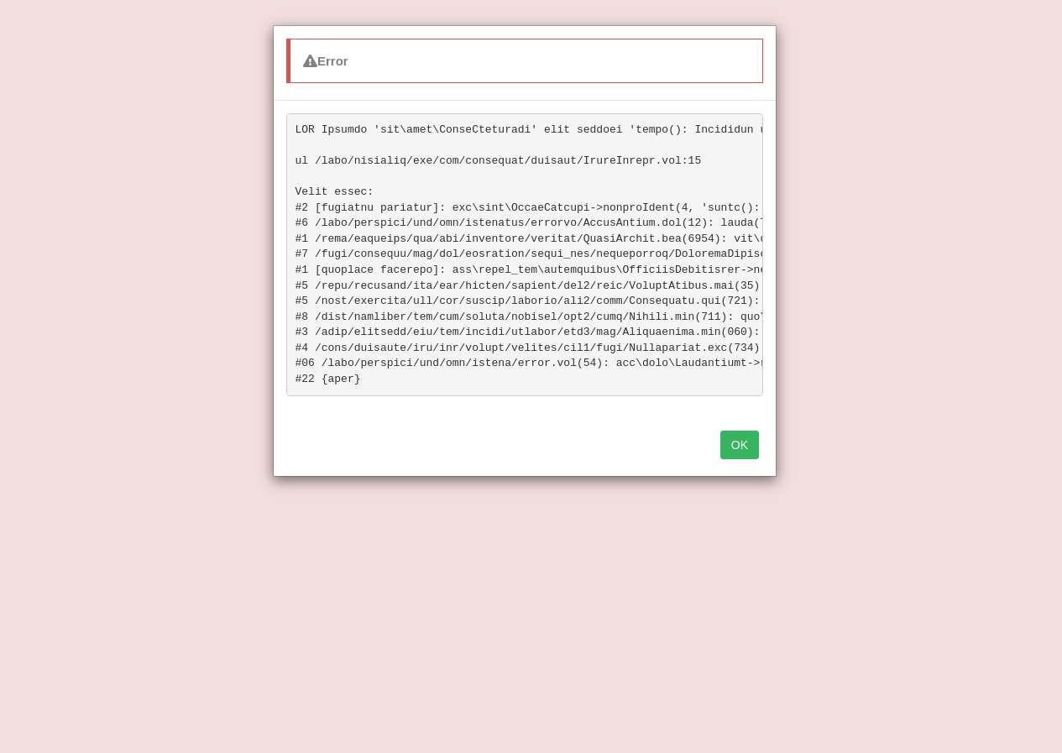
click at [736, 459] on button "OK" at bounding box center [740, 445] width 39 height 29
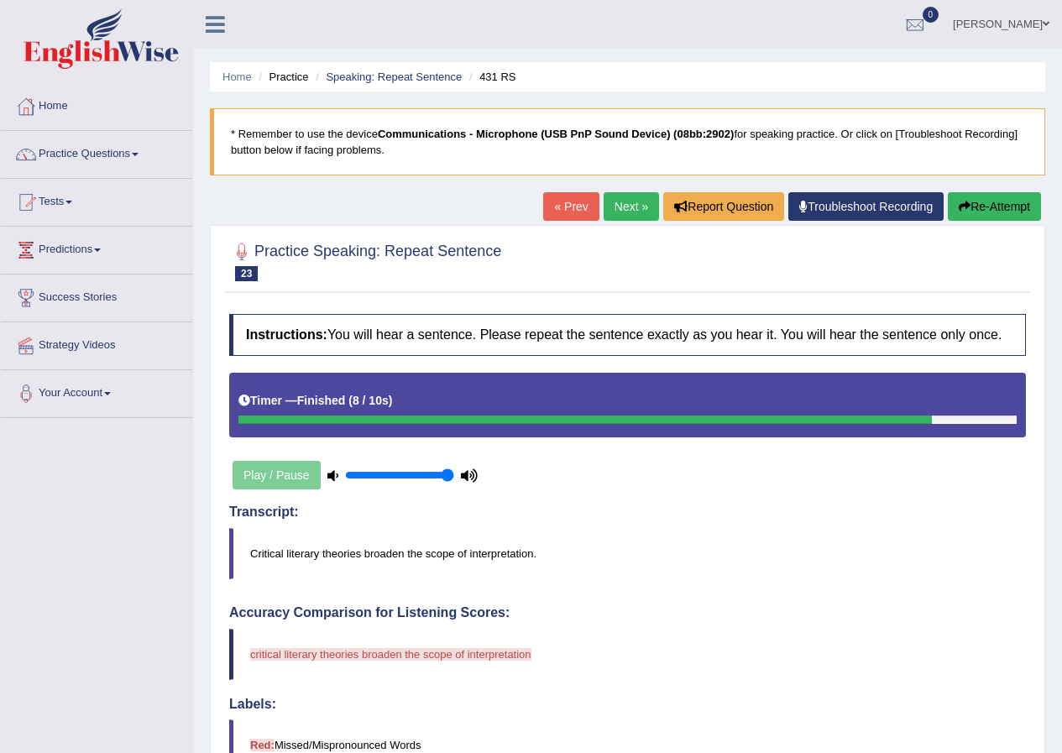
click at [626, 207] on link "Next »" at bounding box center [631, 206] width 55 height 29
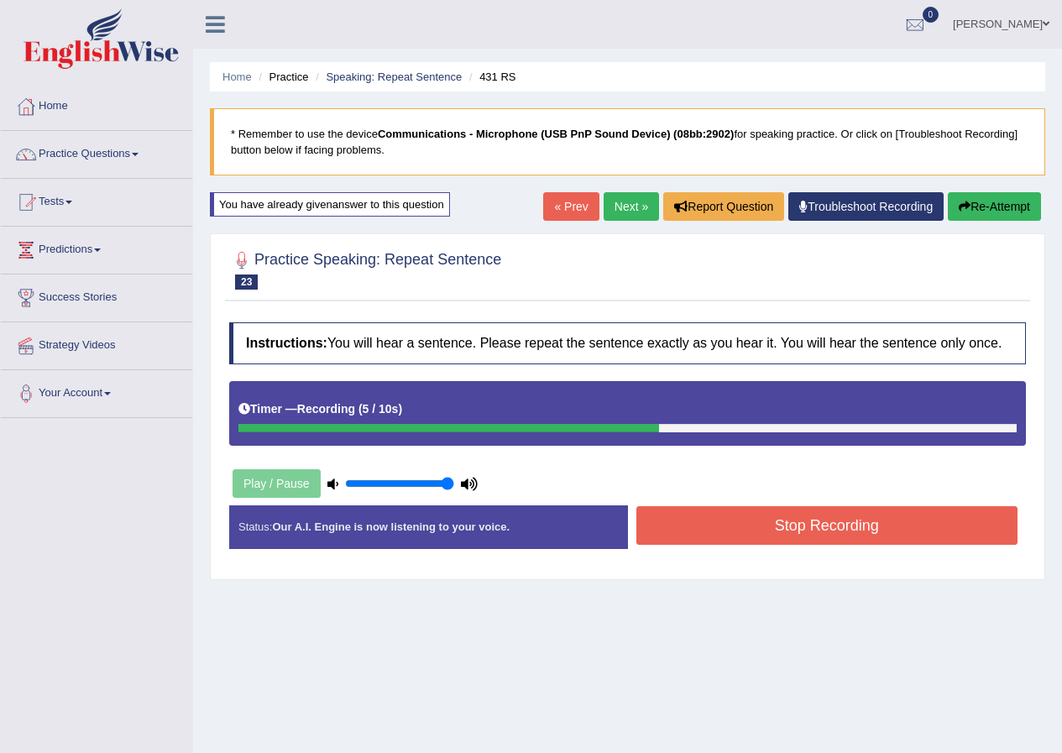
click at [679, 521] on button "Stop Recording" at bounding box center [828, 525] width 382 height 39
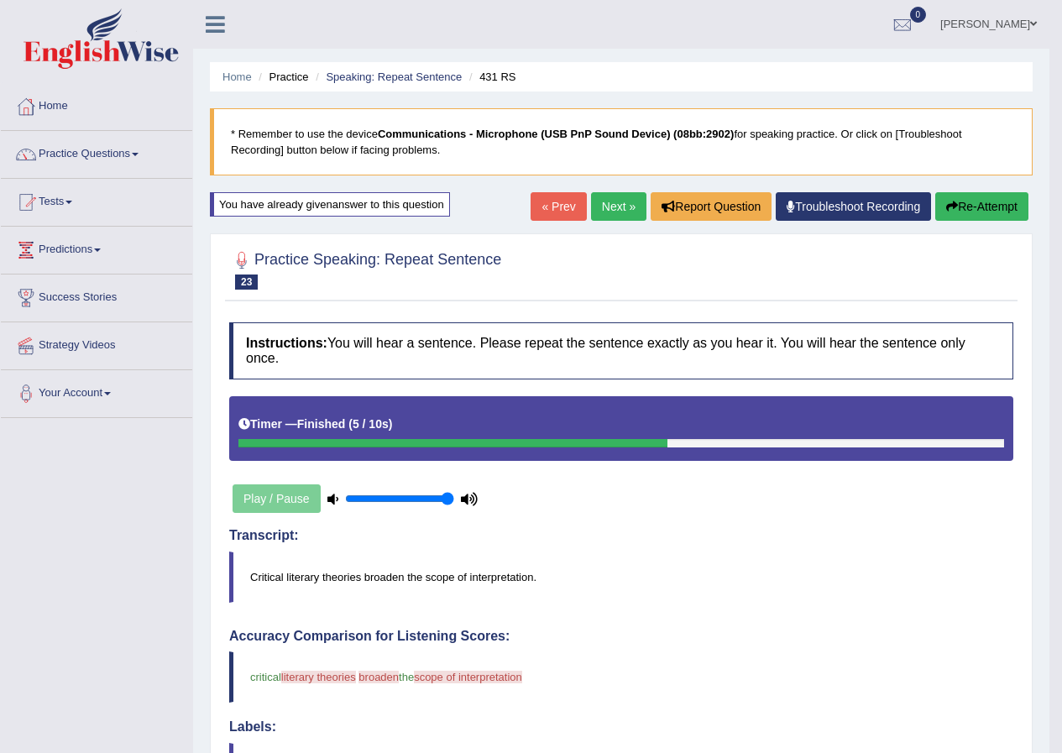
click at [604, 206] on link "Next »" at bounding box center [618, 206] width 55 height 29
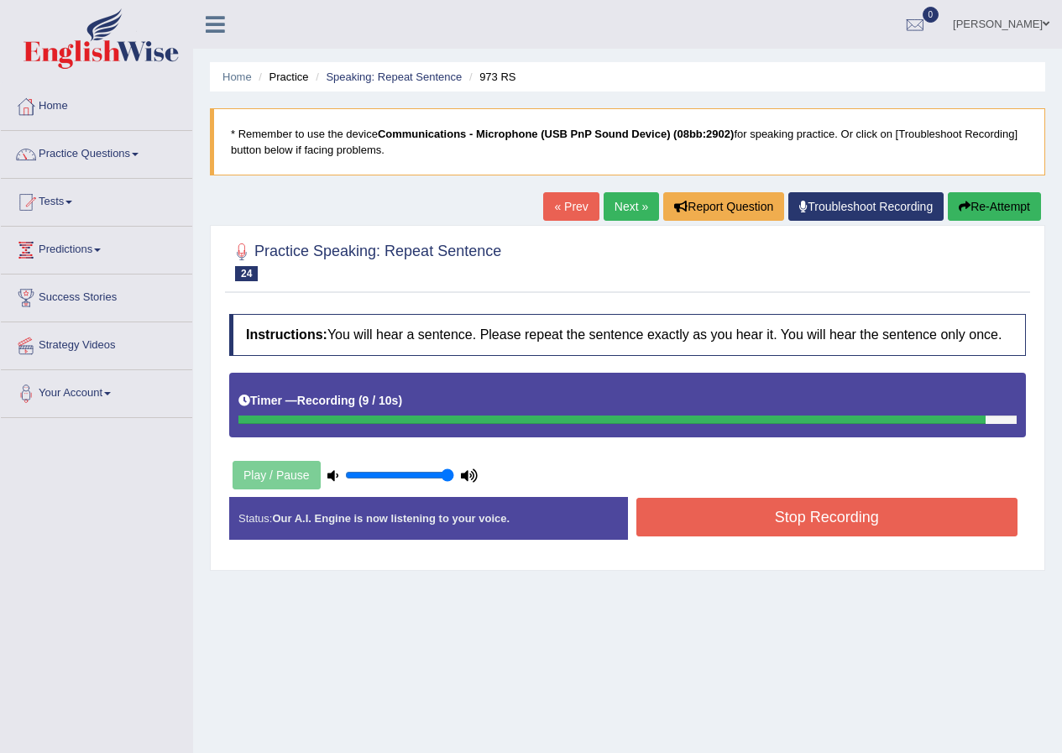
click at [667, 516] on button "Stop Recording" at bounding box center [828, 517] width 382 height 39
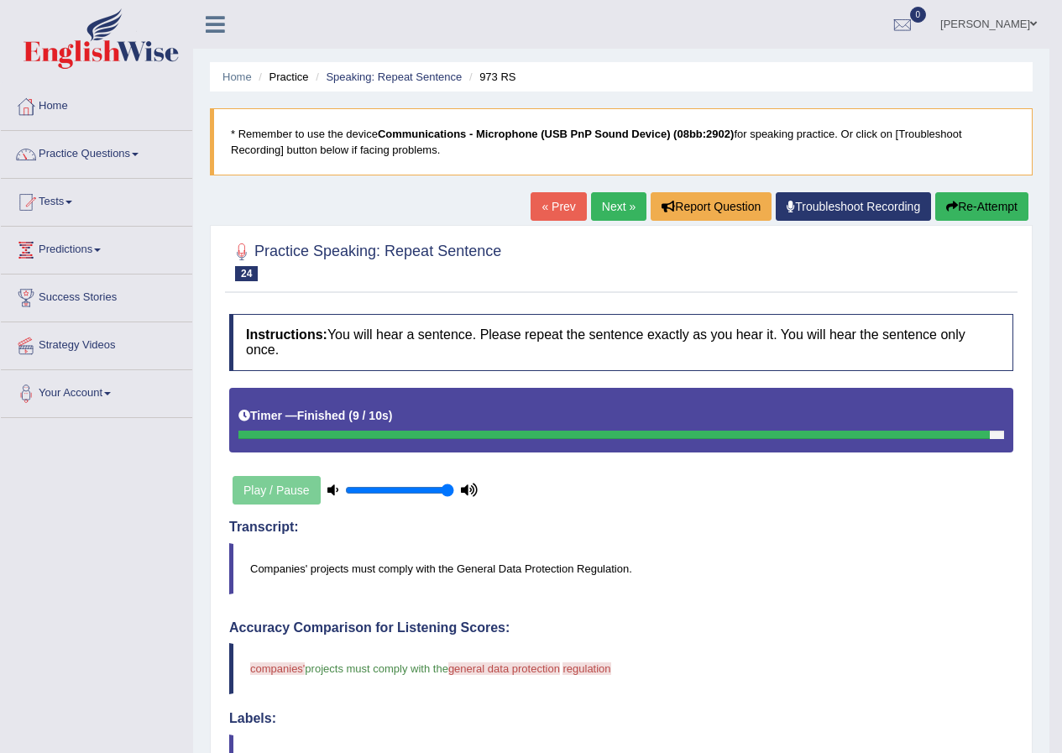
click at [605, 203] on link "Next »" at bounding box center [618, 206] width 55 height 29
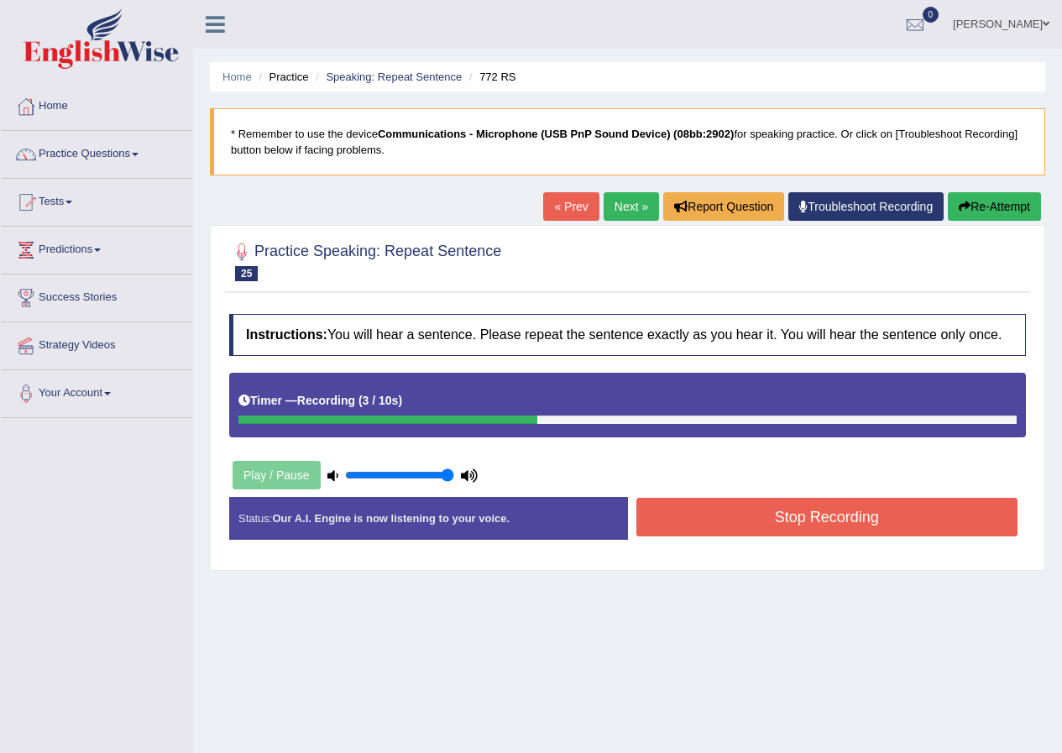
click at [658, 500] on button "Stop Recording" at bounding box center [828, 517] width 382 height 39
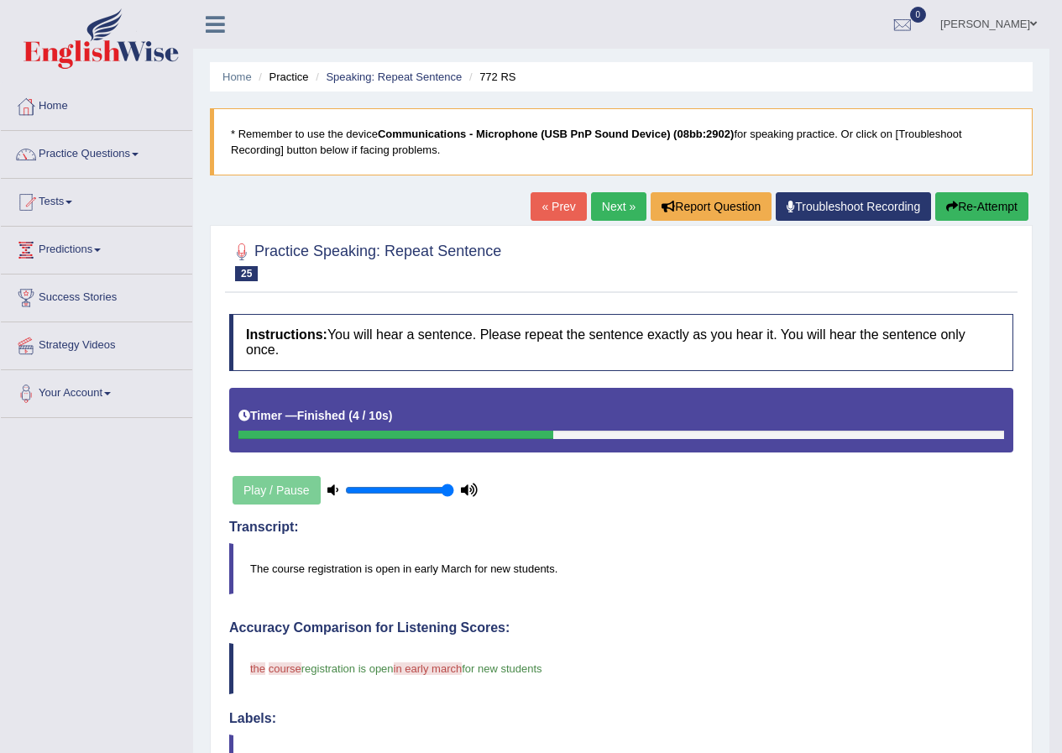
click at [549, 195] on link "« Prev" at bounding box center [558, 206] width 55 height 29
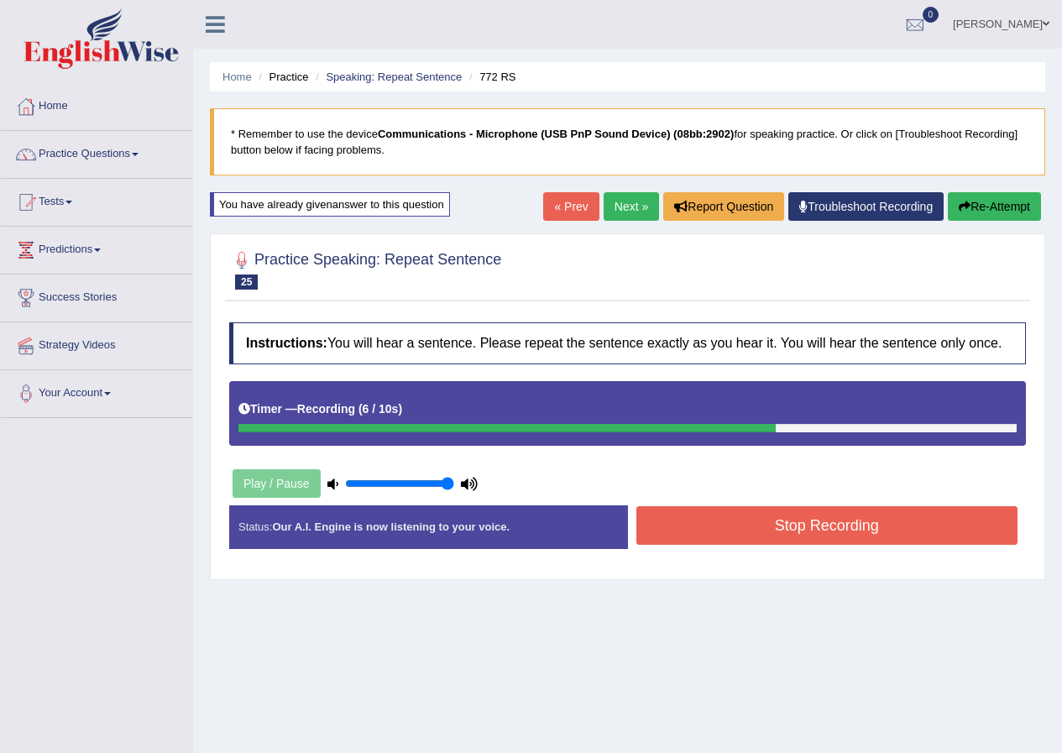
click at [700, 542] on button "Stop Recording" at bounding box center [828, 525] width 382 height 39
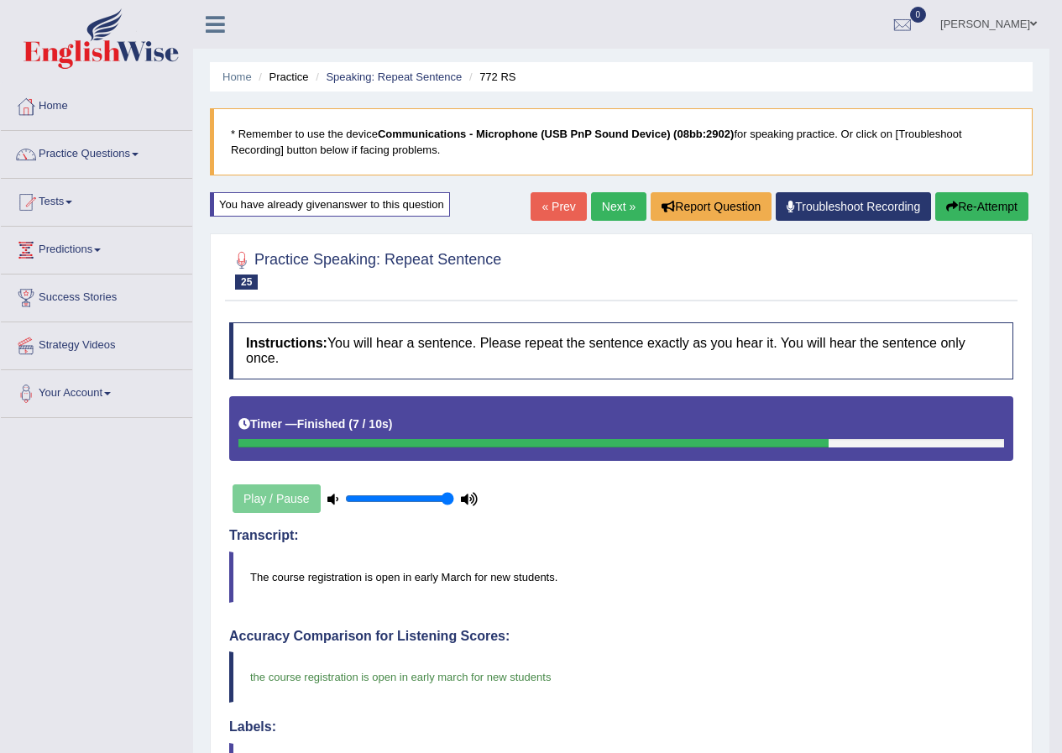
click at [617, 196] on link "Next »" at bounding box center [618, 206] width 55 height 29
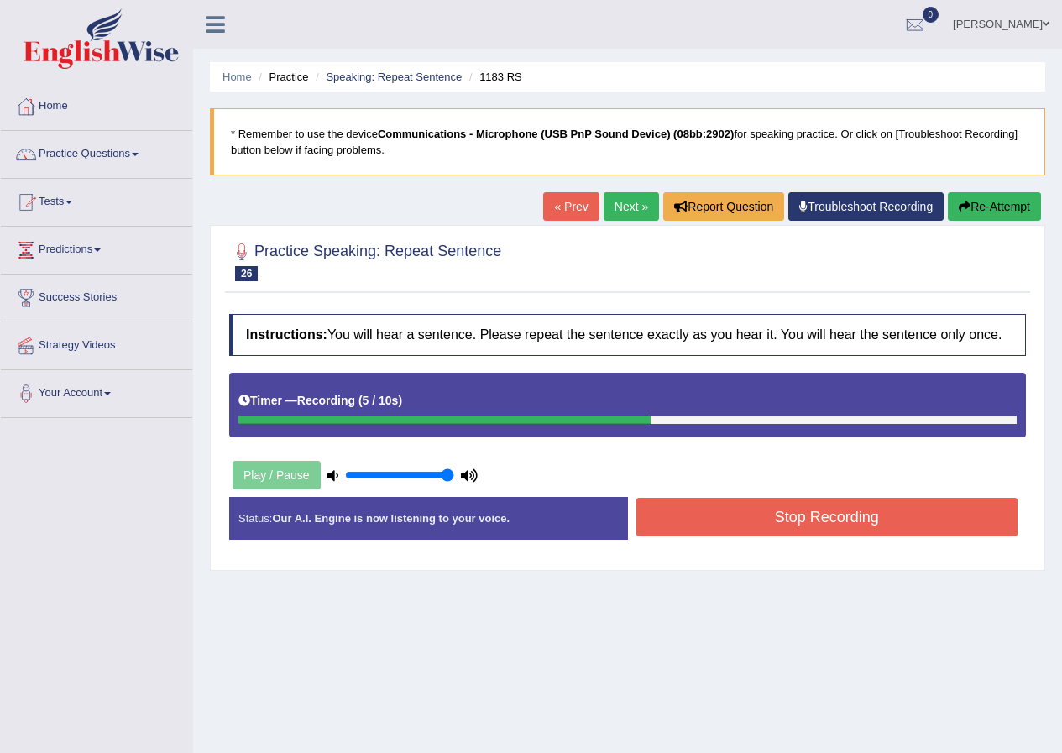
click at [673, 510] on button "Stop Recording" at bounding box center [828, 517] width 382 height 39
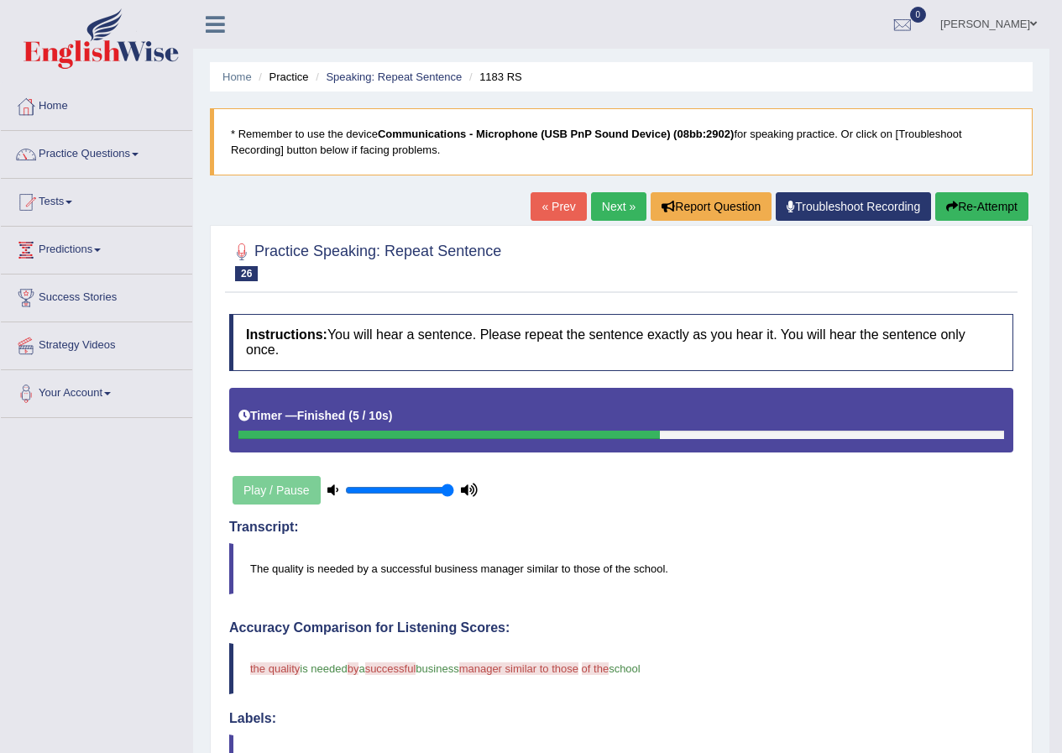
click at [608, 211] on link "Next »" at bounding box center [618, 206] width 55 height 29
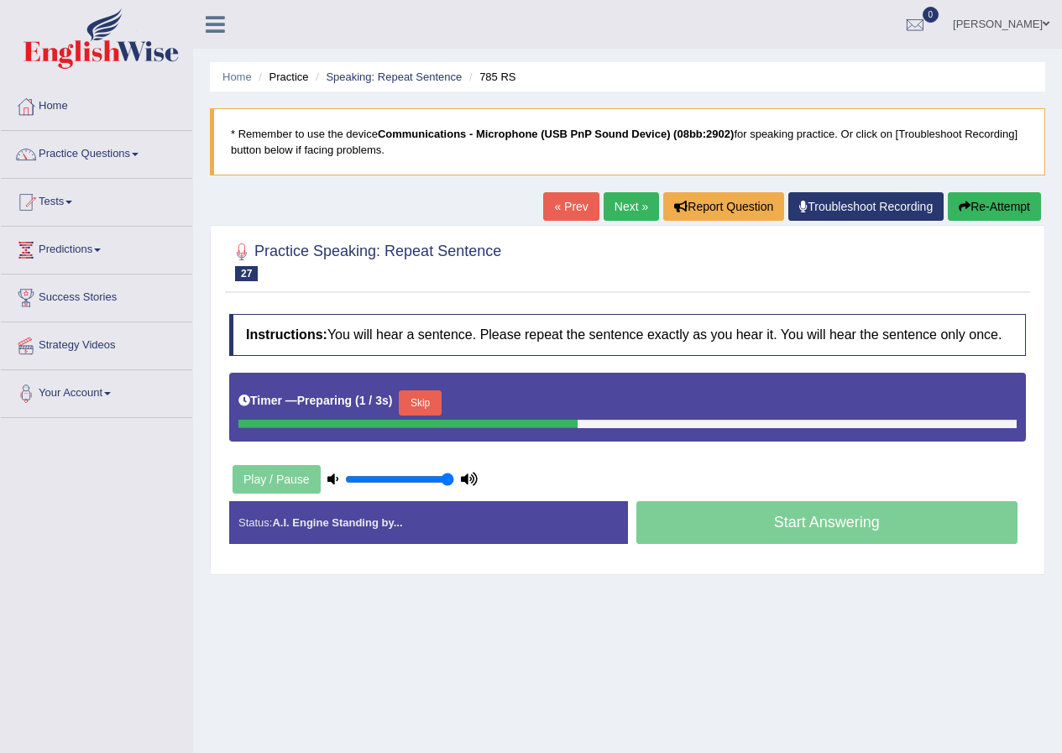
click at [565, 209] on link "« Prev" at bounding box center [570, 206] width 55 height 29
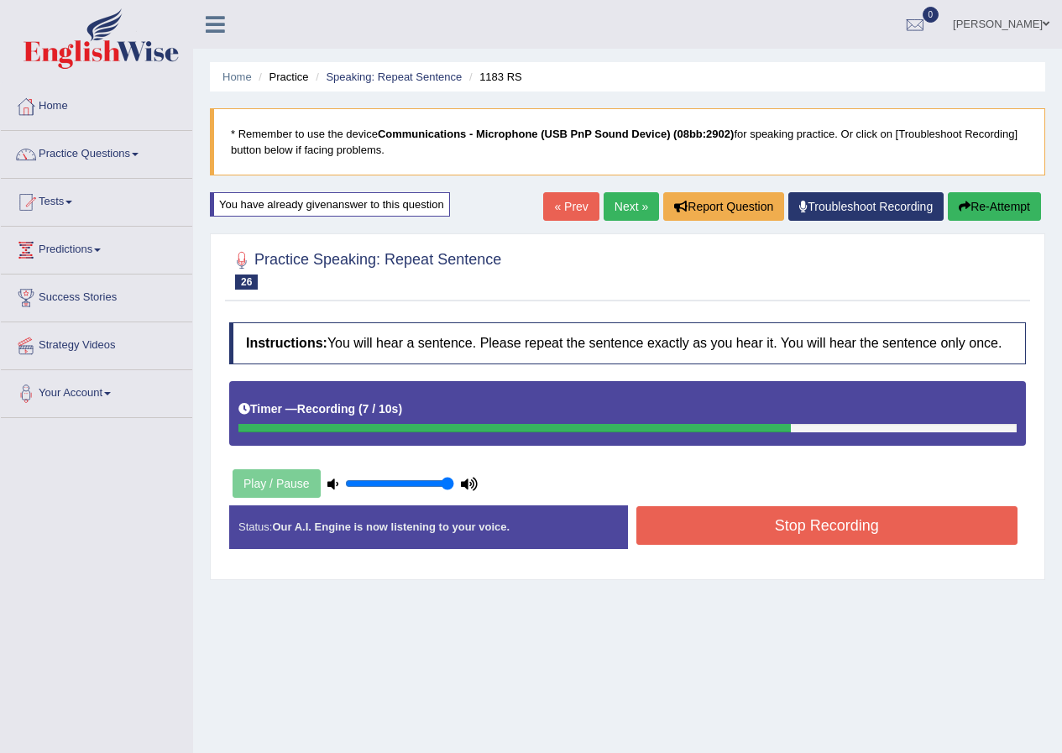
click at [671, 532] on button "Stop Recording" at bounding box center [828, 525] width 382 height 39
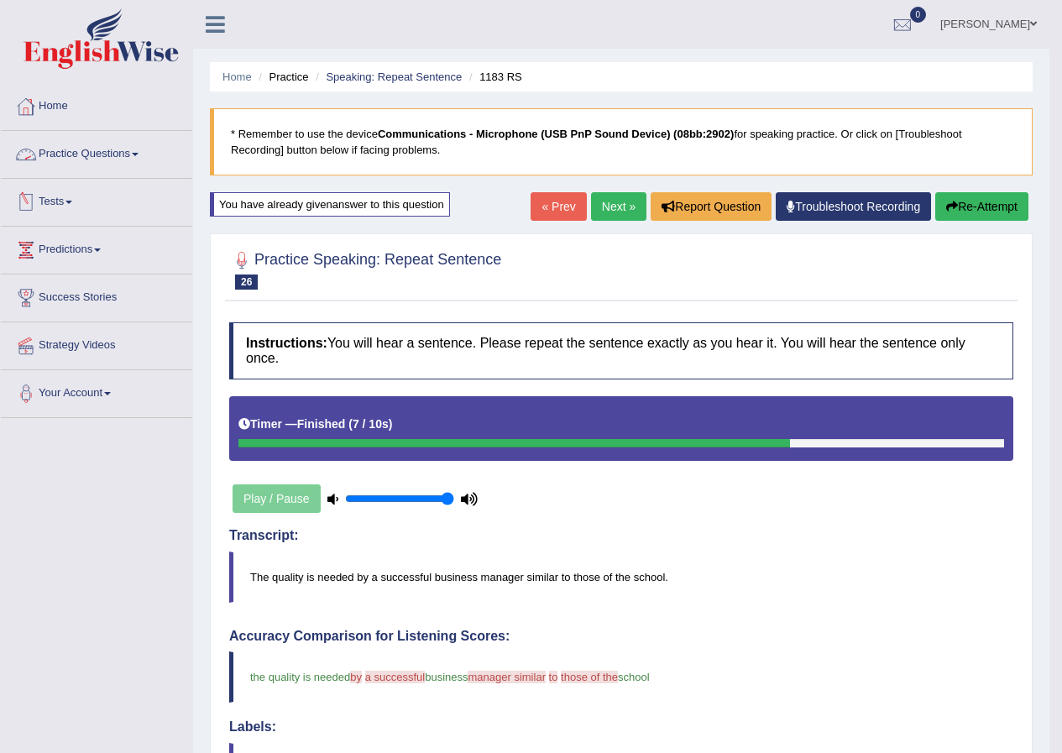
click at [129, 152] on link "Practice Questions" at bounding box center [96, 152] width 191 height 42
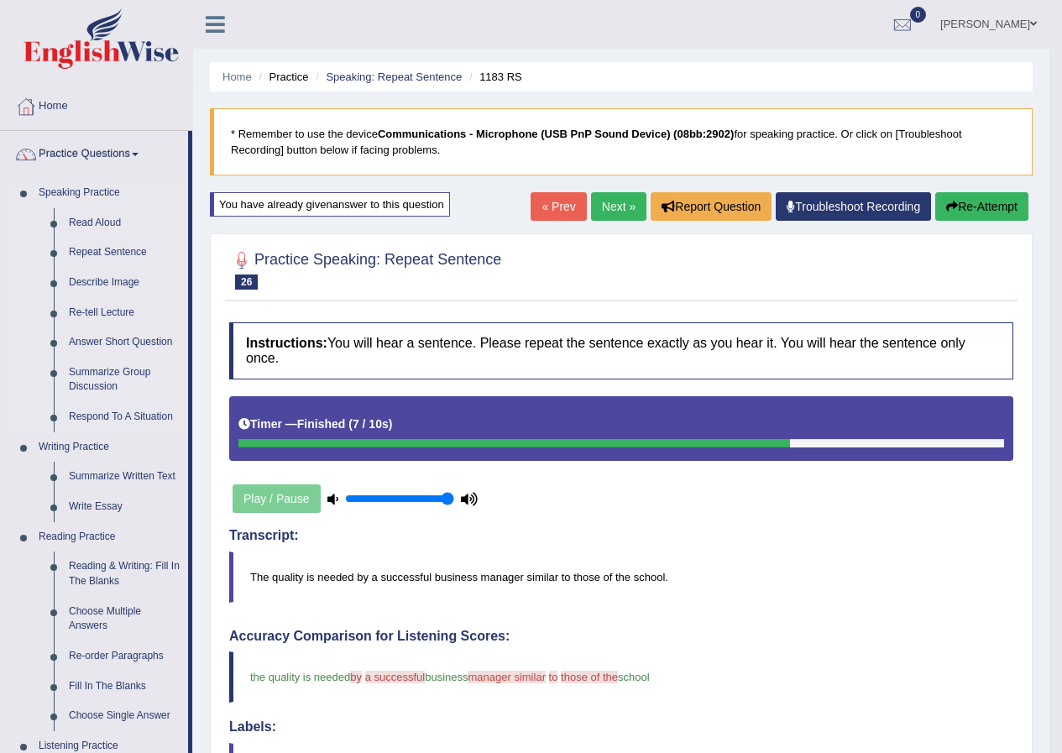
click at [109, 369] on link "Summarize Group Discussion" at bounding box center [124, 380] width 127 height 45
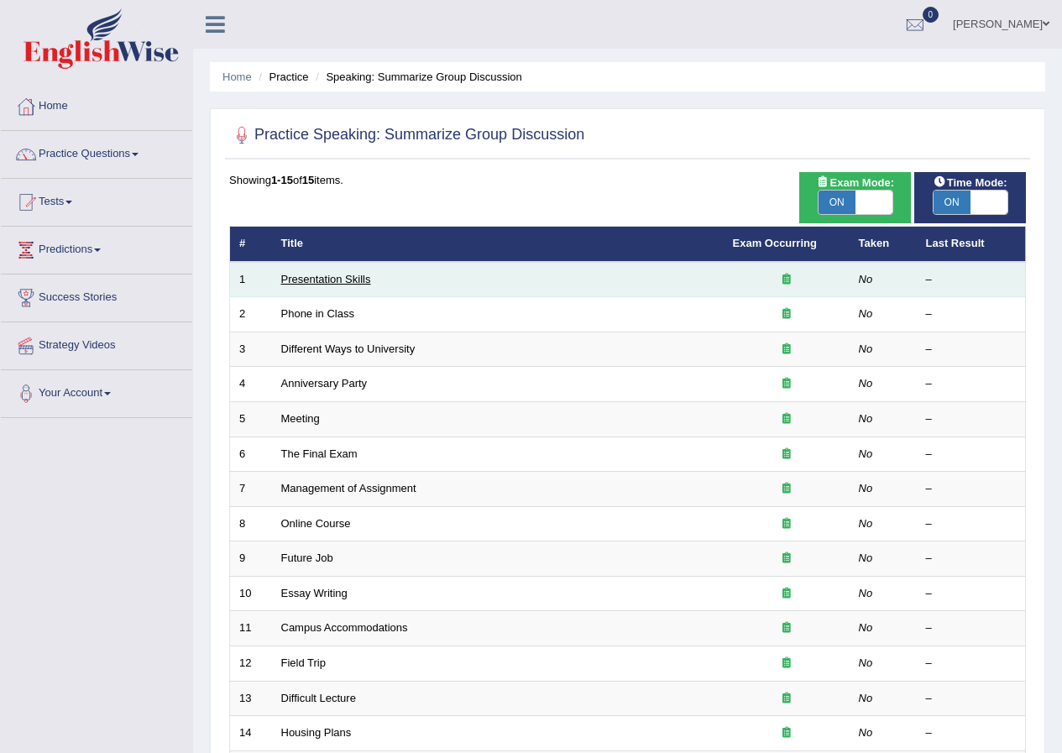
click at [335, 280] on link "Presentation Skills" at bounding box center [326, 279] width 90 height 13
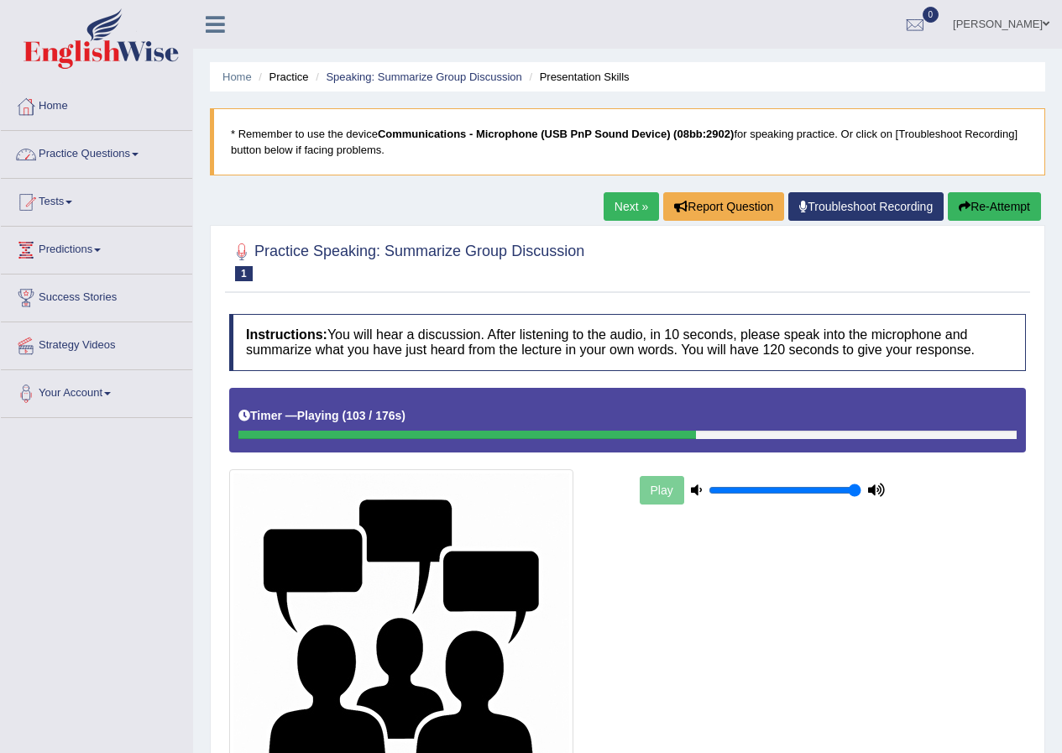
click at [85, 151] on link "Practice Questions" at bounding box center [96, 152] width 191 height 42
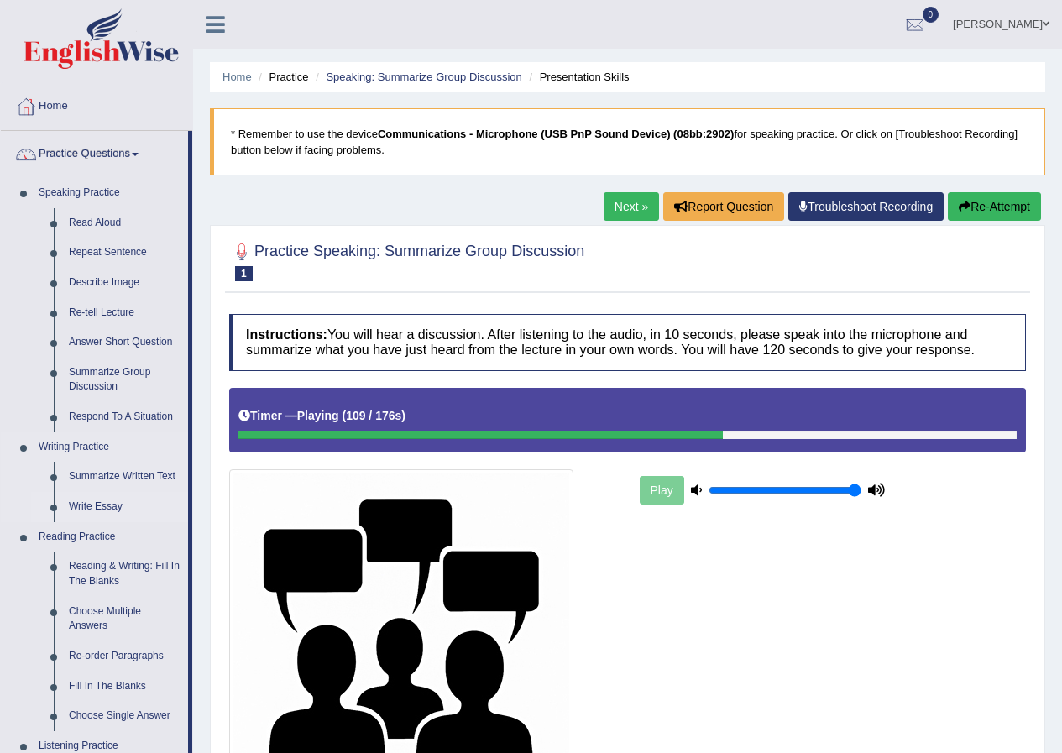
click at [104, 496] on link "Write Essay" at bounding box center [124, 507] width 127 height 30
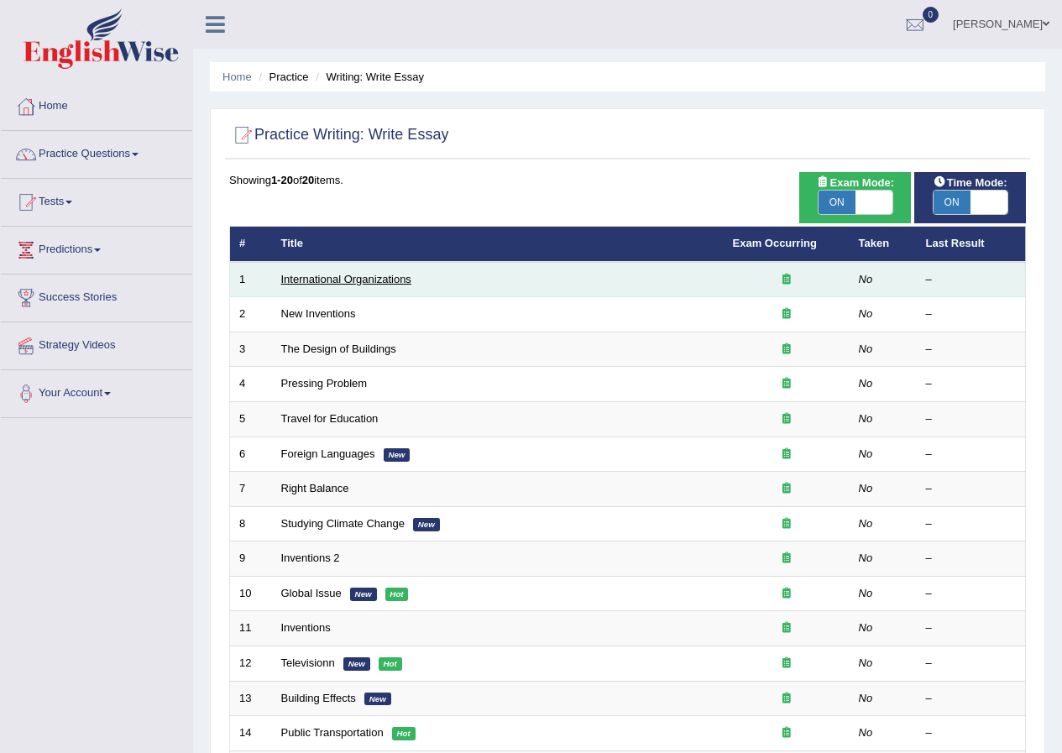
click at [327, 276] on link "International Organizations" at bounding box center [346, 279] width 130 height 13
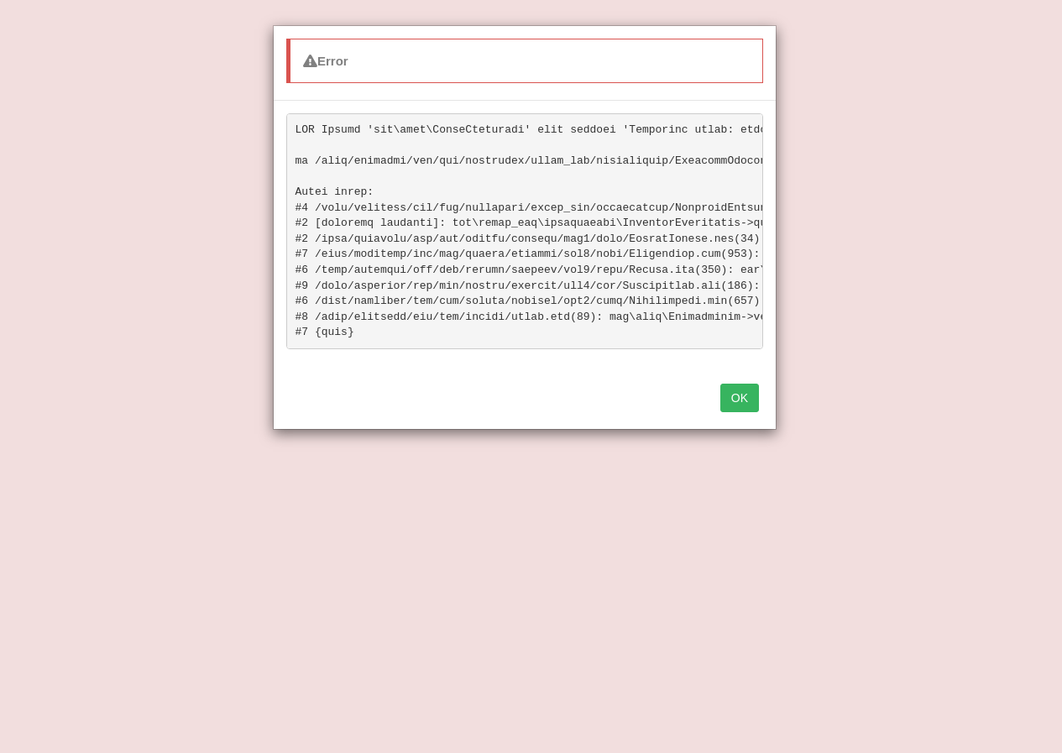
click at [750, 412] on button "OK" at bounding box center [740, 398] width 39 height 29
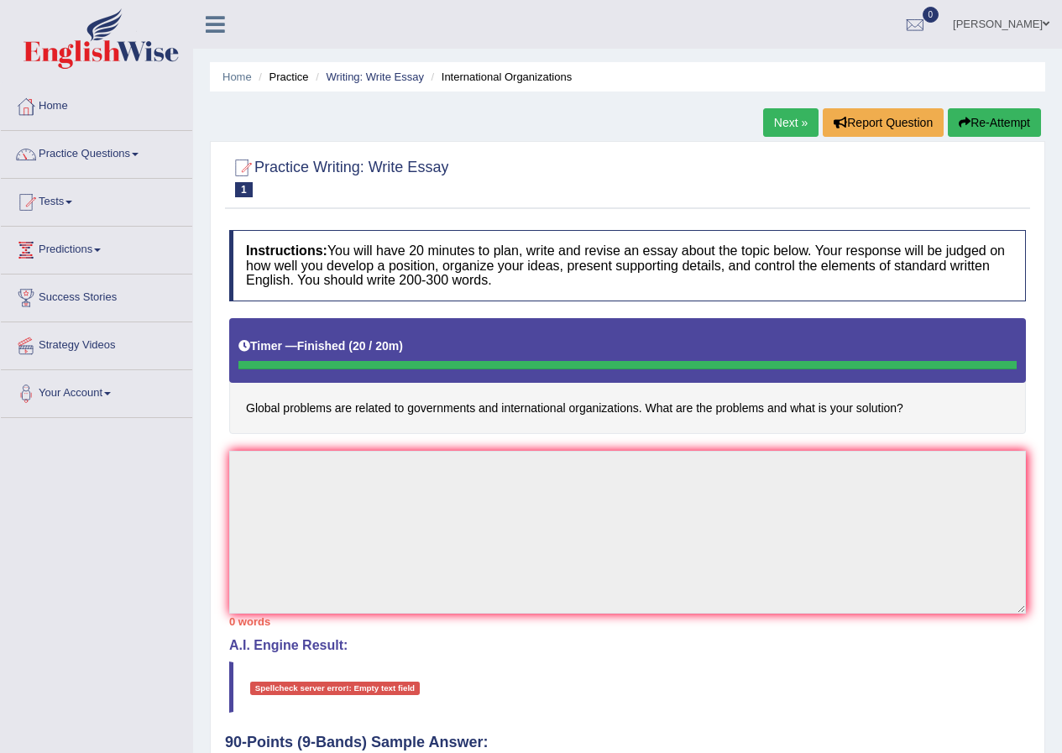
click at [986, 114] on button "Re-Attempt" at bounding box center [994, 122] width 93 height 29
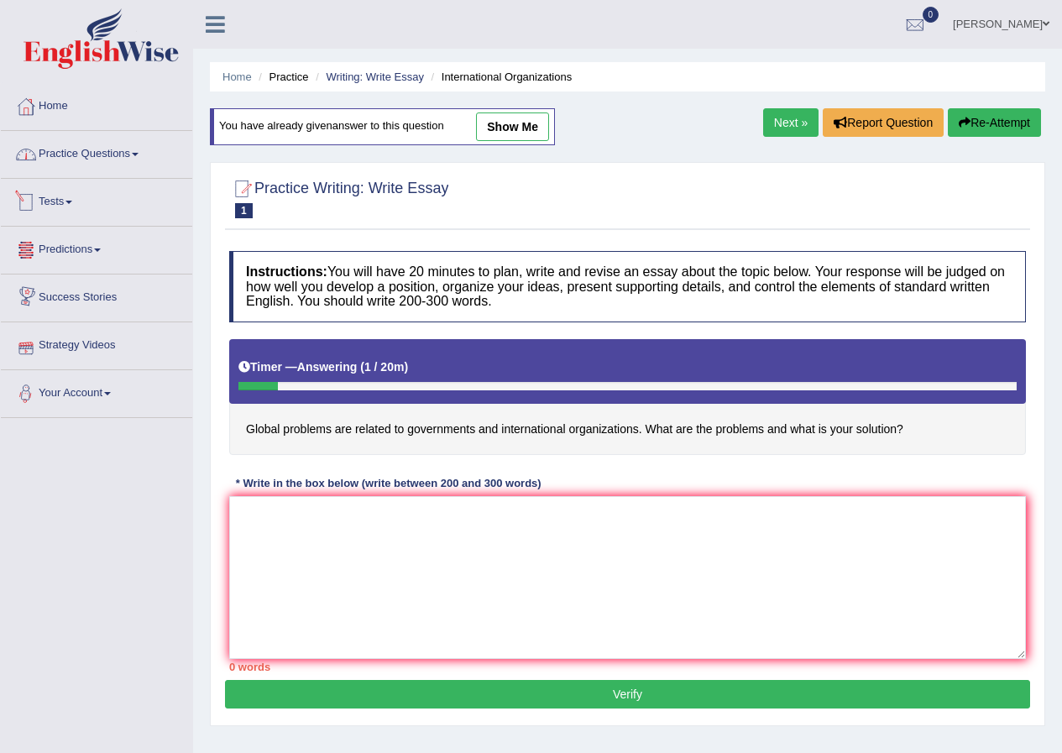
click at [105, 162] on link "Practice Questions" at bounding box center [96, 152] width 191 height 42
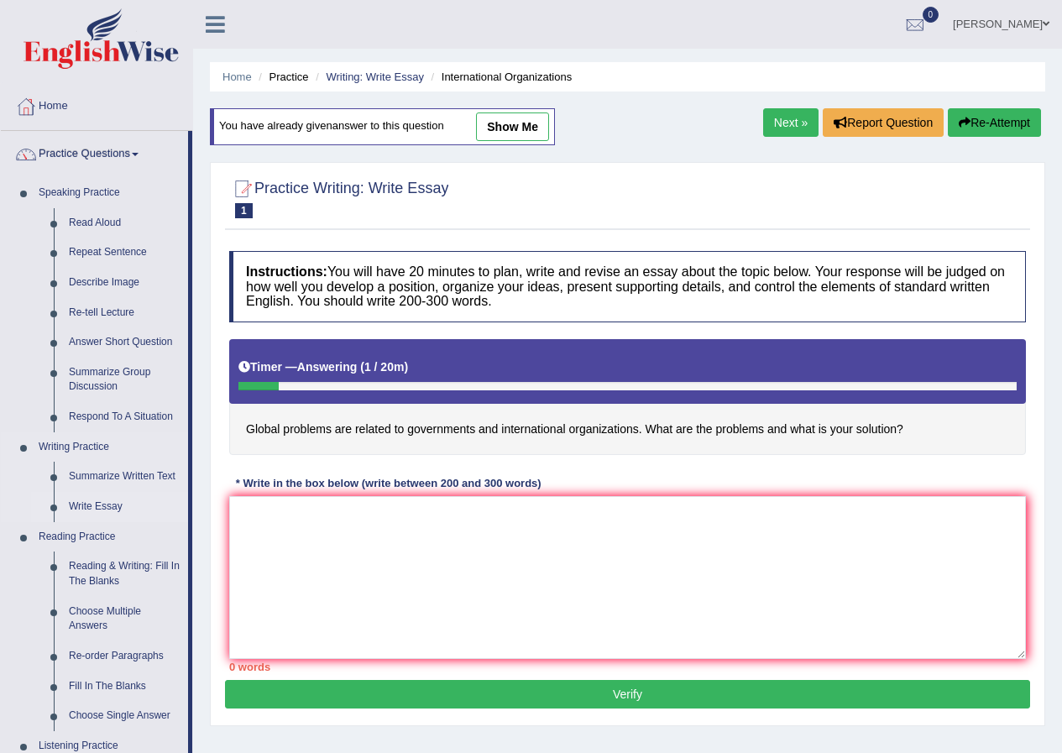
click at [70, 516] on link "Write Essay" at bounding box center [124, 507] width 127 height 30
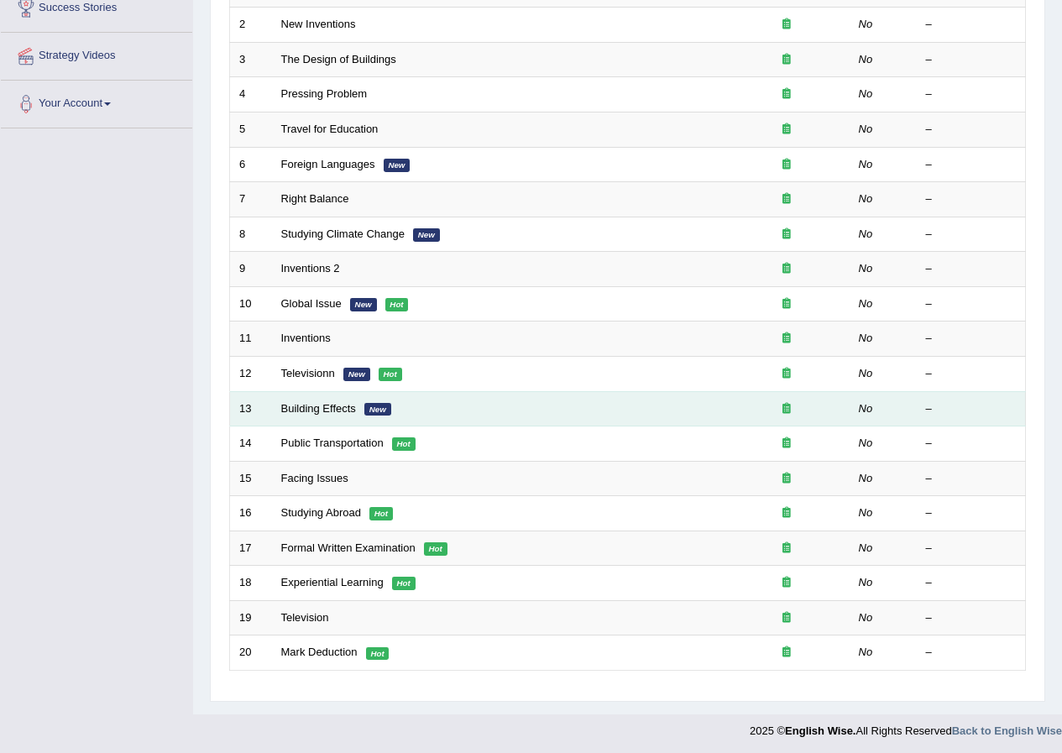
scroll to position [293, 0]
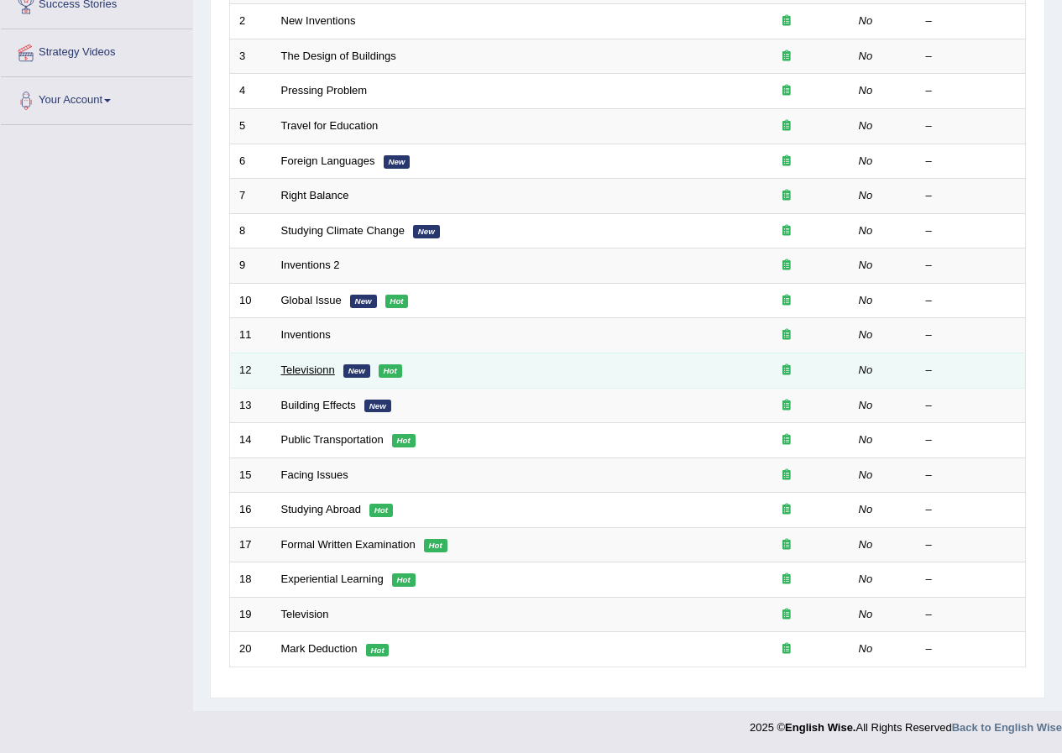
click at [327, 369] on link "Televisionn" at bounding box center [308, 370] width 54 height 13
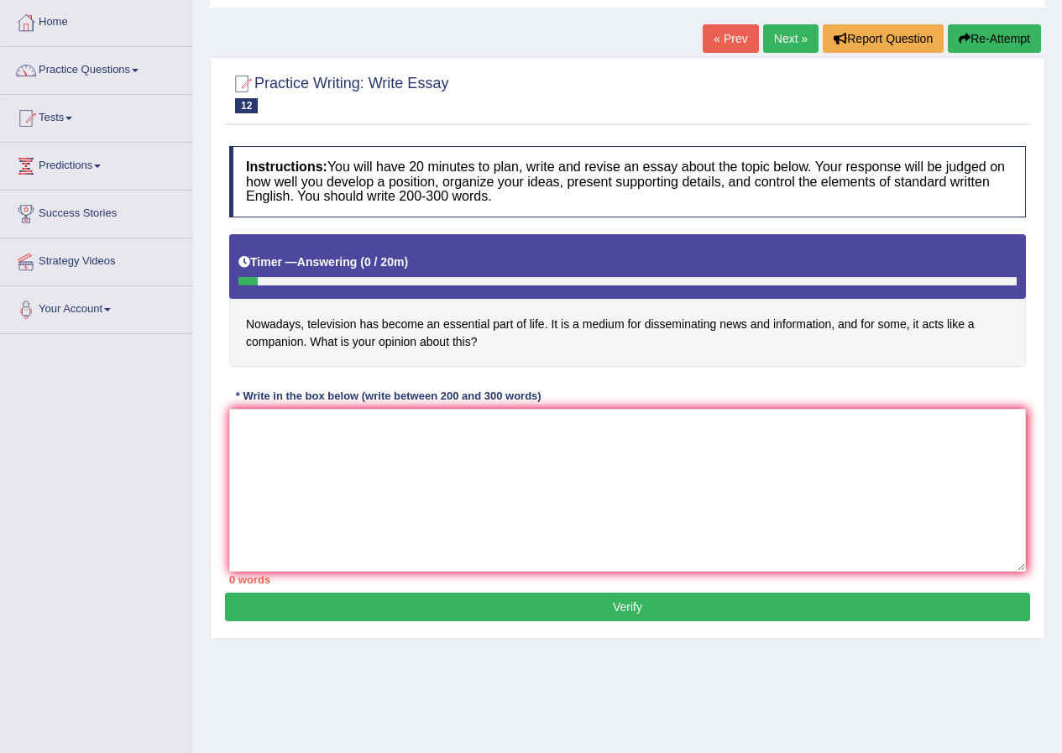
scroll to position [128, 0]
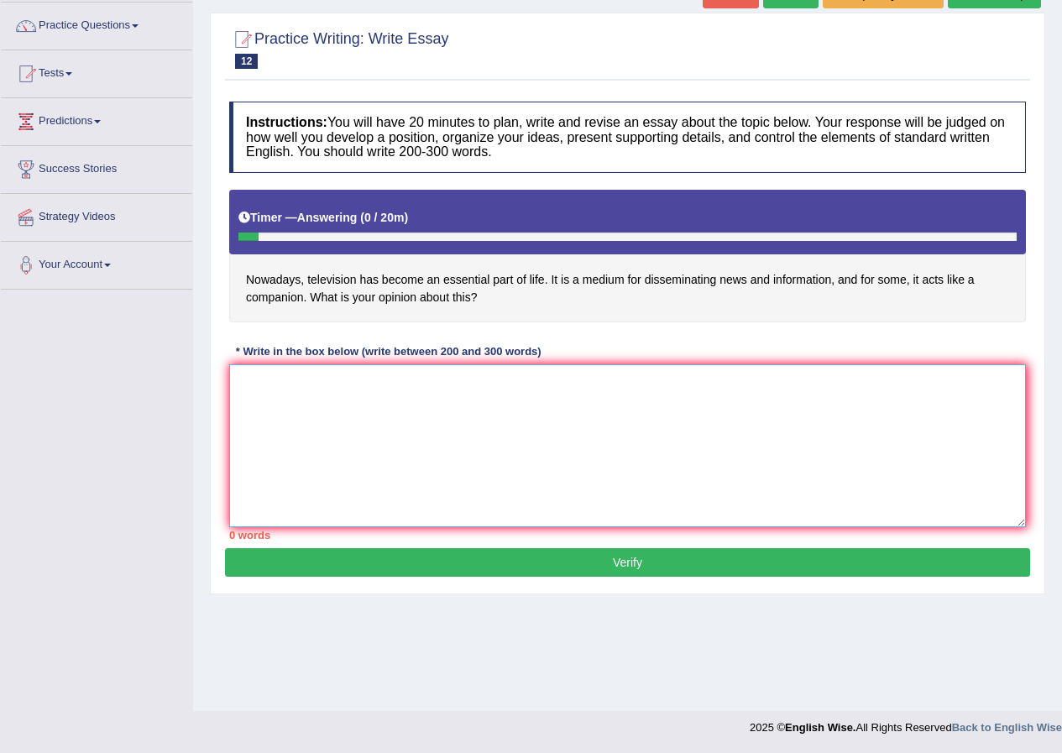
click at [324, 406] on textarea at bounding box center [627, 445] width 797 height 163
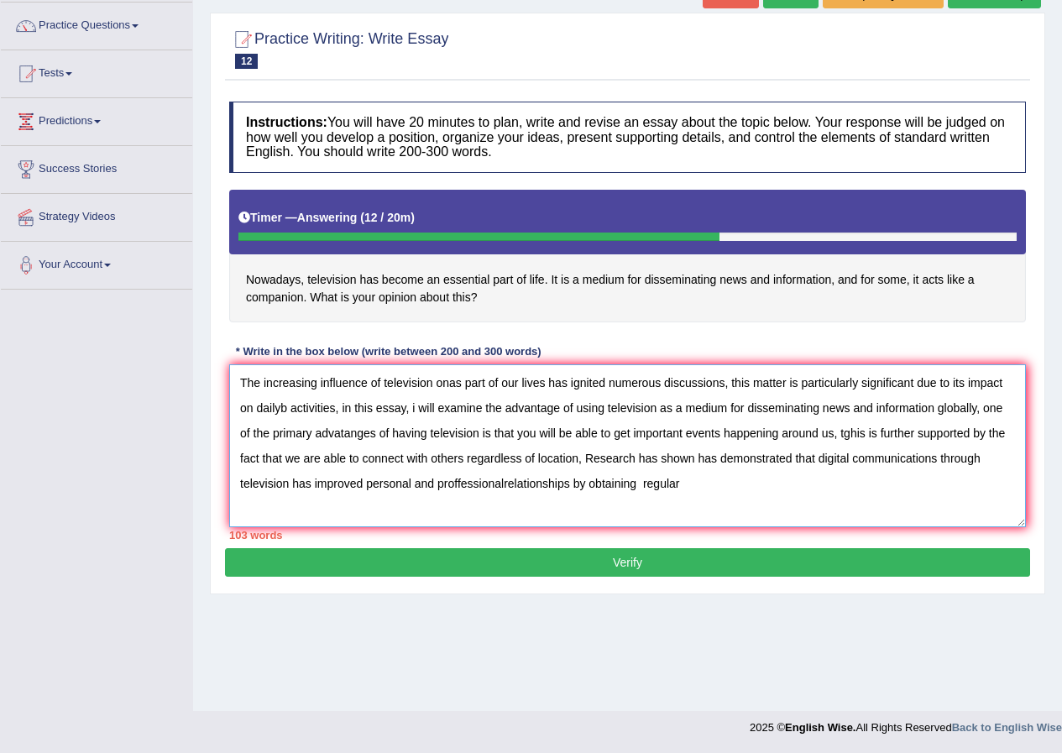
click at [505, 483] on textarea "The increasing influence of television onas part of our lives has ignited numer…" at bounding box center [627, 445] width 797 height 163
click at [684, 481] on textarea "The increasing influence of television onas part of our lives has ignited numer…" at bounding box center [627, 445] width 797 height 163
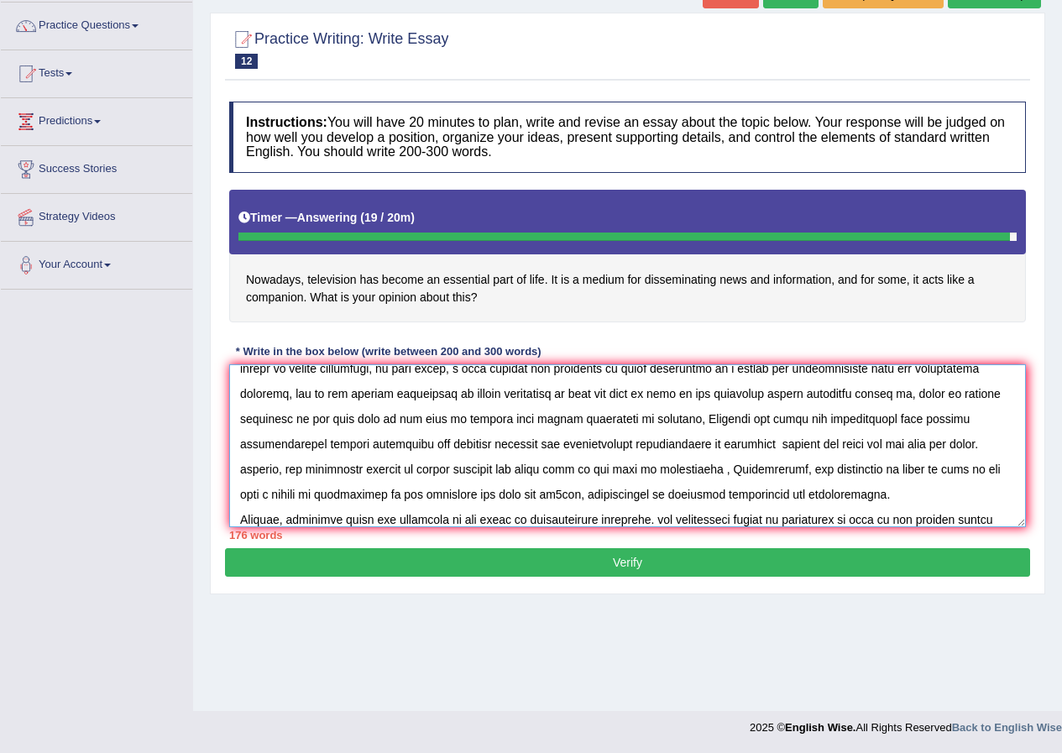
scroll to position [65, 0]
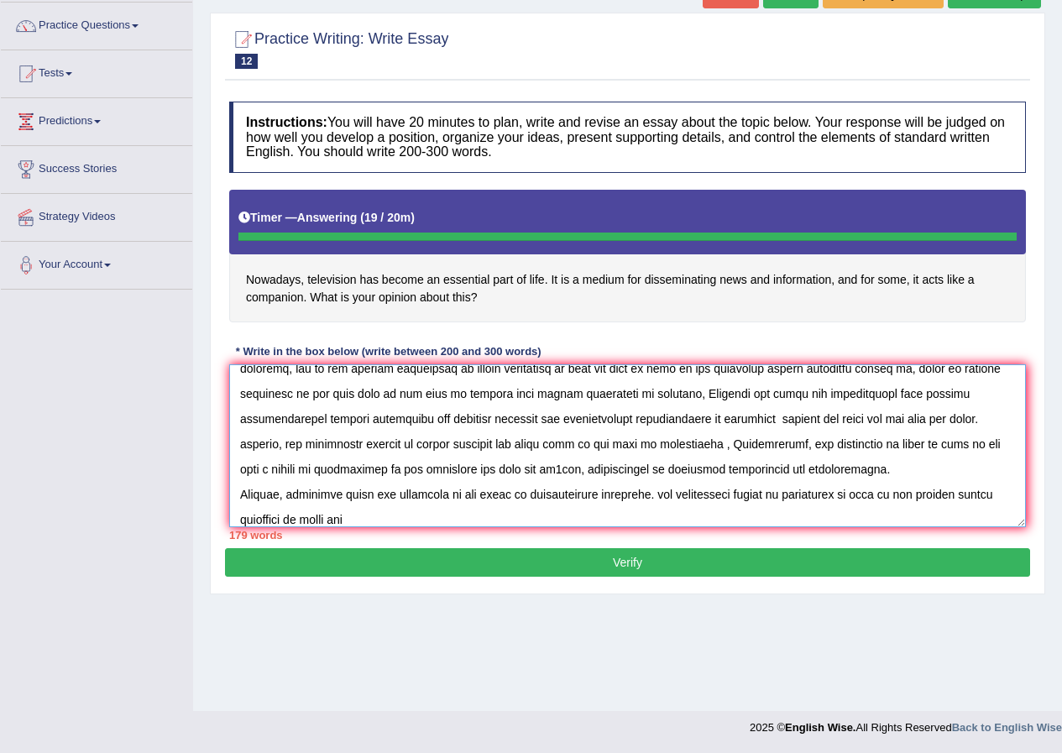
type textarea "The increasing influence of television onas part of our lives has ignited numer…"
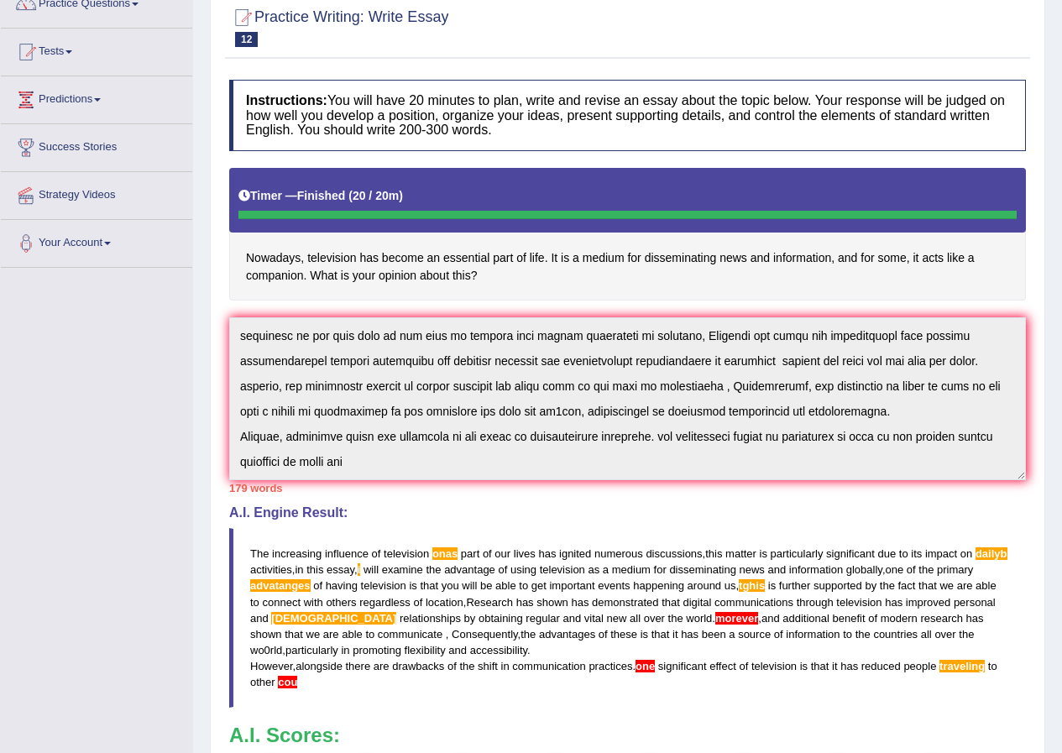
scroll to position [0, 0]
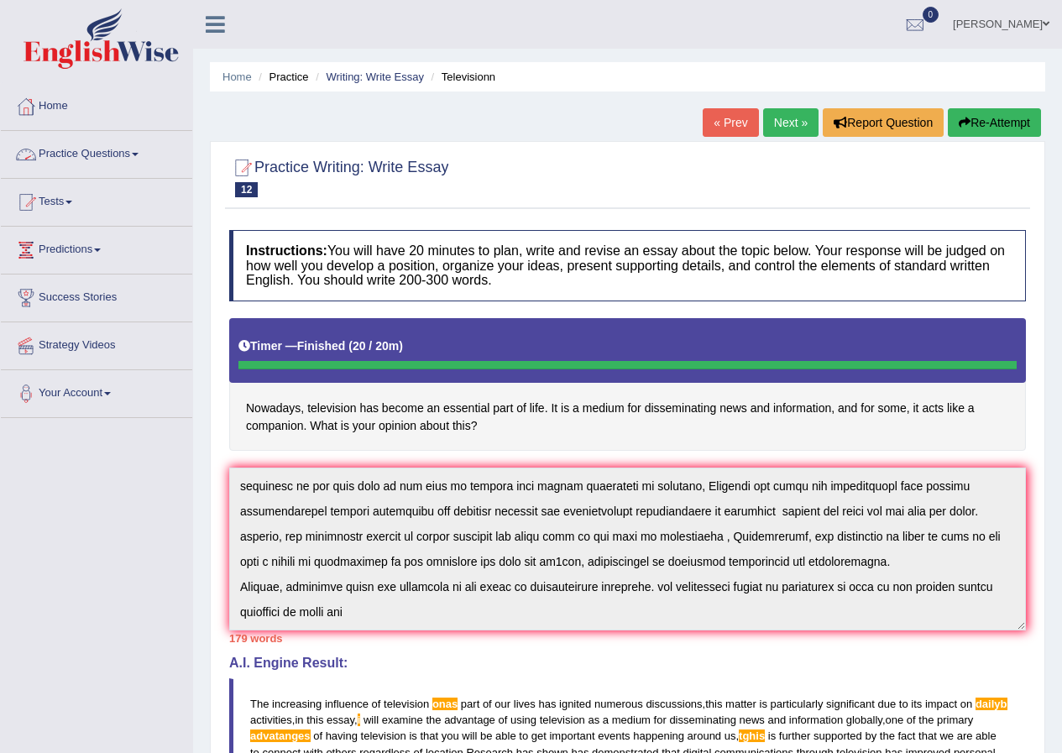
click at [114, 140] on link "Practice Questions" at bounding box center [96, 152] width 191 height 42
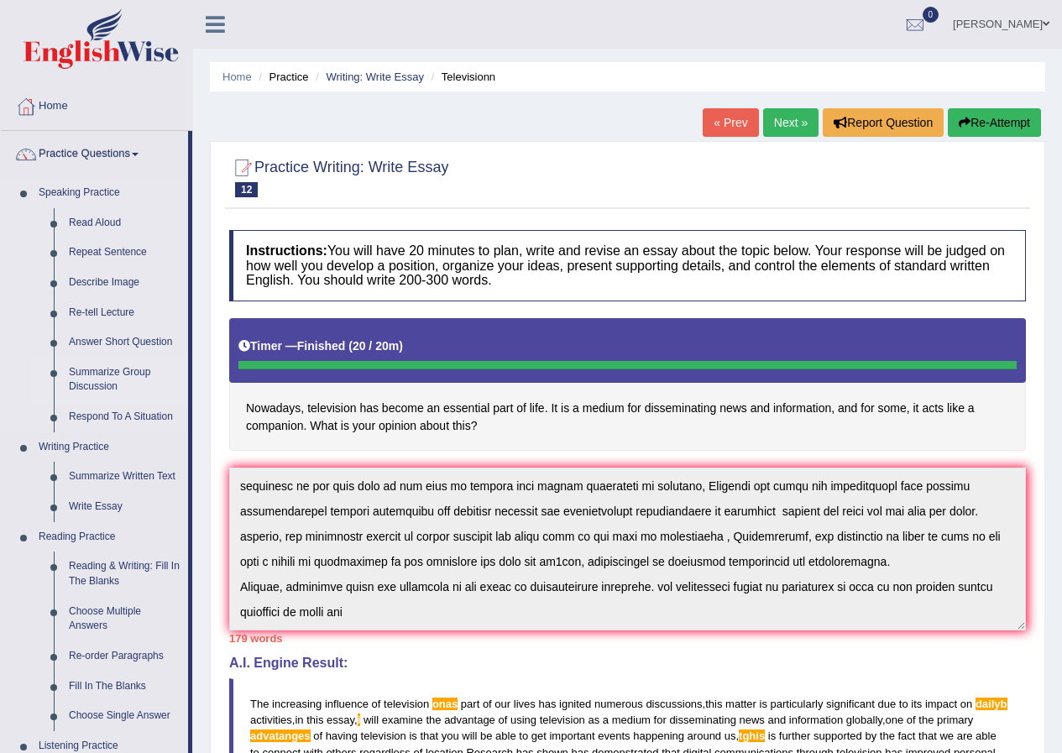
click at [99, 370] on link "Summarize Group Discussion" at bounding box center [124, 380] width 127 height 45
